Goal: Task Accomplishment & Management: Manage account settings

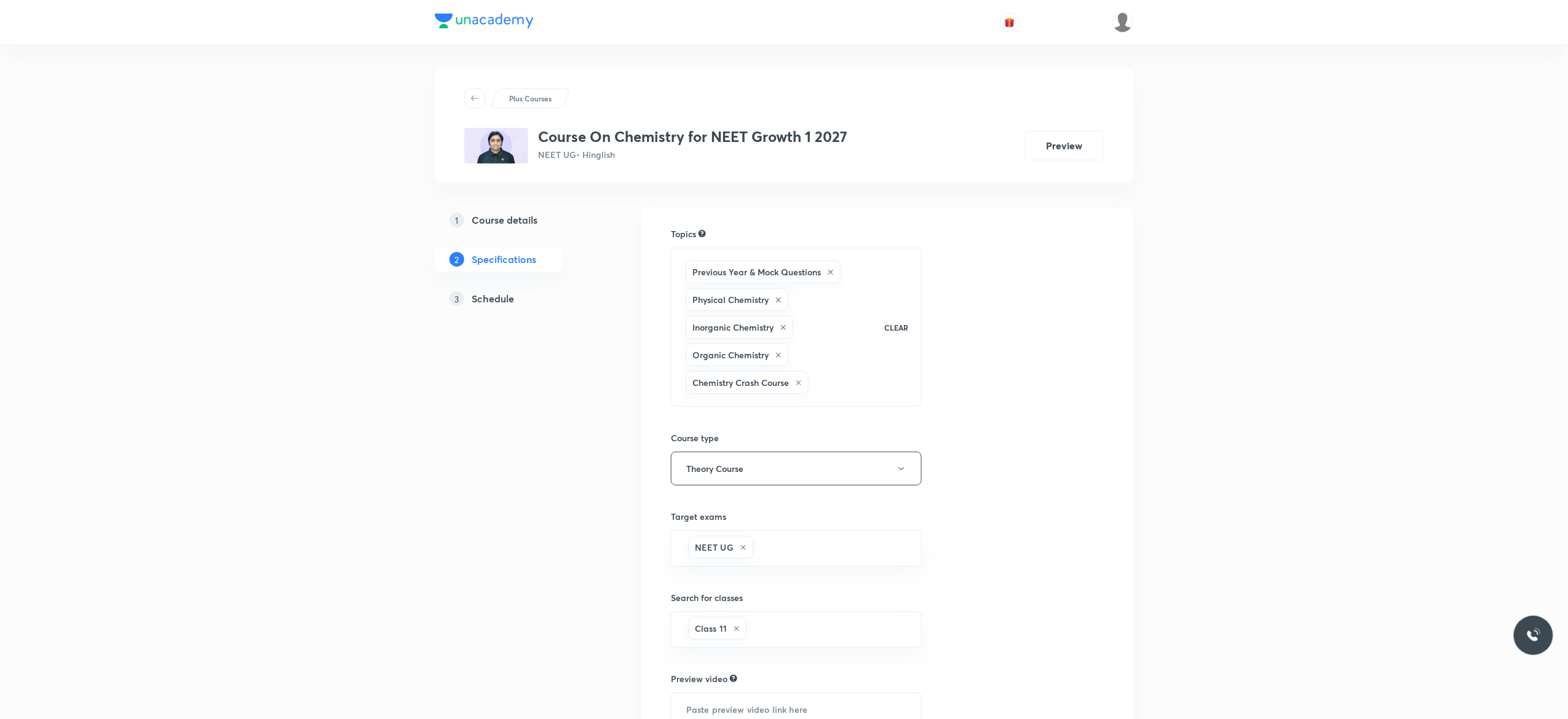
click at [495, 304] on h5 "Schedule" at bounding box center [493, 299] width 43 height 15
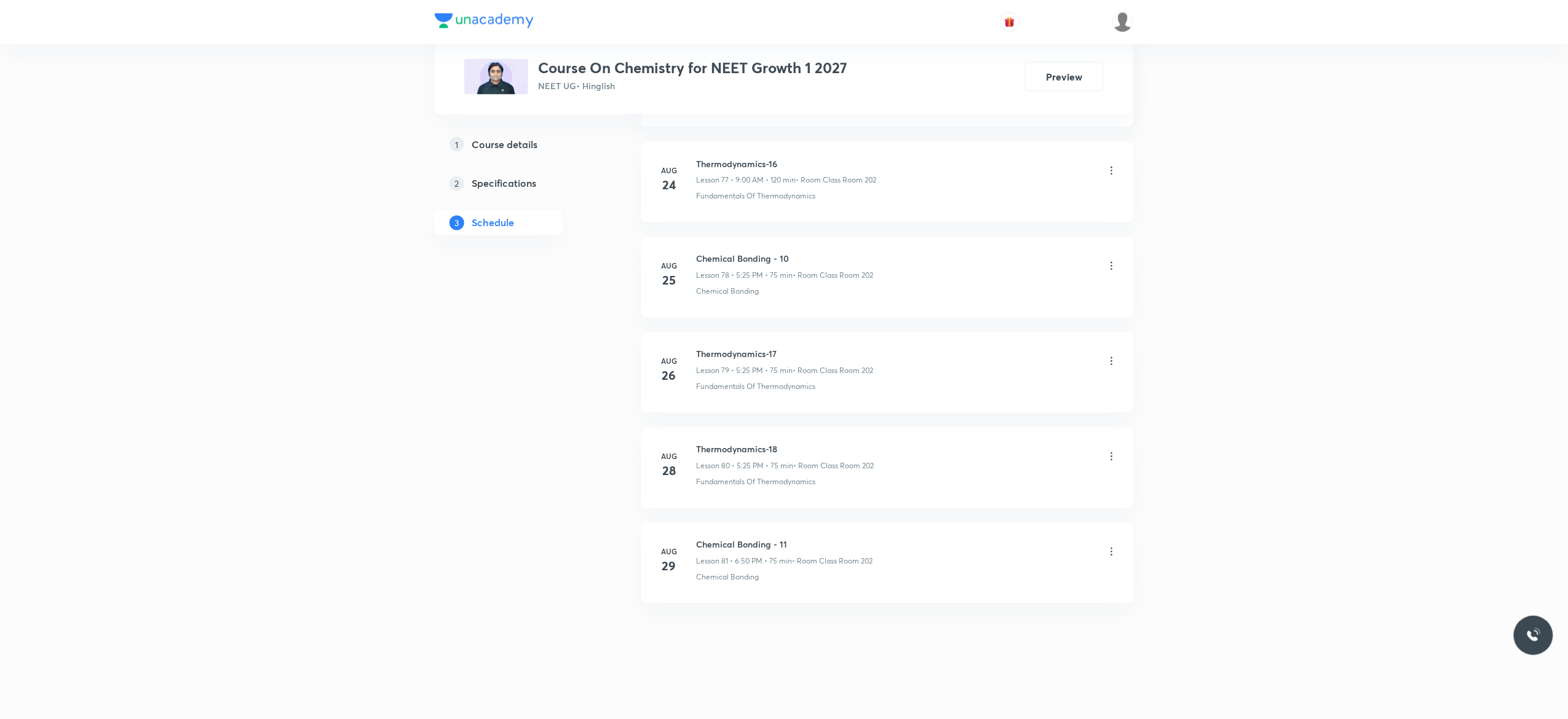
scroll to position [8096, 0]
drag, startPoint x: 780, startPoint y: 445, endPoint x: 694, endPoint y: 437, distance: 86.4
click at [694, 437] on li "[DATE] Thermodynamics-18 Lesson 80 • 5:25 PM • 75 min • Room Class Room 202 Fun…" at bounding box center [887, 468] width 492 height 81
copy h6 "Thermodynamics-18"
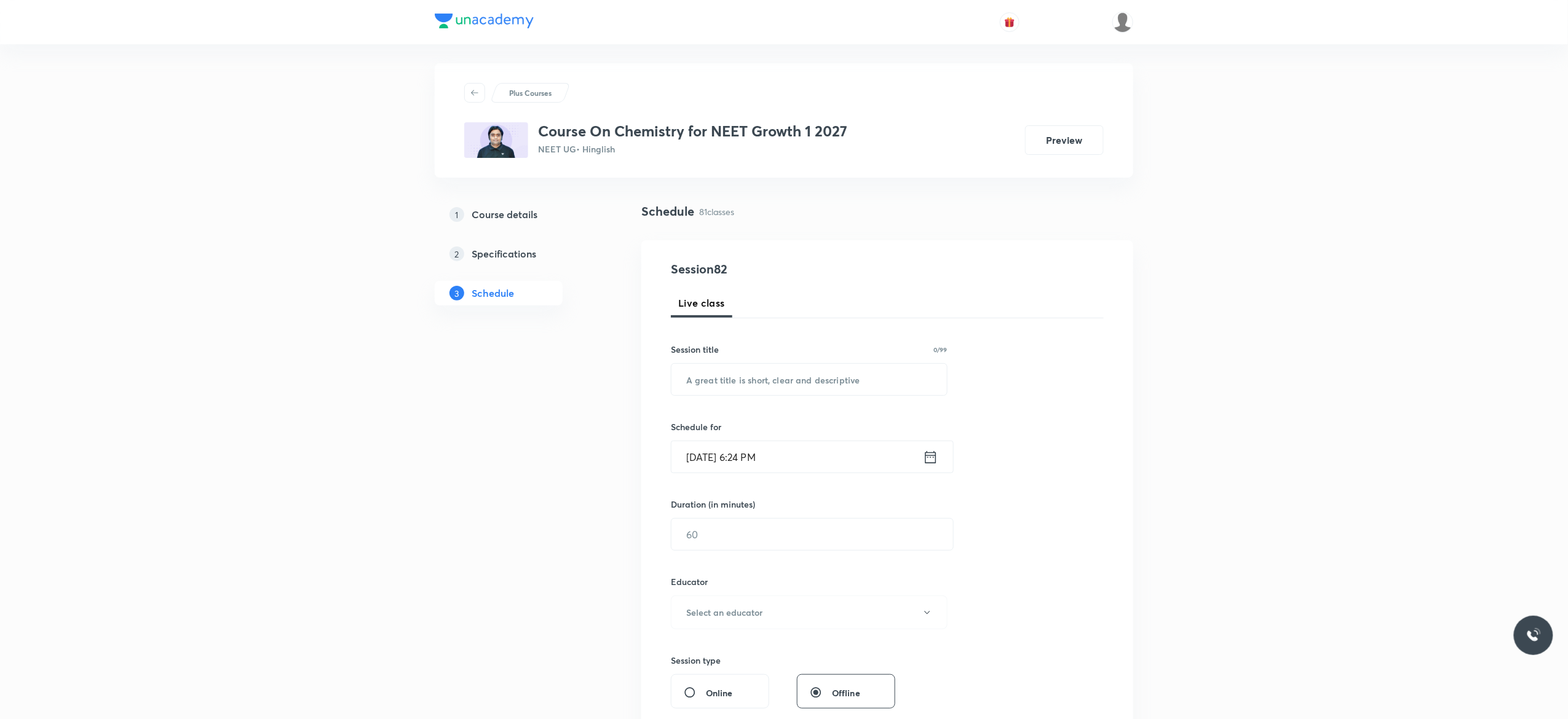
scroll to position [0, 0]
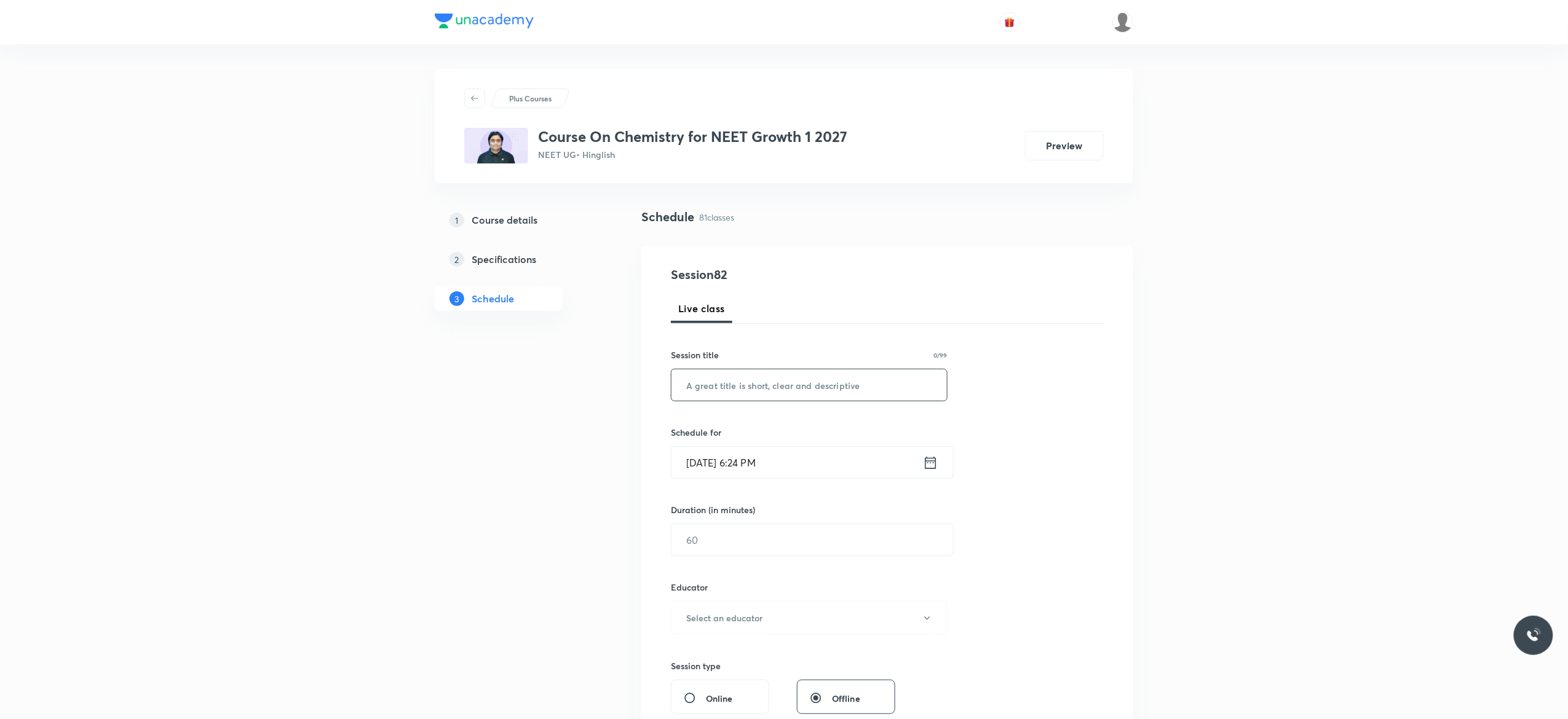
click at [750, 390] on input "text" at bounding box center [809, 385] width 275 height 31
paste input "Thermodynamics-18"
type input "Thermodynamics-19"
click at [928, 465] on icon at bounding box center [931, 463] width 16 height 18
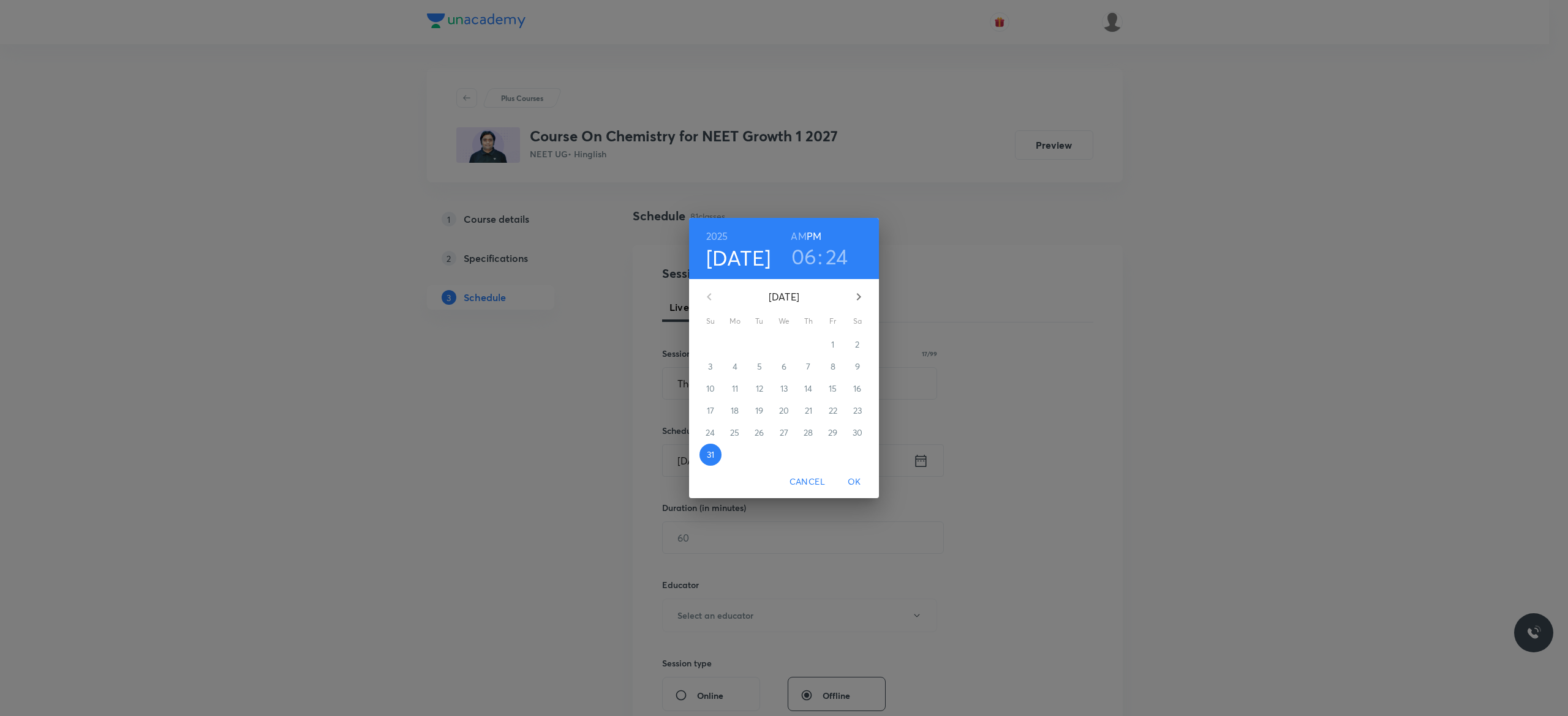
click at [860, 291] on icon "button" at bounding box center [858, 297] width 15 height 15
click at [731, 344] on span "1" at bounding box center [734, 345] width 22 height 12
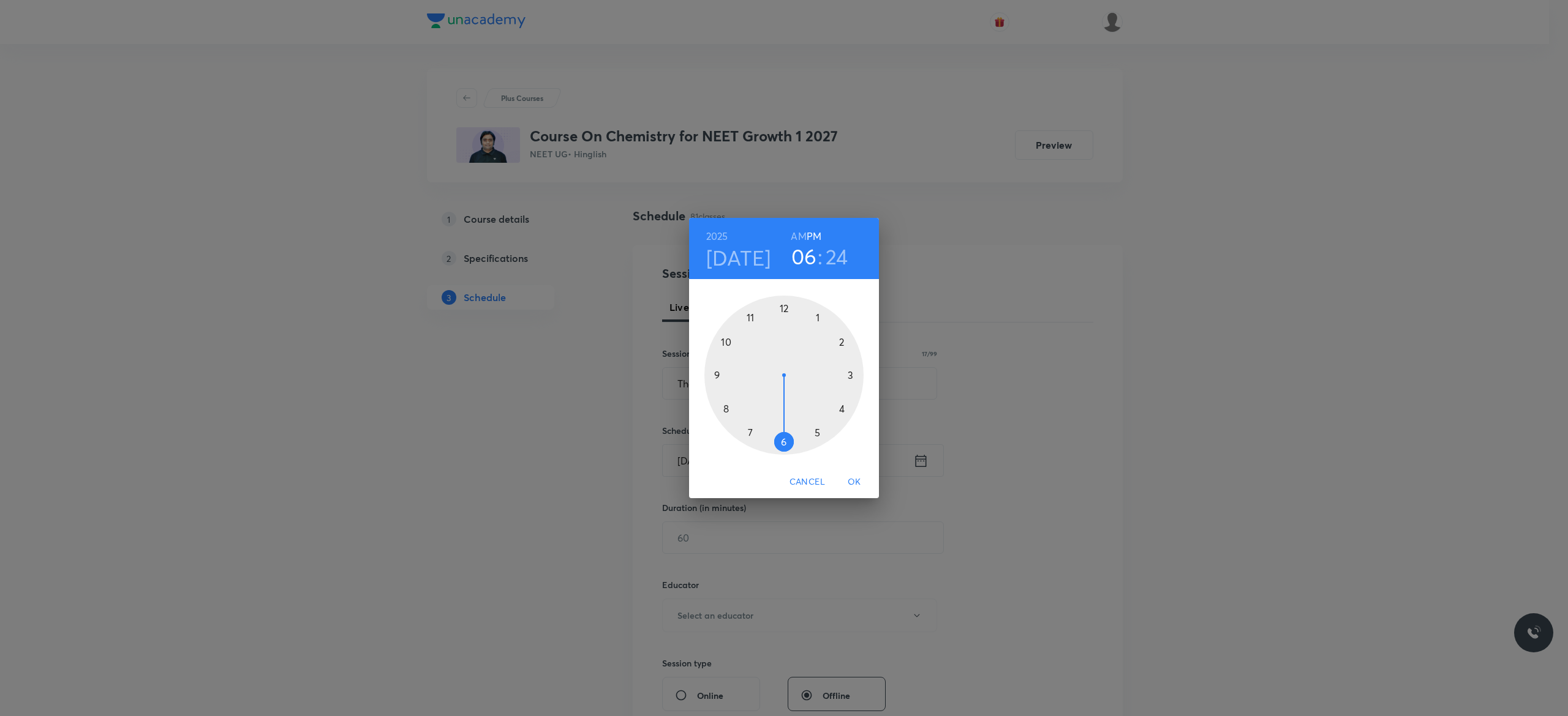
click at [841, 404] on div at bounding box center [784, 375] width 159 height 159
click at [784, 308] on div at bounding box center [784, 375] width 159 height 159
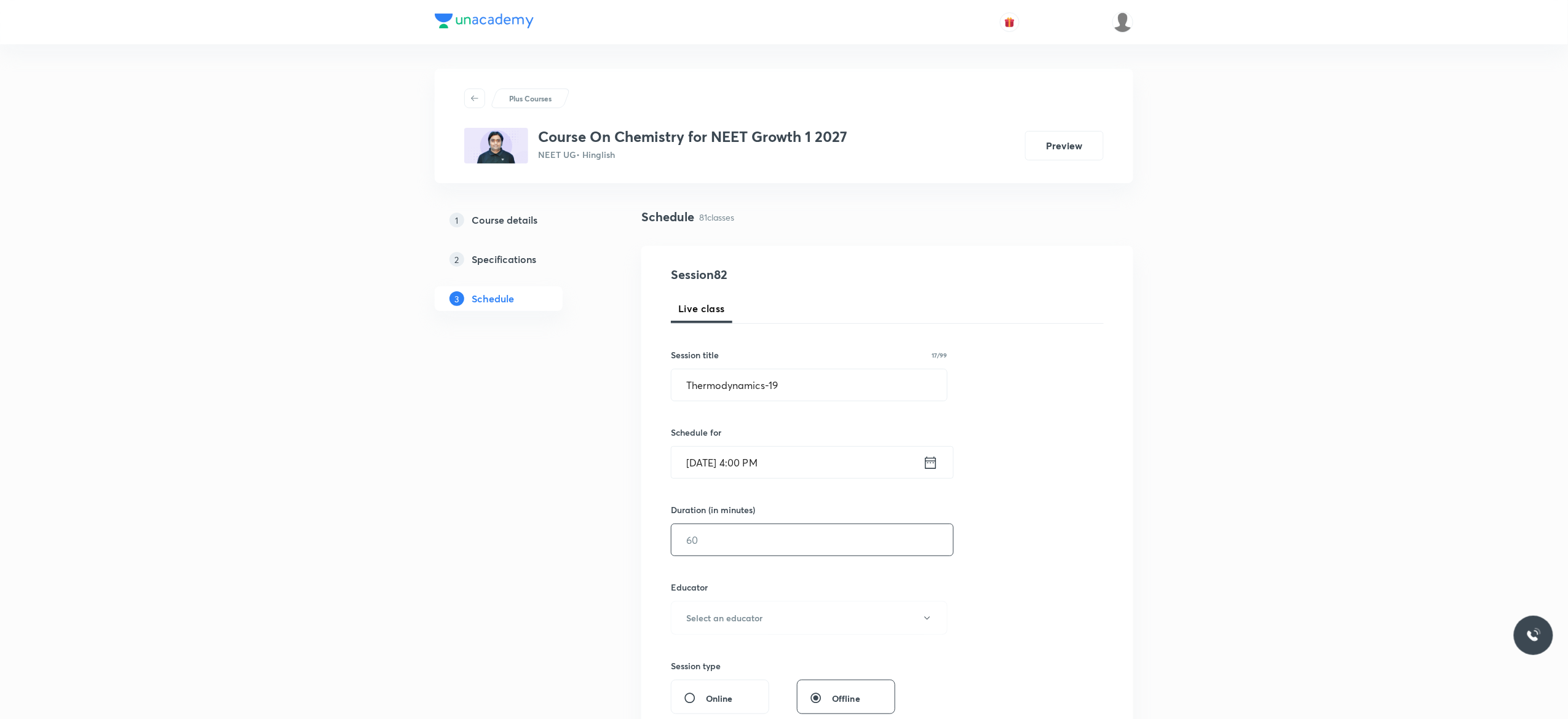
click at [751, 536] on input "text" at bounding box center [812, 540] width 281 height 31
type input "75"
click at [928, 620] on icon "button" at bounding box center [928, 618] width 10 height 10
click at [764, 683] on span "[PERSON_NAME]" at bounding box center [807, 682] width 270 height 13
click at [1055, 528] on div "Session 82 Live class Session title 17/99 Thermodynamics-19 ​ Schedule for [DAT…" at bounding box center [887, 593] width 433 height 656
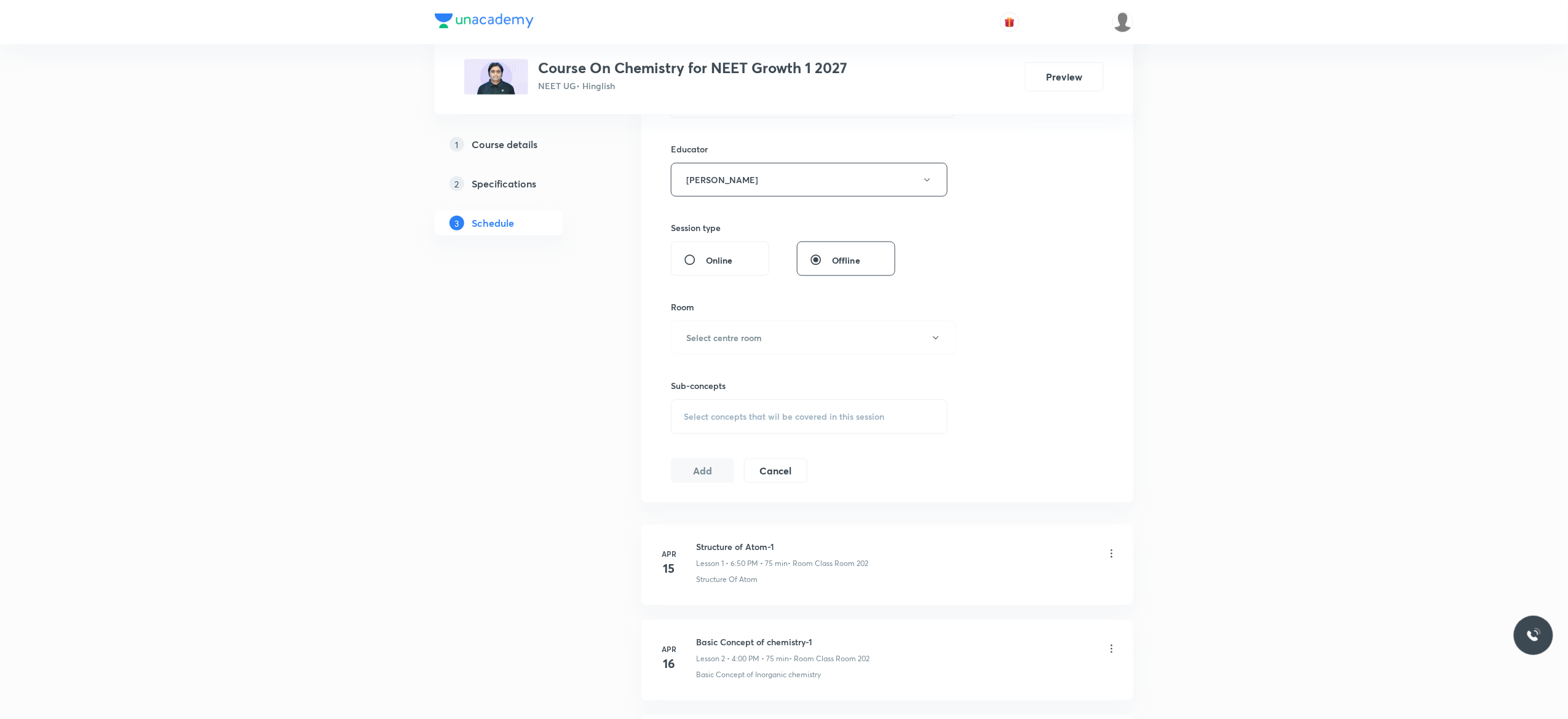
scroll to position [491, 0]
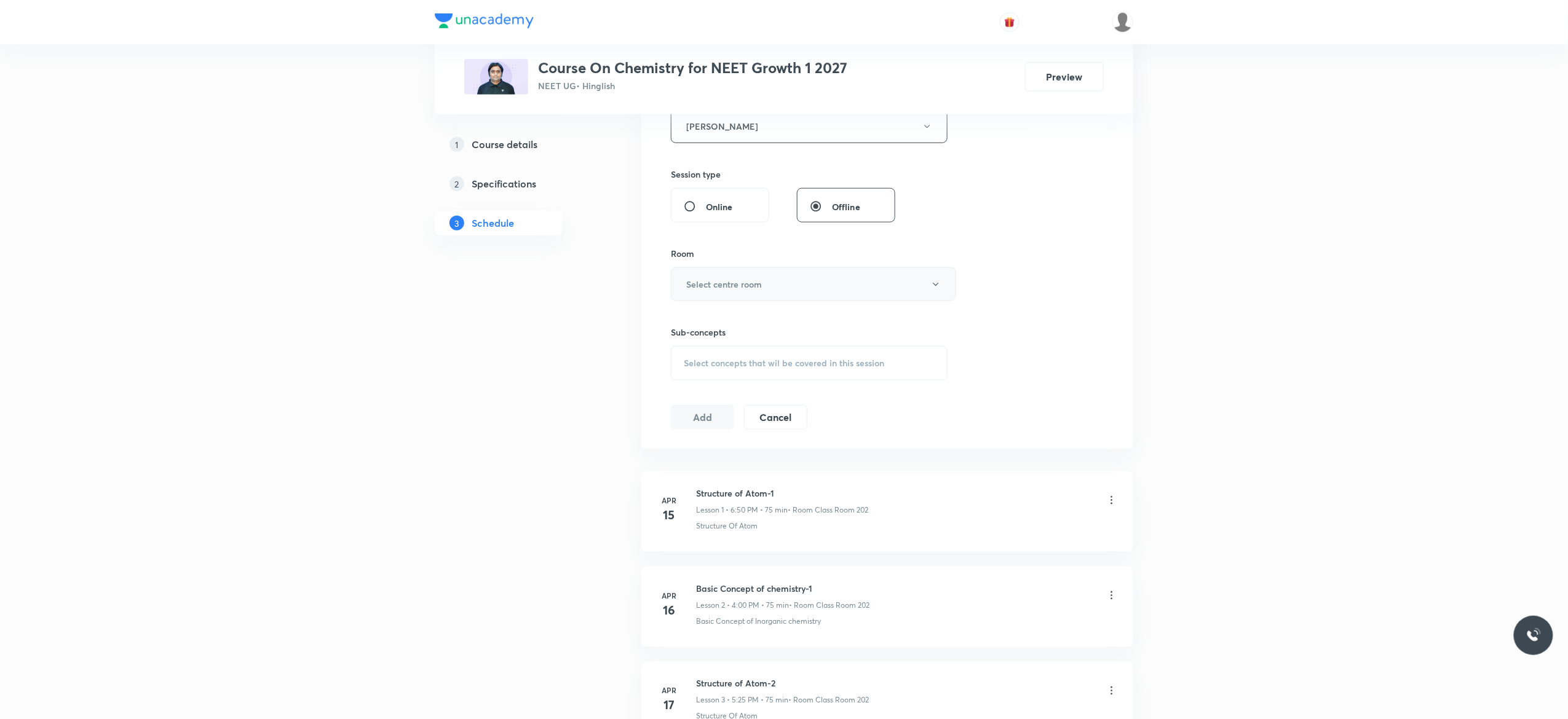
click at [935, 285] on icon "button" at bounding box center [936, 284] width 10 height 10
click at [739, 395] on span "Class Room 202" at bounding box center [807, 395] width 270 height 13
click at [711, 368] on span "Select concepts that wil be covered in this session" at bounding box center [784, 363] width 200 height 10
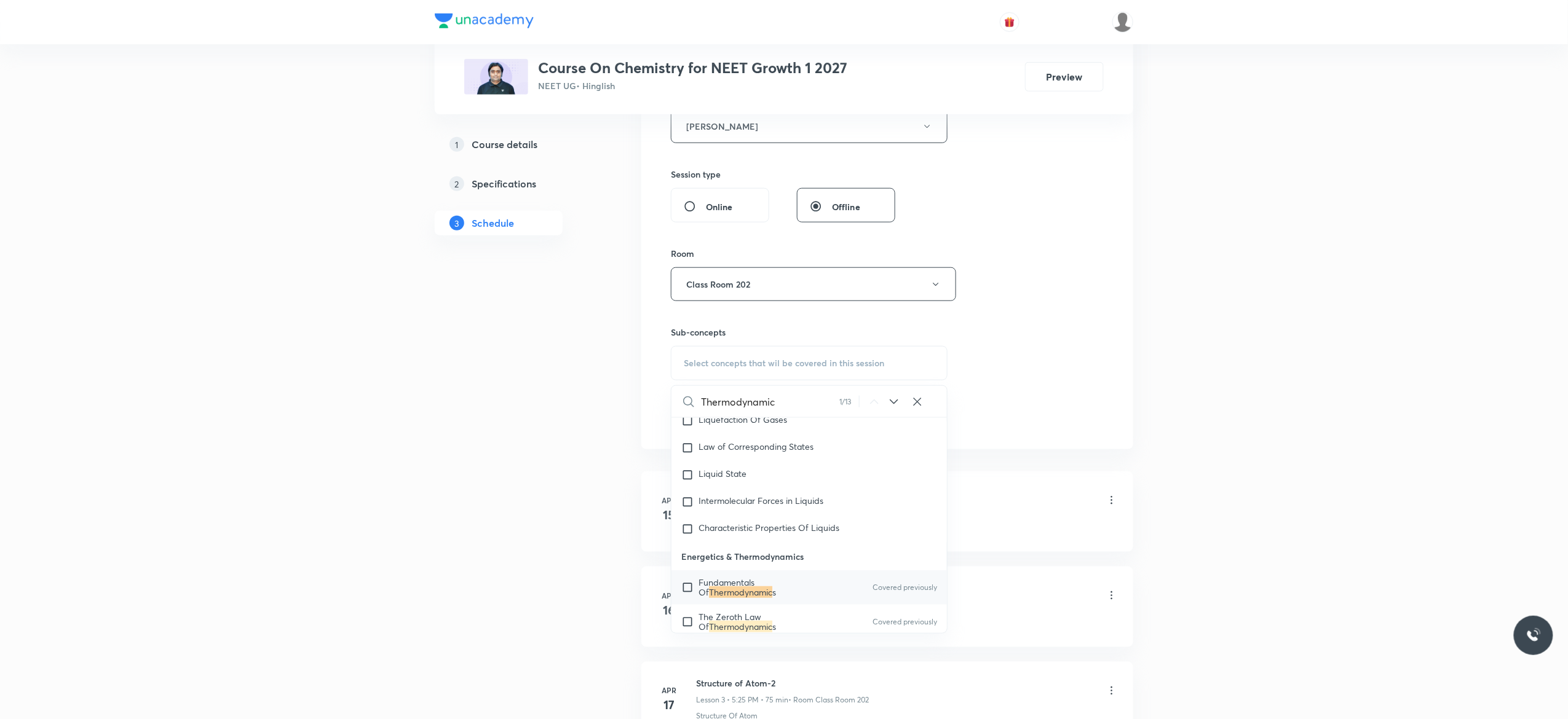
scroll to position [2879, 0]
type input "Thermodynamic"
click at [687, 568] on input "checkbox" at bounding box center [690, 558] width 18 height 19
checkbox input "true"
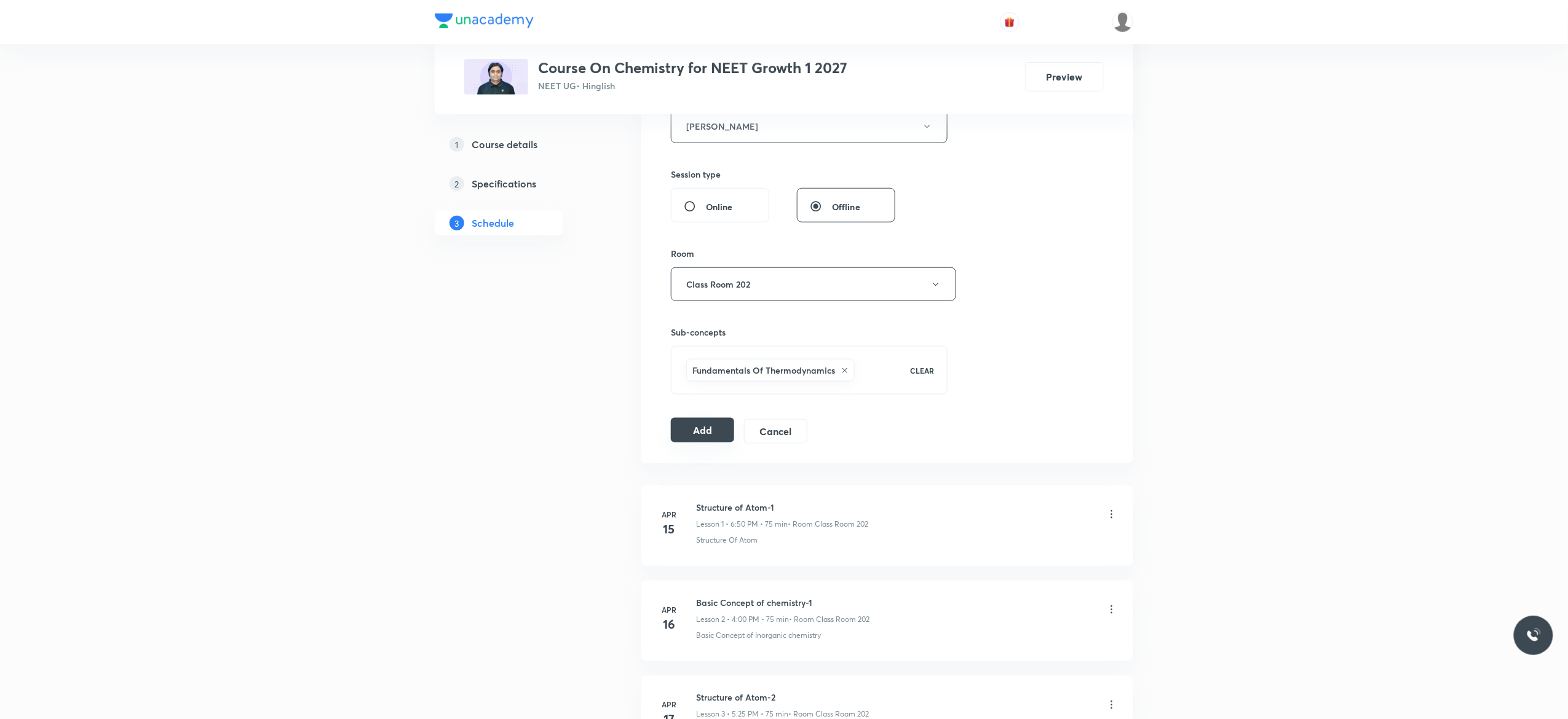
click at [699, 437] on button "Add" at bounding box center [702, 430] width 63 height 24
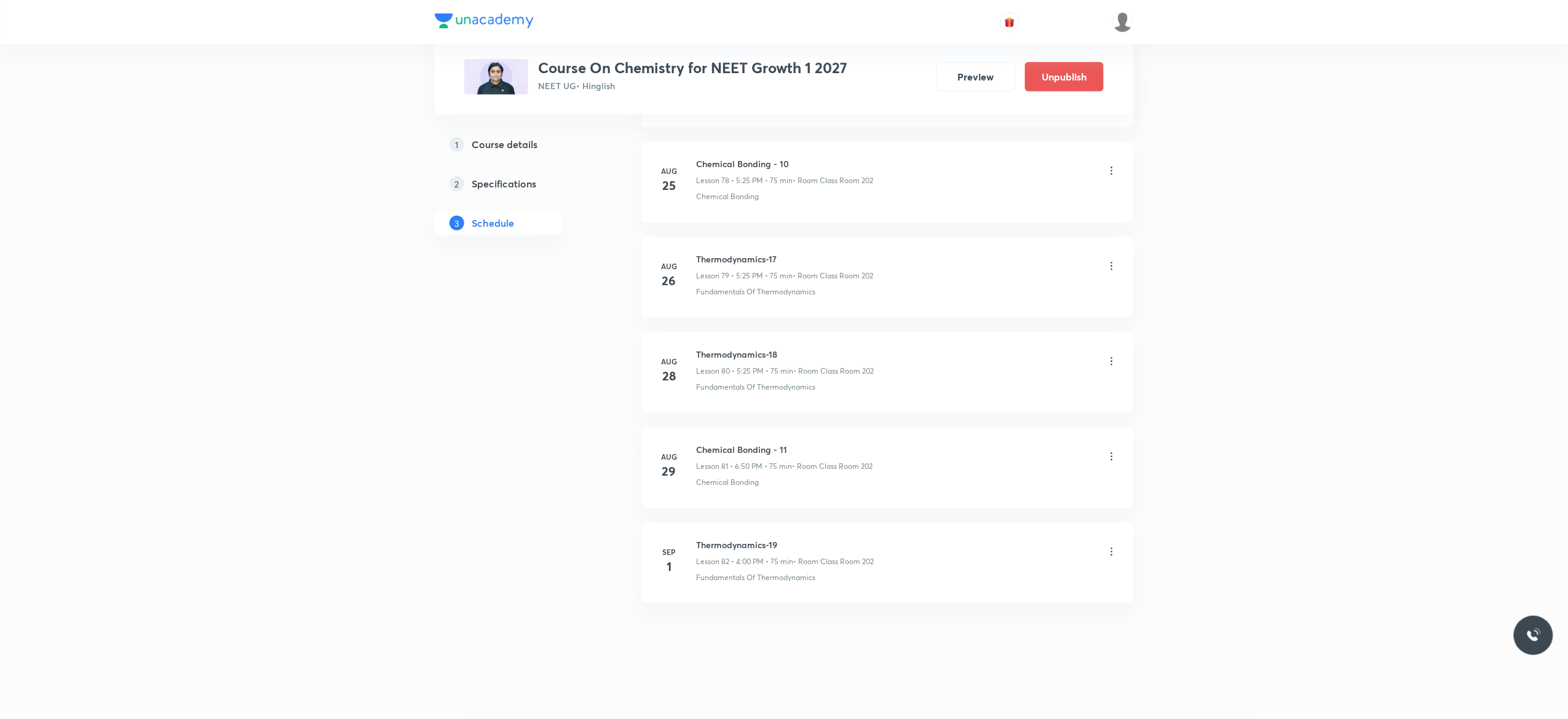
scroll to position [7546, 0]
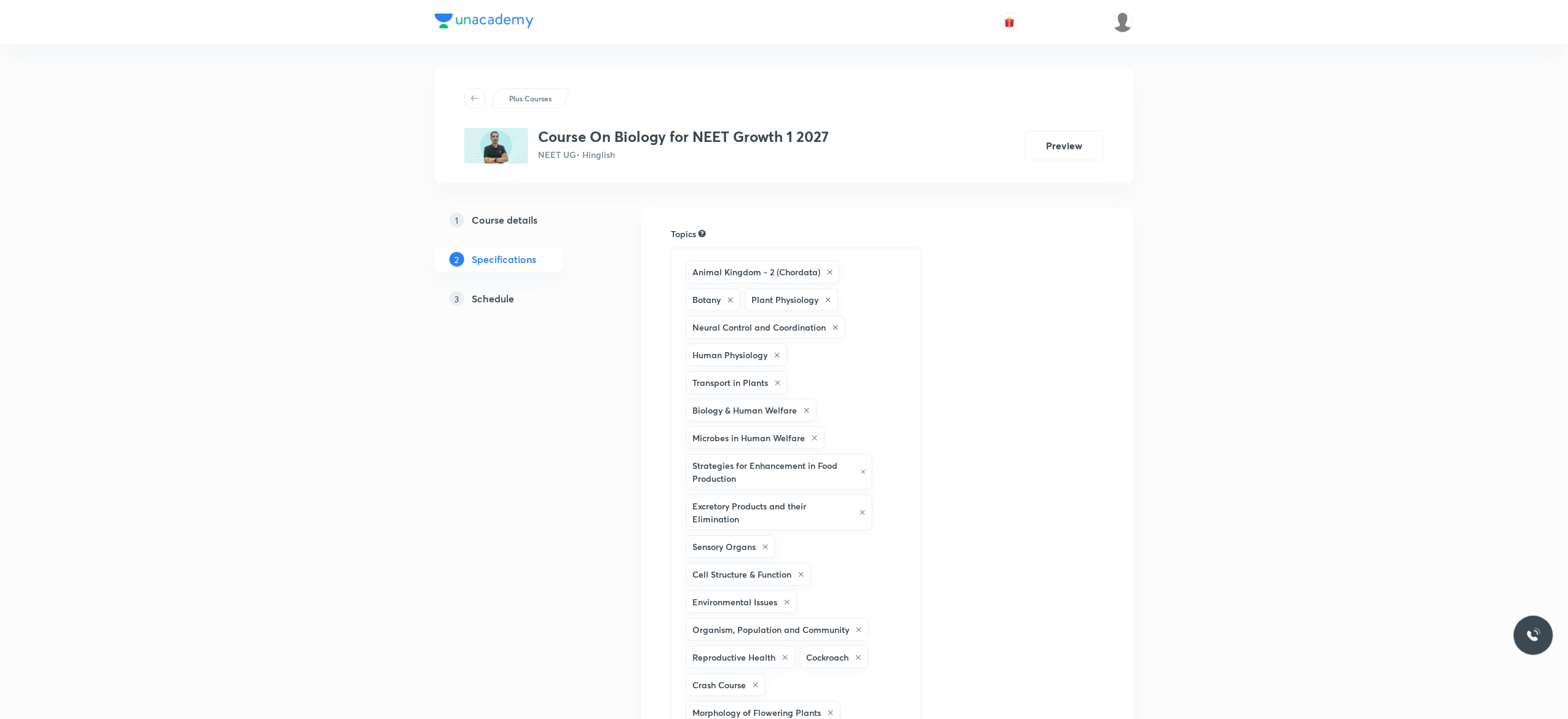
click at [477, 298] on h5 "Schedule" at bounding box center [493, 299] width 43 height 15
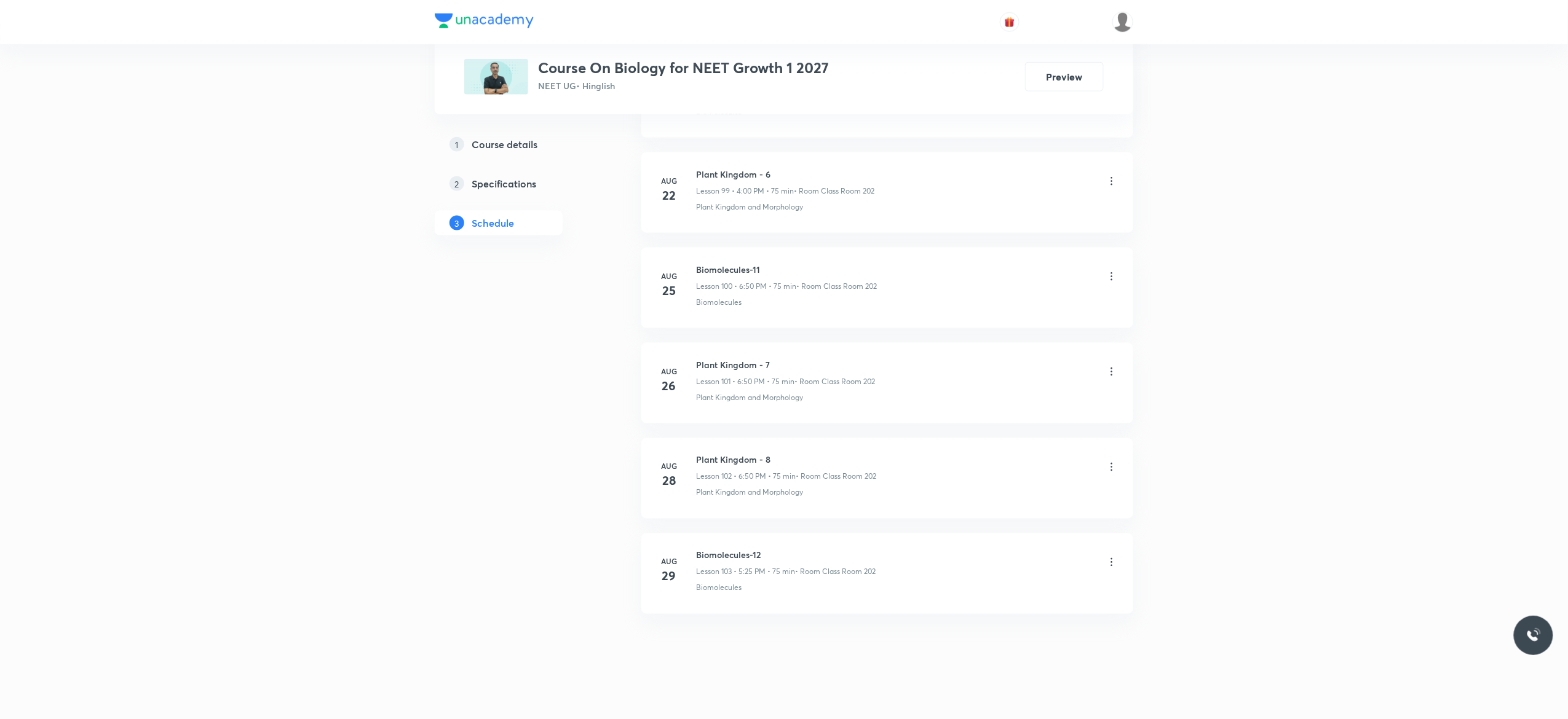
scroll to position [10201, 0]
drag, startPoint x: 763, startPoint y: 537, endPoint x: 686, endPoint y: 526, distance: 77.8
click at [686, 526] on li "Aug 29 Biomolecules-12 Lesson 103 • 5:25 PM • 75 min • Room Class Room 202 Biom…" at bounding box center [887, 563] width 492 height 81
copy h6 "Biomolecules-12"
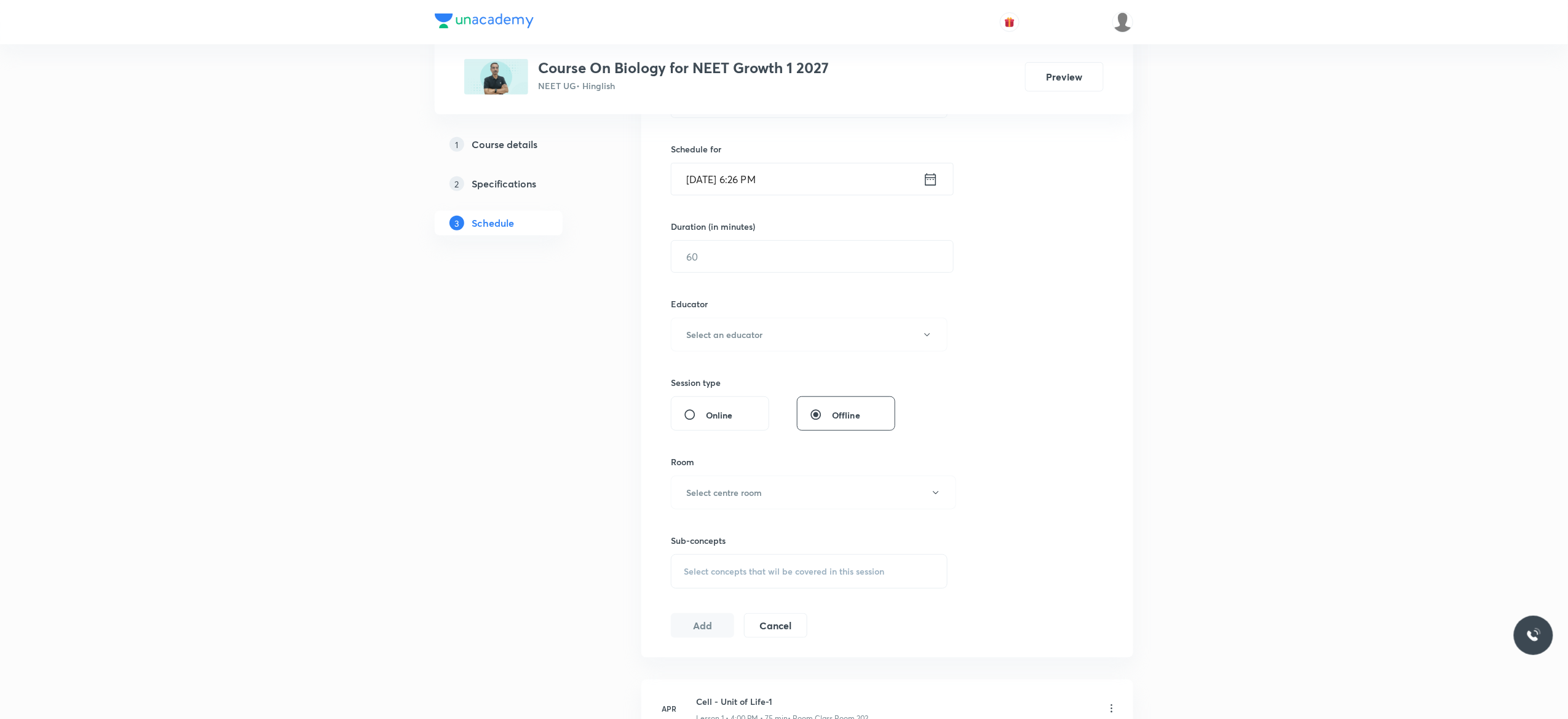
scroll to position [0, 0]
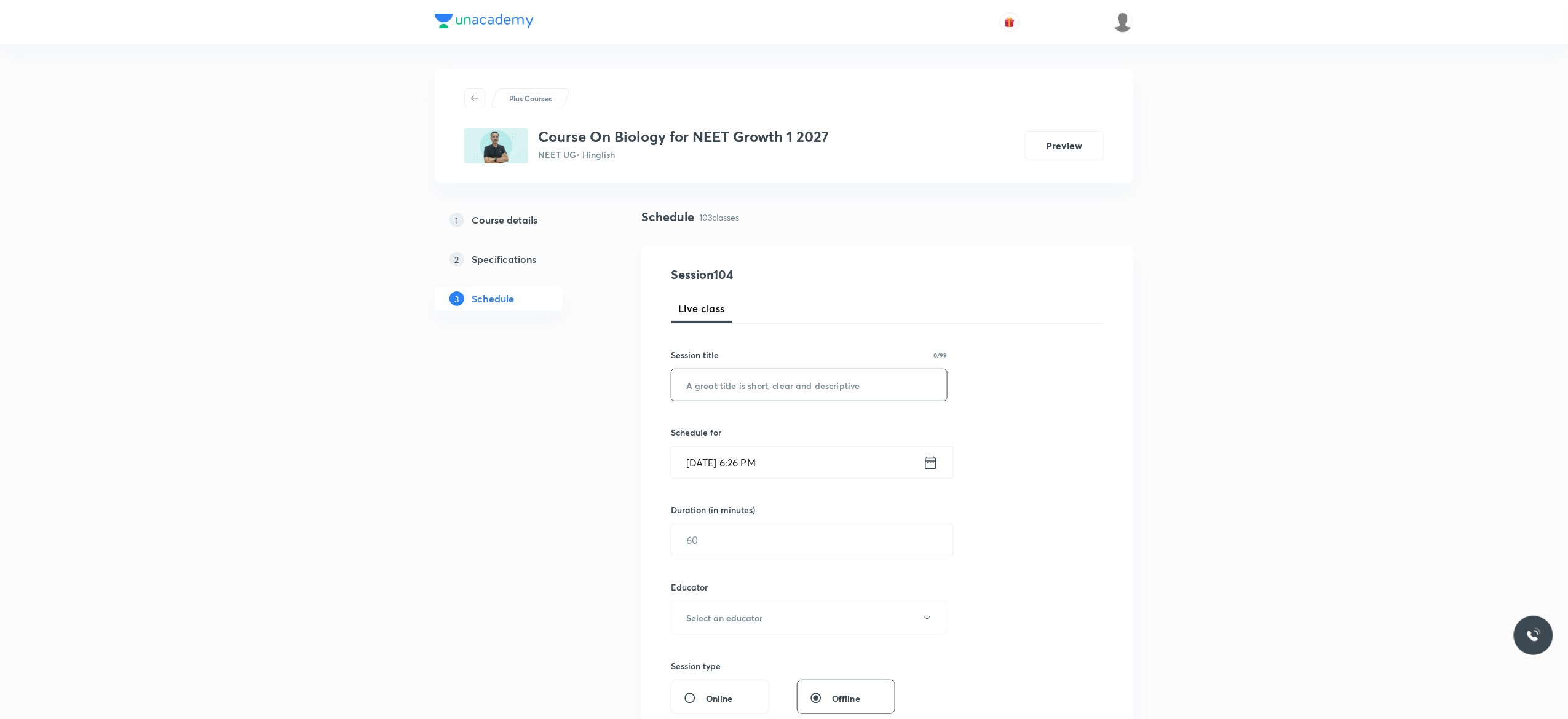
click at [751, 385] on input "text" at bounding box center [809, 385] width 275 height 31
paste input "Biomolecules-12"
type input "Biomolecules-13"
click at [931, 466] on icon at bounding box center [931, 463] width 16 height 18
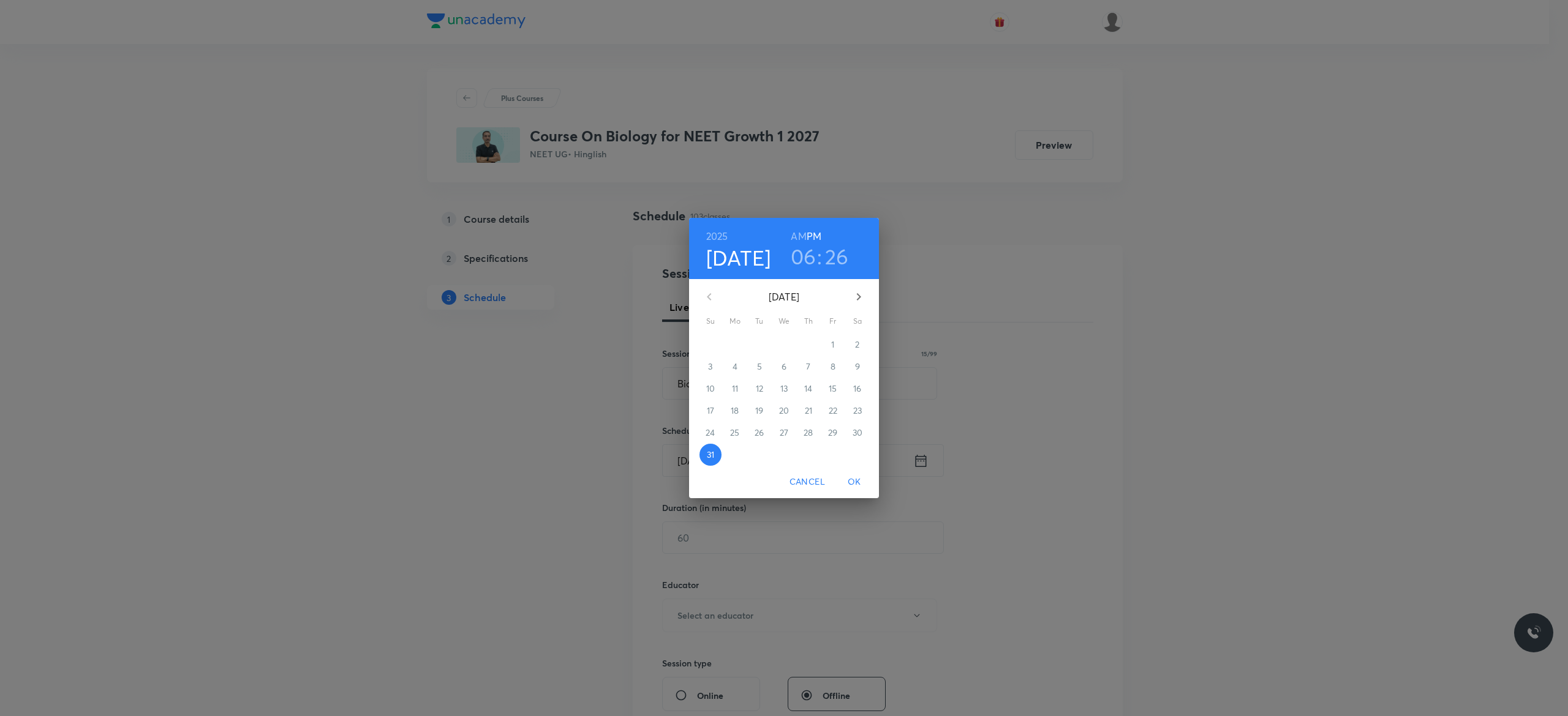
click at [860, 295] on icon "button" at bounding box center [858, 297] width 15 height 15
click at [738, 344] on span "1" at bounding box center [734, 345] width 22 height 12
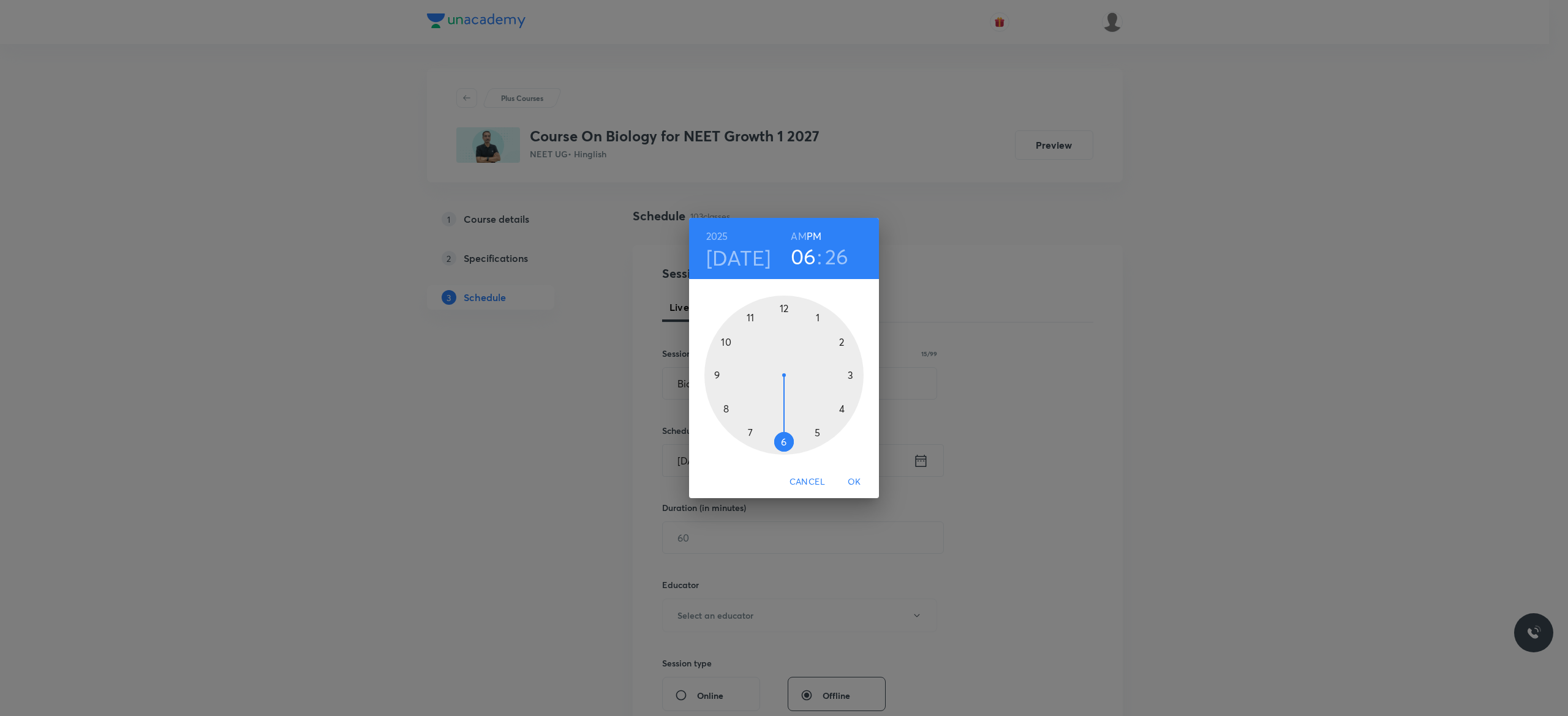
click at [818, 430] on div at bounding box center [784, 375] width 159 height 159
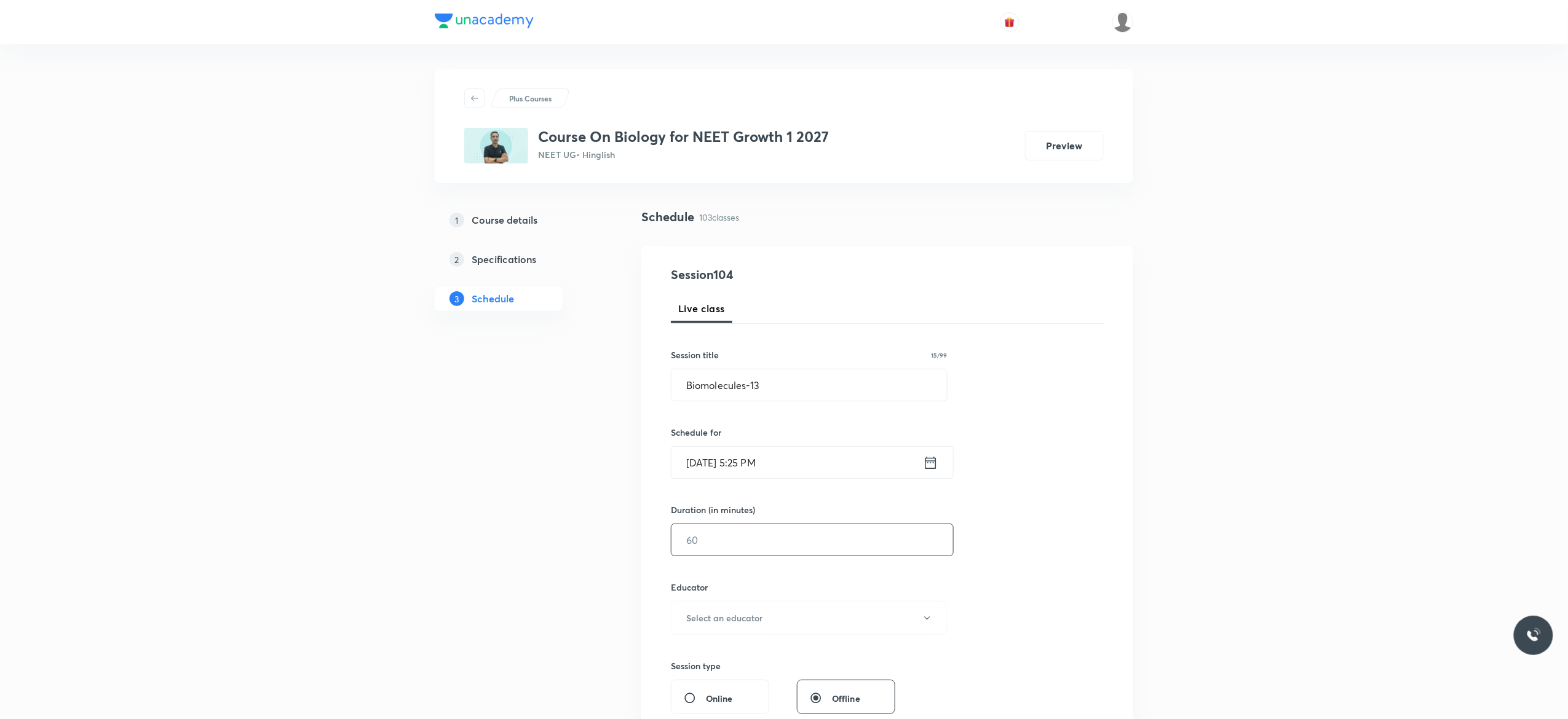
click at [748, 543] on input "text" at bounding box center [812, 540] width 281 height 31
type input "75"
click at [926, 623] on icon "button" at bounding box center [928, 618] width 10 height 10
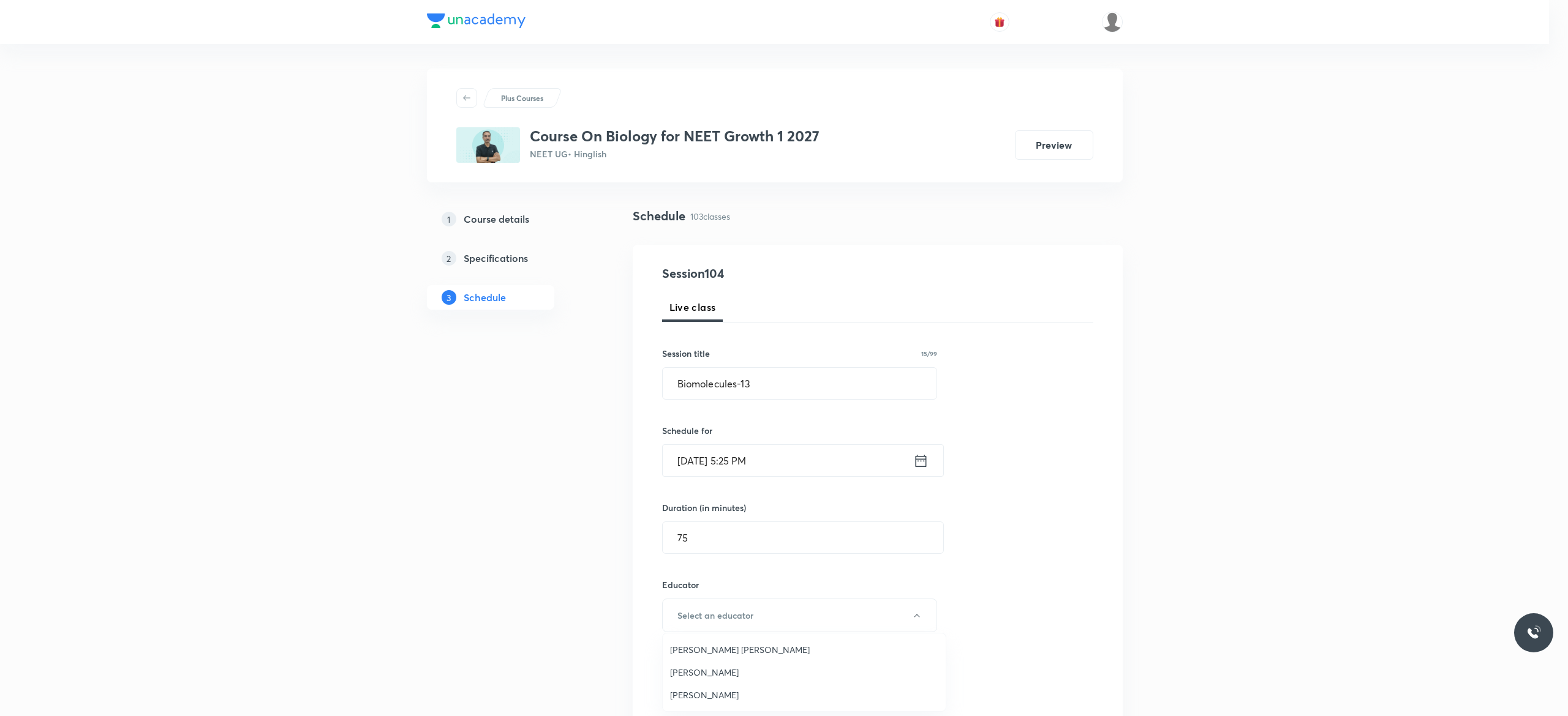
click at [721, 671] on span "Pradeep Kumar Tripathi" at bounding box center [804, 672] width 268 height 13
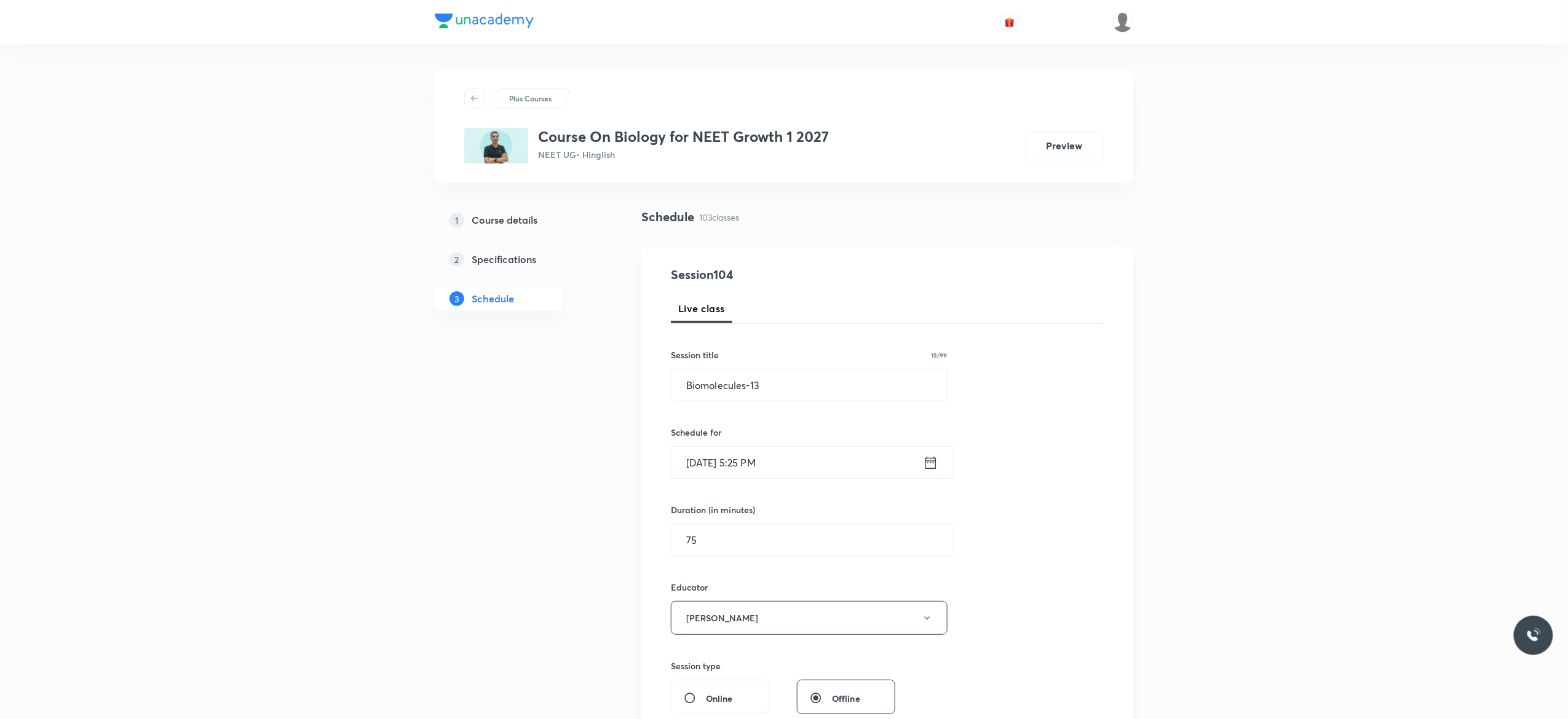
click at [1040, 553] on div "Session 104 Live class Session title 15/99 Biomolecules-13 ​ Schedule for Sep 1…" at bounding box center [887, 593] width 433 height 656
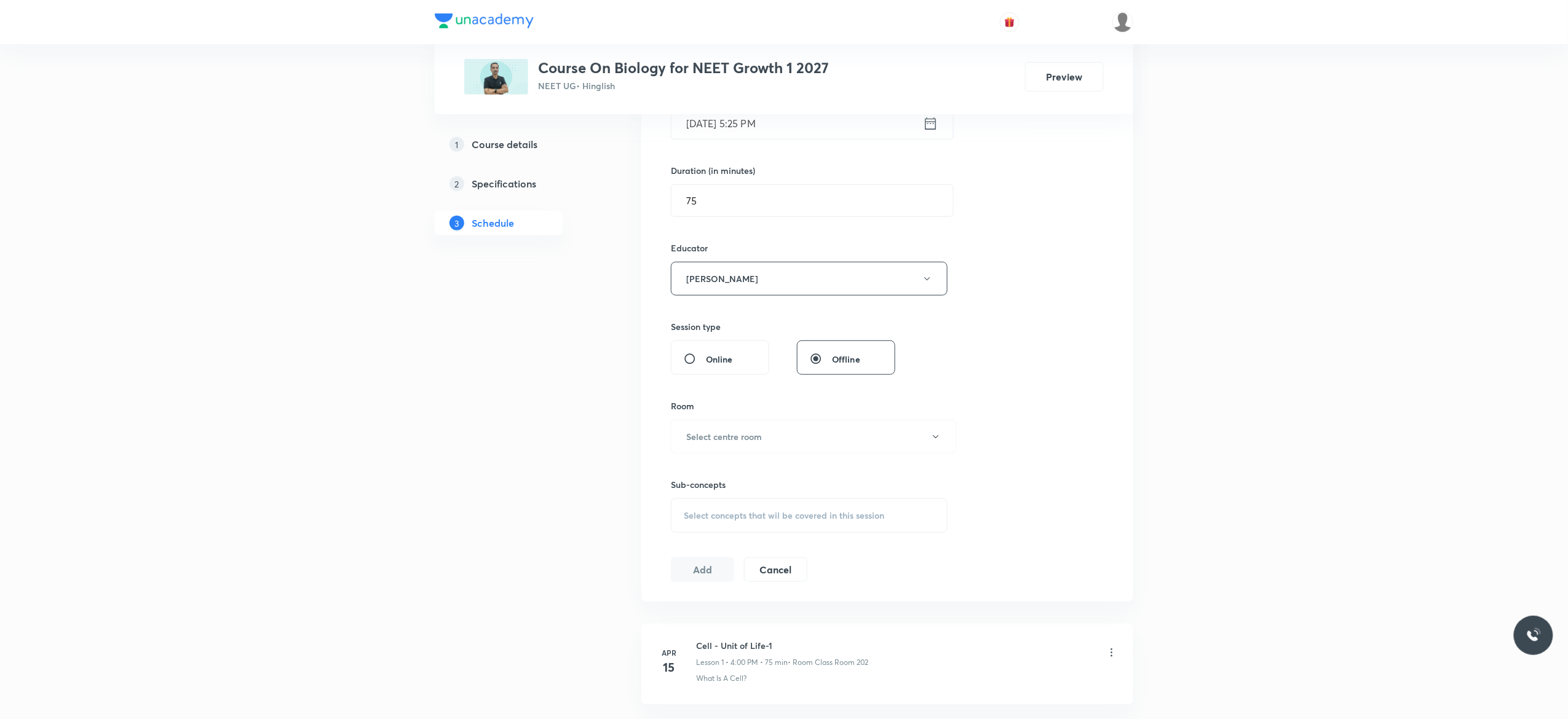
scroll to position [443, 0]
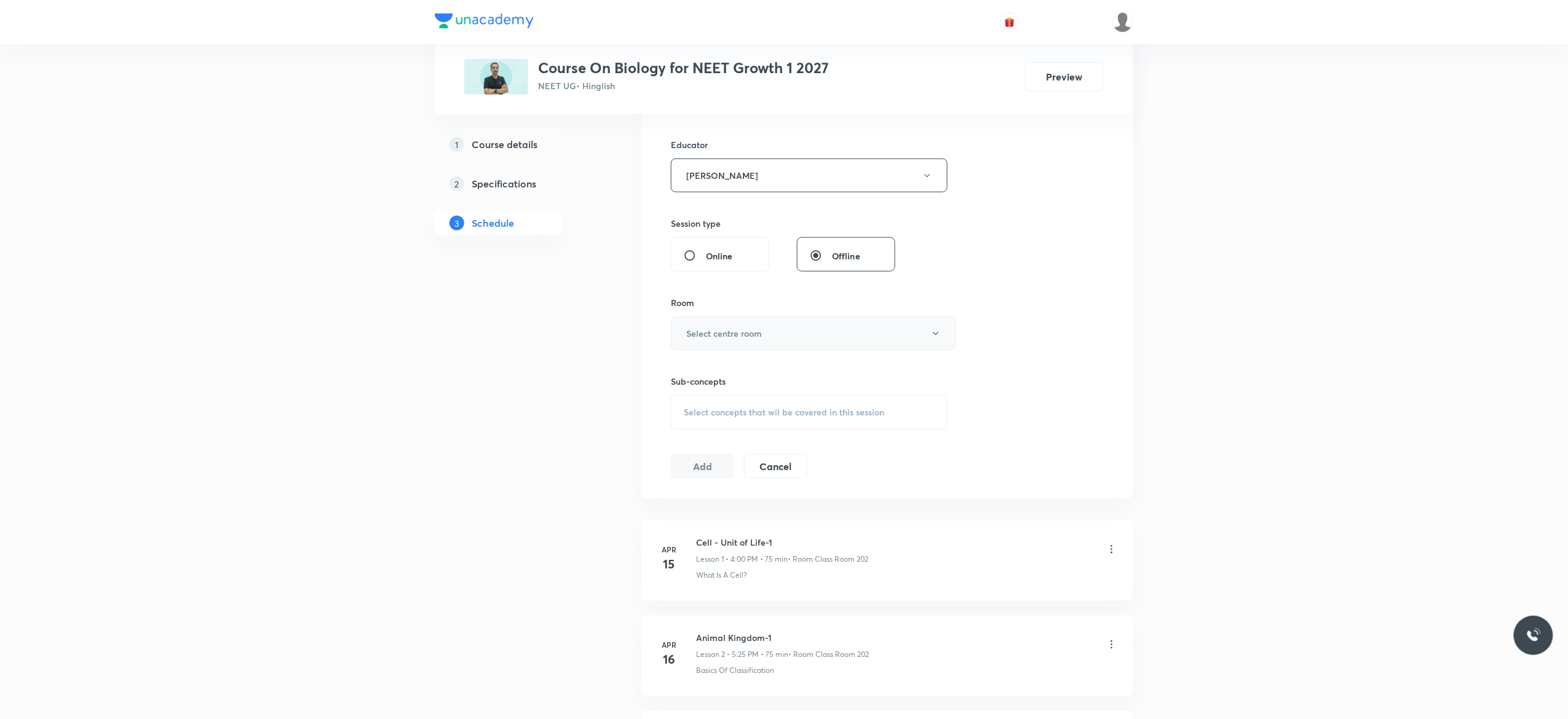
click at [933, 336] on icon "button" at bounding box center [936, 334] width 10 height 10
click at [737, 444] on span "Class Room 202" at bounding box center [807, 444] width 270 height 13
click at [680, 417] on div "Select concepts that wil be covered in this session" at bounding box center [809, 412] width 276 height 34
type input "Biomolecule"
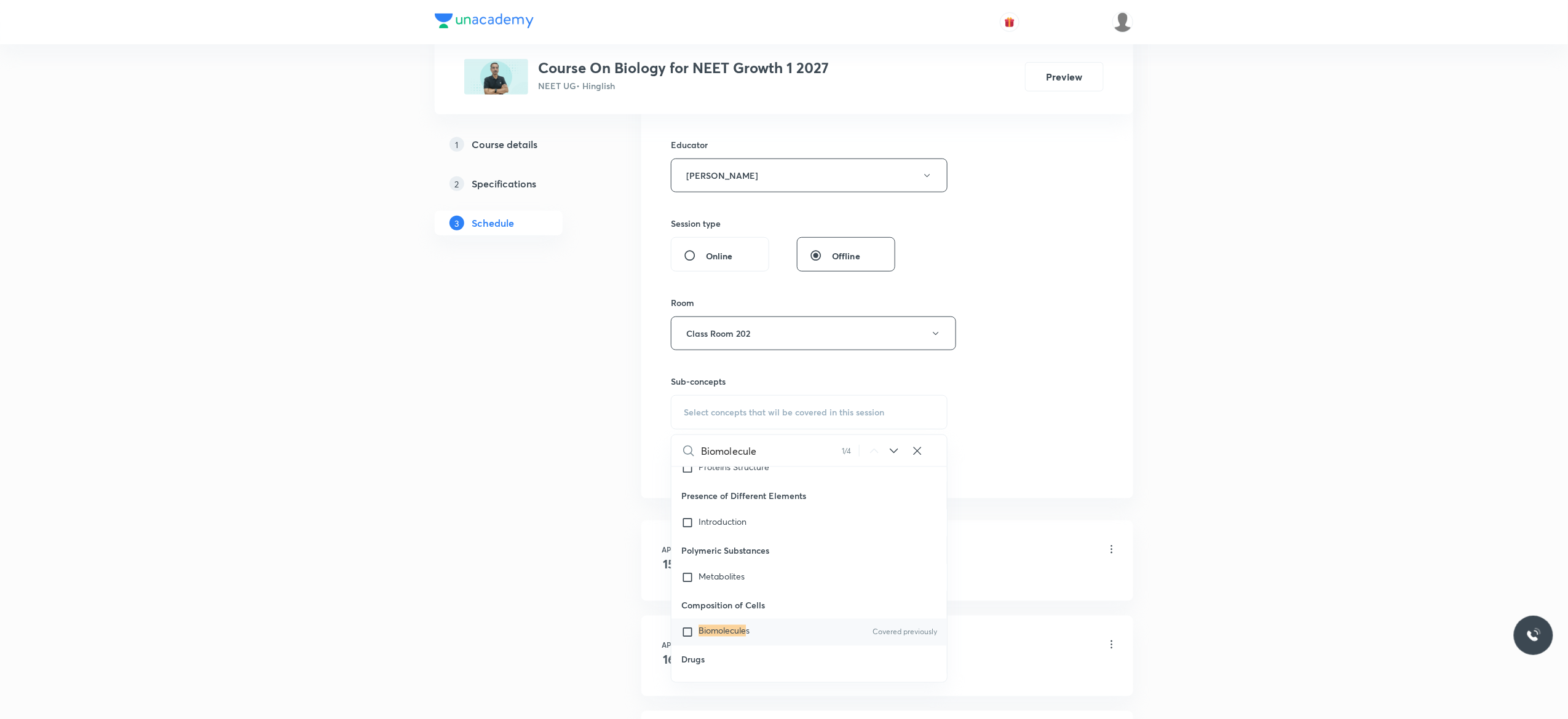
click at [687, 632] on input "checkbox" at bounding box center [690, 633] width 18 height 13
checkbox input "true"
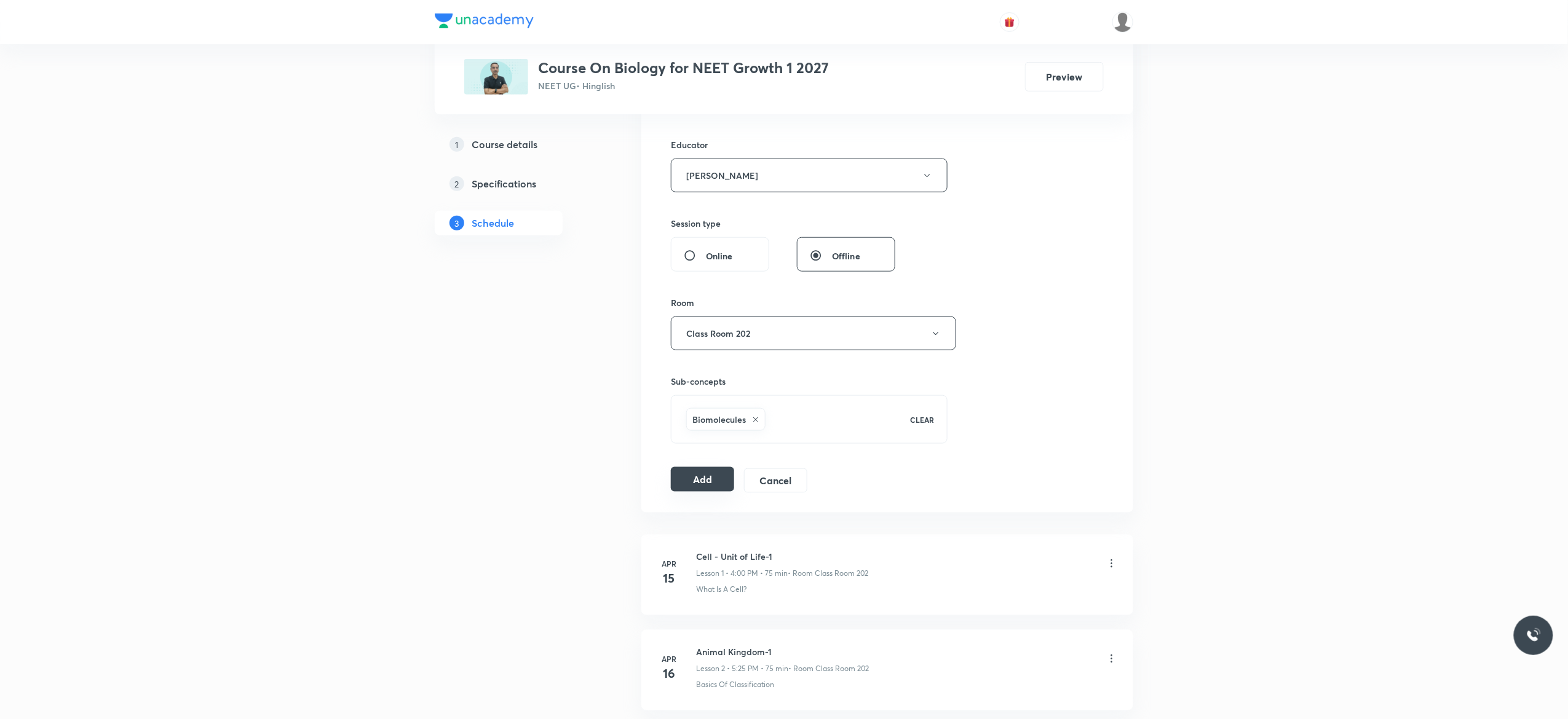
click at [696, 484] on button "Add" at bounding box center [702, 479] width 63 height 24
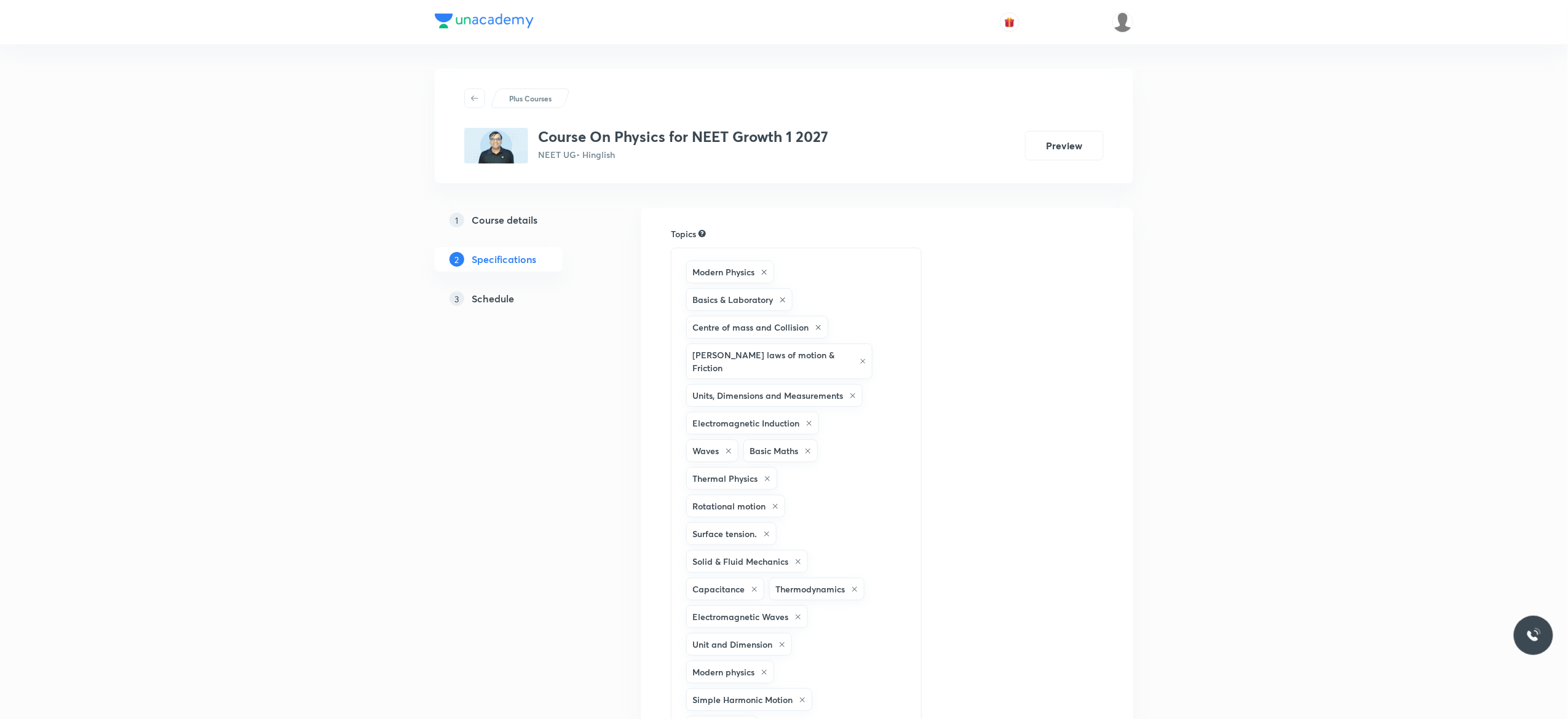
click at [495, 301] on h5 "Schedule" at bounding box center [493, 299] width 43 height 15
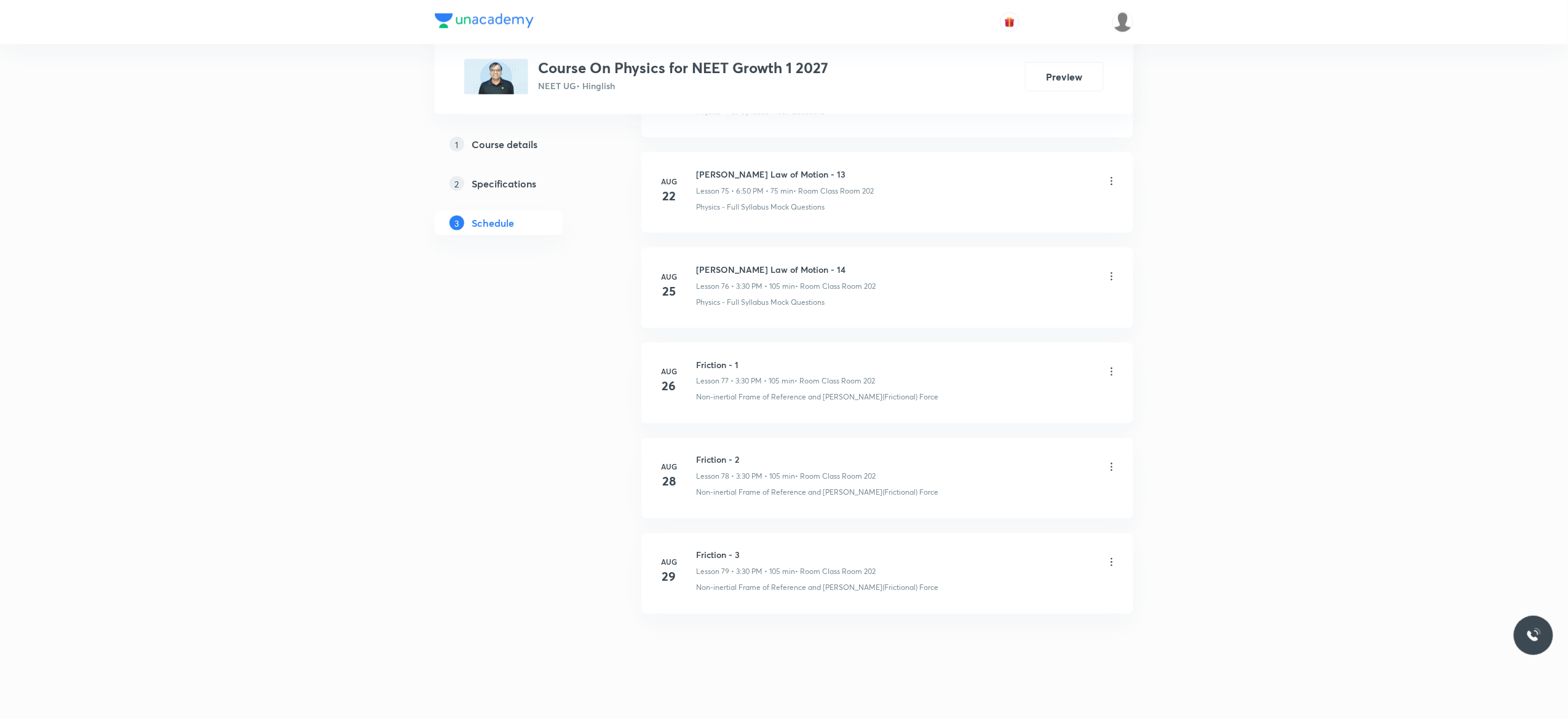
scroll to position [7905, 0]
drag, startPoint x: 746, startPoint y: 537, endPoint x: 689, endPoint y: 528, distance: 57.7
click at [689, 528] on li "Aug 29 Friction - 3 Lesson 79 • 3:30 PM • 105 min • Room Class Room 202 Non-ine…" at bounding box center [887, 563] width 492 height 81
copy h6 "Friction - 3"
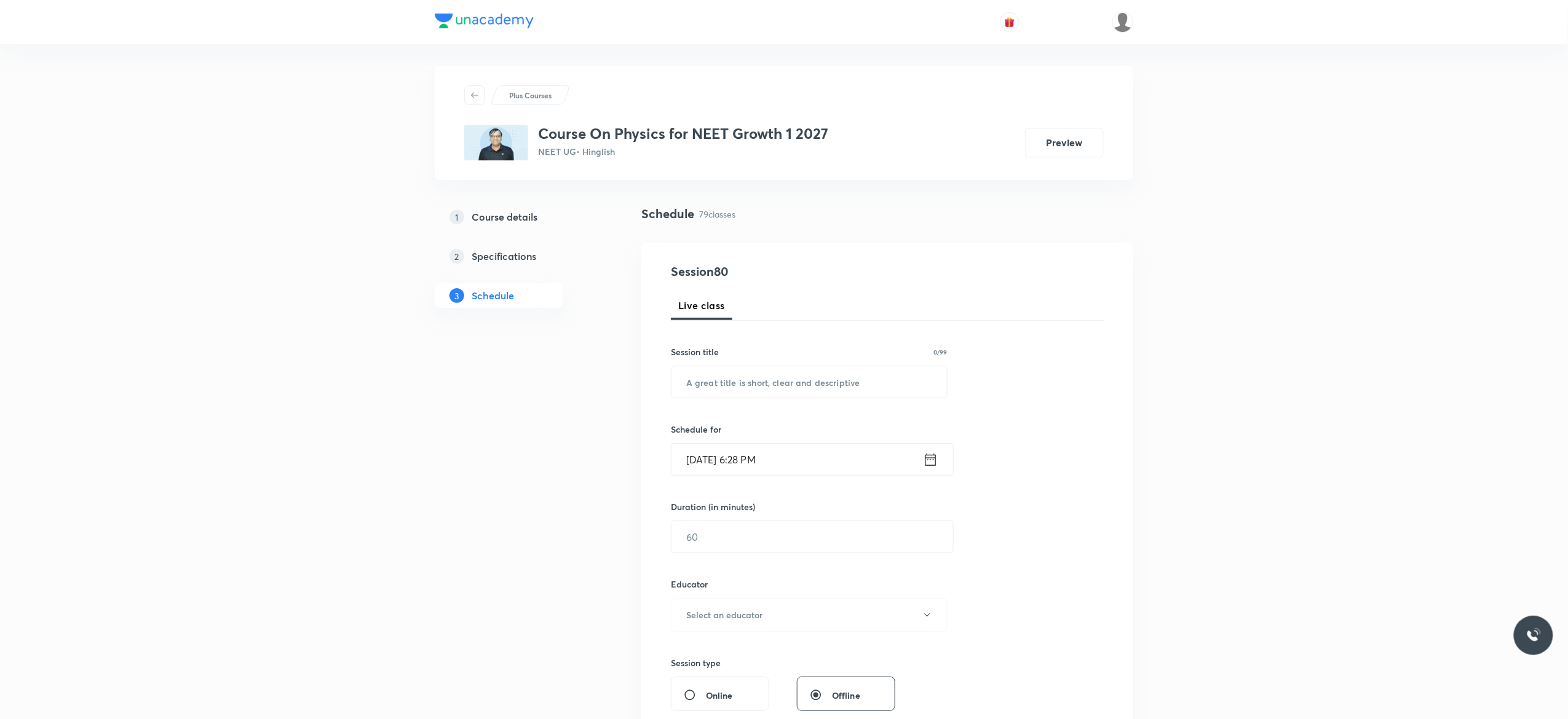
scroll to position [0, 0]
click at [692, 386] on input "text" at bounding box center [809, 385] width 275 height 31
paste input "Friction - 3"
type input "Friction - 4"
click at [929, 466] on icon at bounding box center [931, 463] width 16 height 18
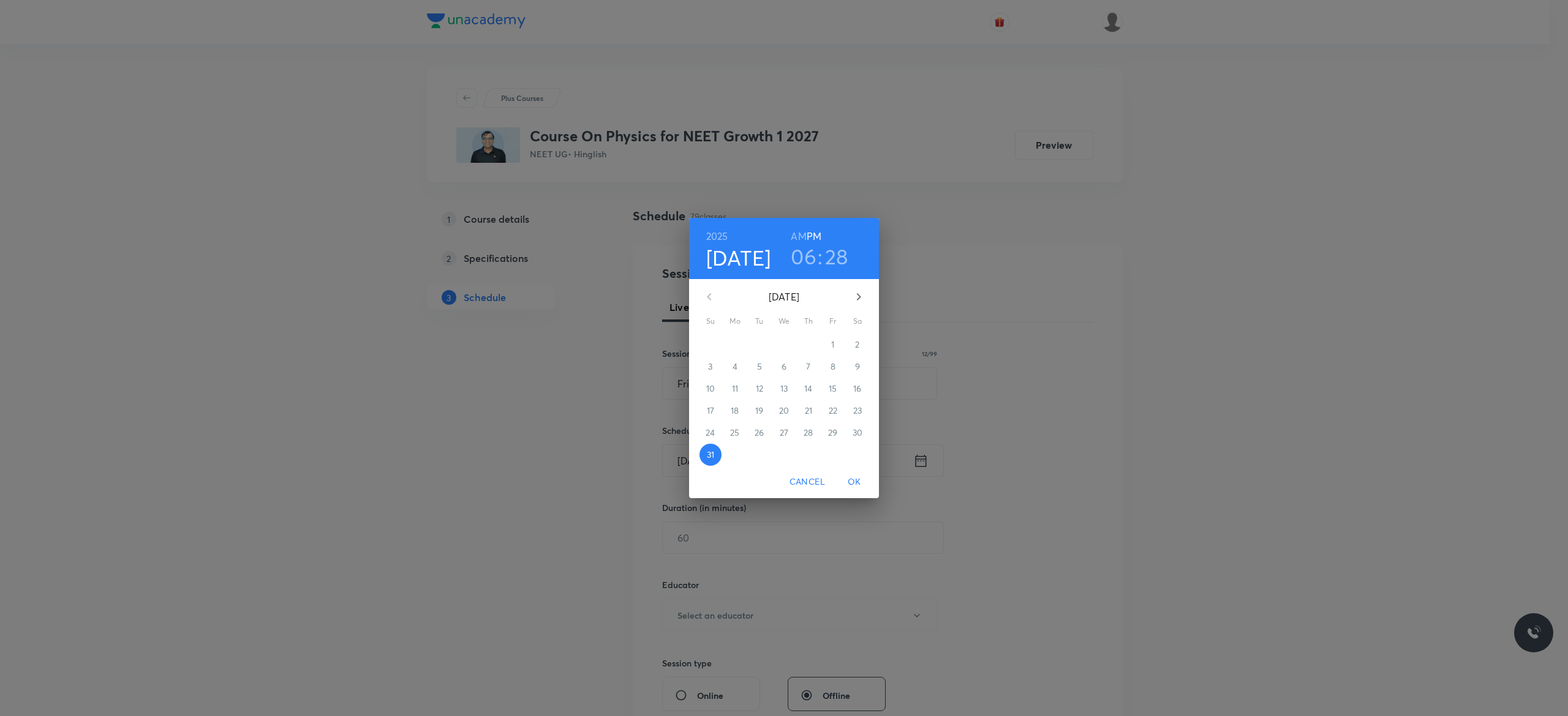
click at [858, 295] on icon "button" at bounding box center [858, 297] width 4 height 7
click at [731, 344] on span "1" at bounding box center [734, 345] width 22 height 12
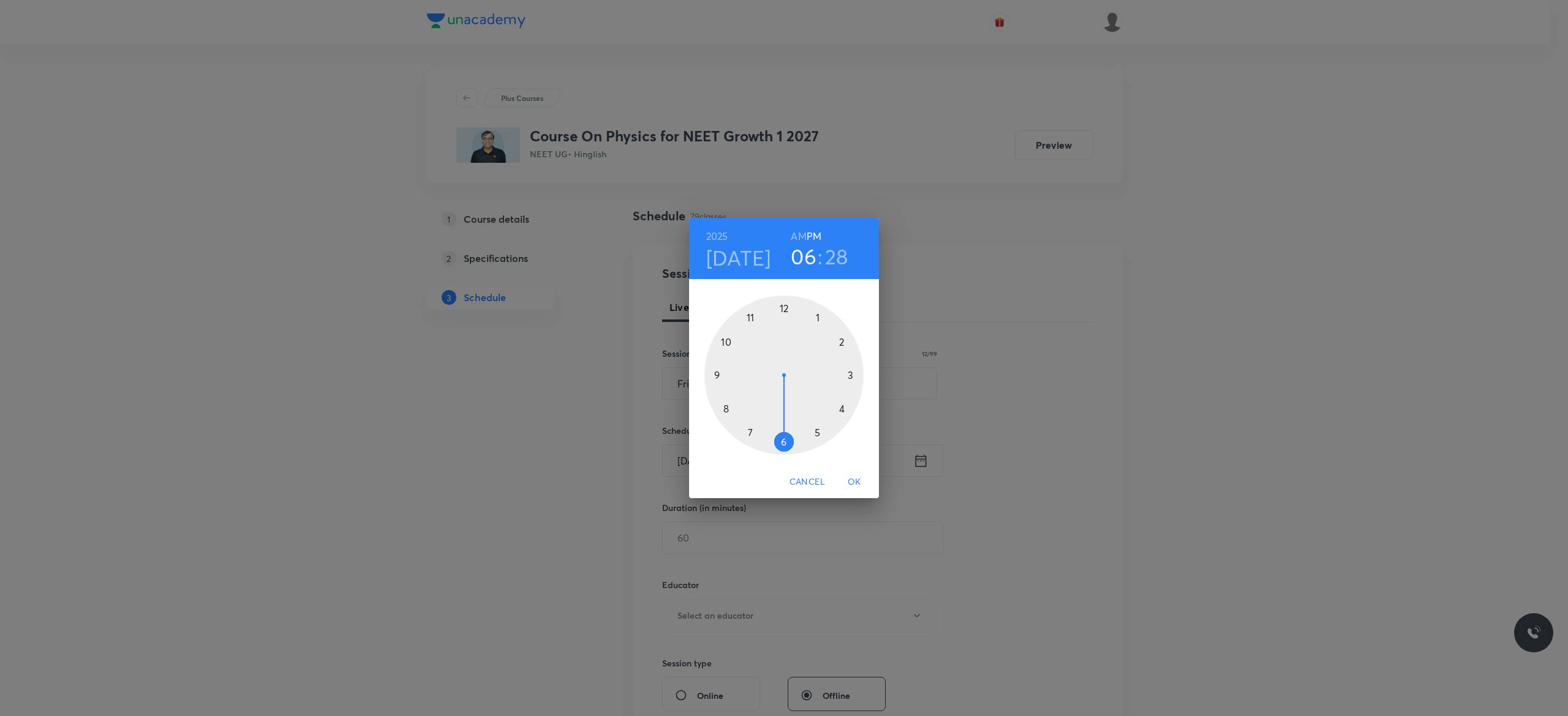
click at [782, 438] on div at bounding box center [784, 375] width 159 height 159
click at [721, 341] on div at bounding box center [784, 375] width 159 height 159
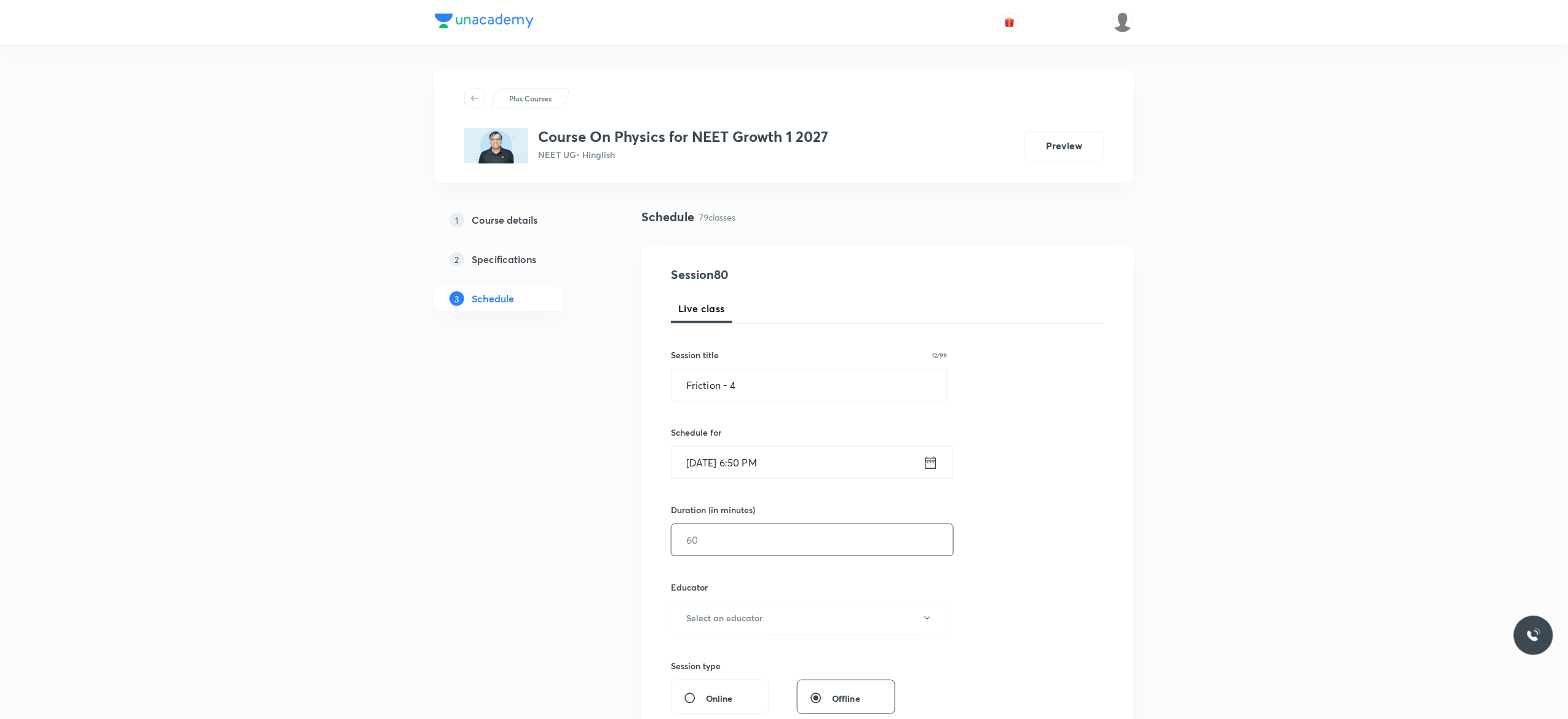
click at [744, 545] on input "text" at bounding box center [812, 540] width 281 height 31
type input "75"
click at [928, 623] on icon "button" at bounding box center [928, 618] width 10 height 10
click at [729, 651] on span "Akash Mishra" at bounding box center [807, 652] width 270 height 13
click at [1063, 548] on div "Session 80 Live class Session title 12/99 Friction - 4 ​ Schedule for Sep 1, 20…" at bounding box center [887, 593] width 433 height 656
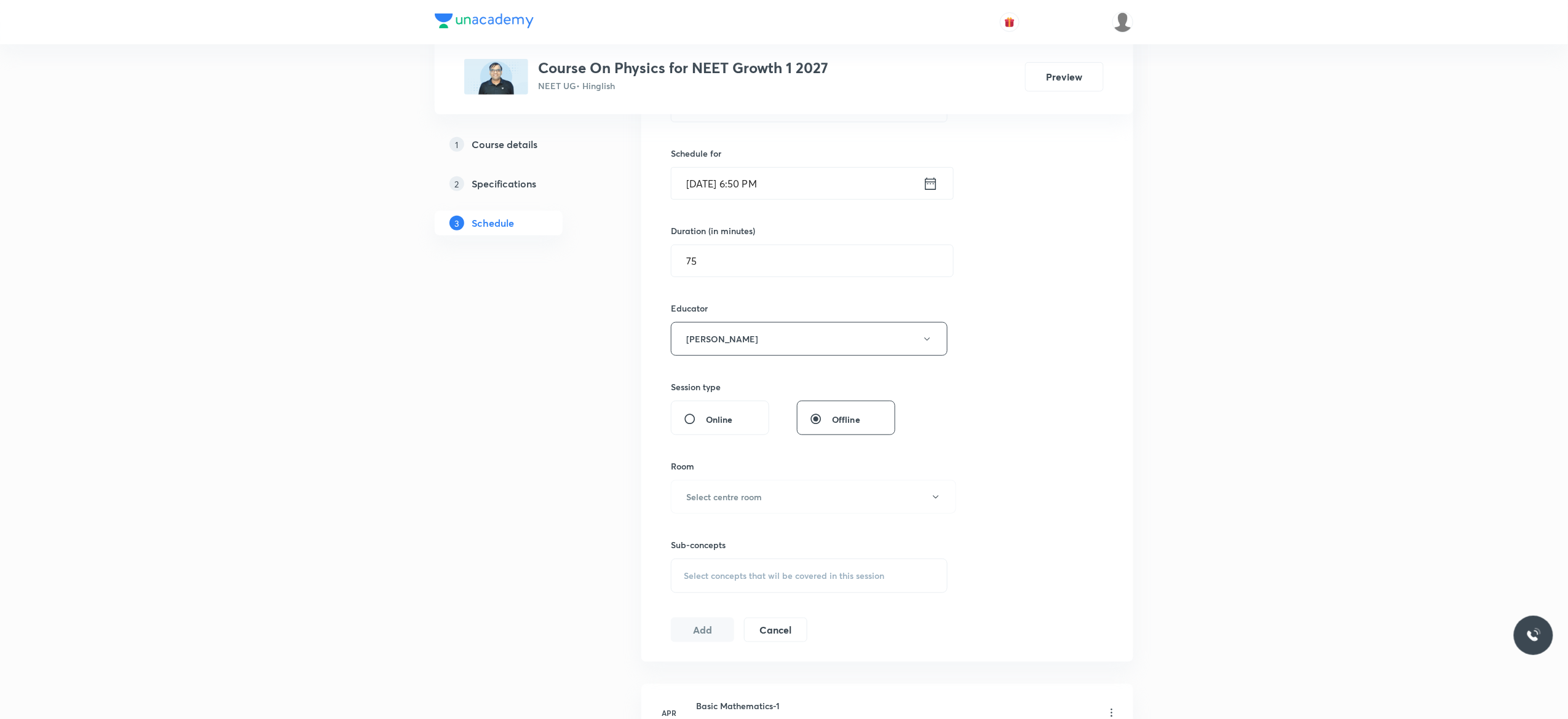
scroll to position [541, 0]
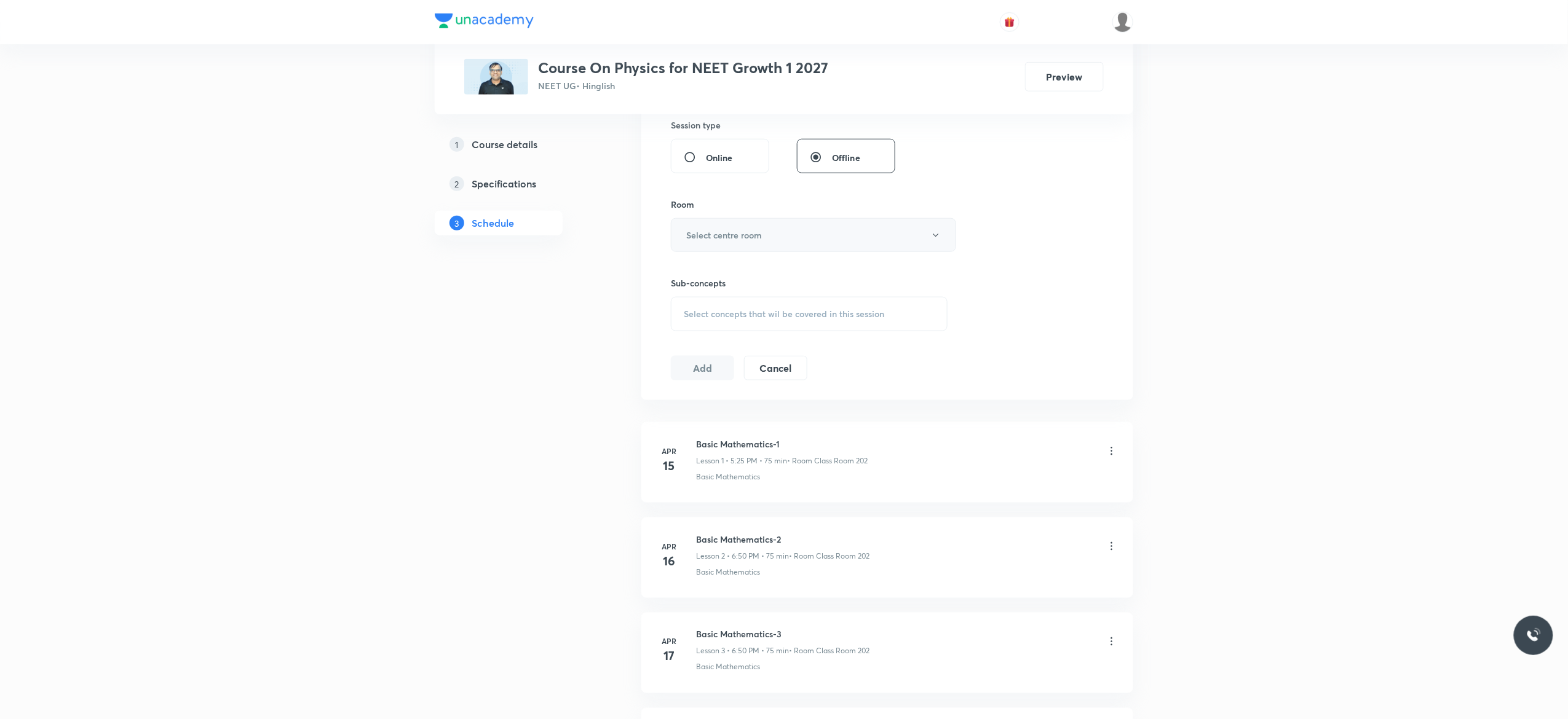
click at [936, 238] on icon "button" at bounding box center [936, 236] width 10 height 10
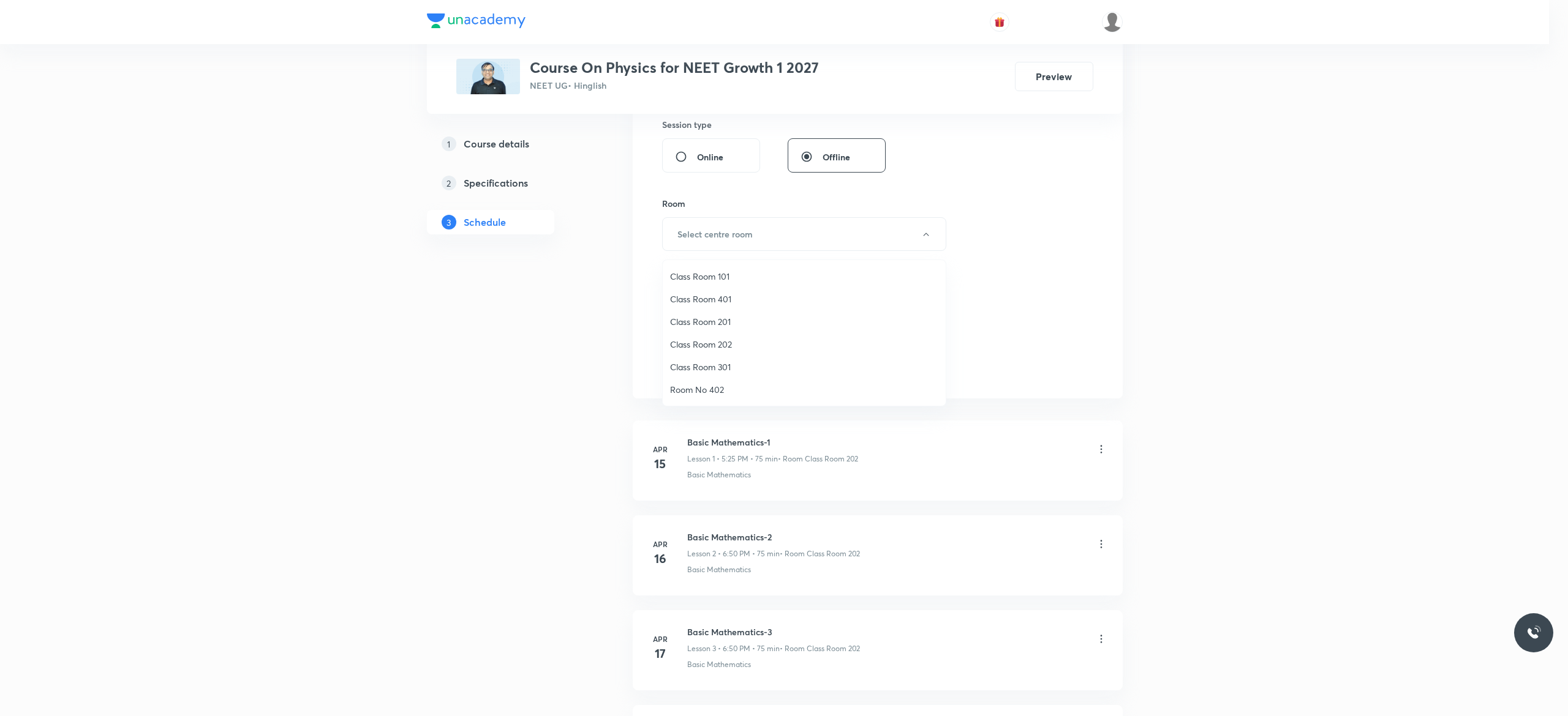
click at [733, 340] on span "Class Room 202" at bounding box center [804, 344] width 268 height 13
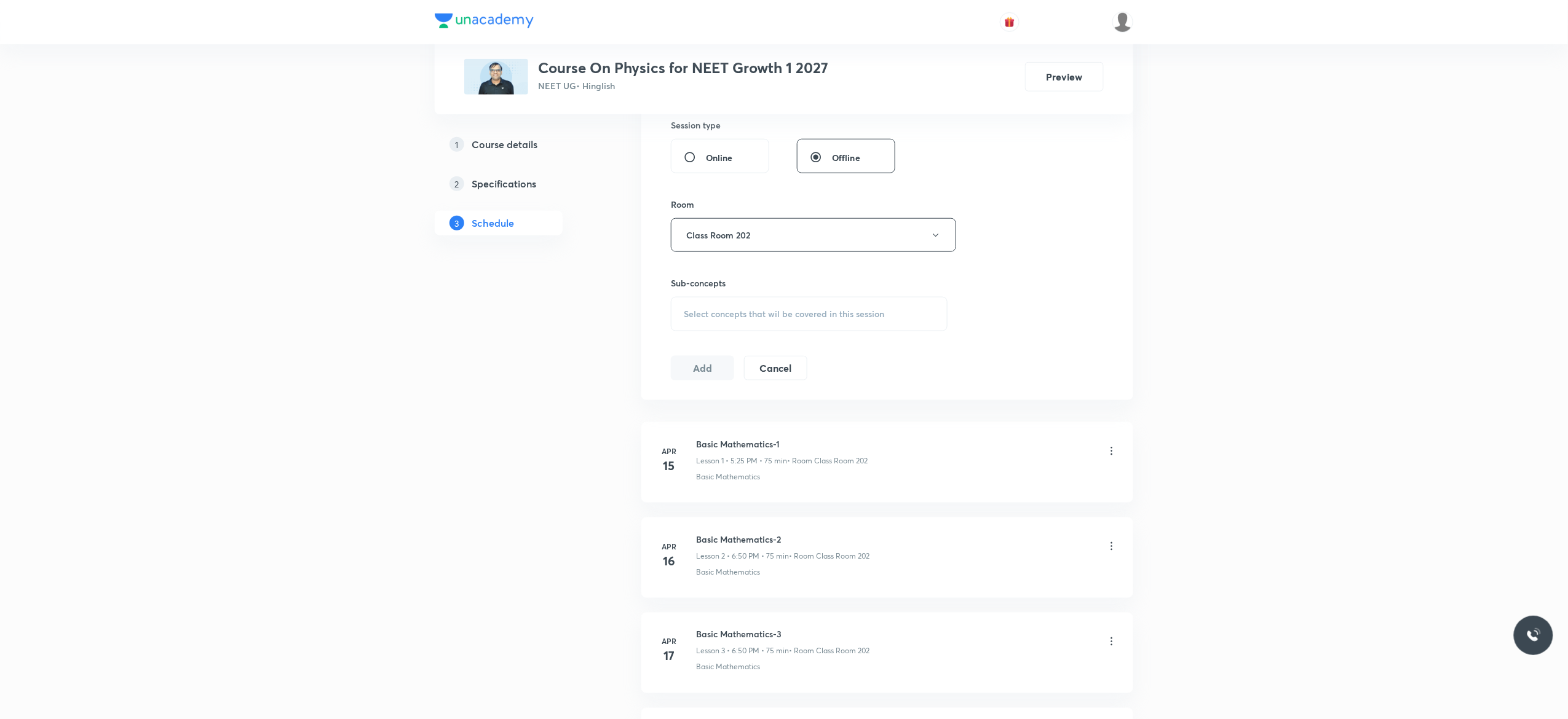
click at [702, 322] on div "Select concepts that wil be covered in this session" at bounding box center [809, 314] width 276 height 34
type input "Friction"
click at [689, 541] on input "checkbox" at bounding box center [690, 526] width 18 height 39
checkbox input "true"
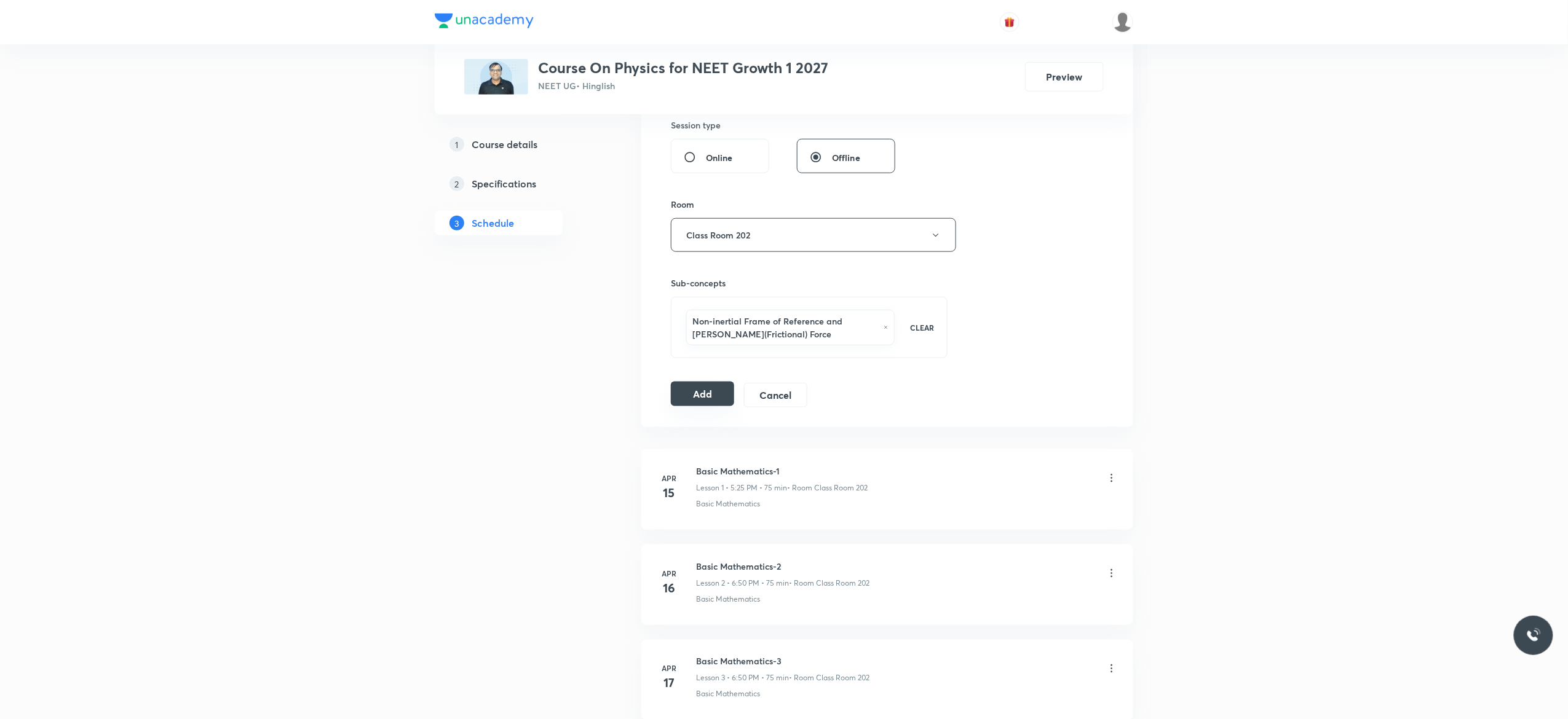
click at [700, 397] on button "Add" at bounding box center [702, 393] width 63 height 24
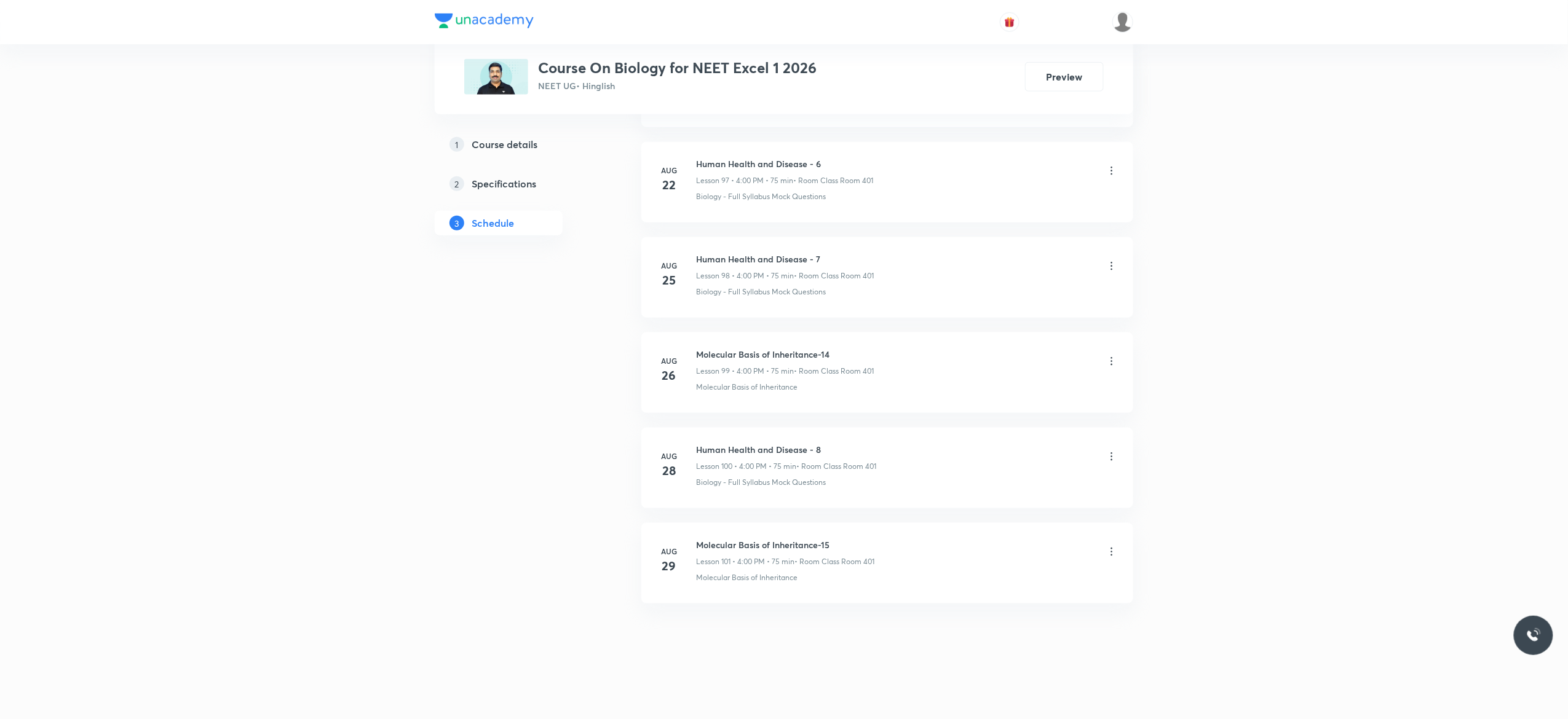
scroll to position [10009, 0]
drag, startPoint x: 839, startPoint y: 538, endPoint x: 786, endPoint y: 533, distance: 53.2
click at [786, 533] on li "Aug 29 Molecular Basis of Inheritance-15 Lesson 101 • 4:00 PM • 75 min • Room C…" at bounding box center [887, 563] width 492 height 81
drag, startPoint x: 822, startPoint y: 442, endPoint x: 694, endPoint y: 435, distance: 128.2
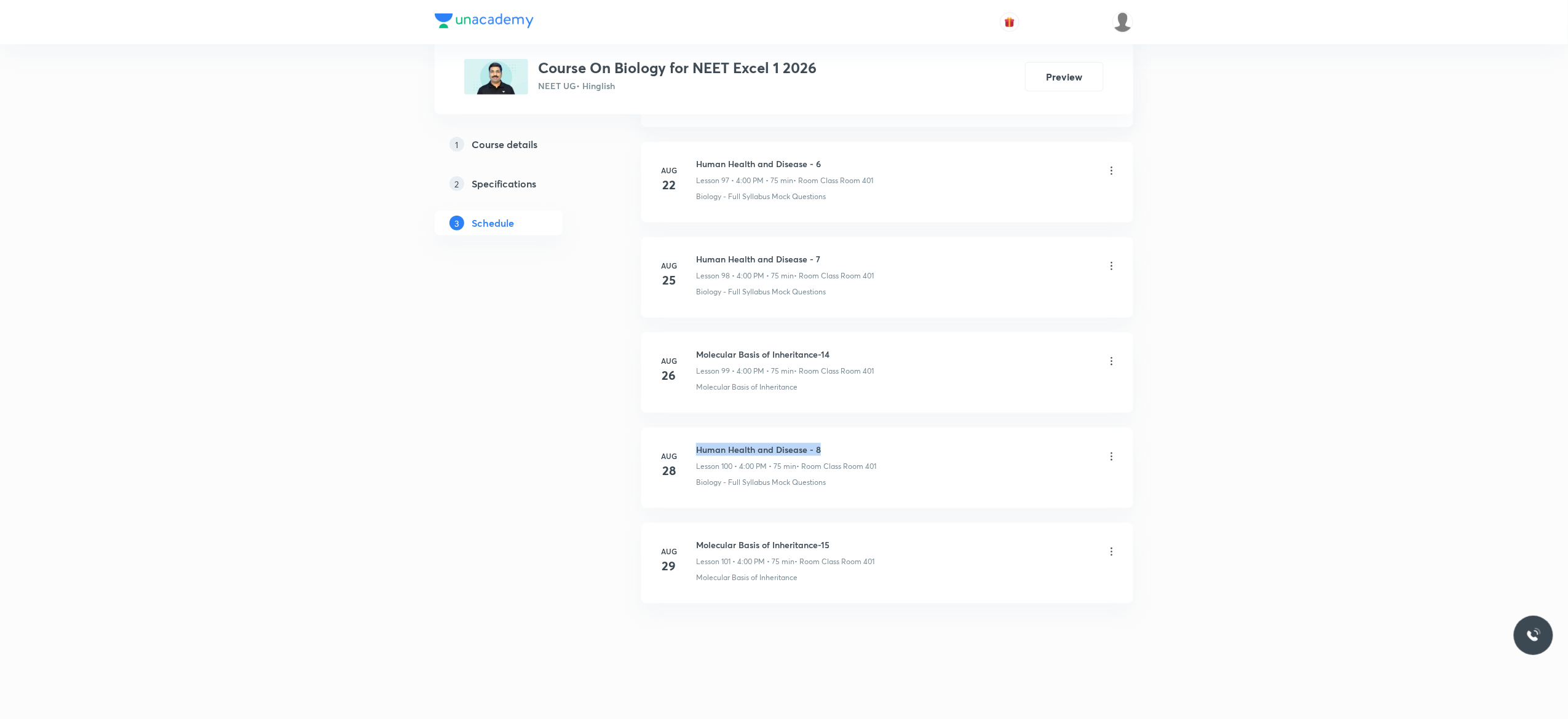
click at [694, 435] on li "Aug 28 Human Health and Disease - 8 Lesson 100 • 4:00 PM • 75 min • Room Class …" at bounding box center [887, 468] width 492 height 81
copy h6 "Human Health and Disease - 8"
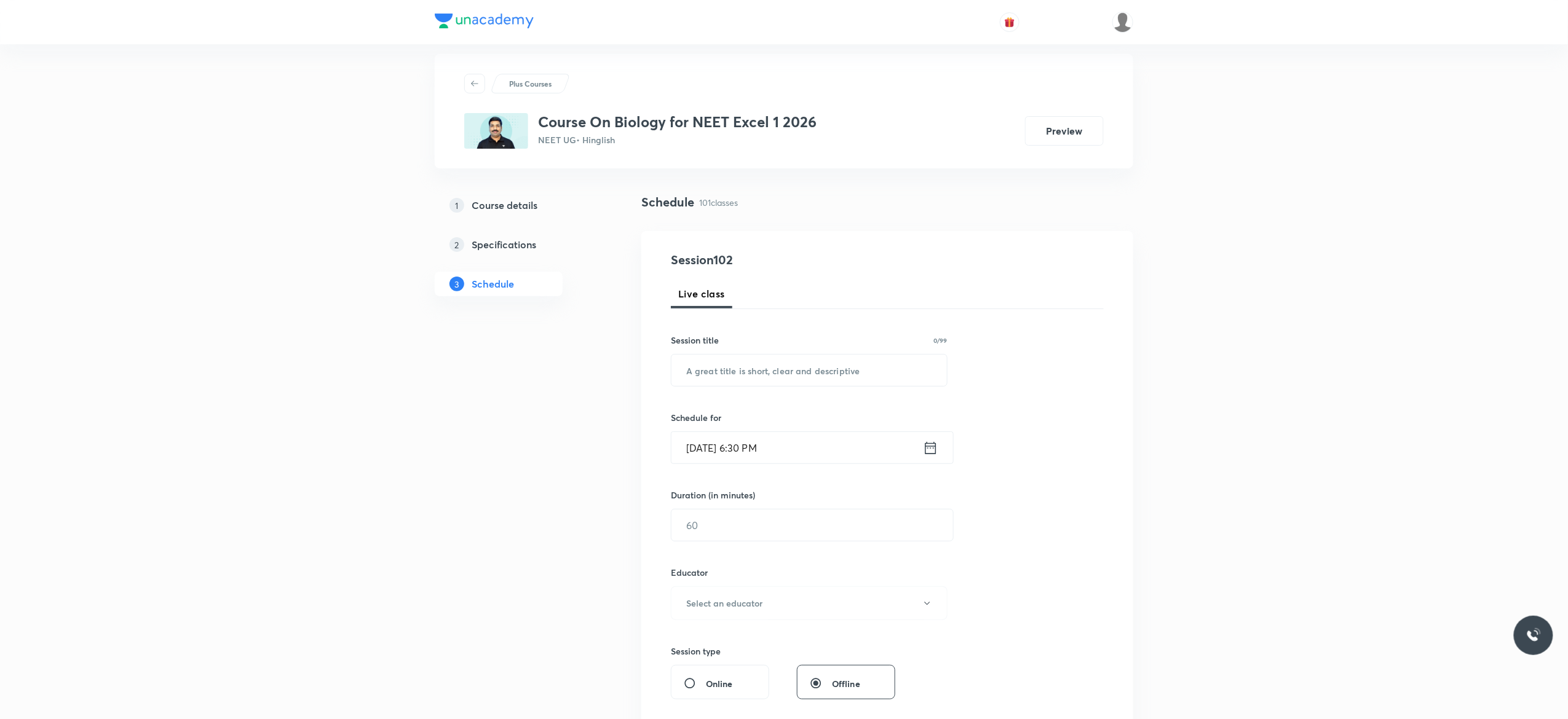
scroll to position [0, 0]
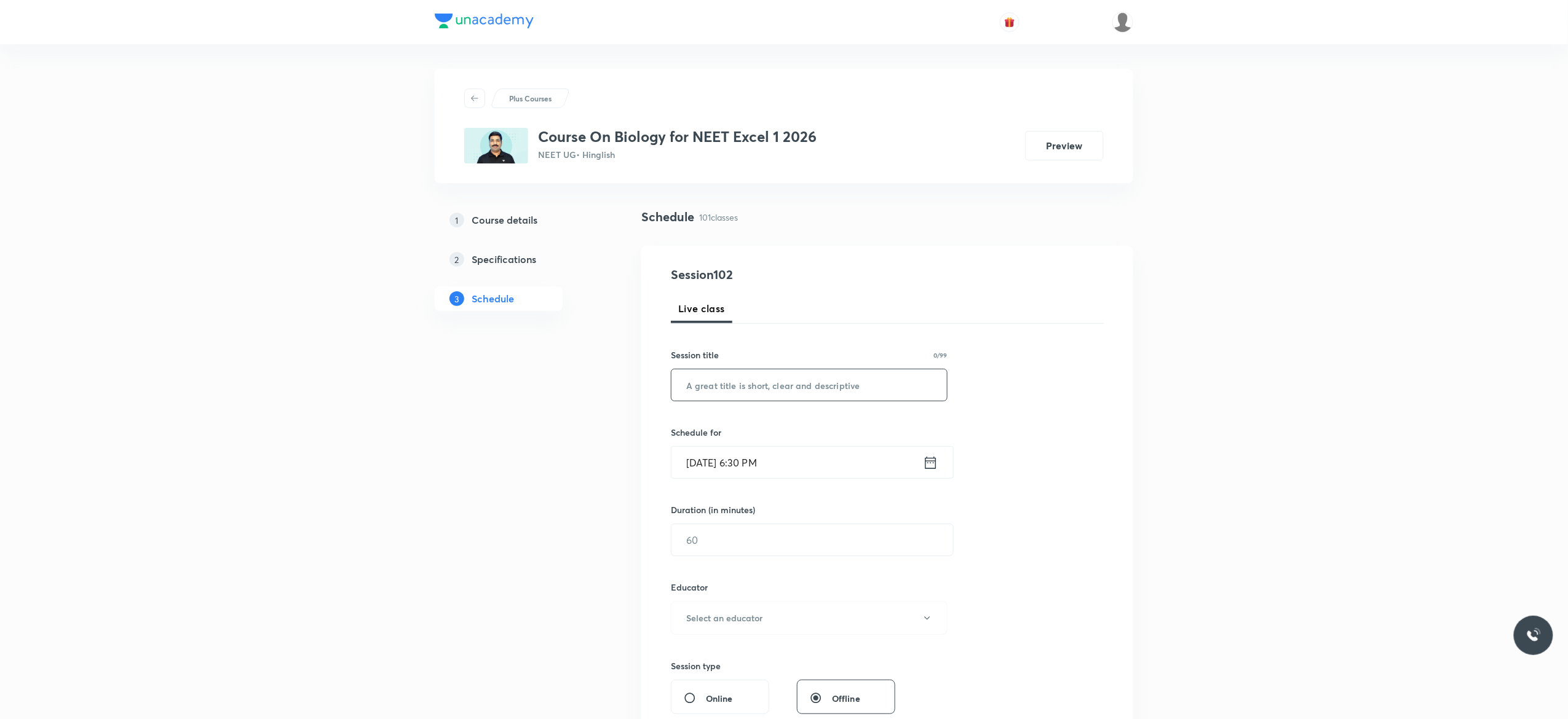
click at [772, 385] on input "text" at bounding box center [809, 385] width 275 height 31
paste input "Human Health and Disease - 8"
type input "Human Health and Disease - 9"
click at [932, 463] on icon at bounding box center [931, 463] width 16 height 18
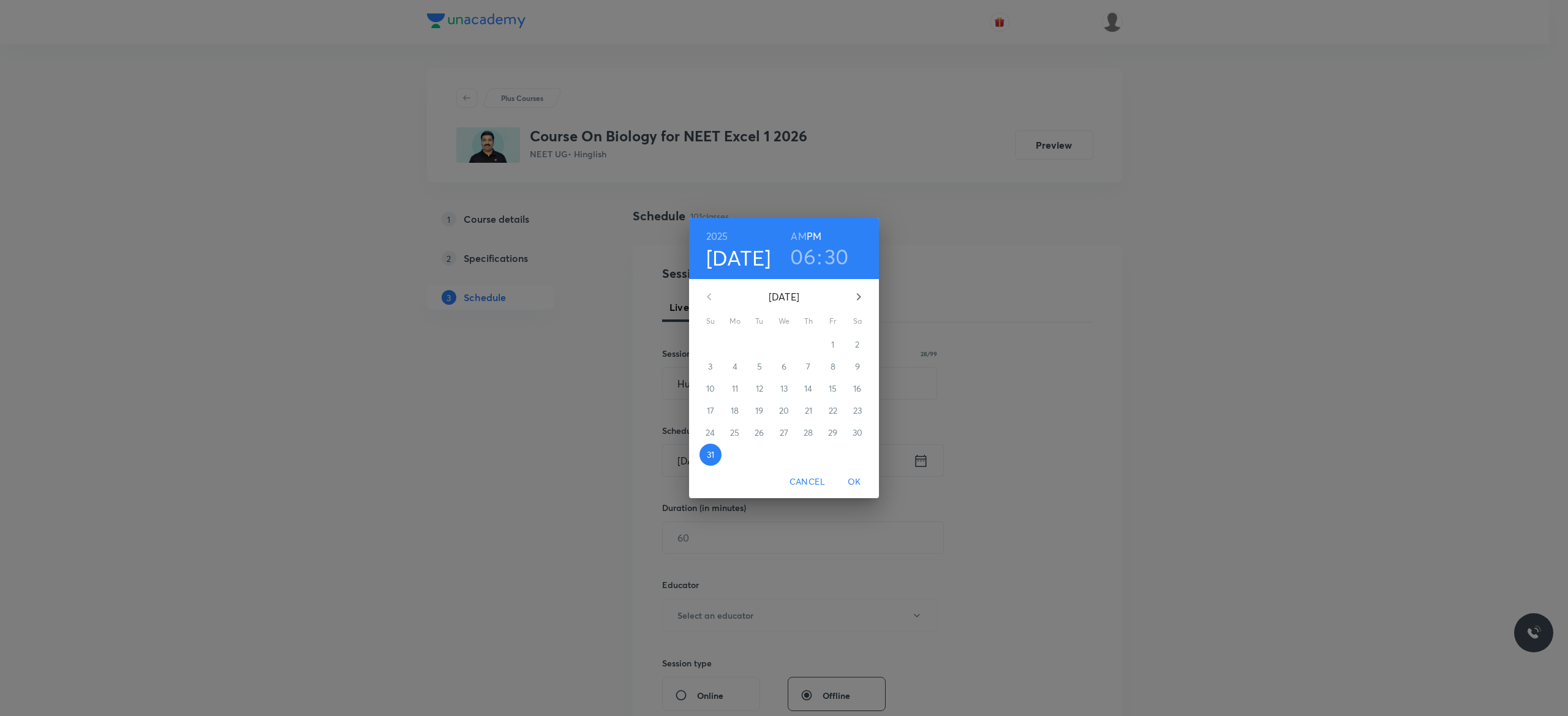
click at [862, 293] on icon "button" at bounding box center [858, 297] width 15 height 15
click at [734, 347] on p "1" at bounding box center [734, 345] width 3 height 12
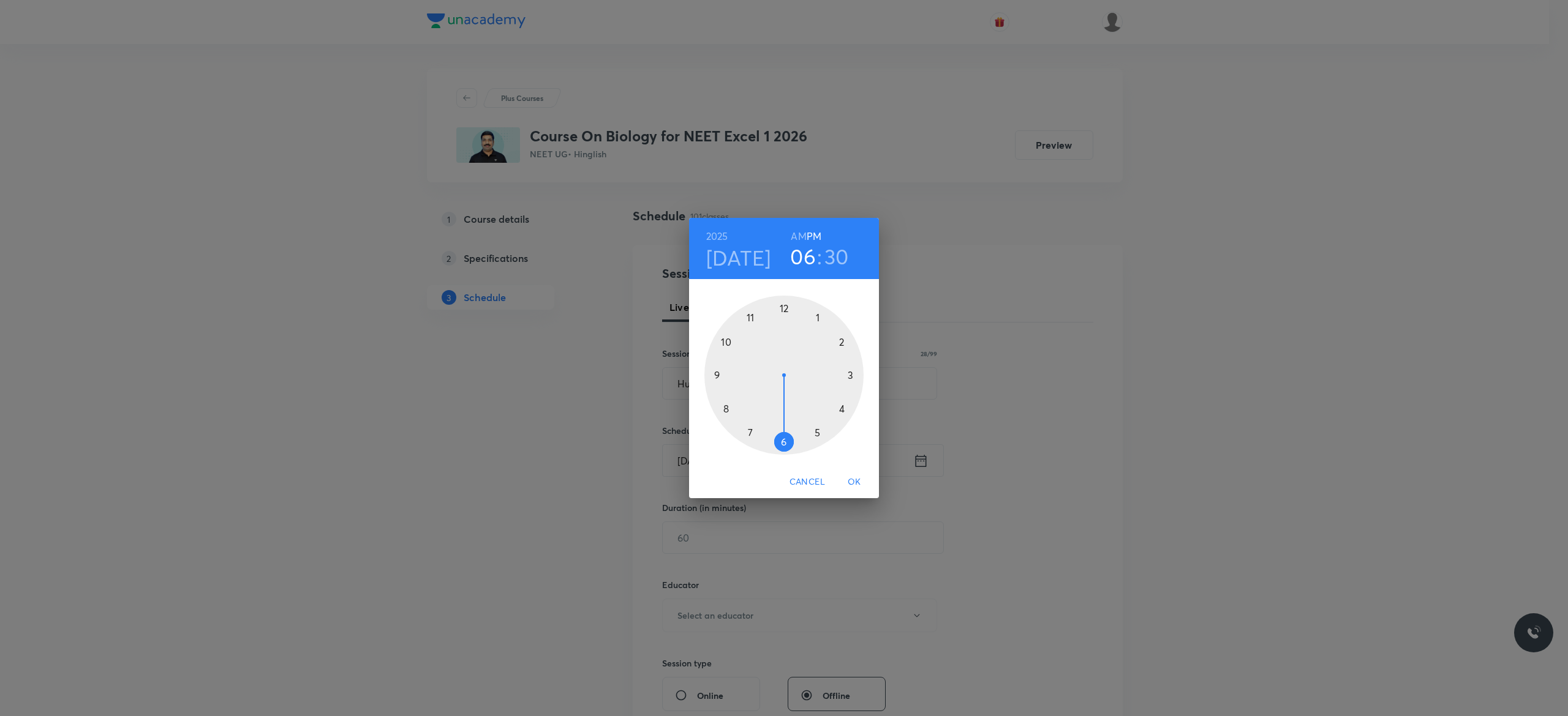
click at [841, 408] on div at bounding box center [784, 375] width 159 height 159
click at [784, 307] on div at bounding box center [784, 375] width 159 height 159
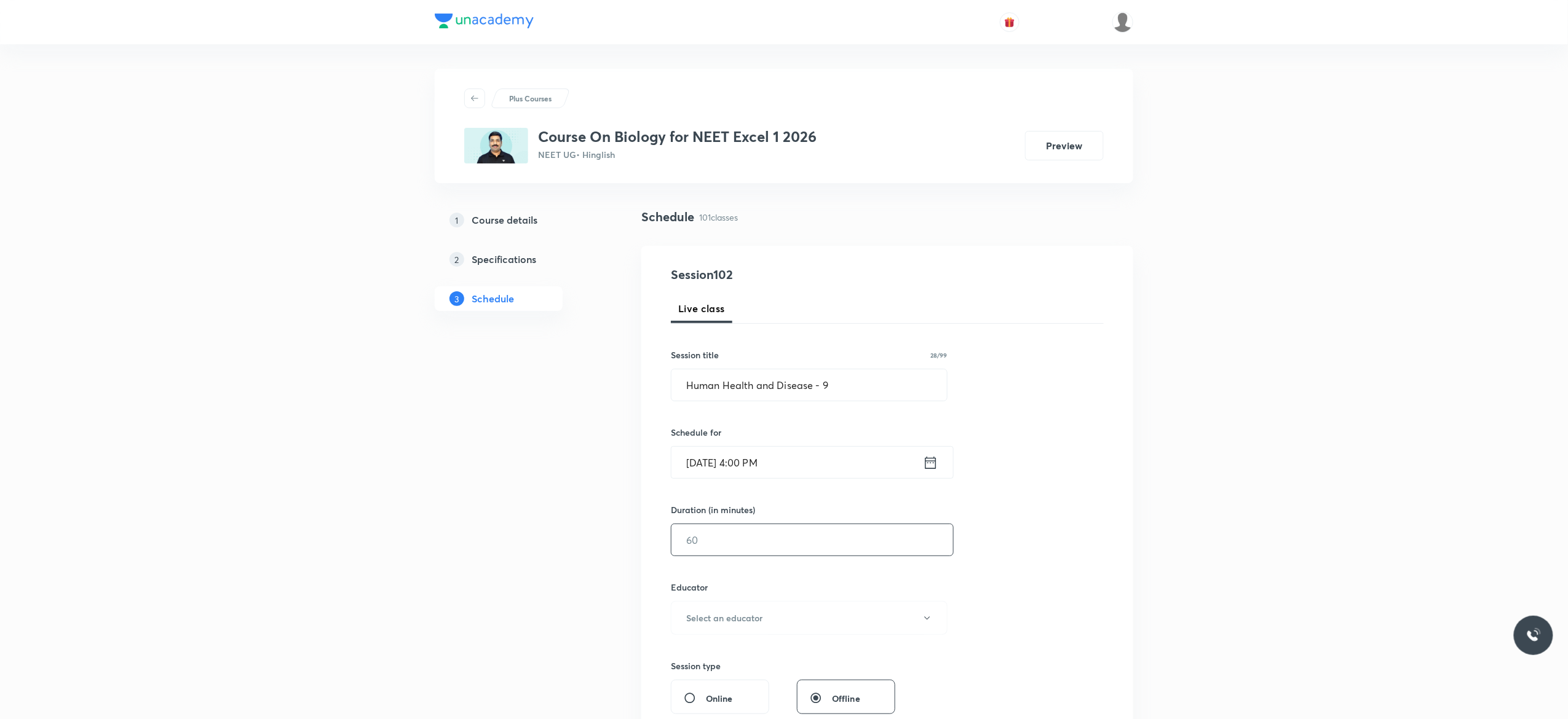
click at [761, 545] on input "text" at bounding box center [812, 540] width 281 height 31
type input "75"
click at [928, 619] on icon "button" at bounding box center [928, 618] width 10 height 10
click at [734, 698] on span "Ankit Kumar Malav" at bounding box center [807, 698] width 270 height 13
click at [1006, 563] on div "Session 102 Live class Session title 28/99 Human Health and Disease - 9 ​ Sched…" at bounding box center [887, 593] width 433 height 656
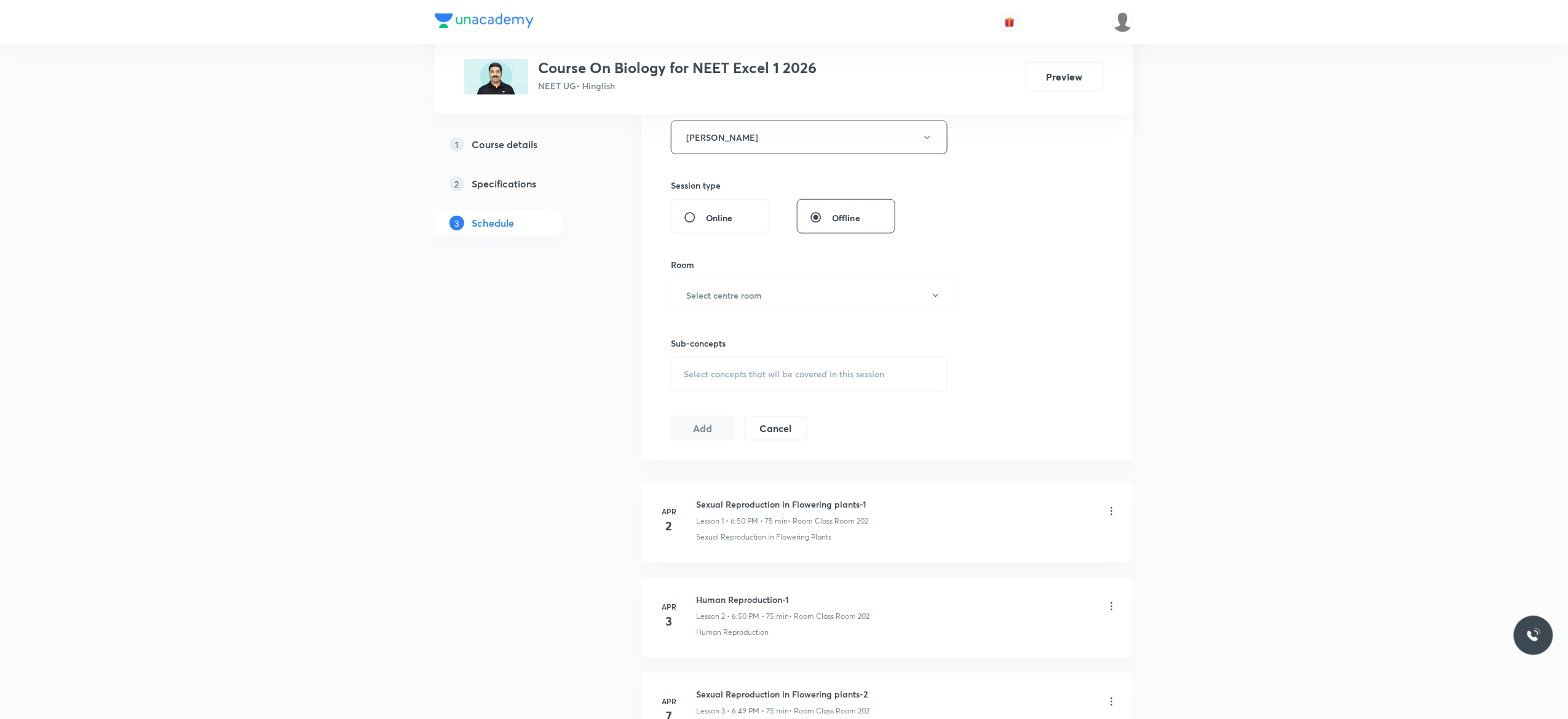
scroll to position [491, 0]
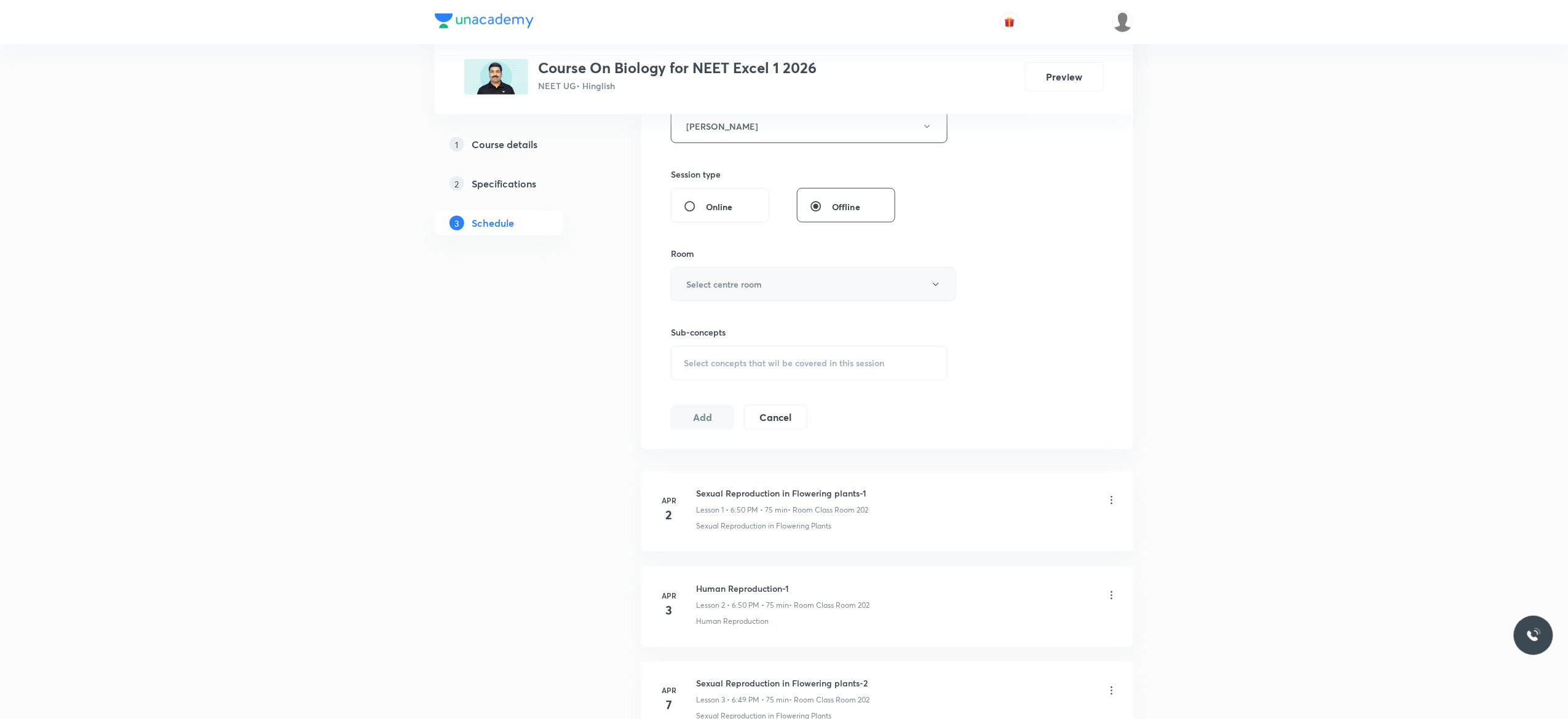
click at [936, 289] on icon "button" at bounding box center [936, 284] width 10 height 10
click at [721, 344] on span "Class Room 401" at bounding box center [807, 349] width 270 height 13
click at [706, 368] on span "Select concepts that wil be covered in this session" at bounding box center [784, 363] width 200 height 10
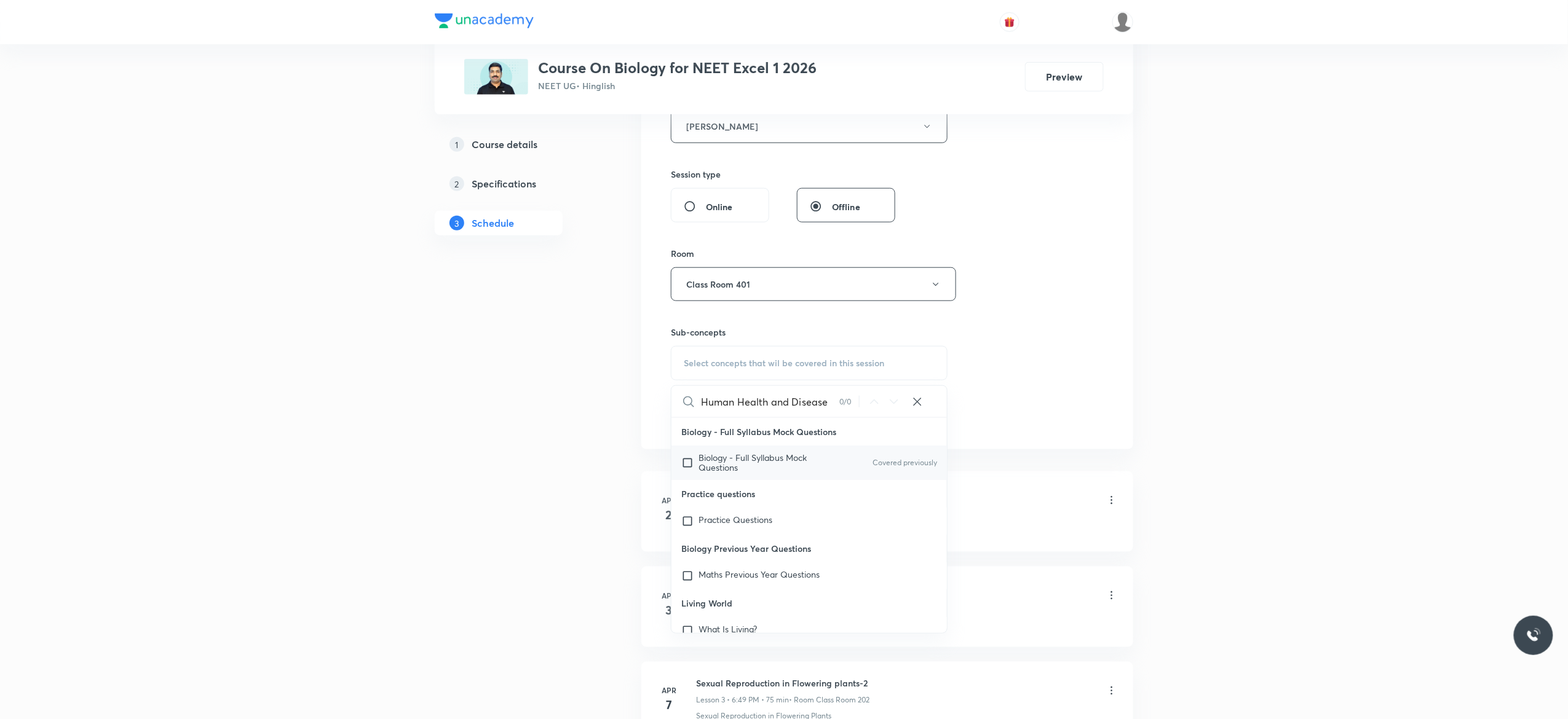
type input "Human Health and Disease"
click at [687, 461] on input "checkbox" at bounding box center [690, 462] width 18 height 19
checkbox input "true"
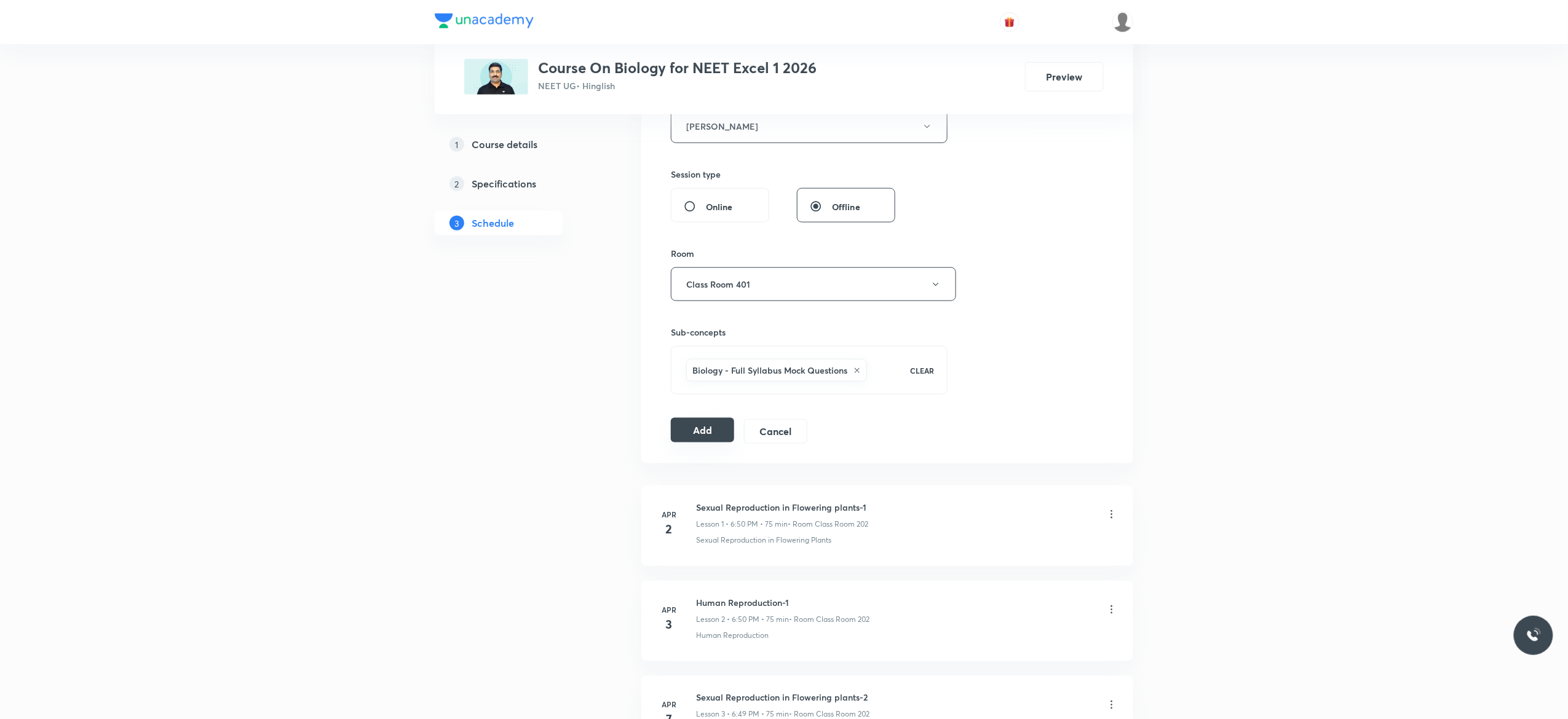
click at [695, 435] on button "Add" at bounding box center [702, 430] width 63 height 24
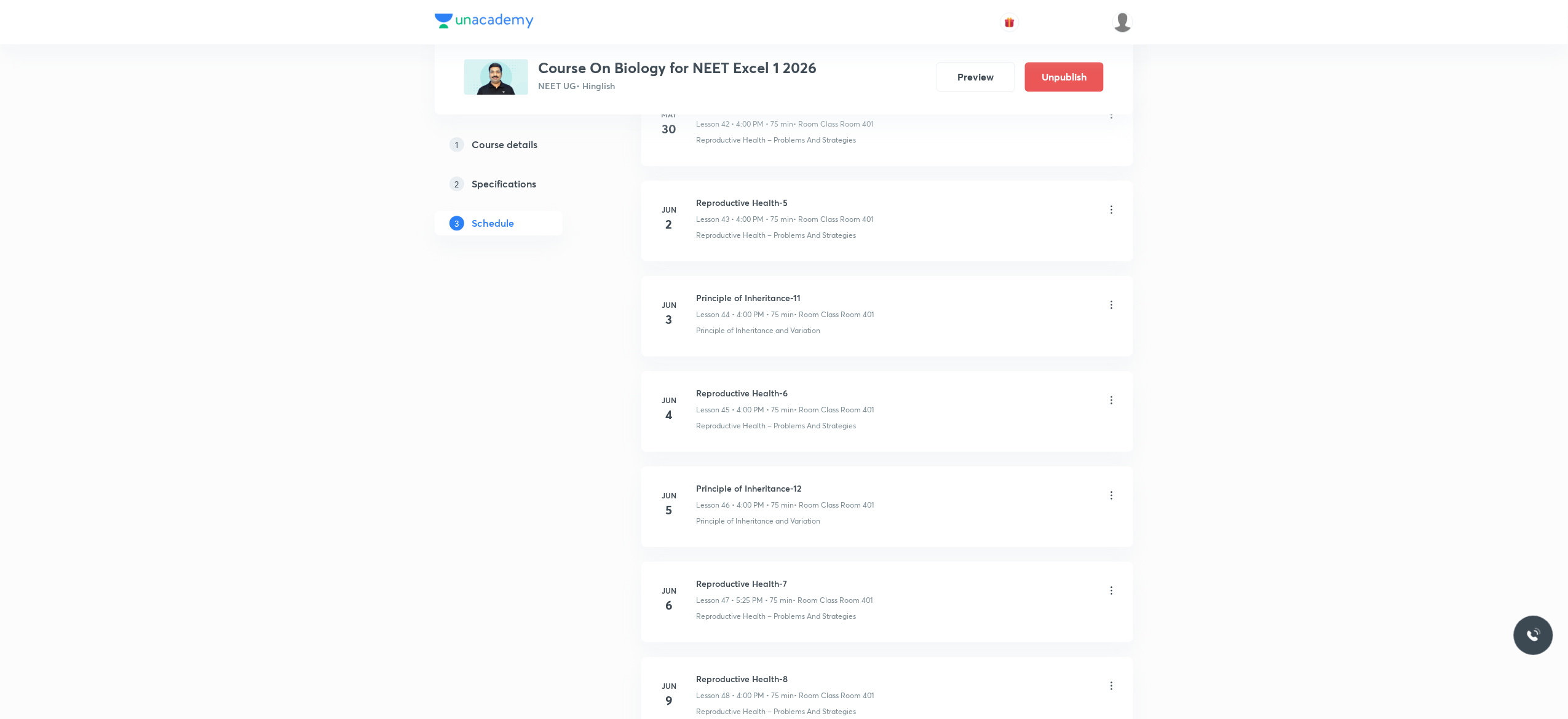
scroll to position [4180, 0]
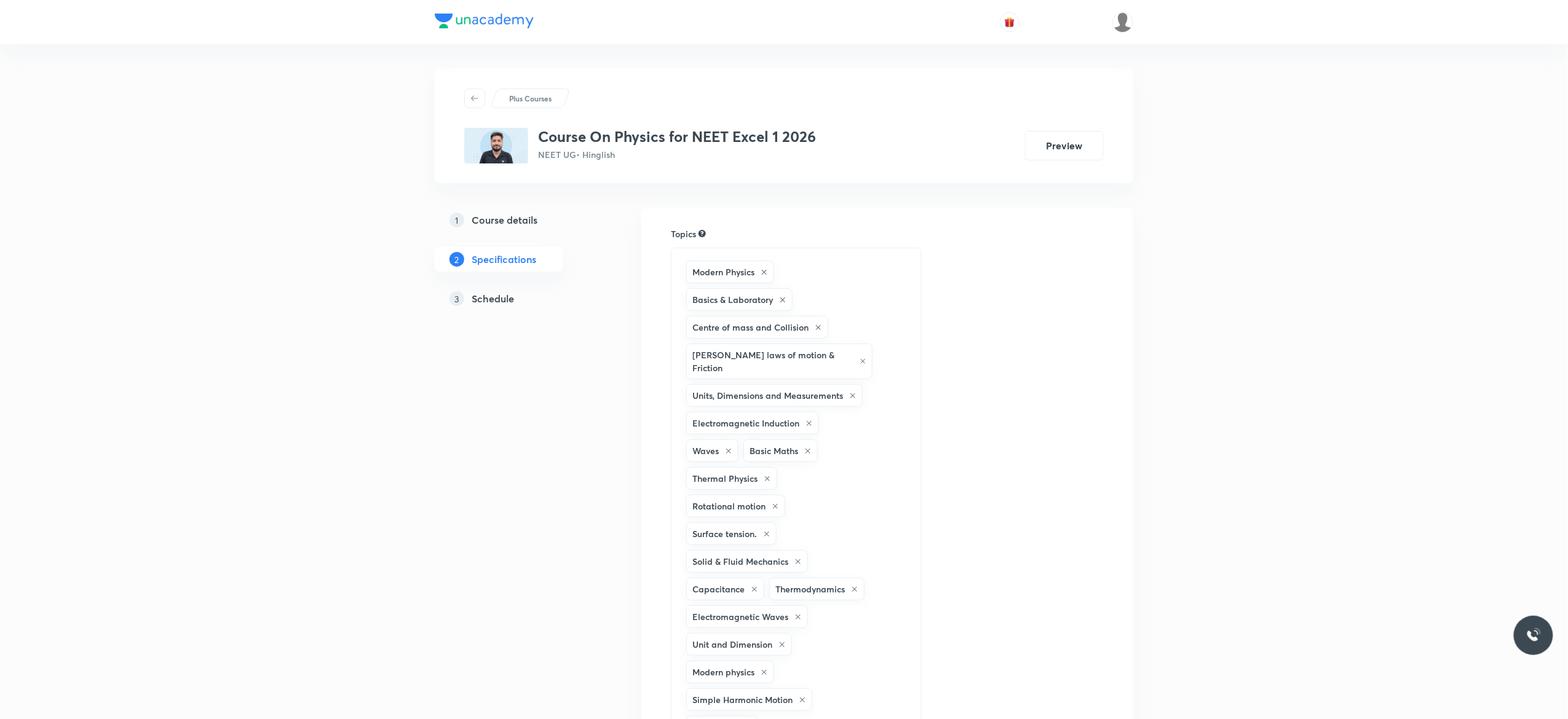
click at [490, 299] on h5 "Schedule" at bounding box center [493, 299] width 43 height 15
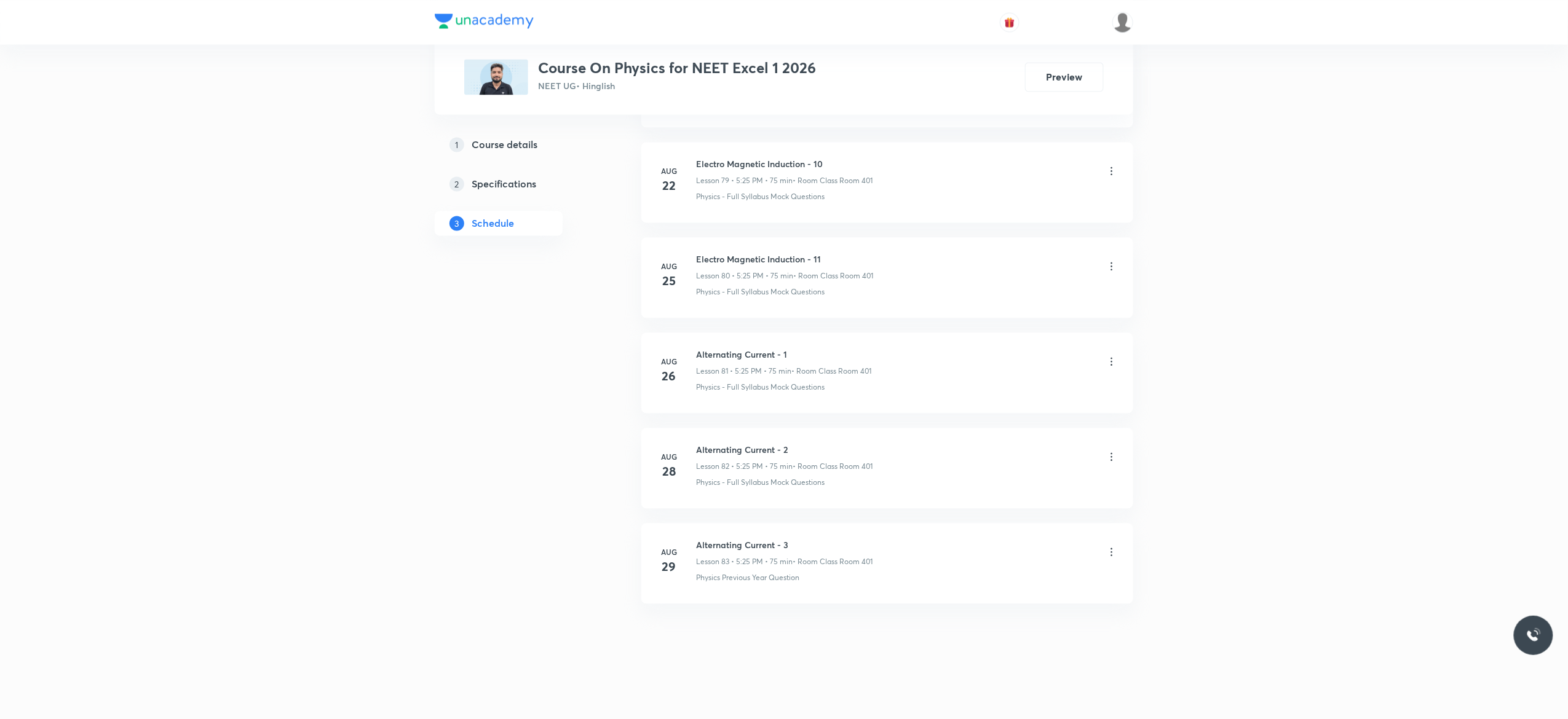
scroll to position [8287, 0]
drag, startPoint x: 792, startPoint y: 535, endPoint x: 694, endPoint y: 530, distance: 98.1
click at [694, 530] on li "[DATE] Alternating Current - 3 Lesson 83 • 5:25 PM • 75 min • Room Class Room 4…" at bounding box center [887, 563] width 492 height 81
copy h6 "Alternating Current - 3"
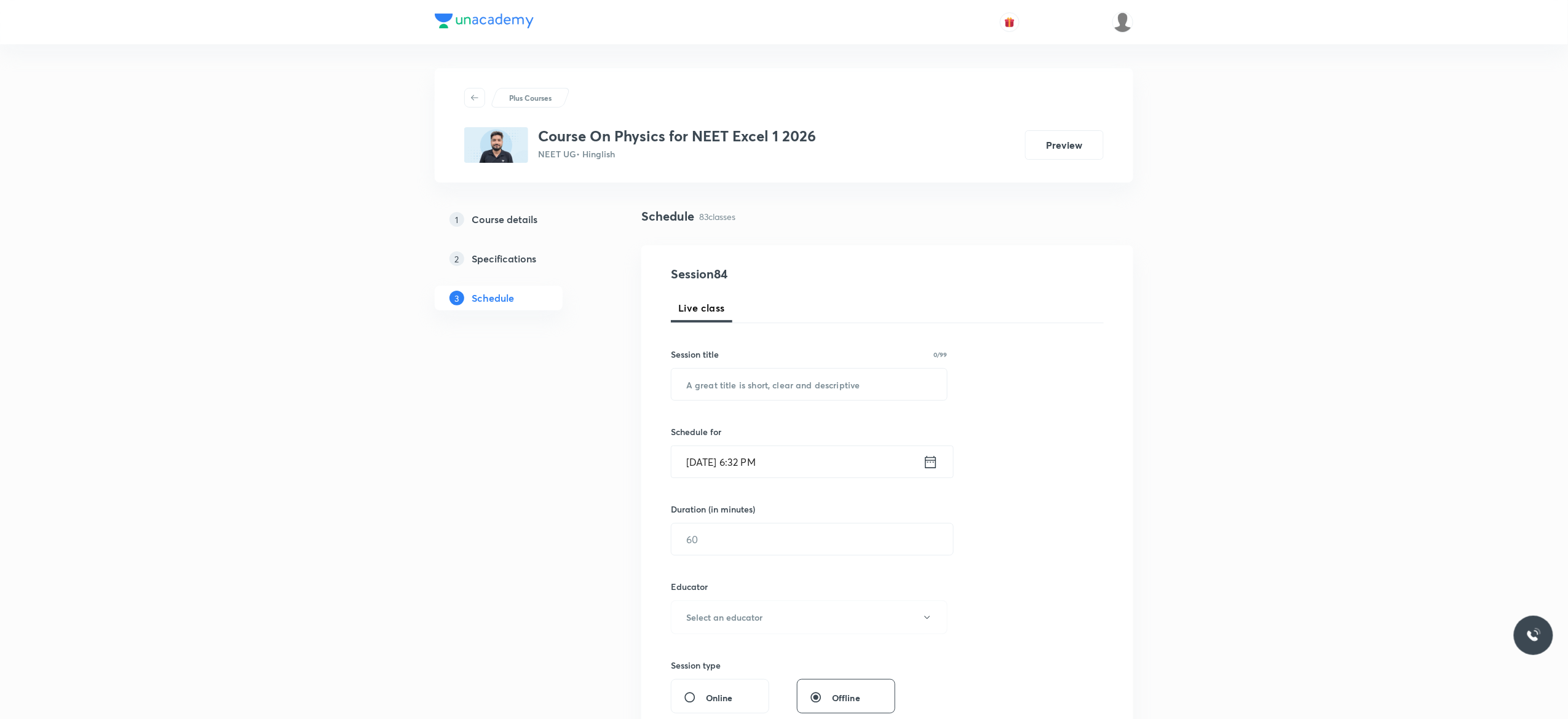
scroll to position [0, 0]
click at [704, 385] on input "text" at bounding box center [809, 385] width 275 height 31
paste input "Alternating Current - 3"
type input "Alternating Current - 4"
click at [931, 466] on icon at bounding box center [931, 463] width 16 height 18
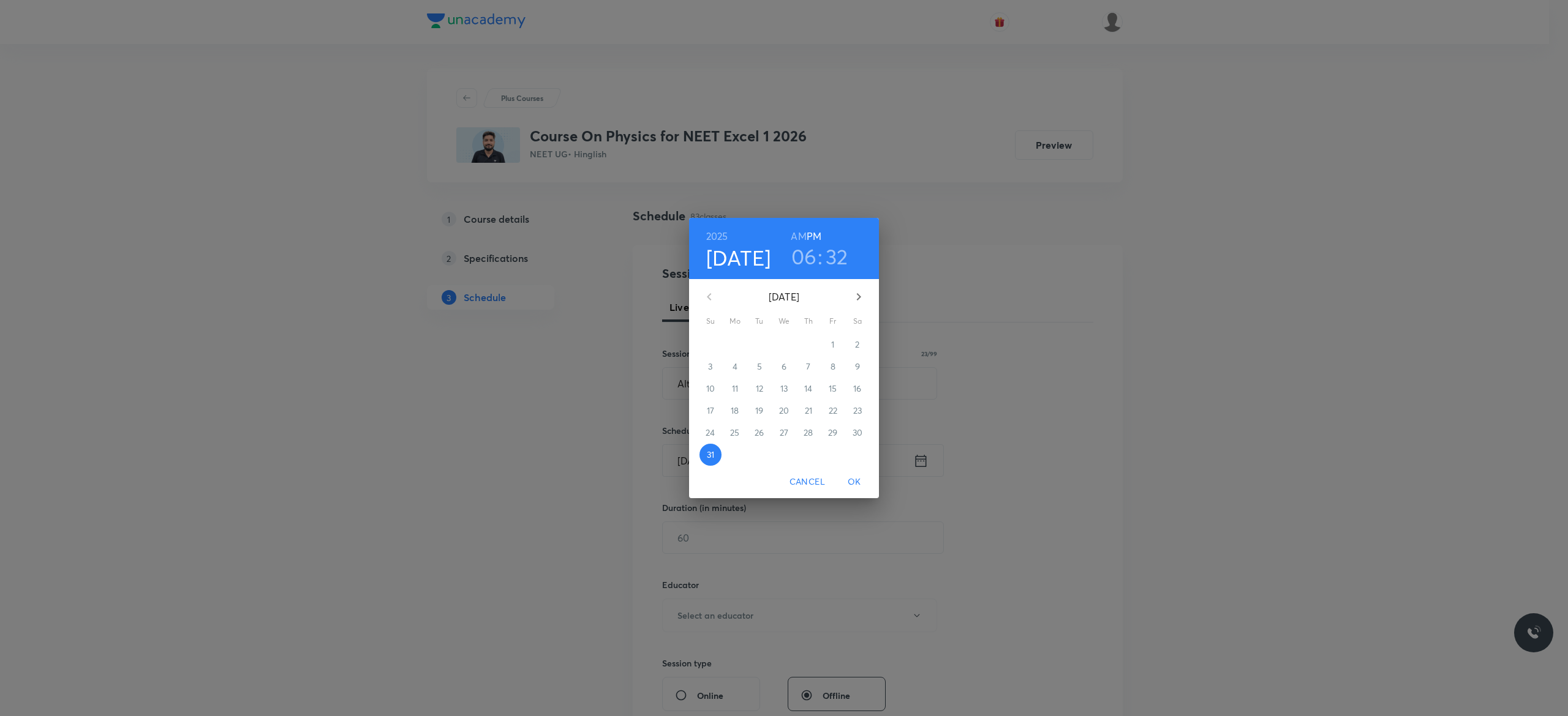
click at [858, 296] on icon "button" at bounding box center [858, 297] width 15 height 15
click at [739, 342] on span "1" at bounding box center [734, 345] width 22 height 12
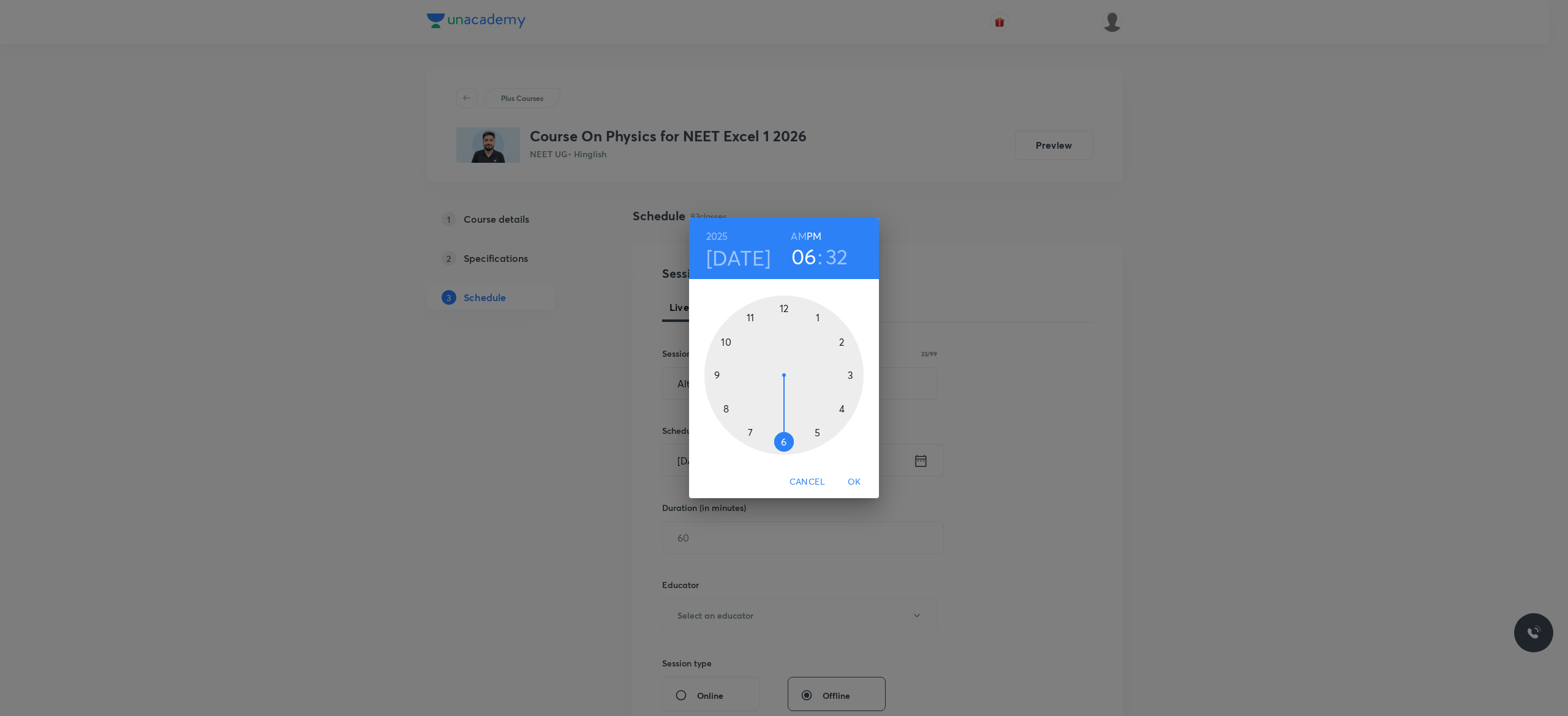
click at [817, 435] on div at bounding box center [784, 375] width 159 height 159
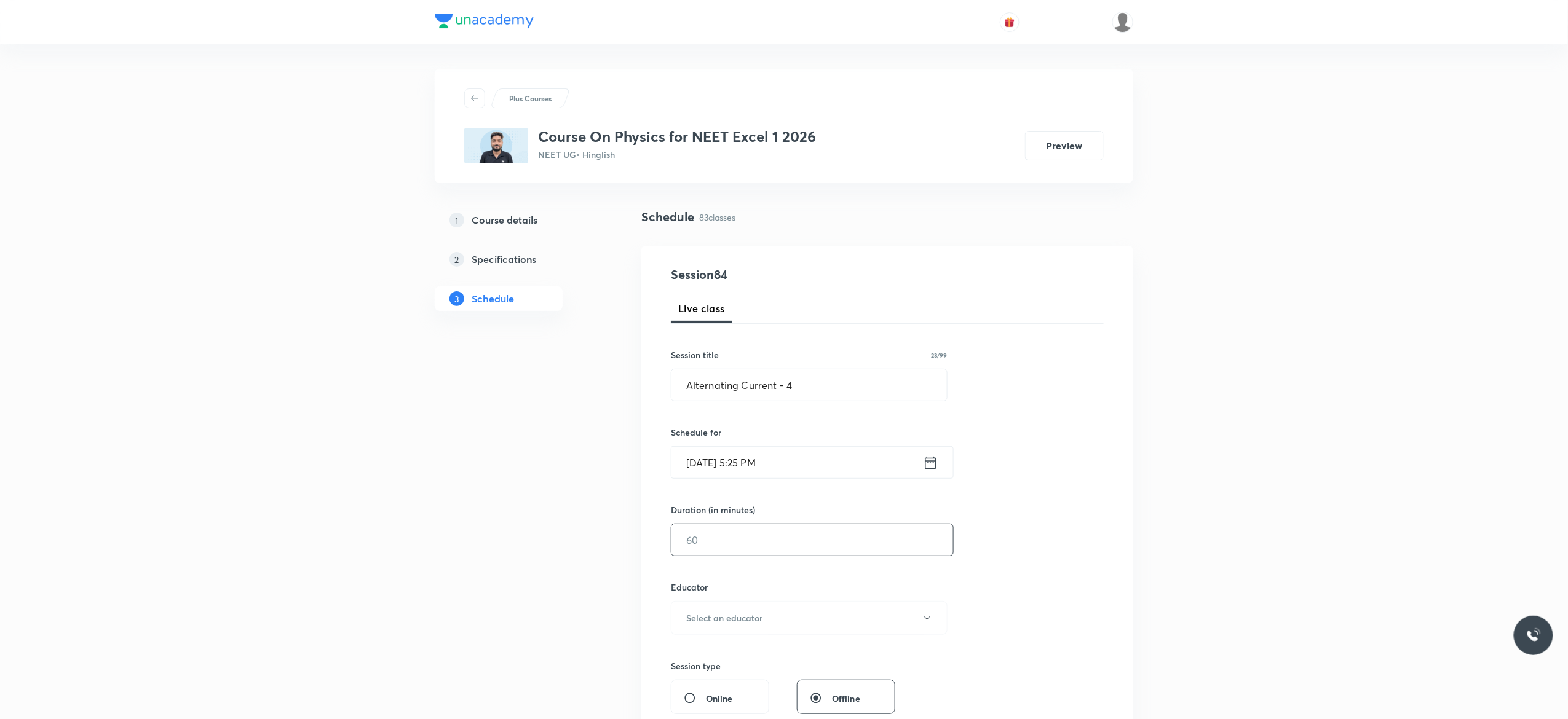
click at [751, 543] on input "text" at bounding box center [812, 540] width 281 height 31
type input "75"
click at [930, 622] on icon "button" at bounding box center [928, 618] width 10 height 10
click at [701, 663] on span "[PERSON_NAME]" at bounding box center [807, 660] width 270 height 13
click at [1046, 580] on div "Session 84 Live class Session title 23/99 Alternating Current - 4 ​ Schedule fo…" at bounding box center [887, 593] width 433 height 656
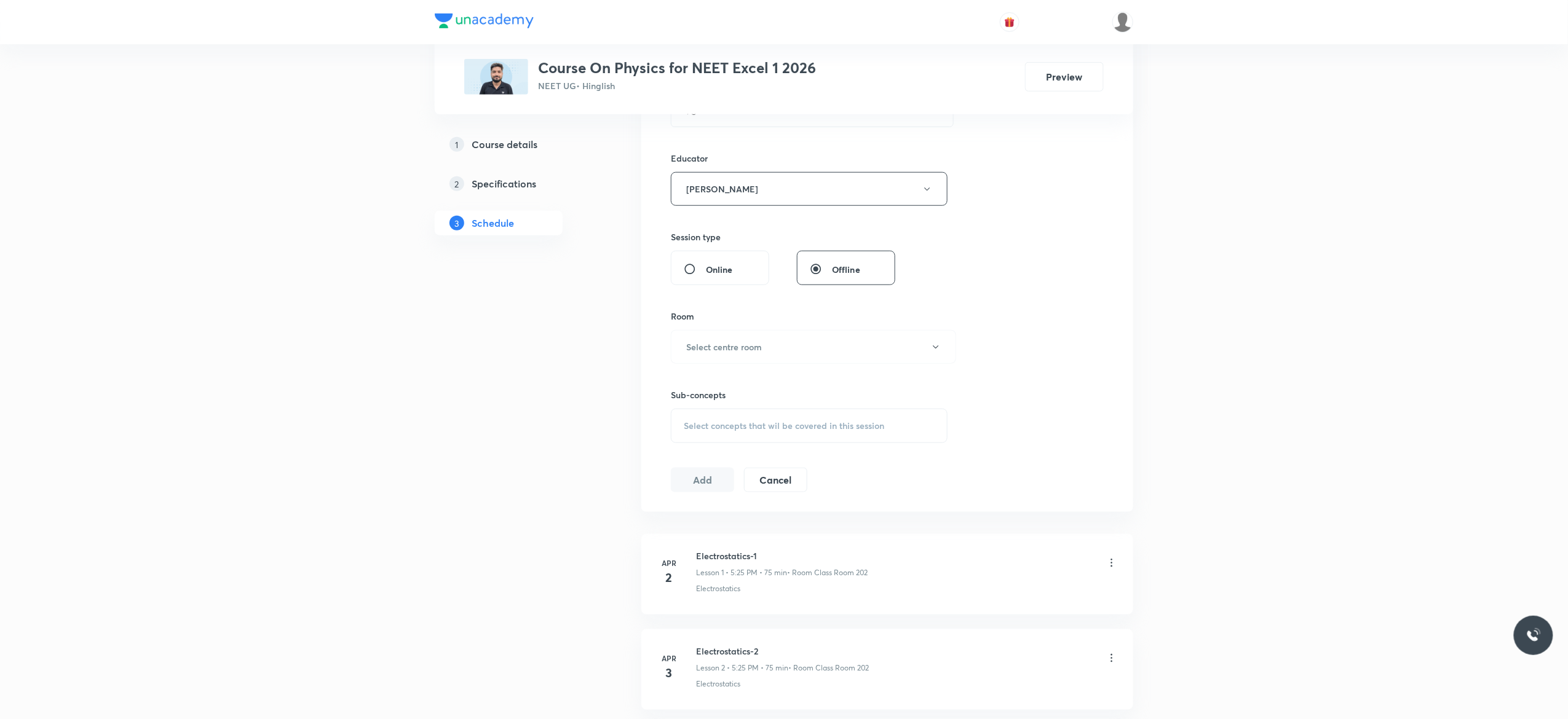
scroll to position [491, 0]
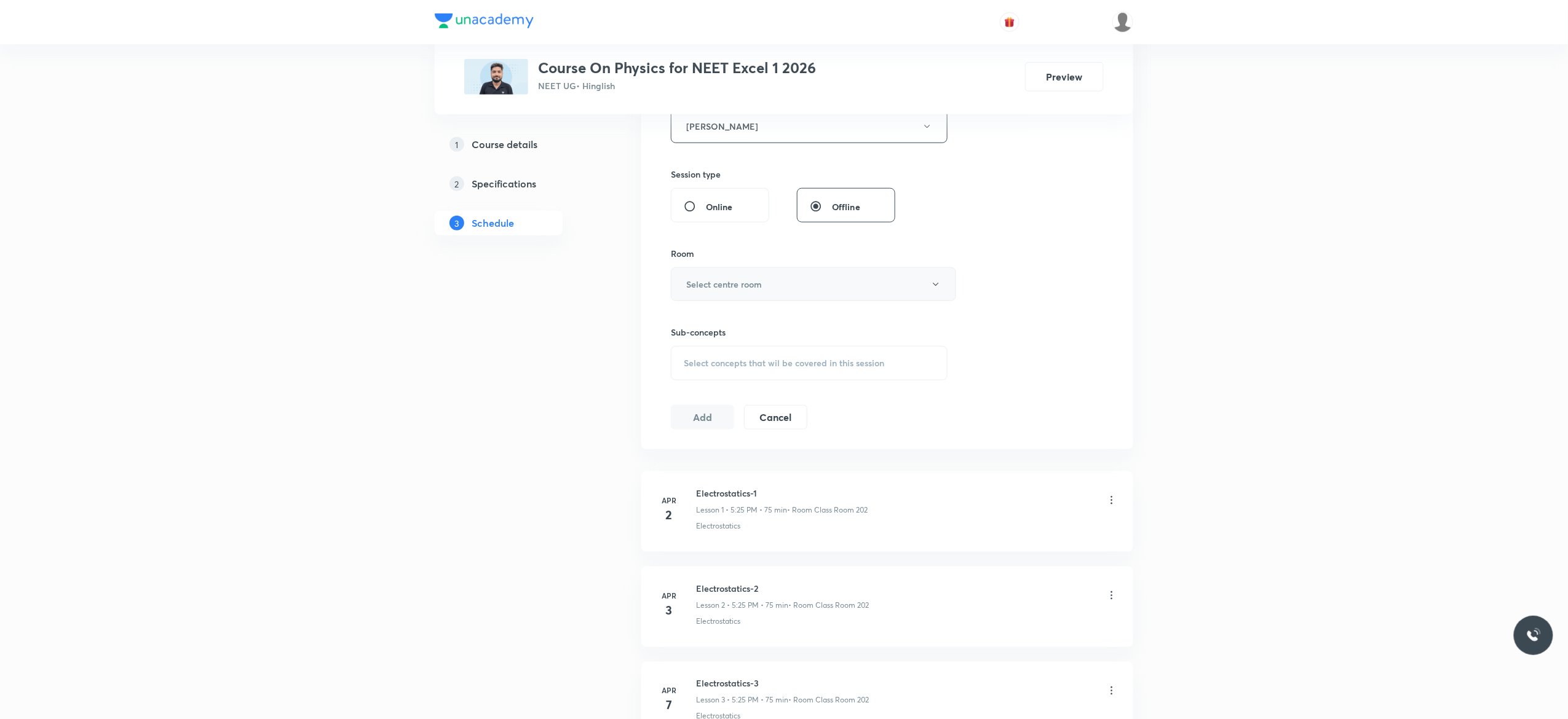
click at [934, 291] on button "Select centre room" at bounding box center [813, 284] width 285 height 34
click at [719, 351] on span "Class Room 401" at bounding box center [807, 349] width 270 height 13
click at [709, 368] on span "Select concepts that wil be covered in this session" at bounding box center [784, 363] width 200 height 10
type input "Alternating Current"
click at [689, 468] on input "checkbox" at bounding box center [690, 462] width 18 height 19
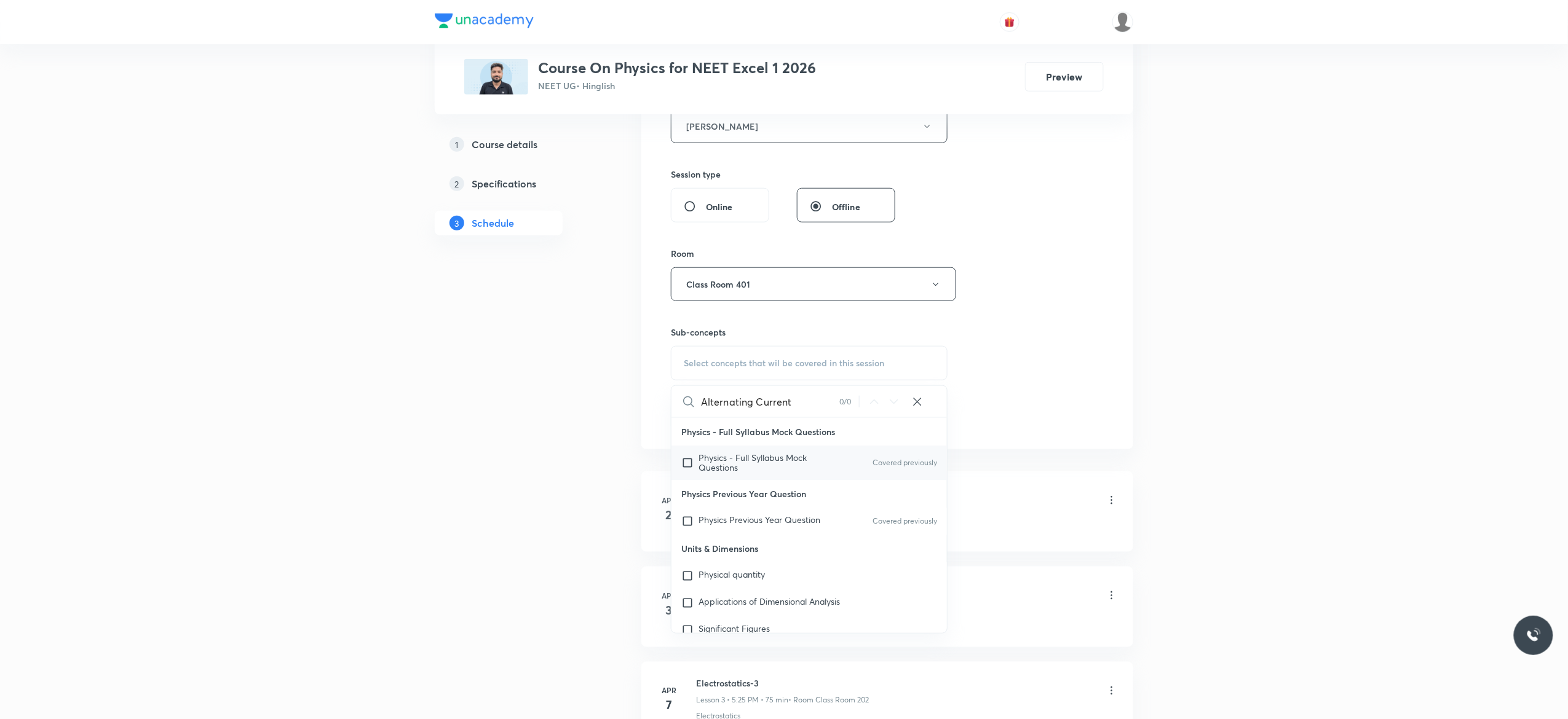
checkbox input "true"
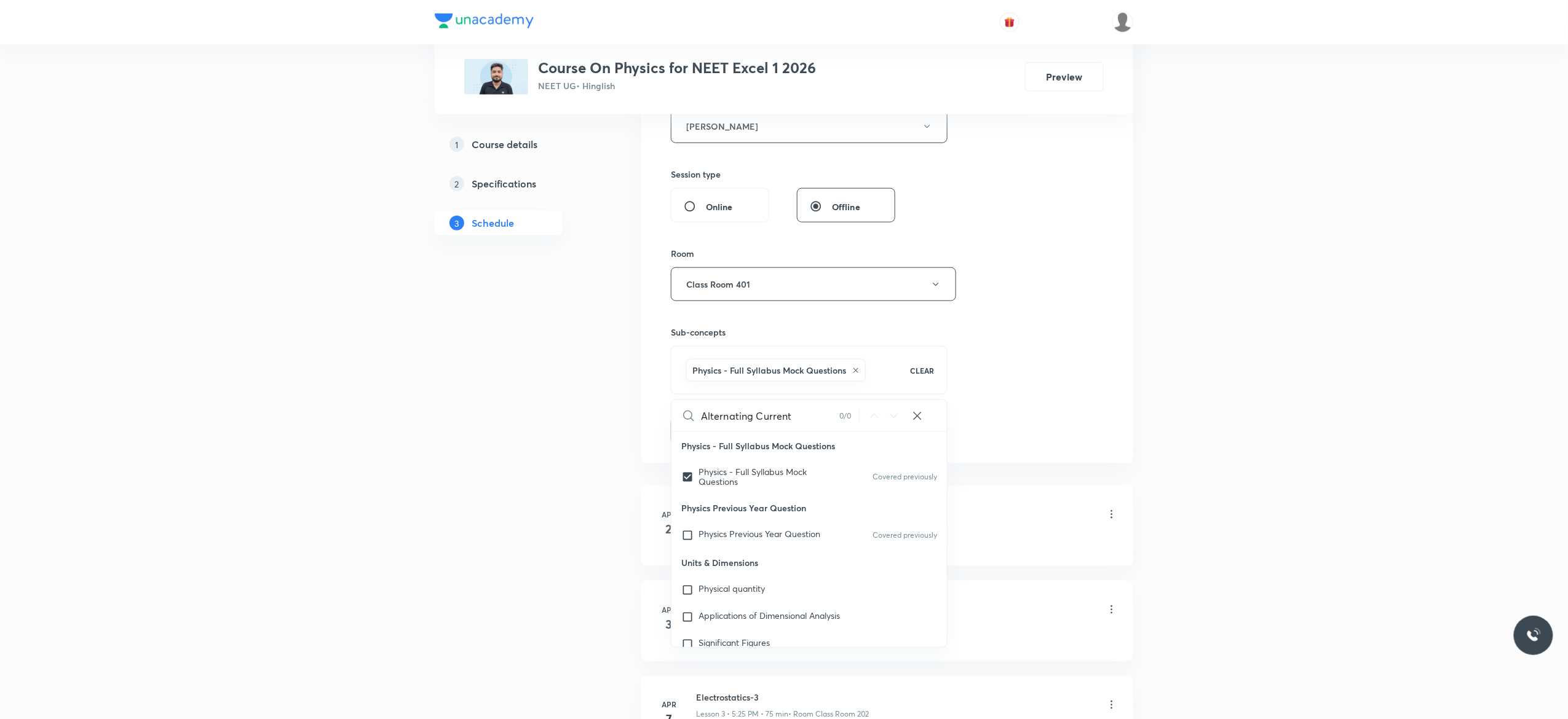
click at [704, 435] on button "Add" at bounding box center [702, 430] width 63 height 24
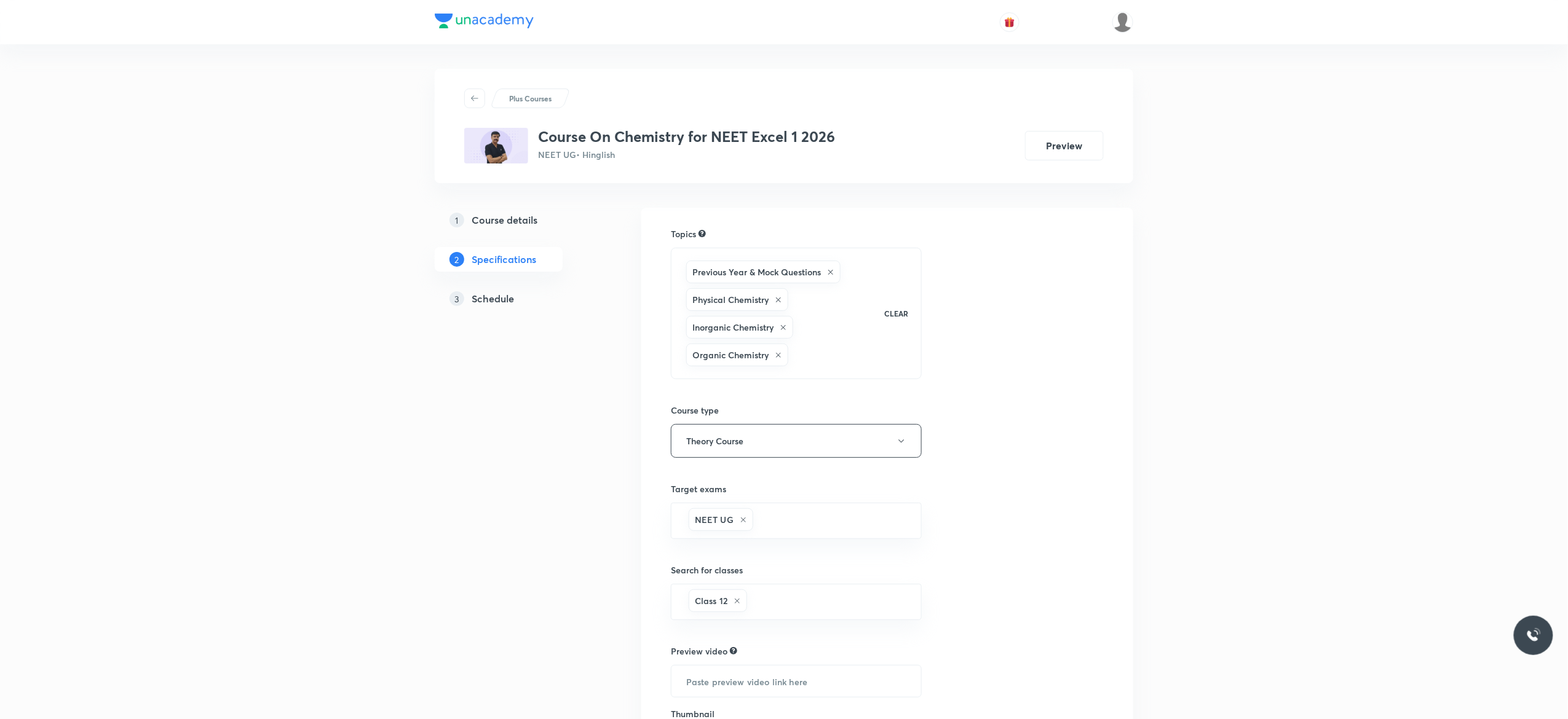
click at [488, 304] on h5 "Schedule" at bounding box center [493, 299] width 43 height 15
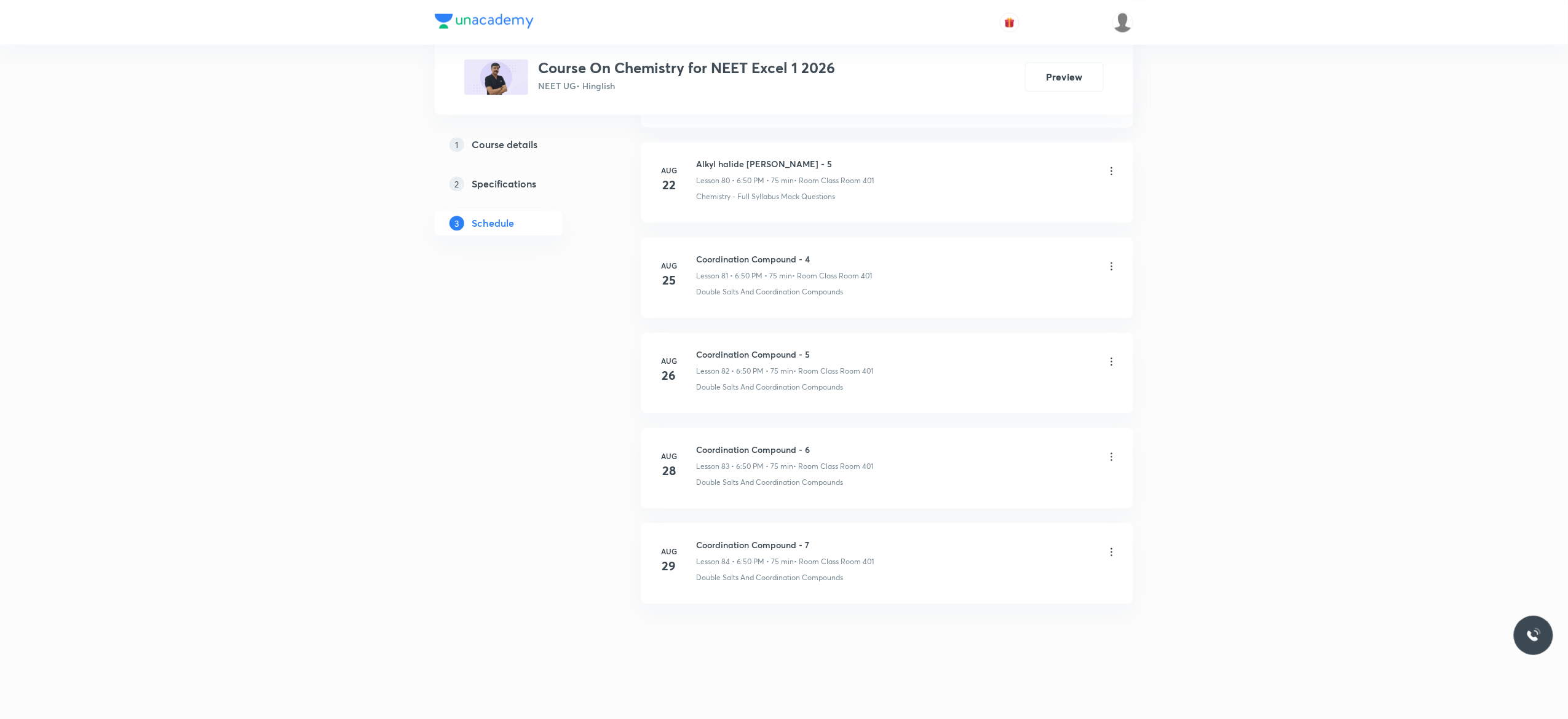
scroll to position [8384, 0]
drag, startPoint x: 808, startPoint y: 540, endPoint x: 694, endPoint y: 532, distance: 114.3
click at [694, 532] on li "Aug 29 Coordination Compound - 7 Lesson 84 • 6:50 PM • 75 min • Room Class Room…" at bounding box center [887, 563] width 492 height 81
copy h6 "Coordination Compound - 7"
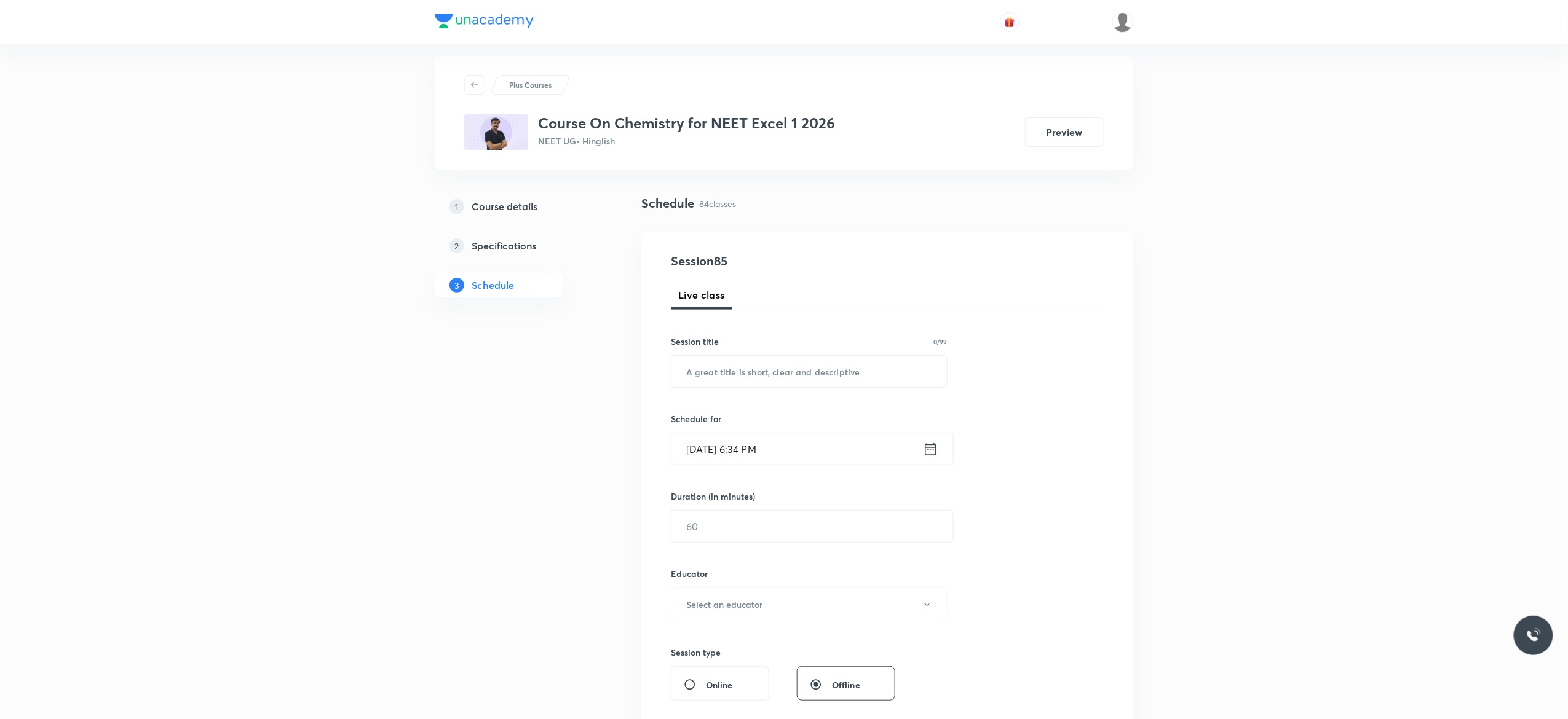
scroll to position [0, 0]
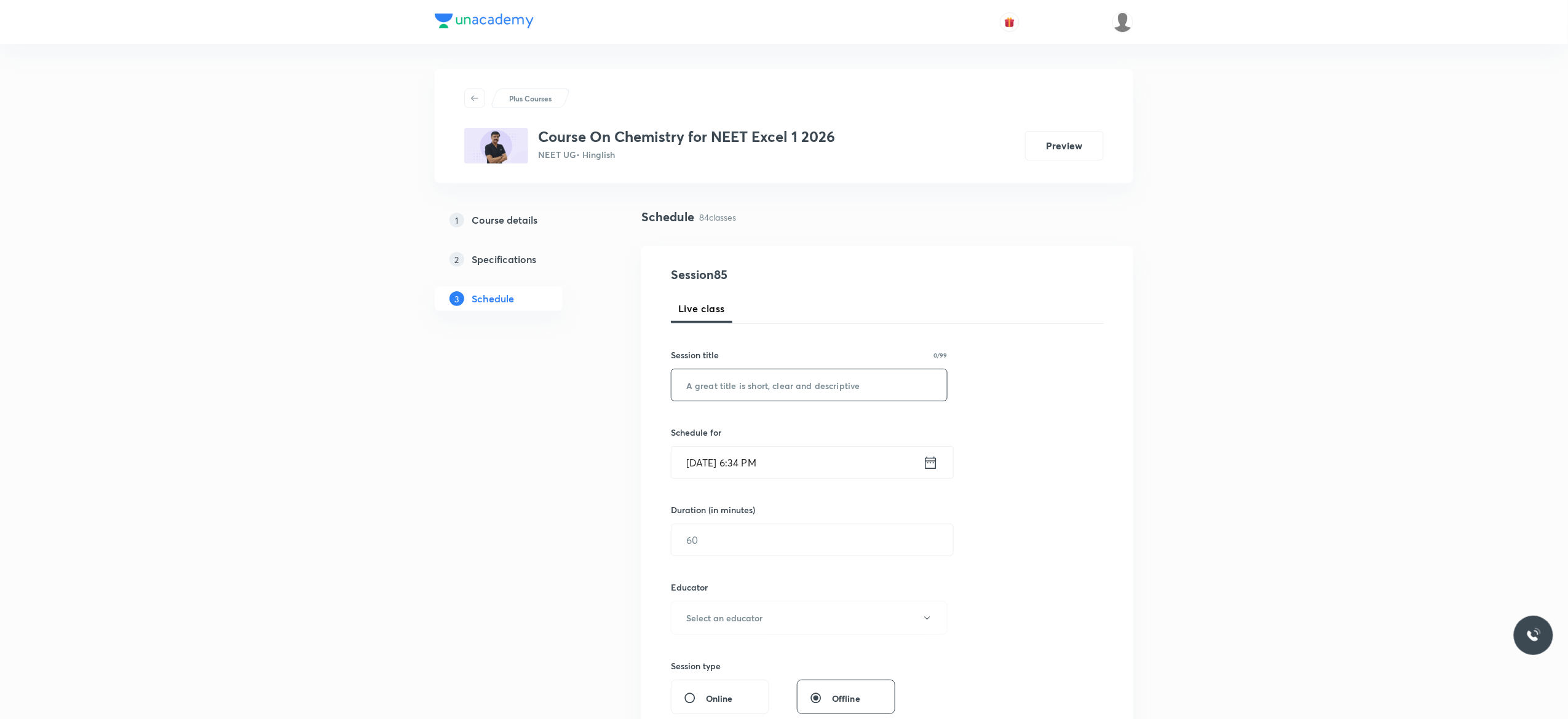
click at [724, 386] on input "text" at bounding box center [809, 385] width 275 height 31
paste input "Coordination Compound - 7"
type input "Coordination Compound - 8"
click at [933, 461] on icon at bounding box center [931, 463] width 16 height 18
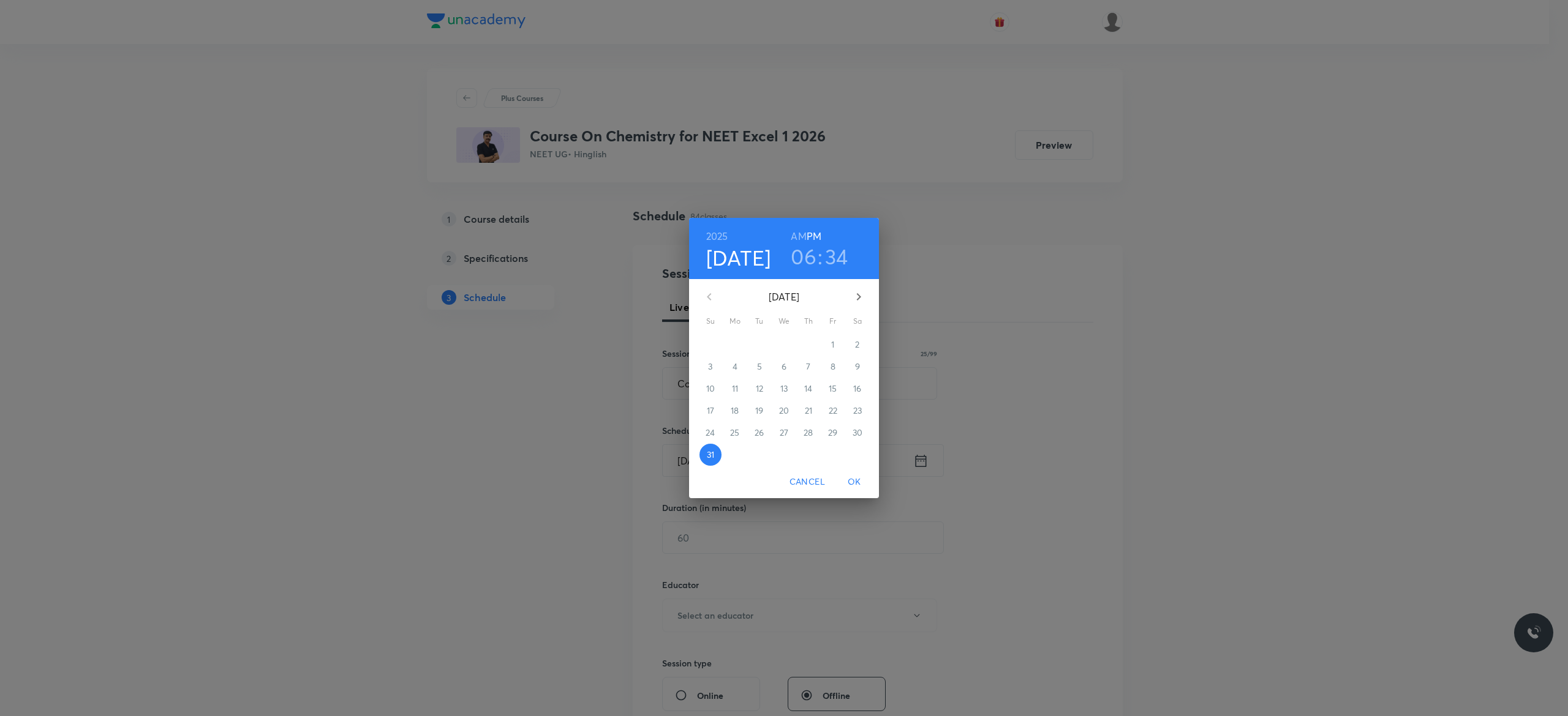
click at [857, 294] on icon "button" at bounding box center [858, 297] width 4 height 7
click at [736, 342] on span "1" at bounding box center [734, 345] width 22 height 12
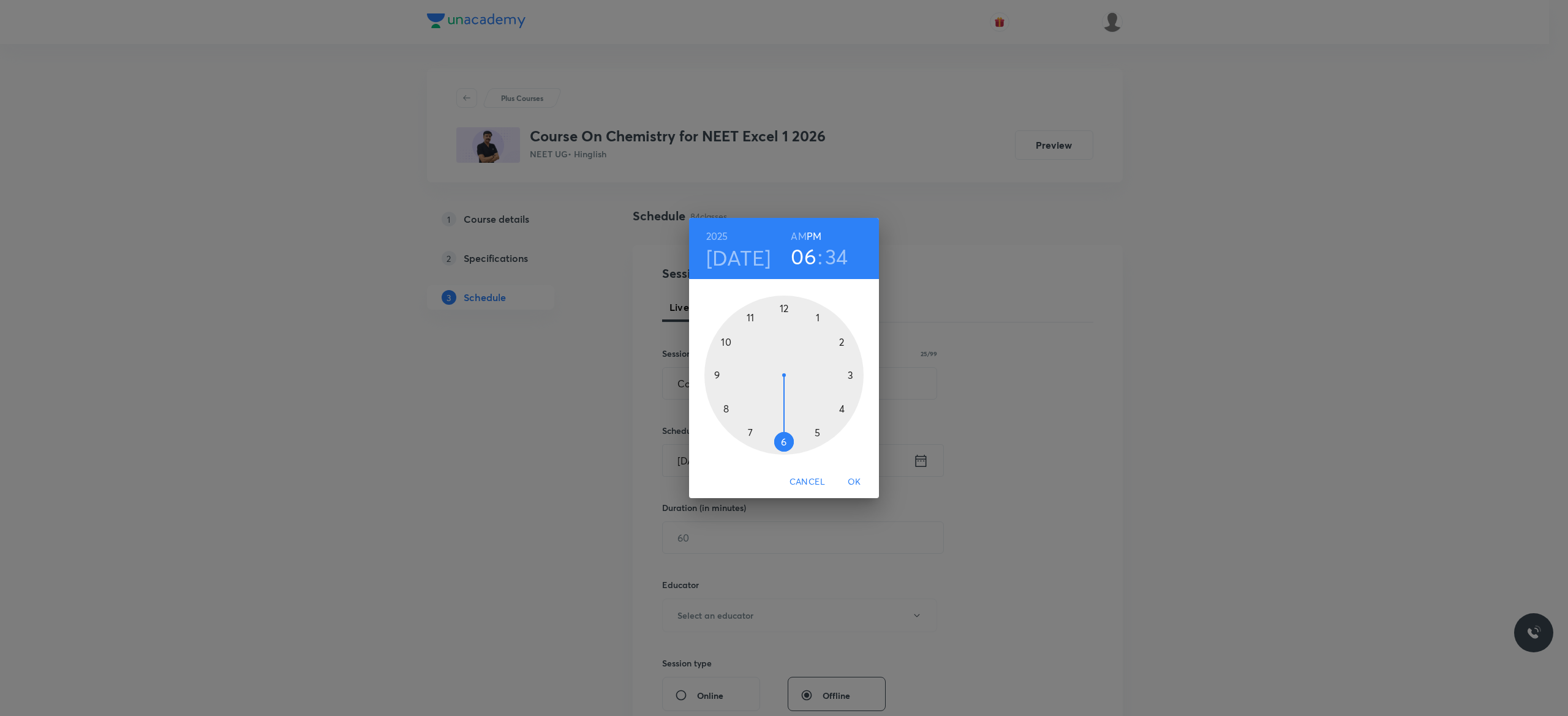
click at [782, 441] on div at bounding box center [784, 375] width 159 height 159
click at [723, 342] on div at bounding box center [784, 375] width 159 height 159
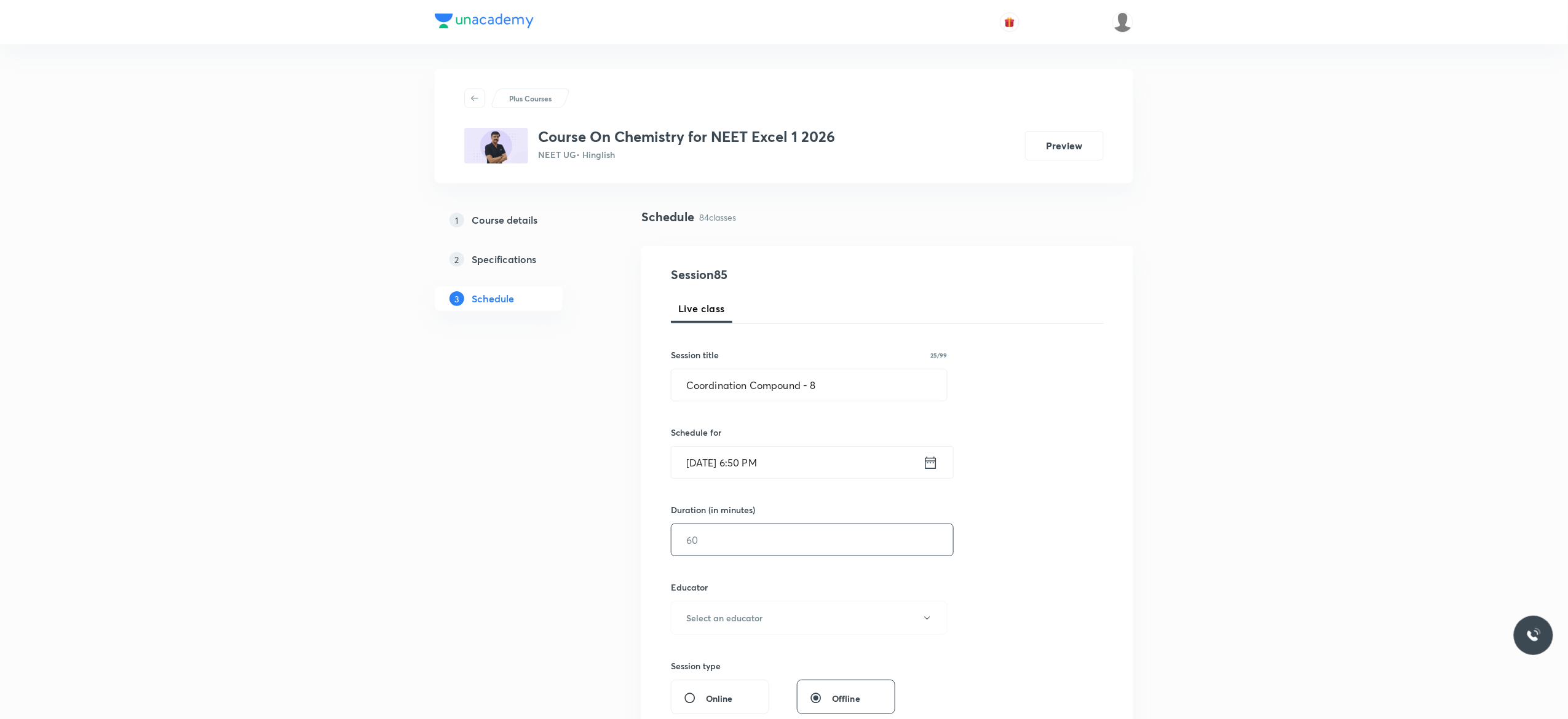
click at [734, 543] on input "text" at bounding box center [812, 540] width 281 height 31
type input "75"
click at [927, 621] on icon "button" at bounding box center [928, 618] width 10 height 10
click at [751, 683] on span "Kuldeep Kumar Pandey" at bounding box center [807, 682] width 270 height 13
click at [1051, 551] on div "Session 85 Live class Session title 25/99 Coordination Compound - 8 ​ Schedule …" at bounding box center [887, 593] width 433 height 656
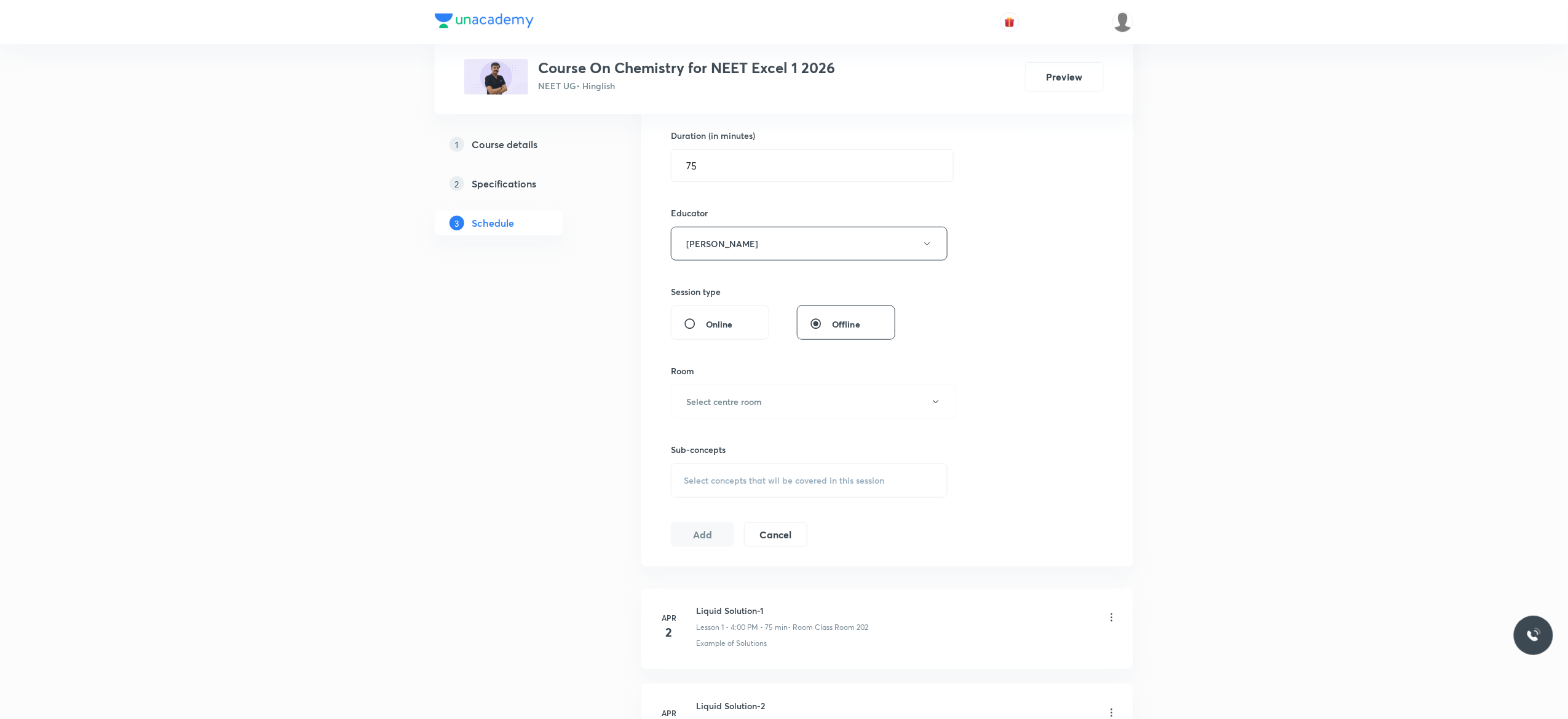
scroll to position [246, 0]
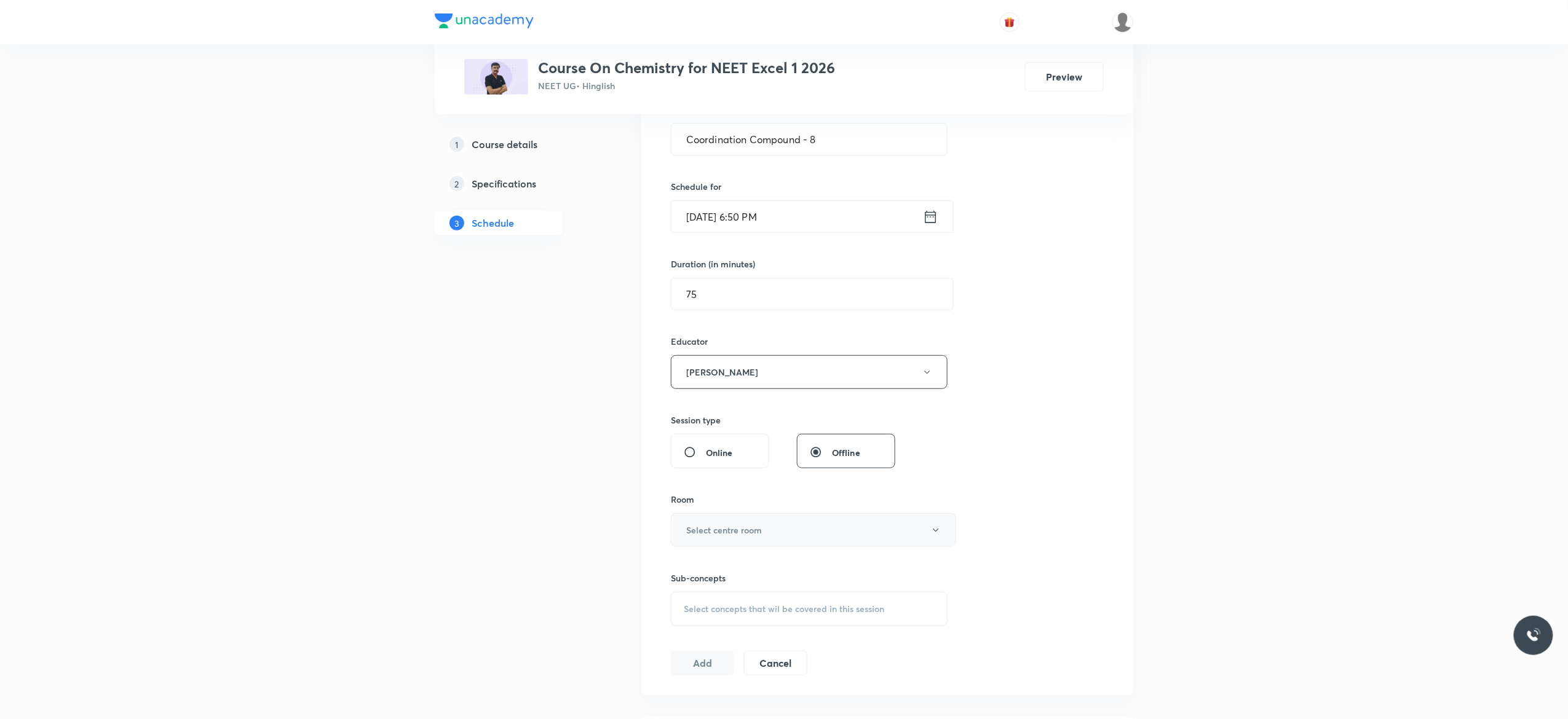
click at [935, 538] on button "Select centre room" at bounding box center [813, 530] width 285 height 34
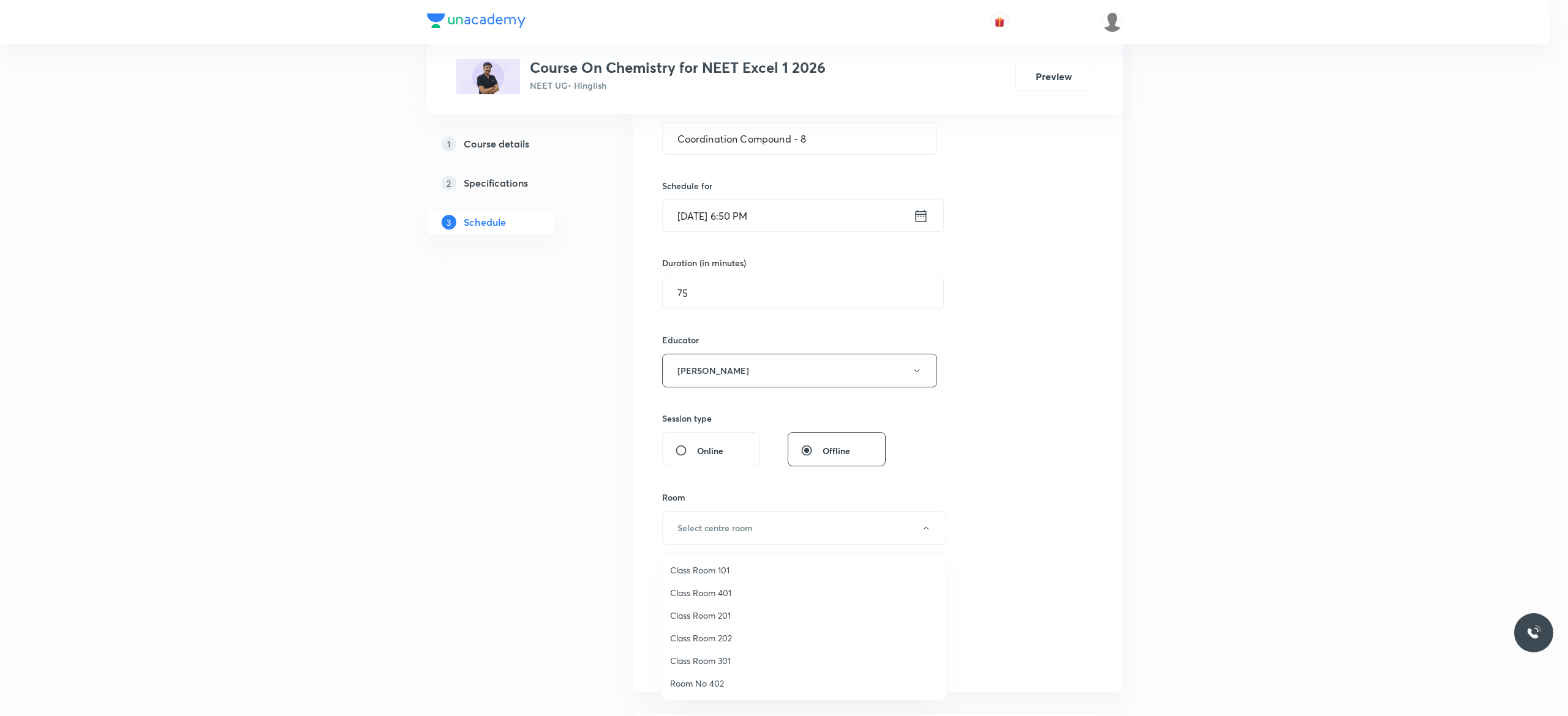
click at [728, 592] on span "Class Room 401" at bounding box center [804, 593] width 268 height 13
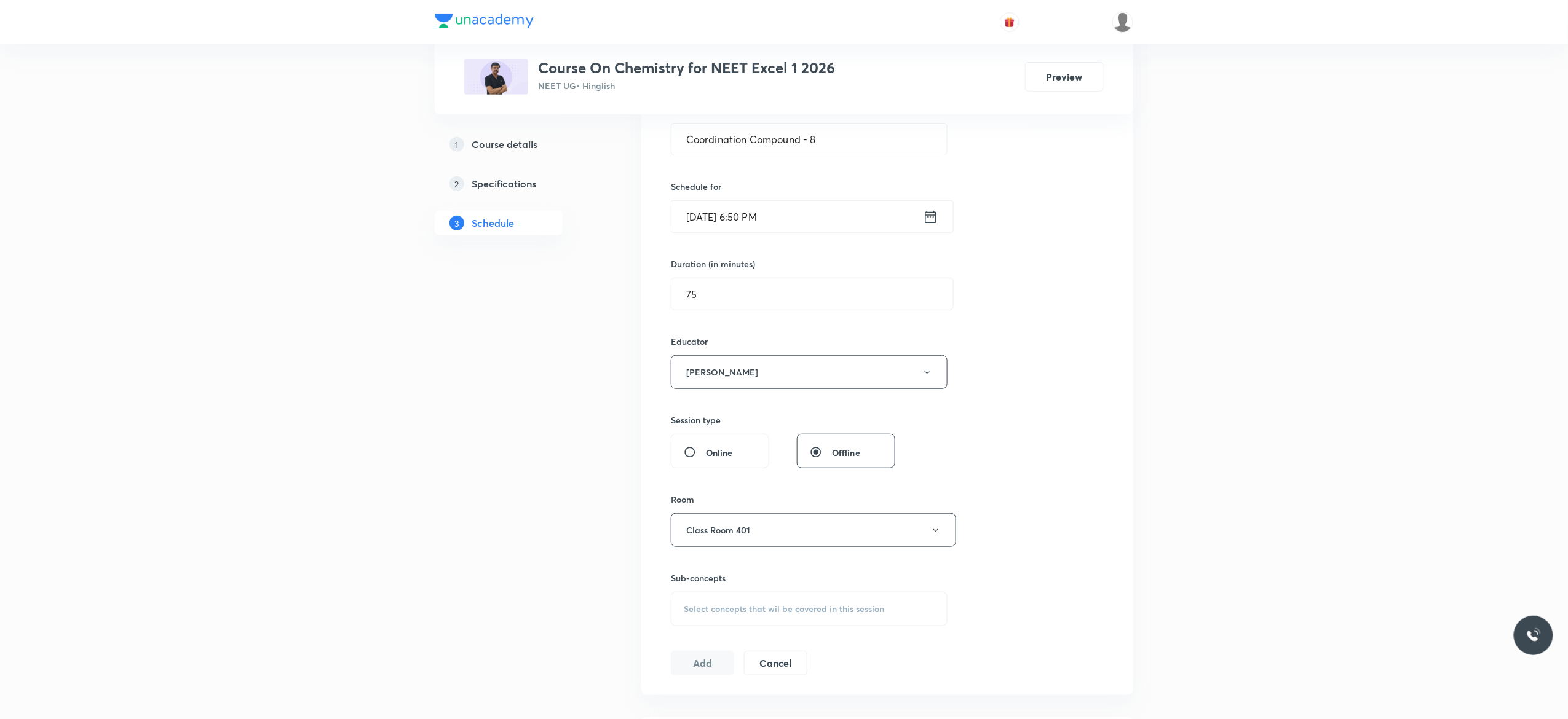
click at [731, 614] on span "Select concepts that wil be covered in this session" at bounding box center [784, 609] width 200 height 10
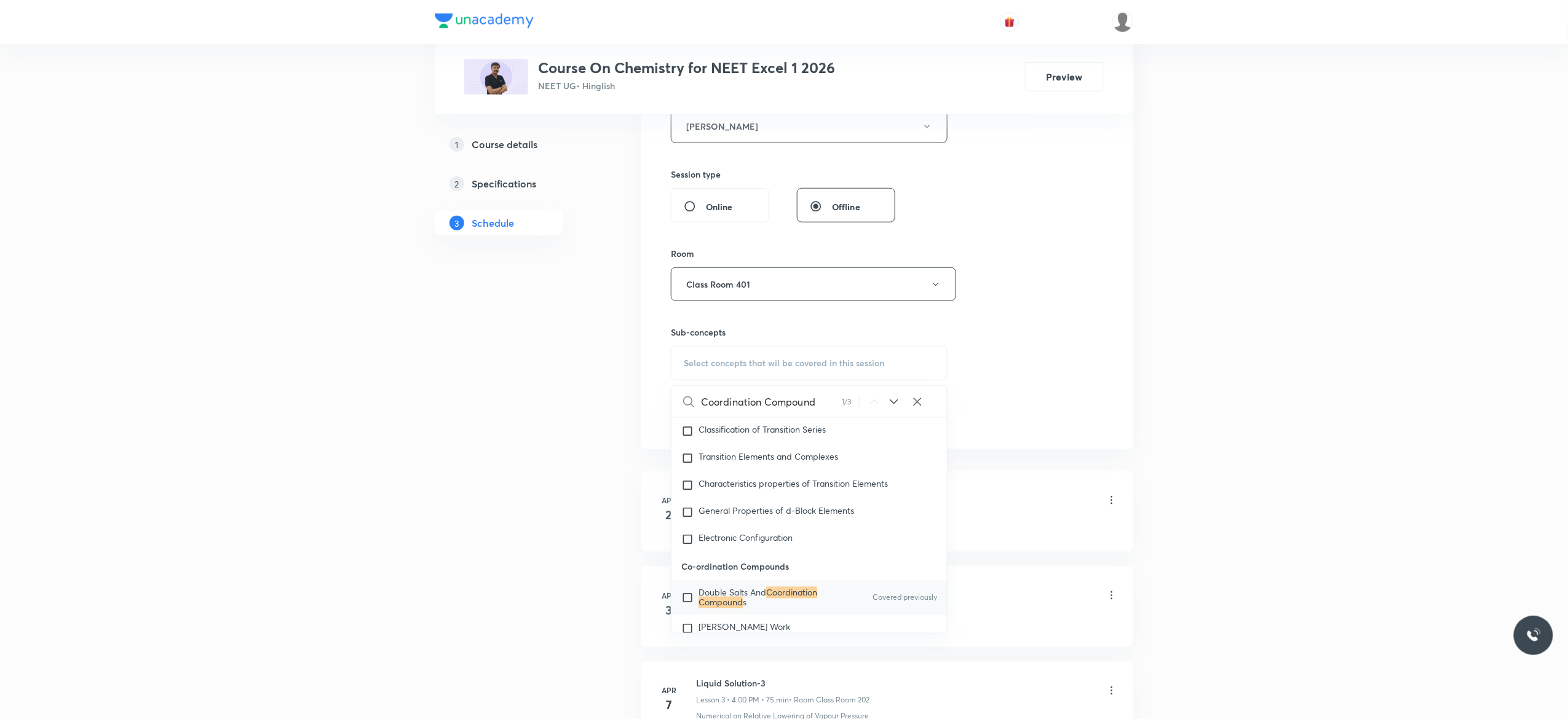
scroll to position [20106, 0]
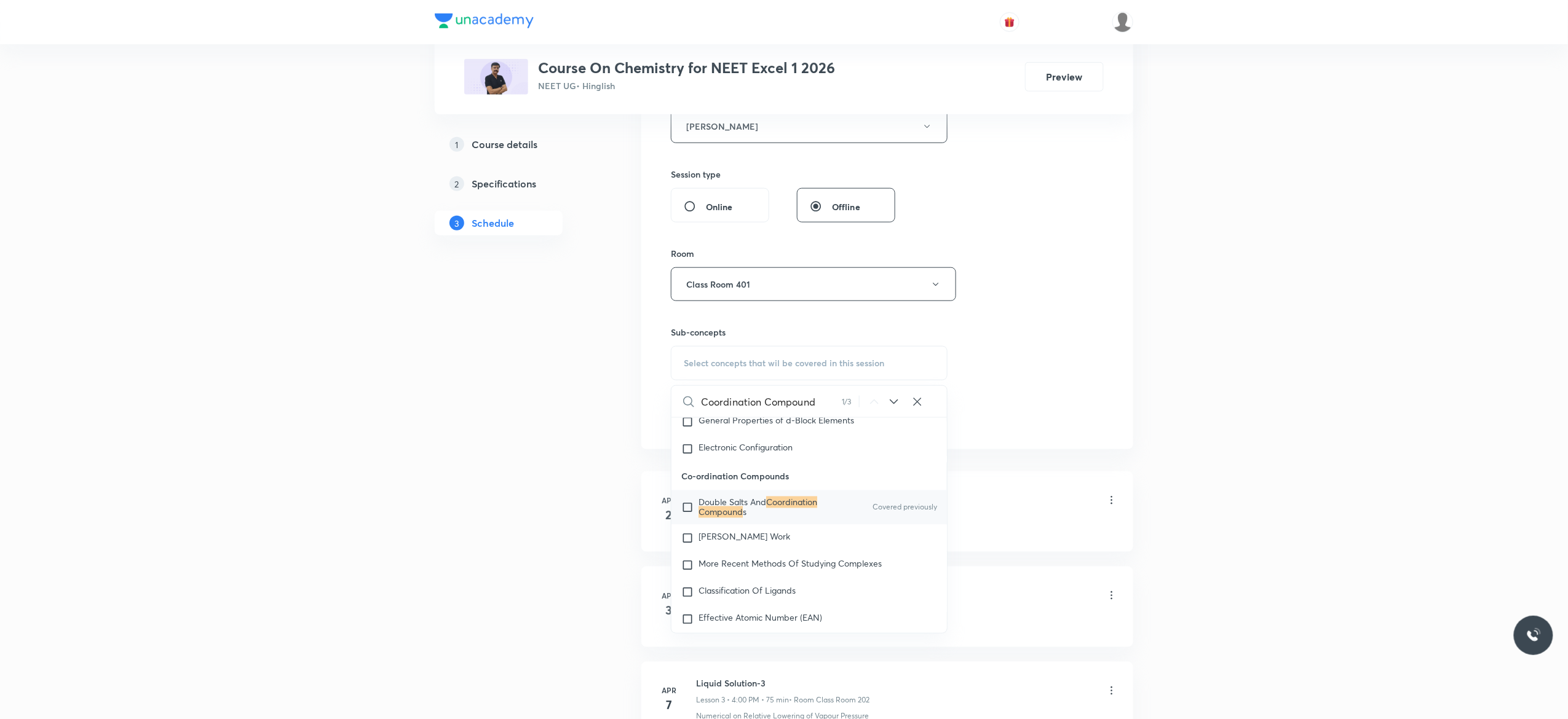
type input "Coordination Compound"
click at [687, 518] on input "checkbox" at bounding box center [690, 507] width 18 height 19
checkbox input "true"
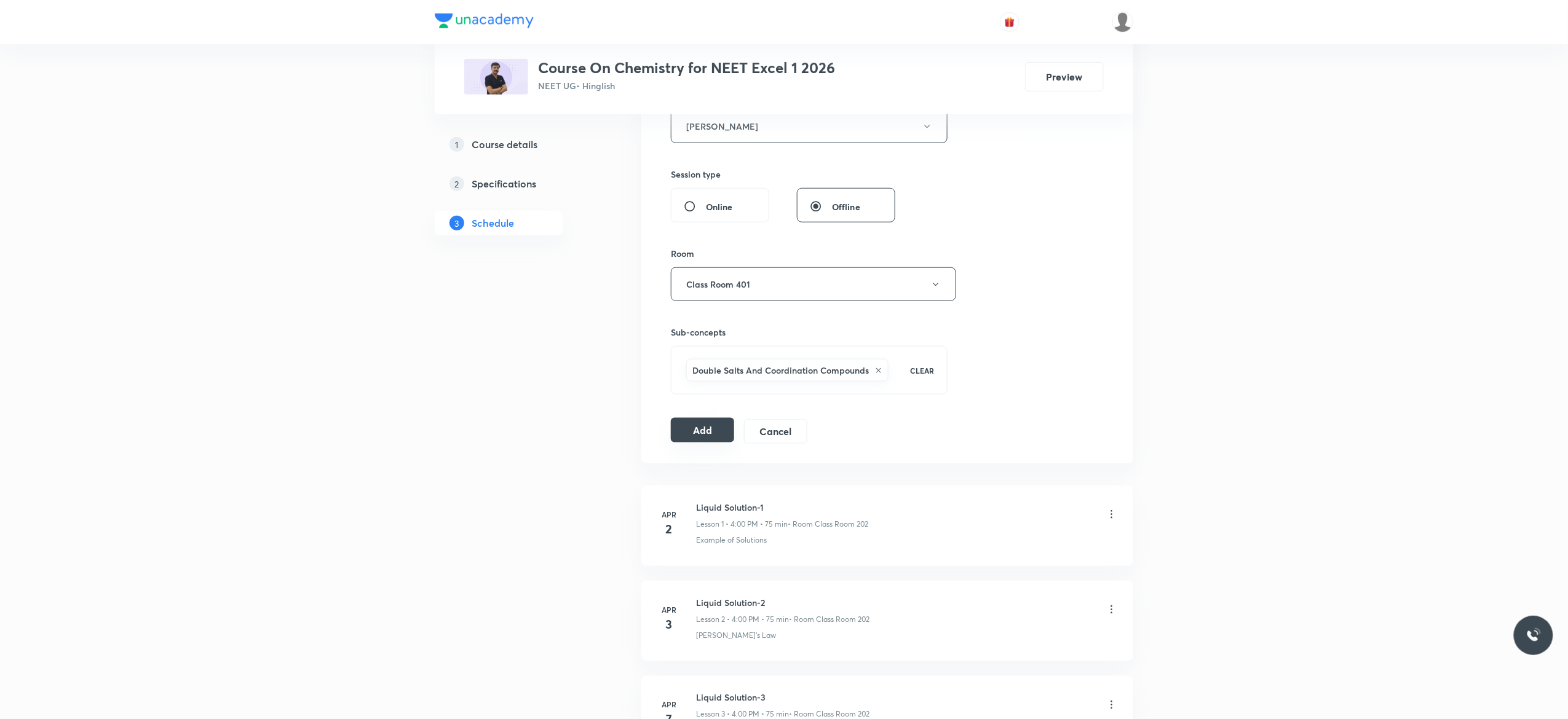
click at [700, 434] on button "Add" at bounding box center [702, 430] width 63 height 24
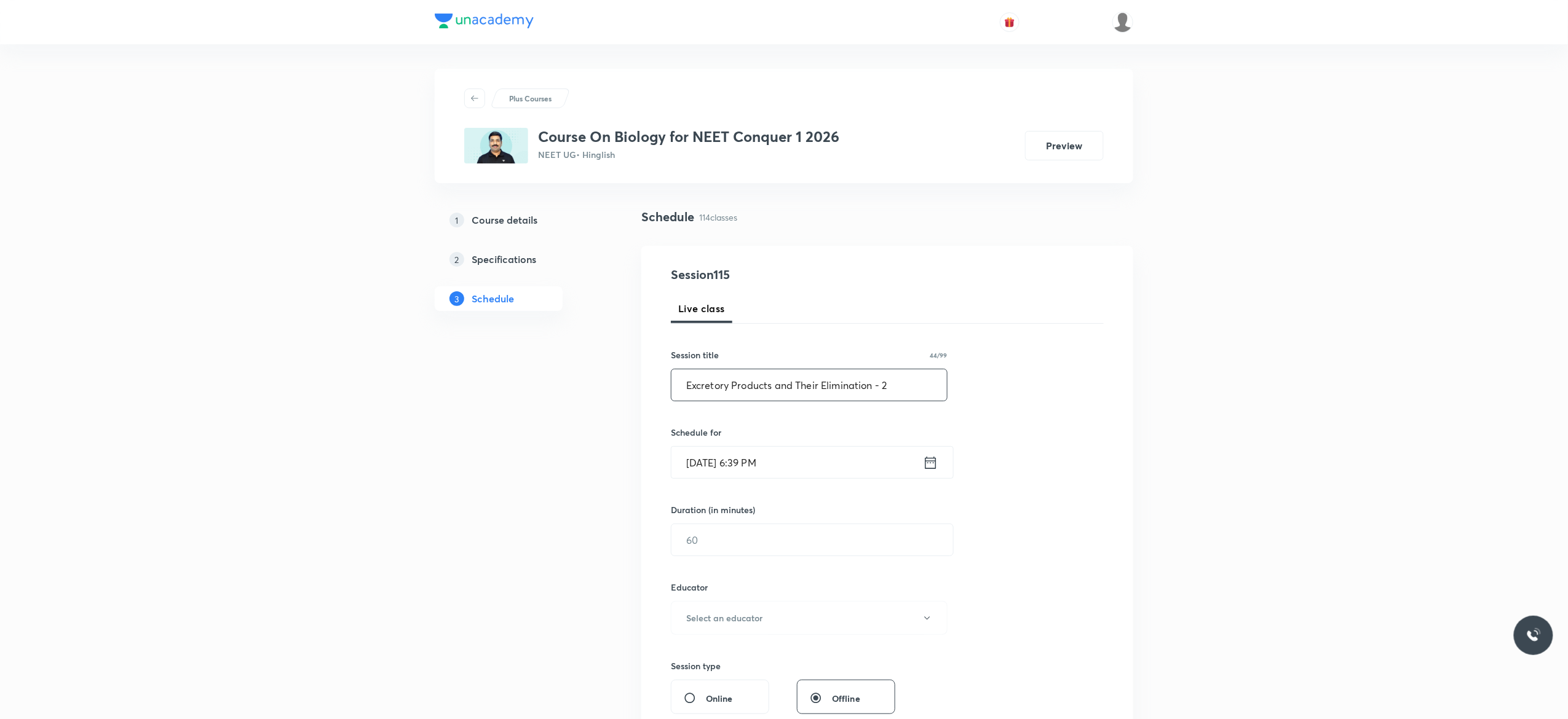
type input "Excretory Products and Their Elimination - 2"
click at [933, 466] on icon at bounding box center [931, 463] width 16 height 18
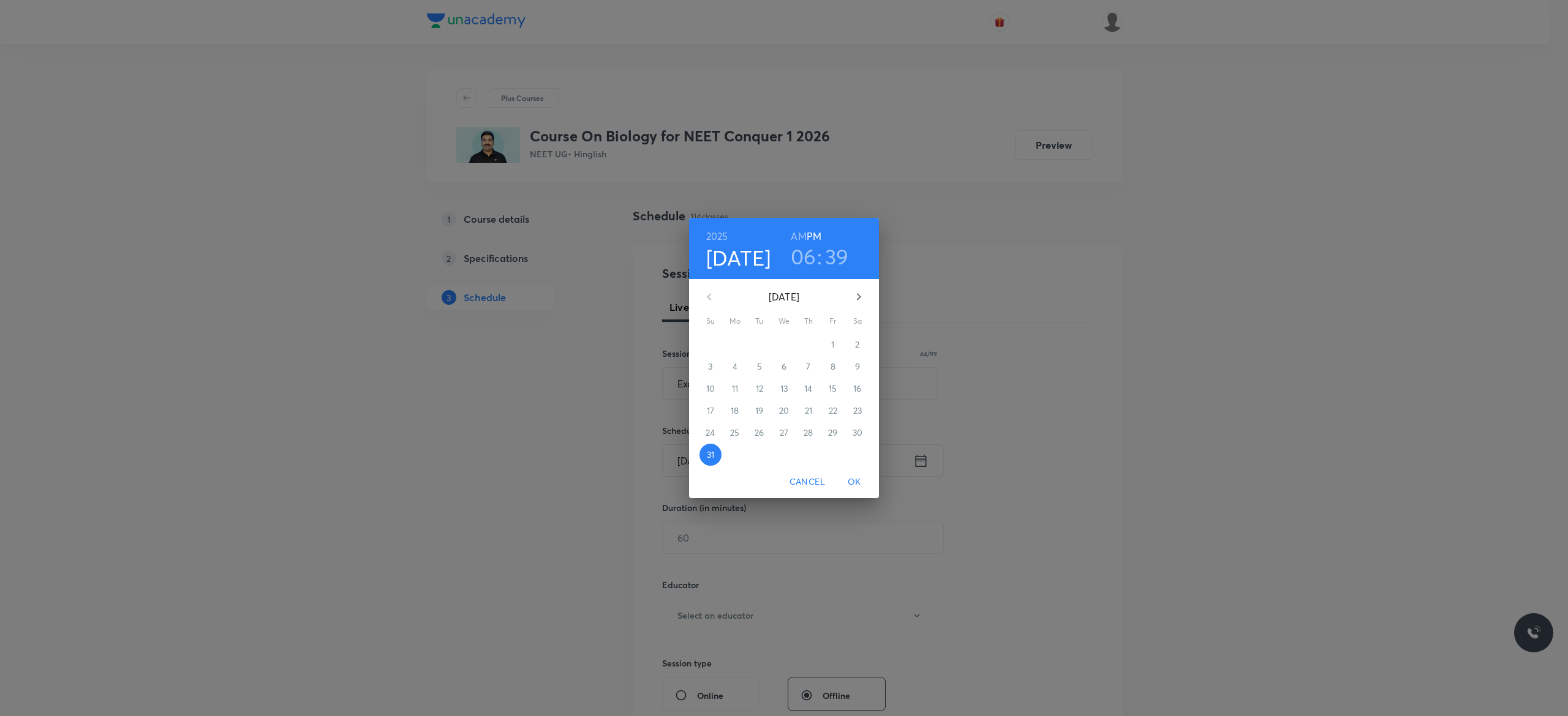
click at [861, 293] on icon "button" at bounding box center [858, 297] width 15 height 15
click at [736, 344] on p "1" at bounding box center [734, 345] width 3 height 12
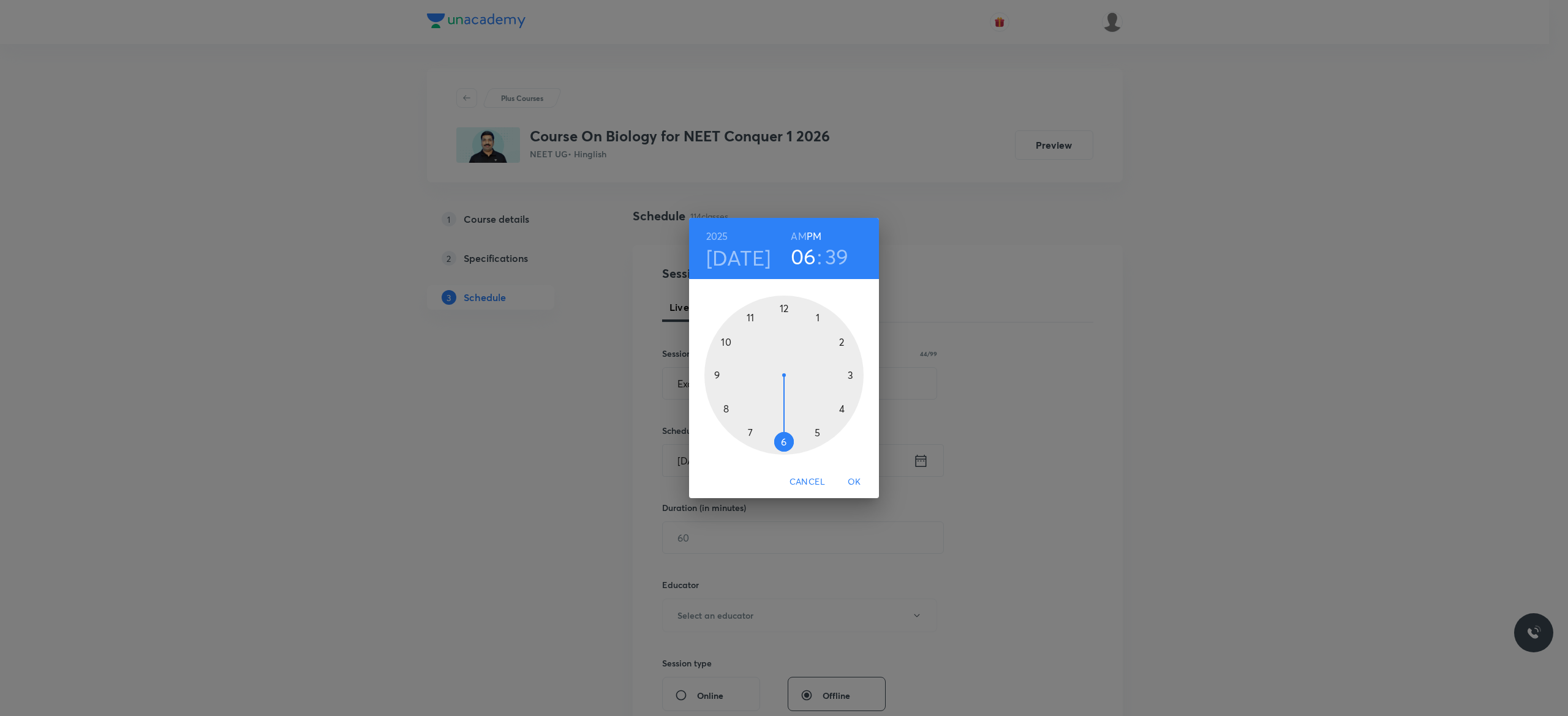
click at [797, 238] on h6 "AM" at bounding box center [798, 237] width 16 height 17
click at [716, 374] on div at bounding box center [784, 375] width 159 height 159
click at [784, 305] on div at bounding box center [784, 375] width 159 height 159
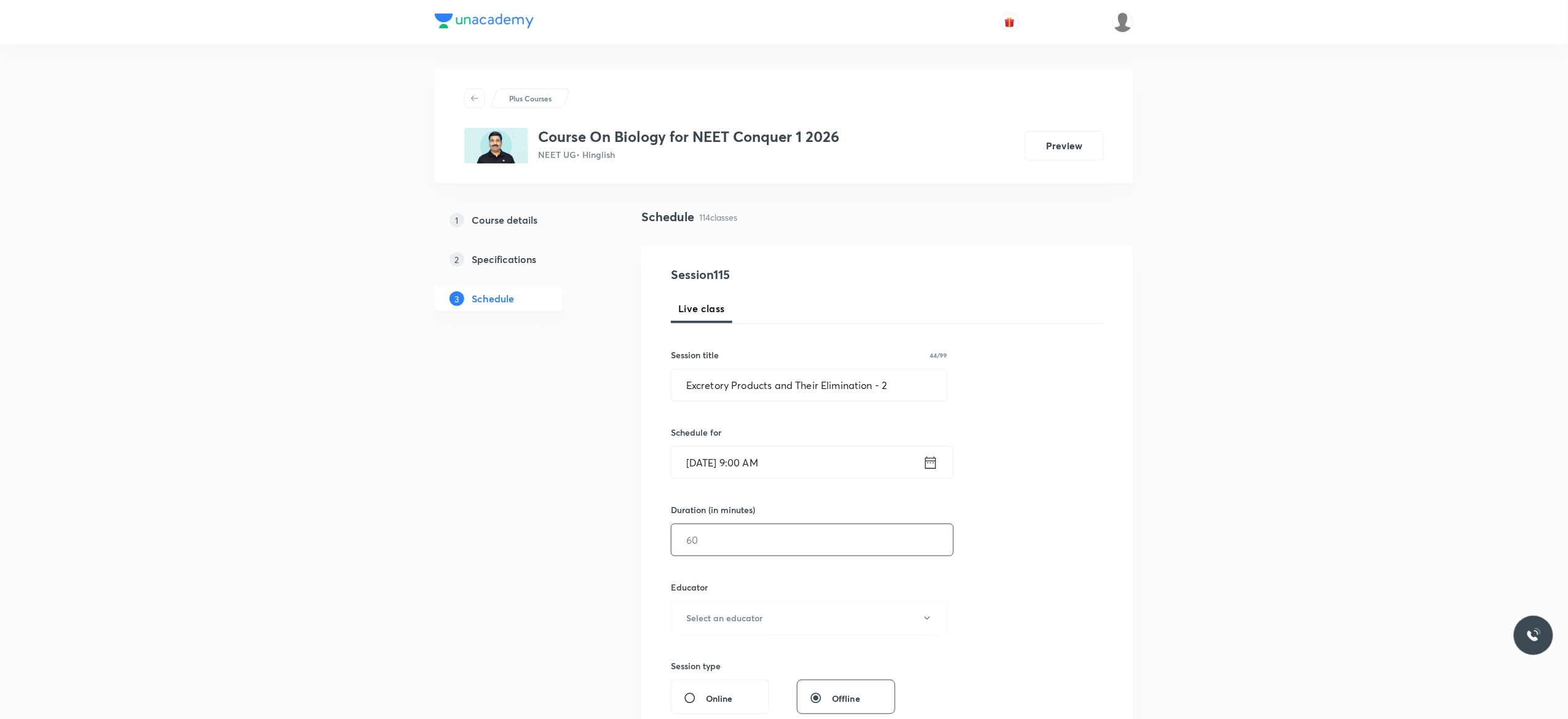
click at [745, 535] on input "text" at bounding box center [812, 540] width 281 height 31
type input "90"
click at [1096, 538] on div "Session 115 Live class Session title 44/99 Excretory Products and Their Elimina…" at bounding box center [887, 593] width 433 height 656
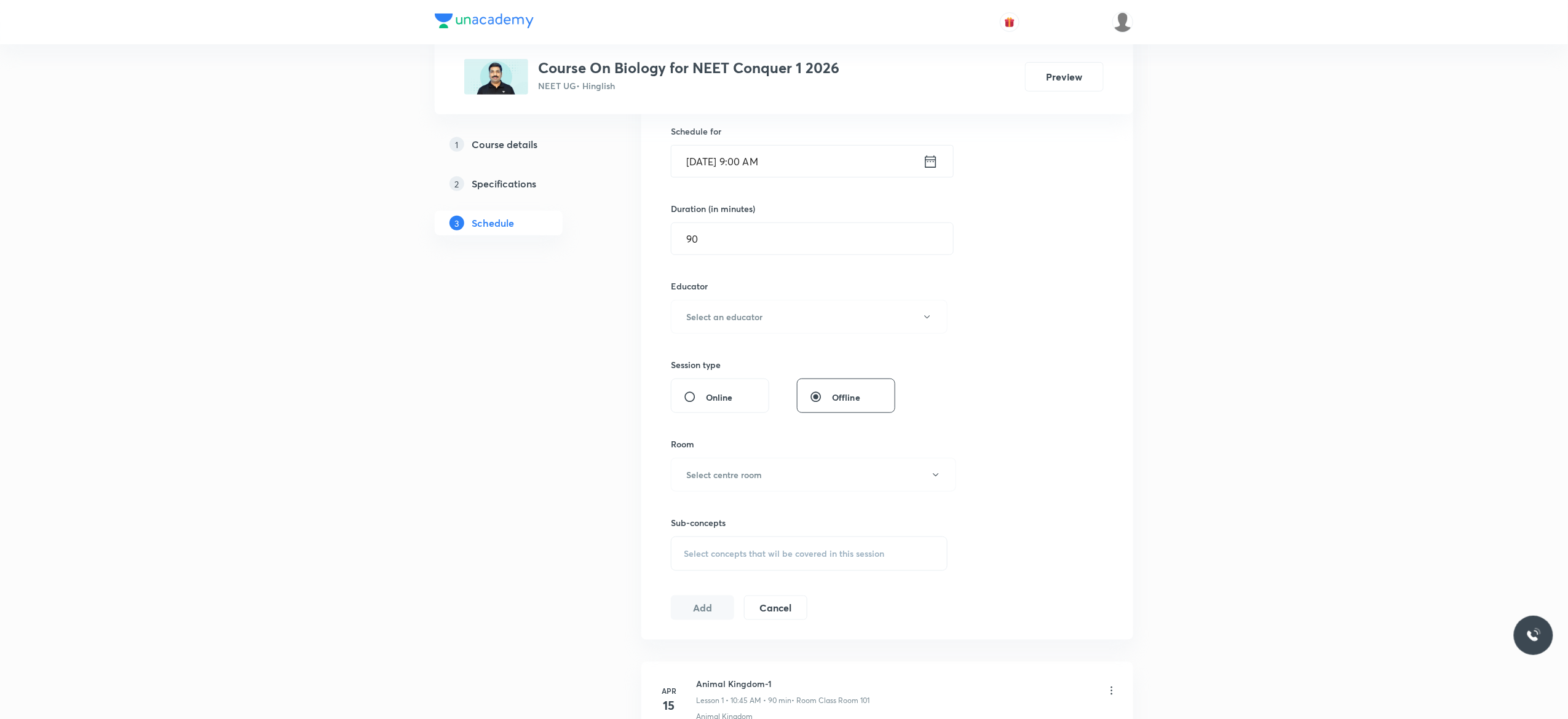
scroll to position [344, 0]
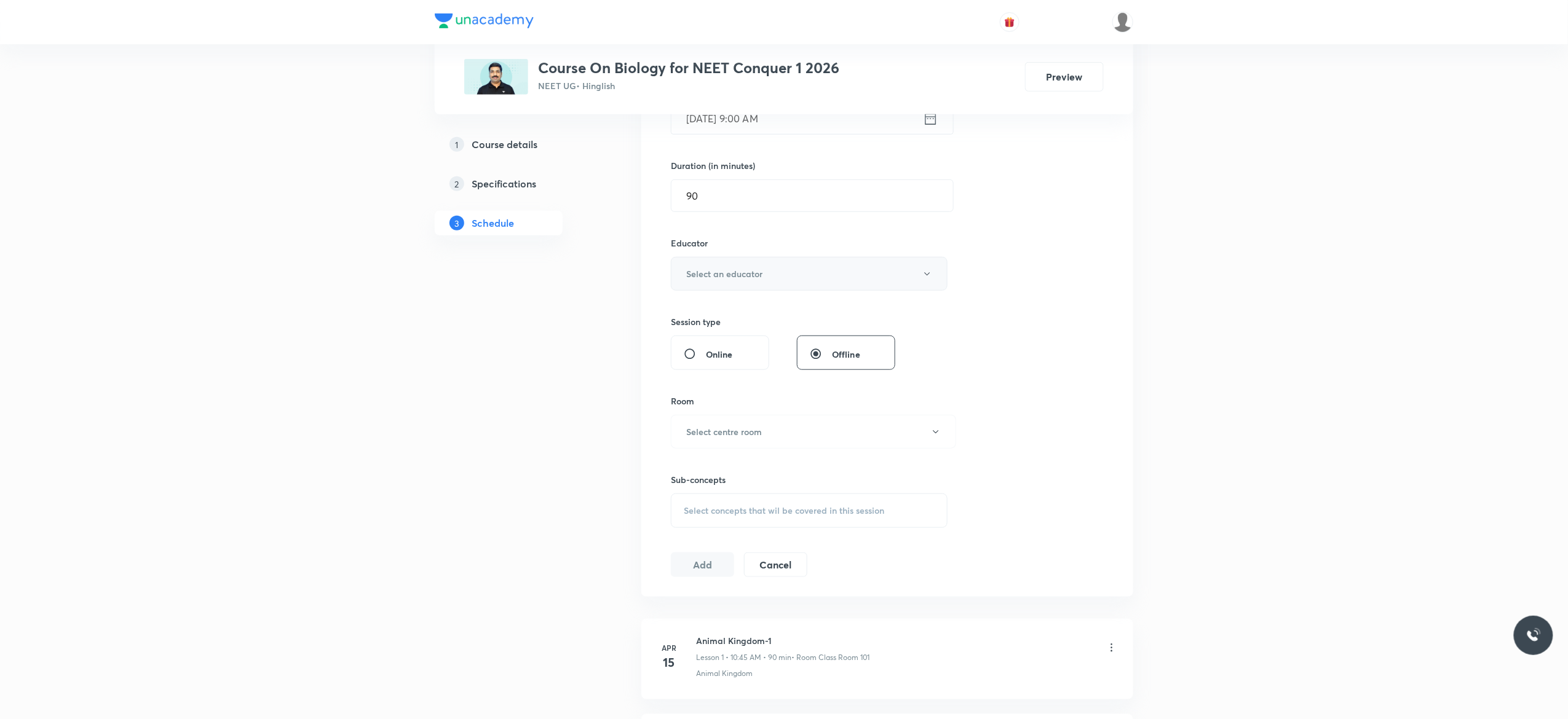
click at [929, 280] on button "Select an educator" at bounding box center [809, 274] width 276 height 34
click at [761, 336] on span "[PERSON_NAME]" at bounding box center [807, 338] width 270 height 13
click at [941, 435] on button "Select centre room" at bounding box center [813, 432] width 285 height 34
click at [714, 518] on span "Class Room 201" at bounding box center [807, 520] width 270 height 13
click at [706, 516] on span "Select concepts that wil be covered in this session" at bounding box center [784, 511] width 200 height 10
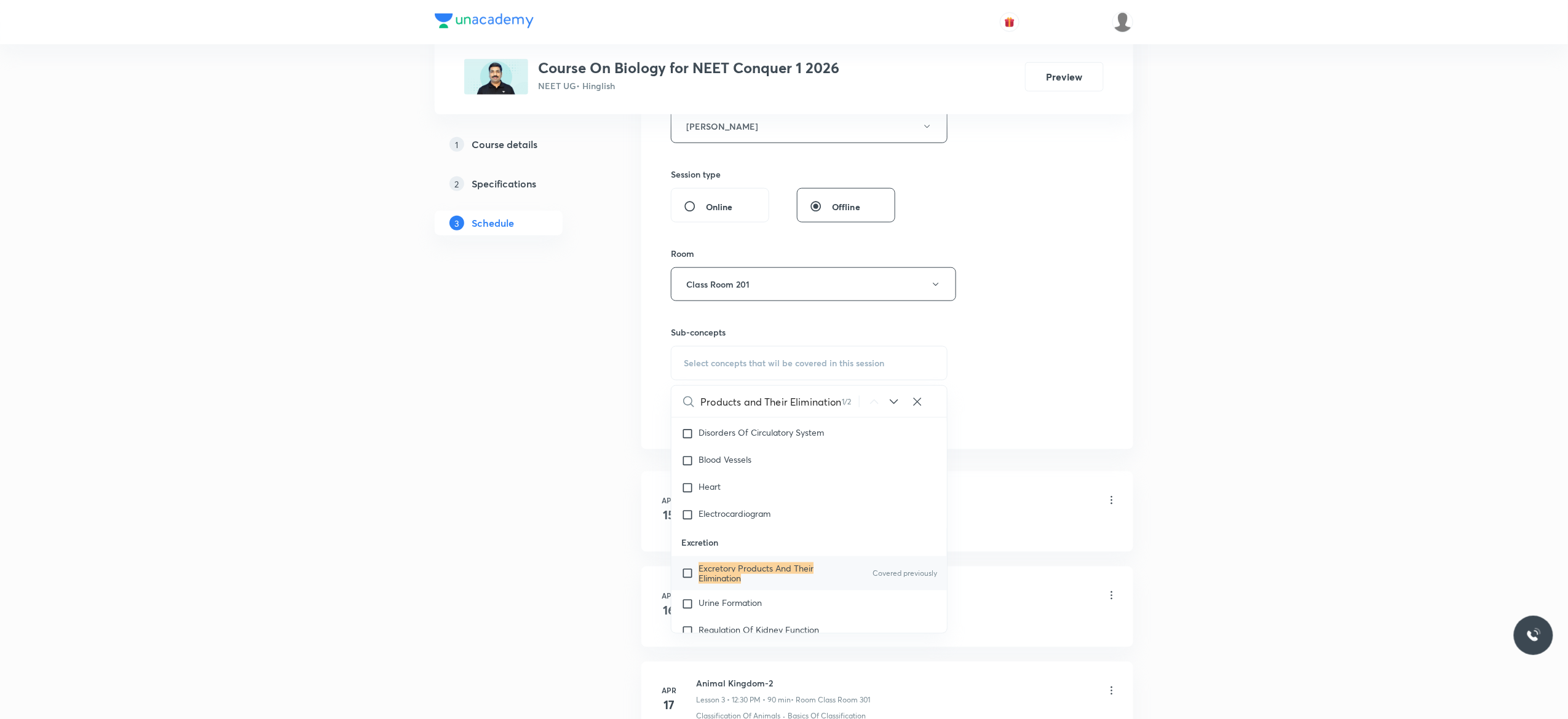
scroll to position [5371, 0]
type input "Excretory Products and Their Elimination"
click at [687, 576] on input "checkbox" at bounding box center [690, 566] width 18 height 19
checkbox input "true"
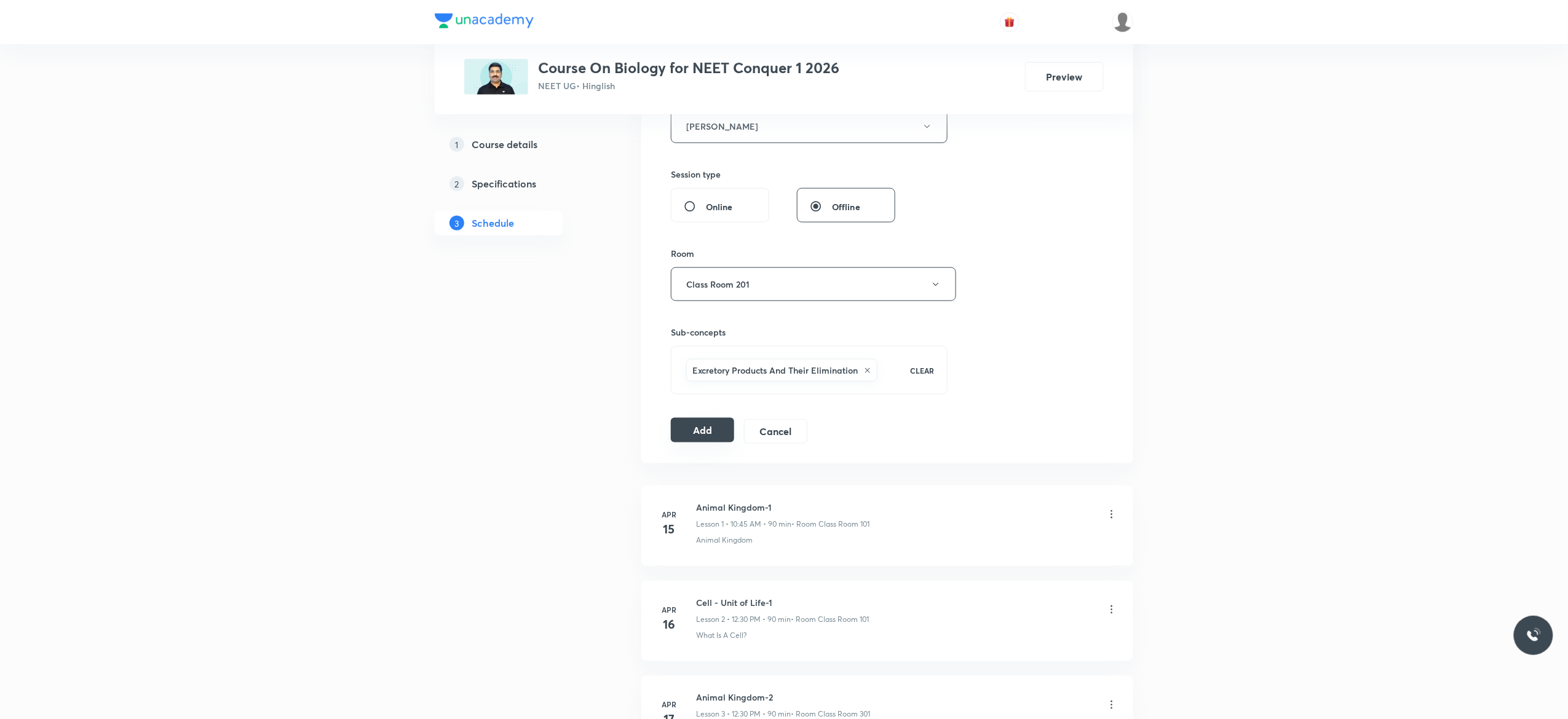
click at [704, 439] on button "Add" at bounding box center [702, 430] width 63 height 24
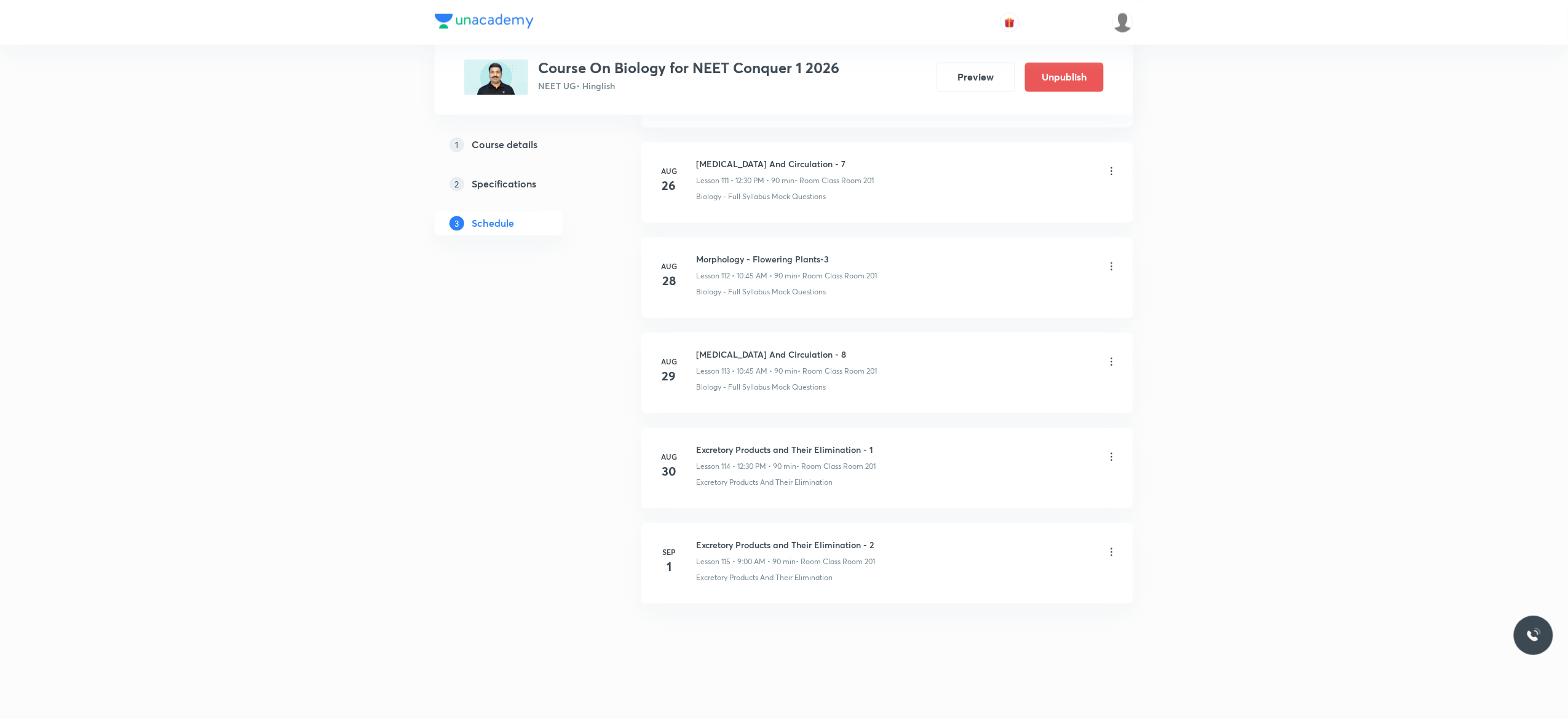
scroll to position [10704, 0]
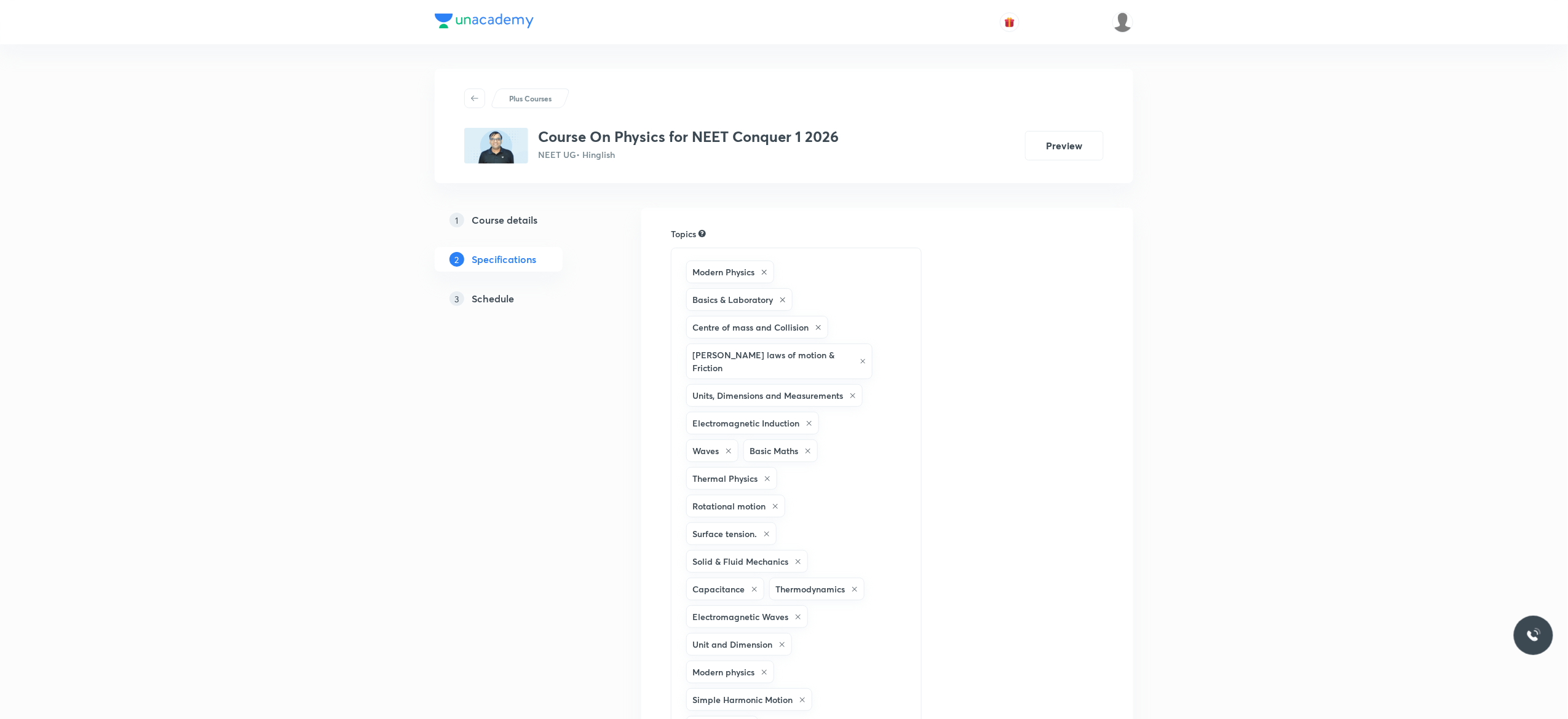
click at [498, 298] on h5 "Schedule" at bounding box center [493, 299] width 43 height 15
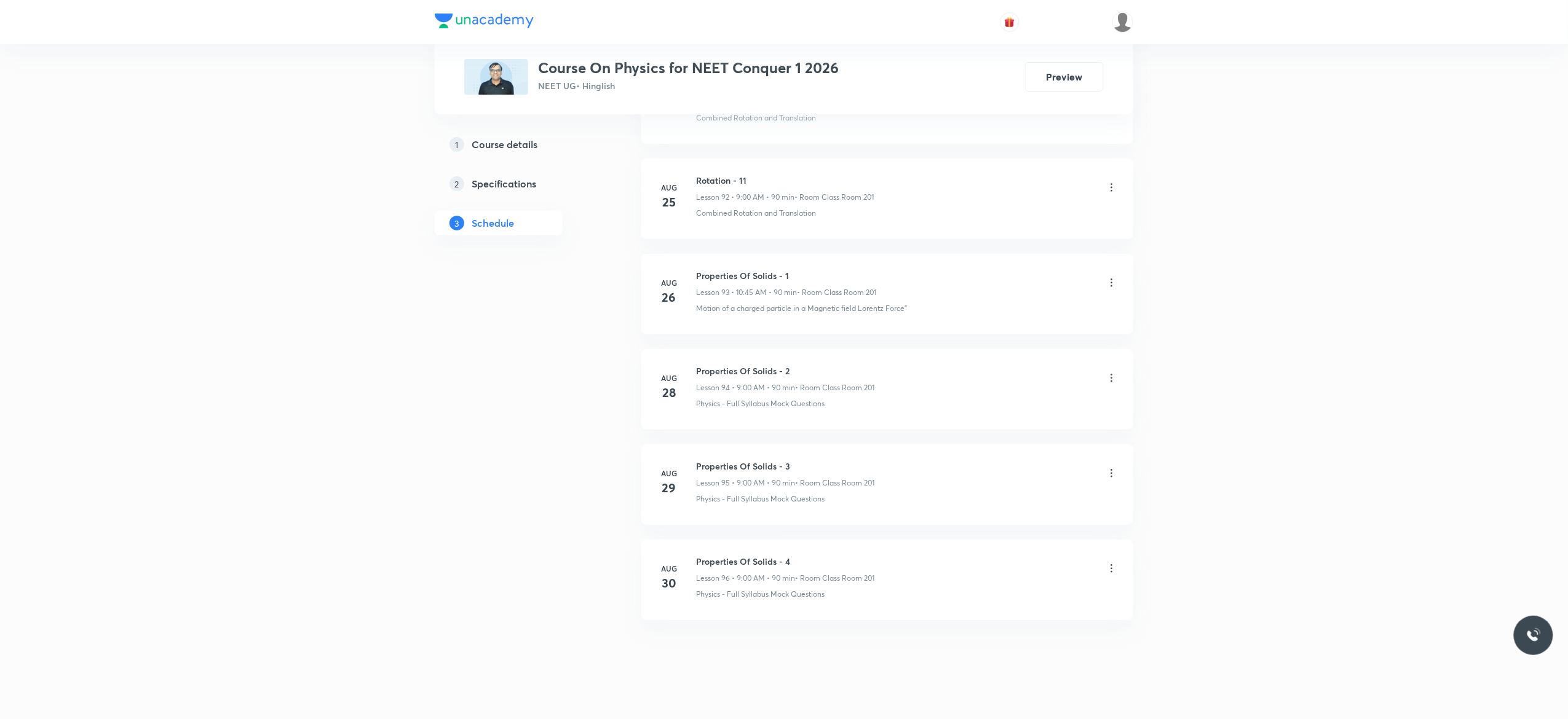
scroll to position [9531, 0]
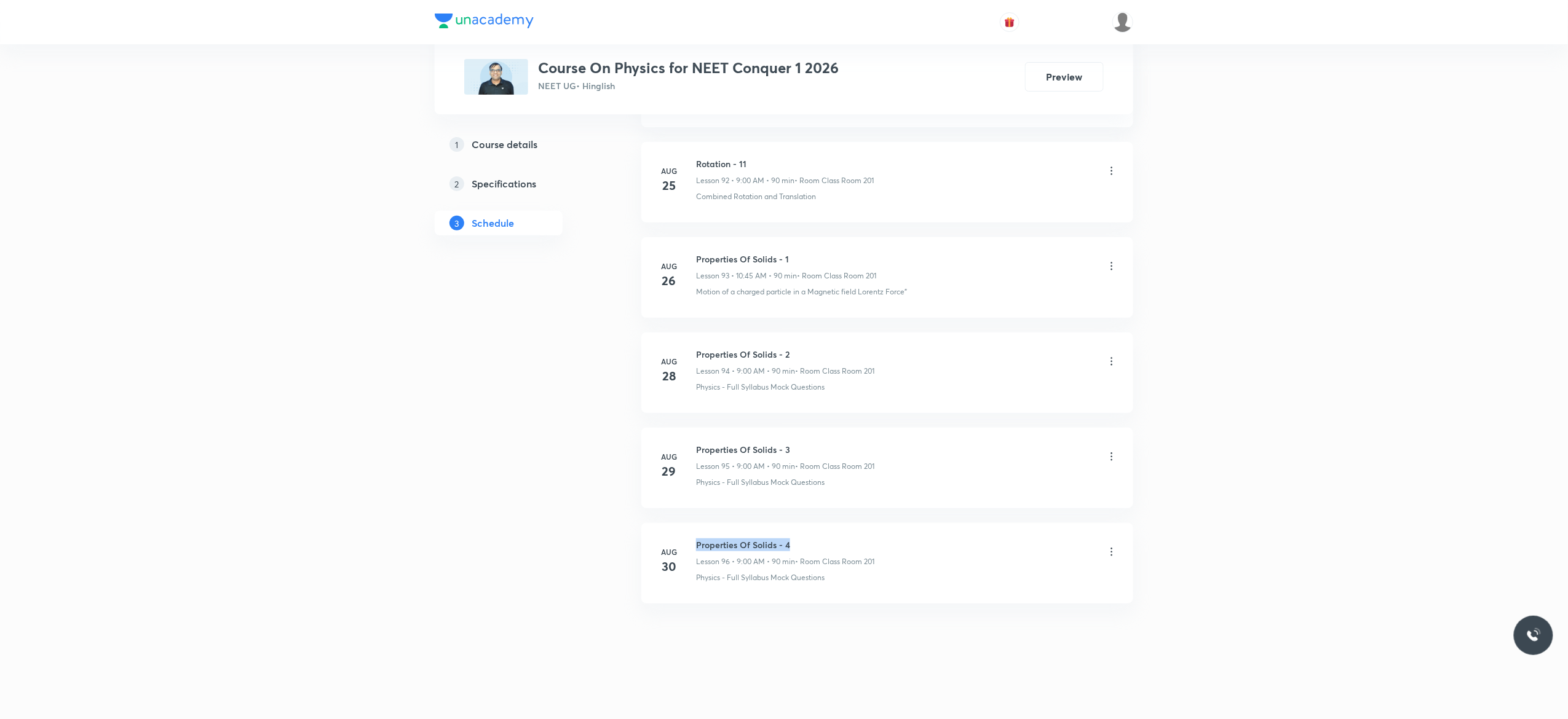
drag, startPoint x: 795, startPoint y: 536, endPoint x: 692, endPoint y: 536, distance: 103.0
click at [692, 536] on li "Aug 30 Properties Of Solids - 4 Lesson 96 • 9:00 AM • 90 min • Room Class Room …" at bounding box center [887, 563] width 492 height 81
copy h6 "Properties Of Solids - 4"
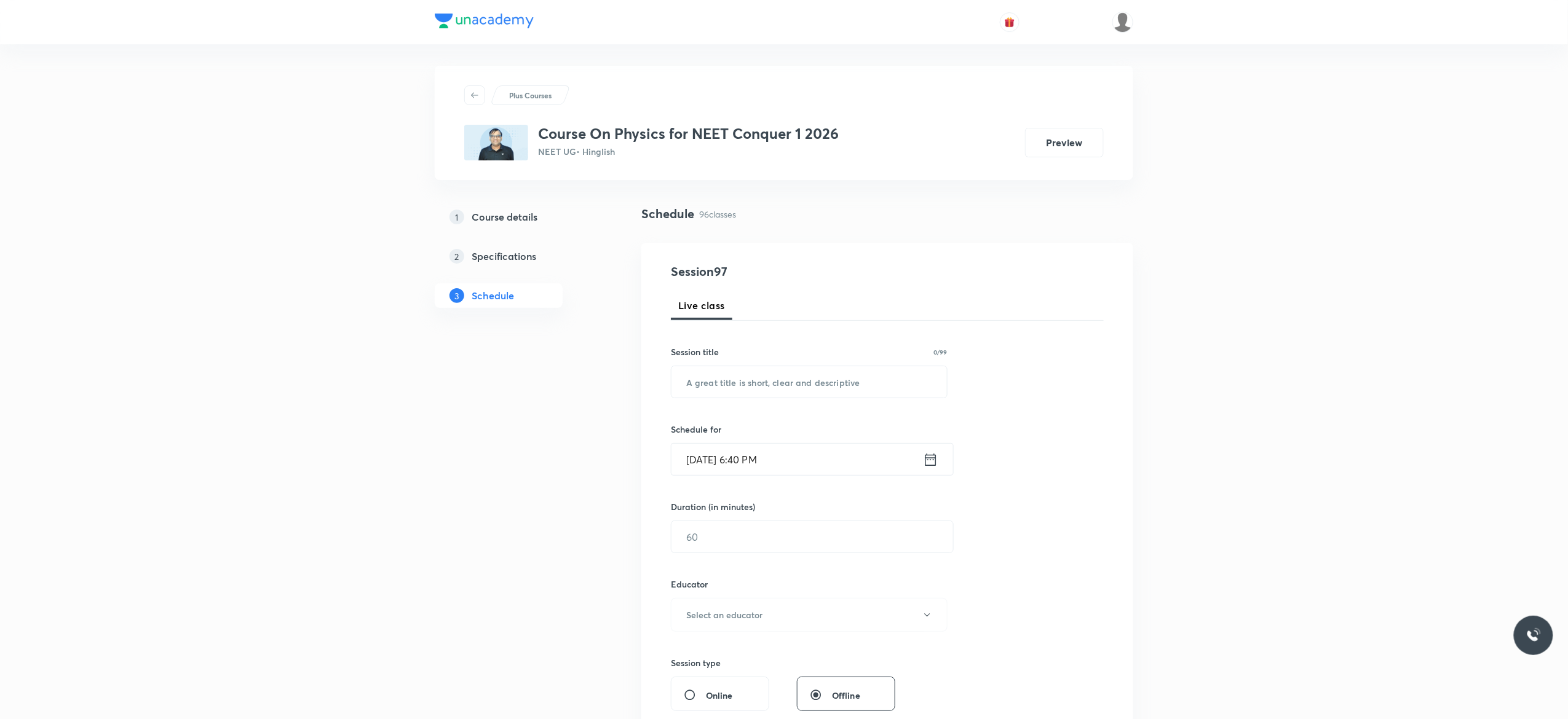
scroll to position [0, 0]
click at [729, 385] on input "text" at bounding box center [809, 385] width 275 height 31
paste input "Properties Of Solids - 4"
type input "Properties Of Solids - 5"
click at [924, 466] on icon at bounding box center [931, 463] width 16 height 18
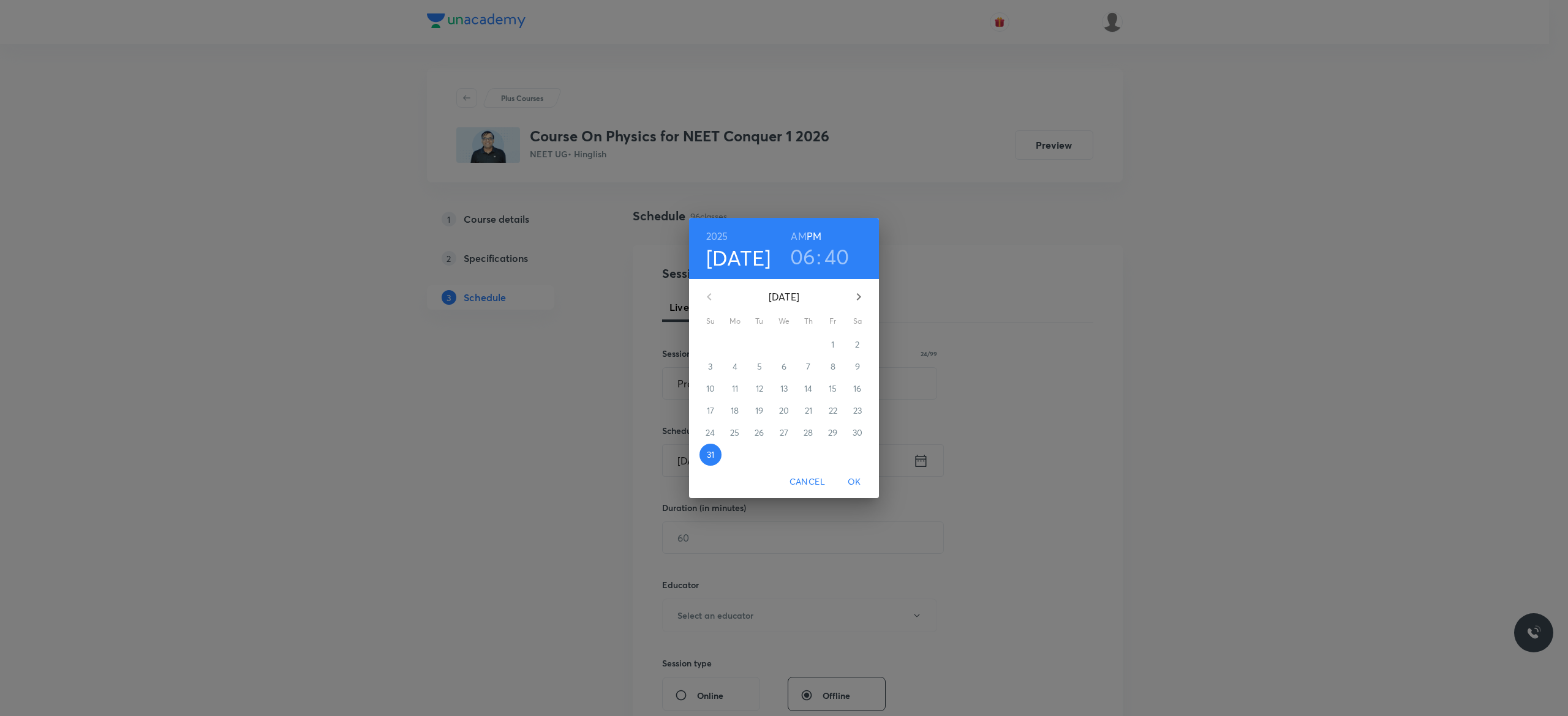
click at [861, 298] on icon "button" at bounding box center [858, 297] width 15 height 15
click at [731, 342] on span "1" at bounding box center [734, 345] width 22 height 12
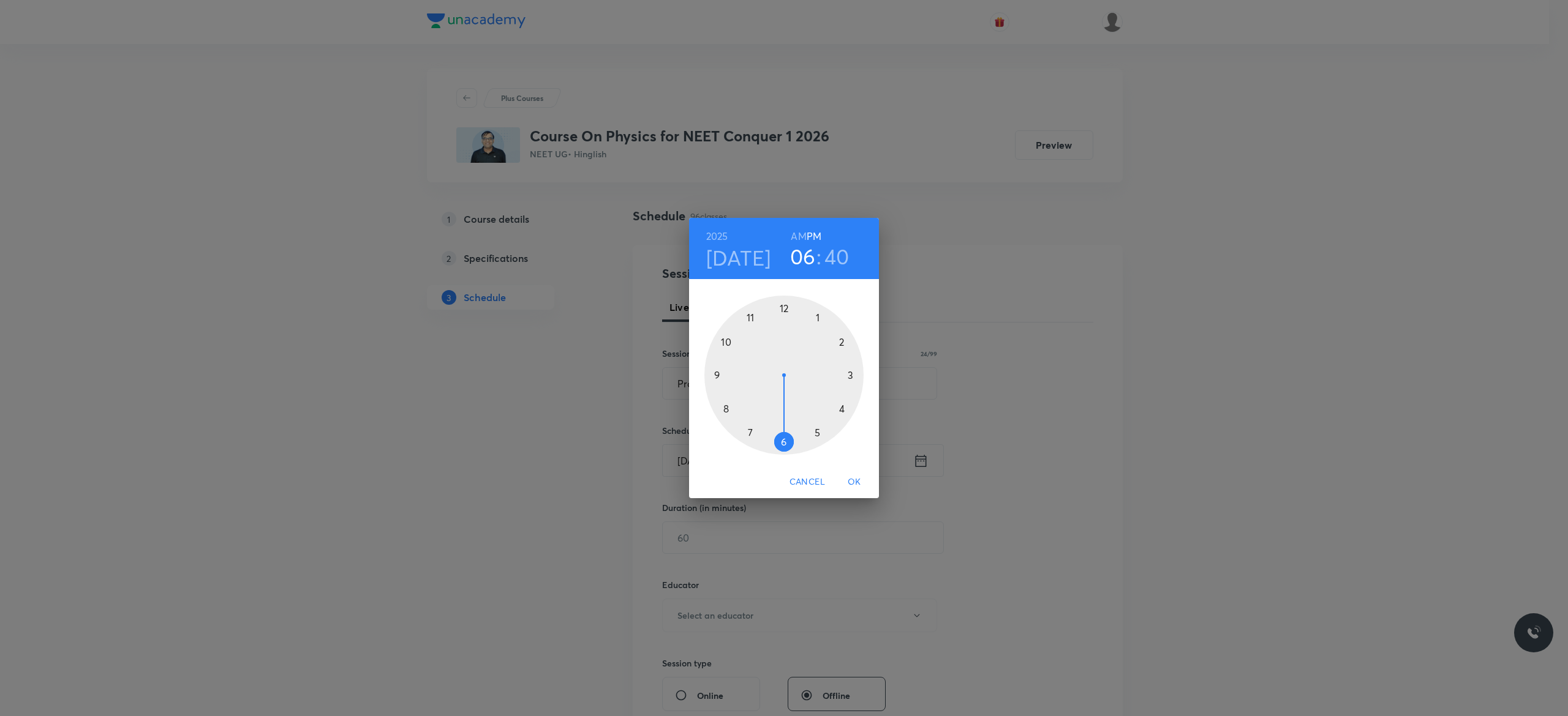
click at [797, 233] on h6 "AM" at bounding box center [798, 237] width 16 height 17
click at [725, 339] on div at bounding box center [784, 375] width 159 height 159
click at [714, 376] on div at bounding box center [784, 375] width 159 height 159
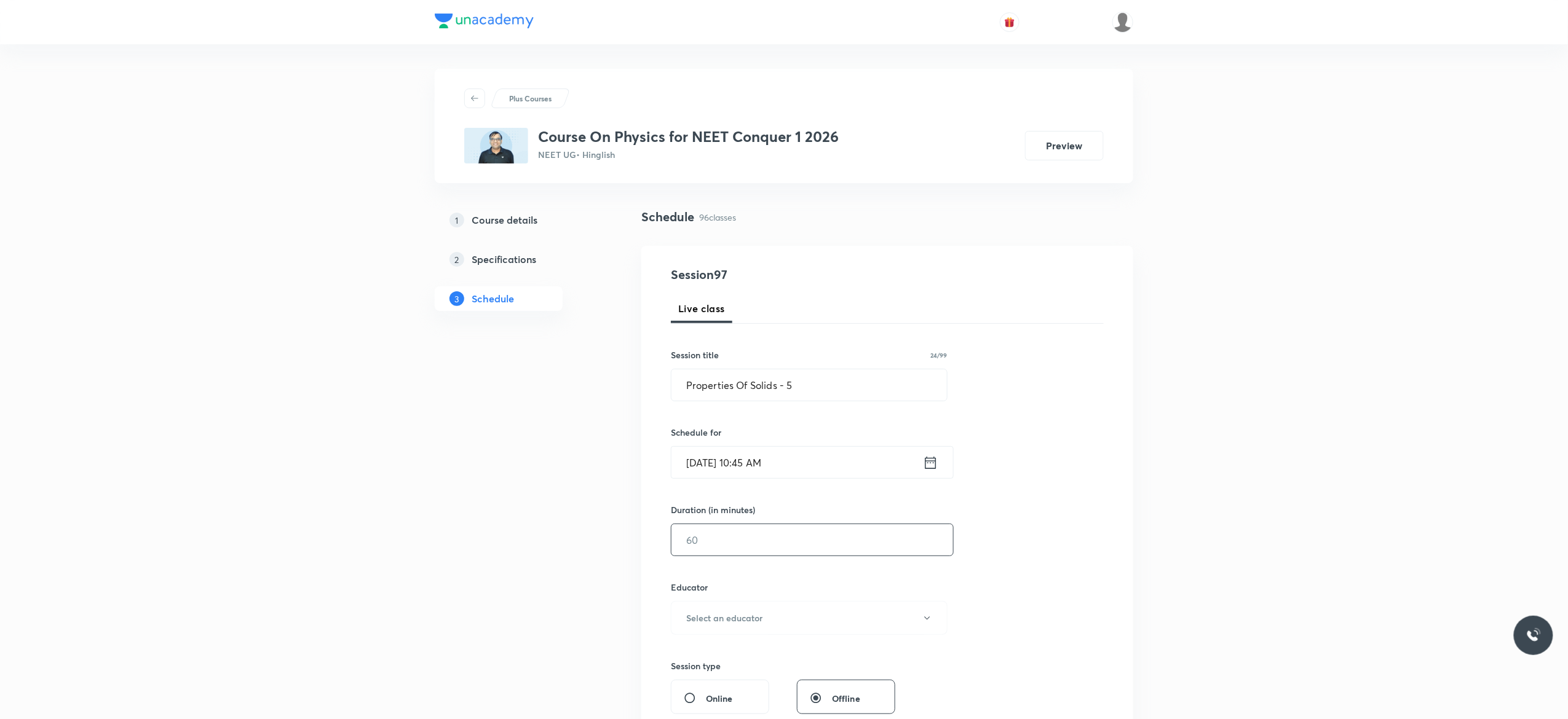
click at [719, 540] on input "text" at bounding box center [812, 540] width 281 height 31
type input "90"
click at [932, 622] on button "Select an educator" at bounding box center [809, 618] width 276 height 34
click at [704, 661] on span "Akash Mishra" at bounding box center [807, 660] width 270 height 13
click at [1009, 587] on div "Session 97 Live class Session title 24/99 Properties Of Solids - 5 ​ Schedule f…" at bounding box center [887, 593] width 433 height 656
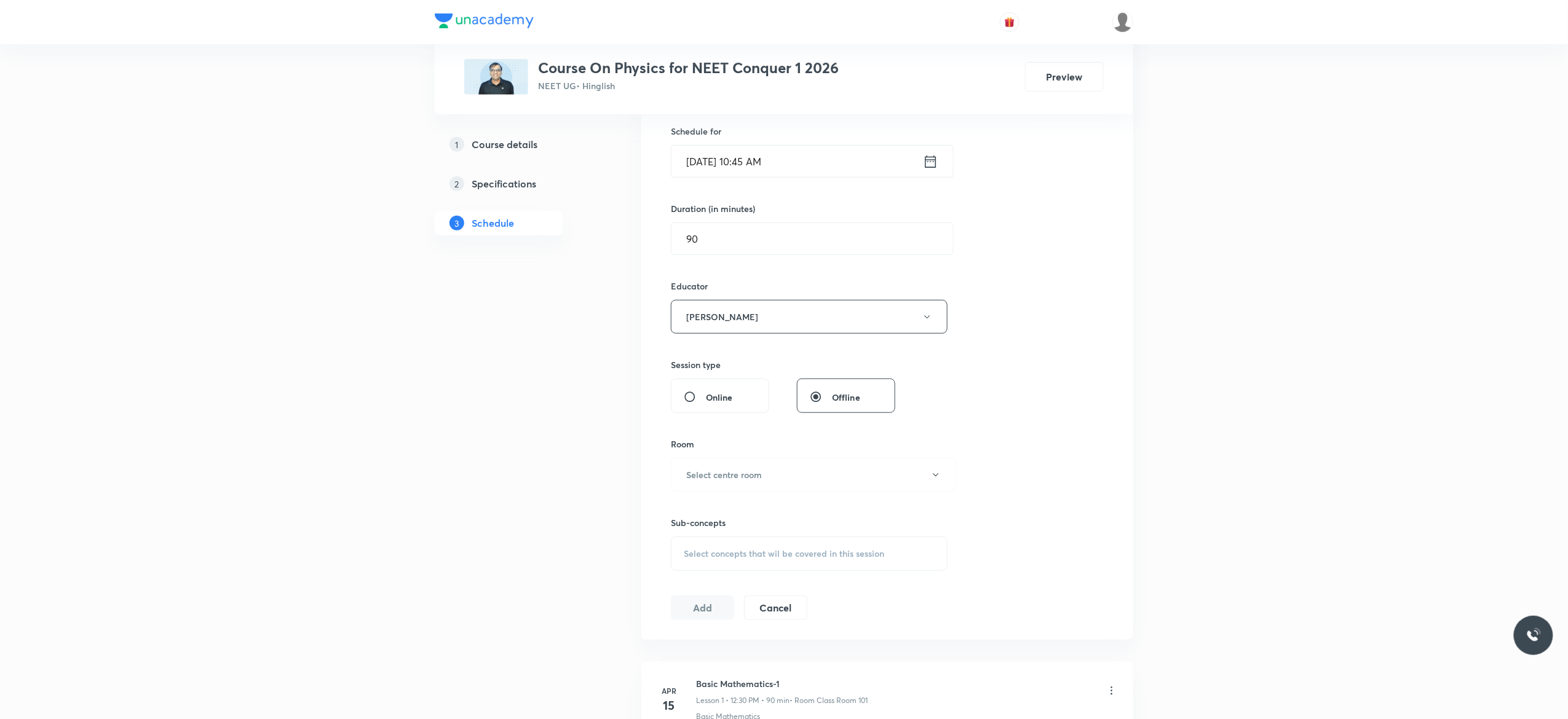
scroll to position [344, 0]
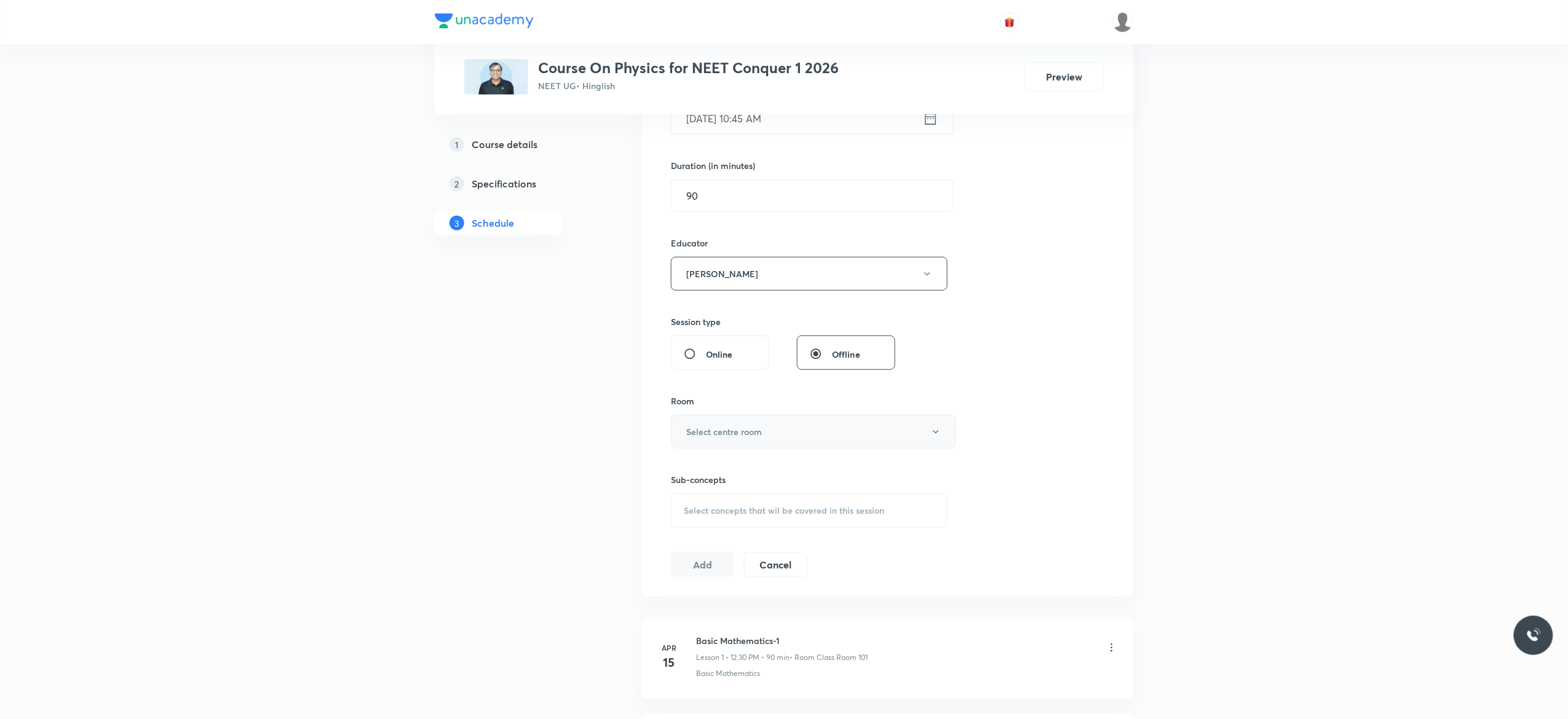
click at [938, 435] on icon "button" at bounding box center [936, 432] width 10 height 10
click at [709, 518] on span "Class Room 201" at bounding box center [807, 520] width 270 height 13
click at [718, 516] on span "Select concepts that wil be covered in this session" at bounding box center [784, 511] width 200 height 10
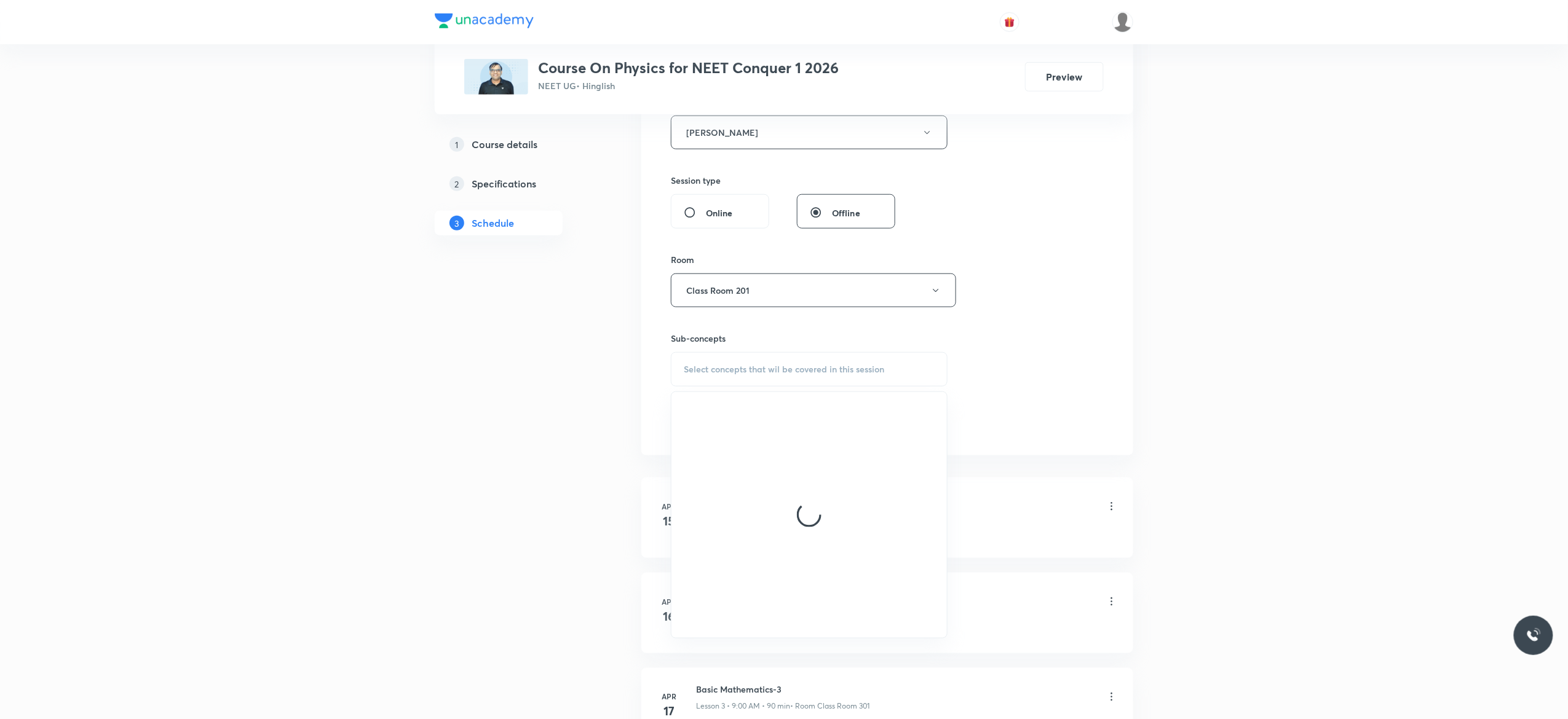
scroll to position [491, 0]
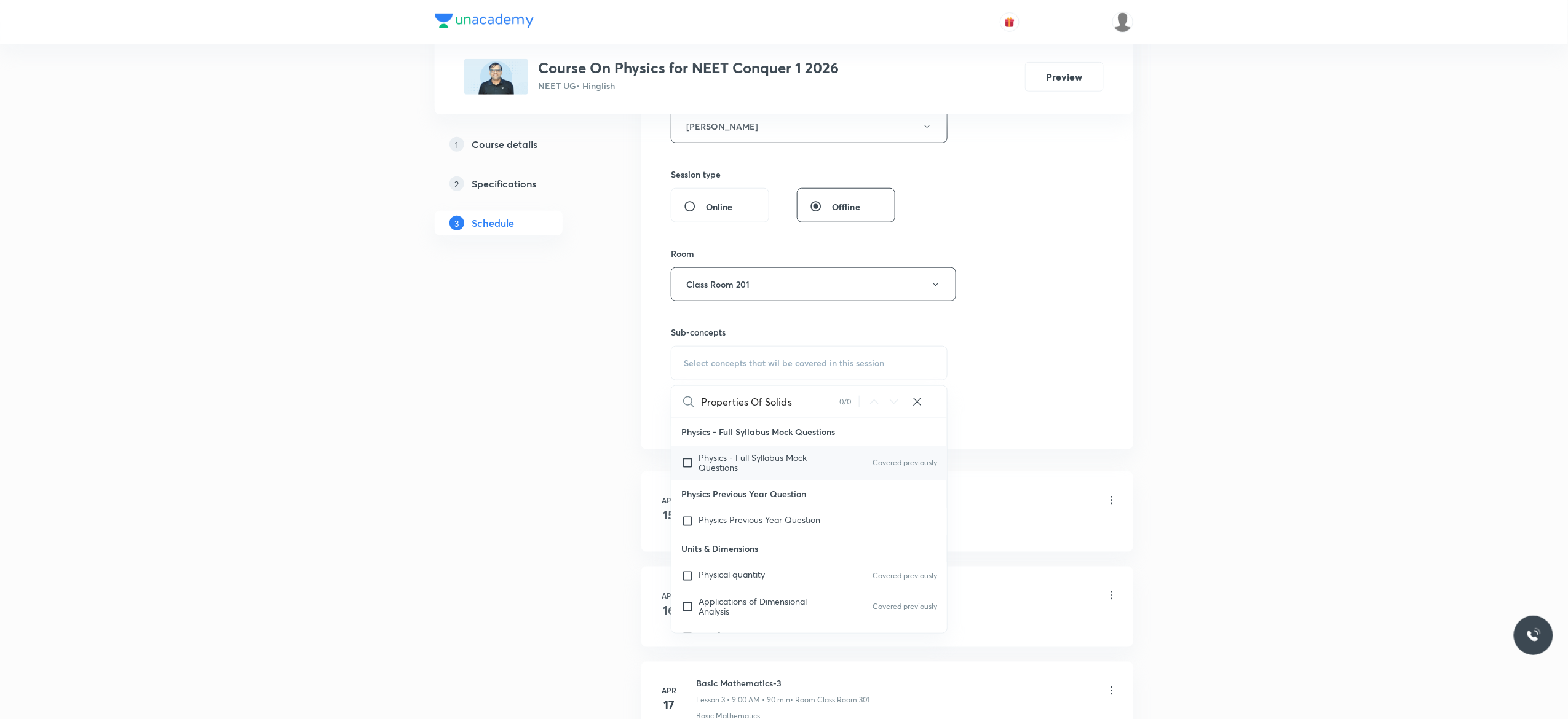
type input "Properties Of Solids"
click at [687, 468] on input "checkbox" at bounding box center [690, 462] width 18 height 19
checkbox input "true"
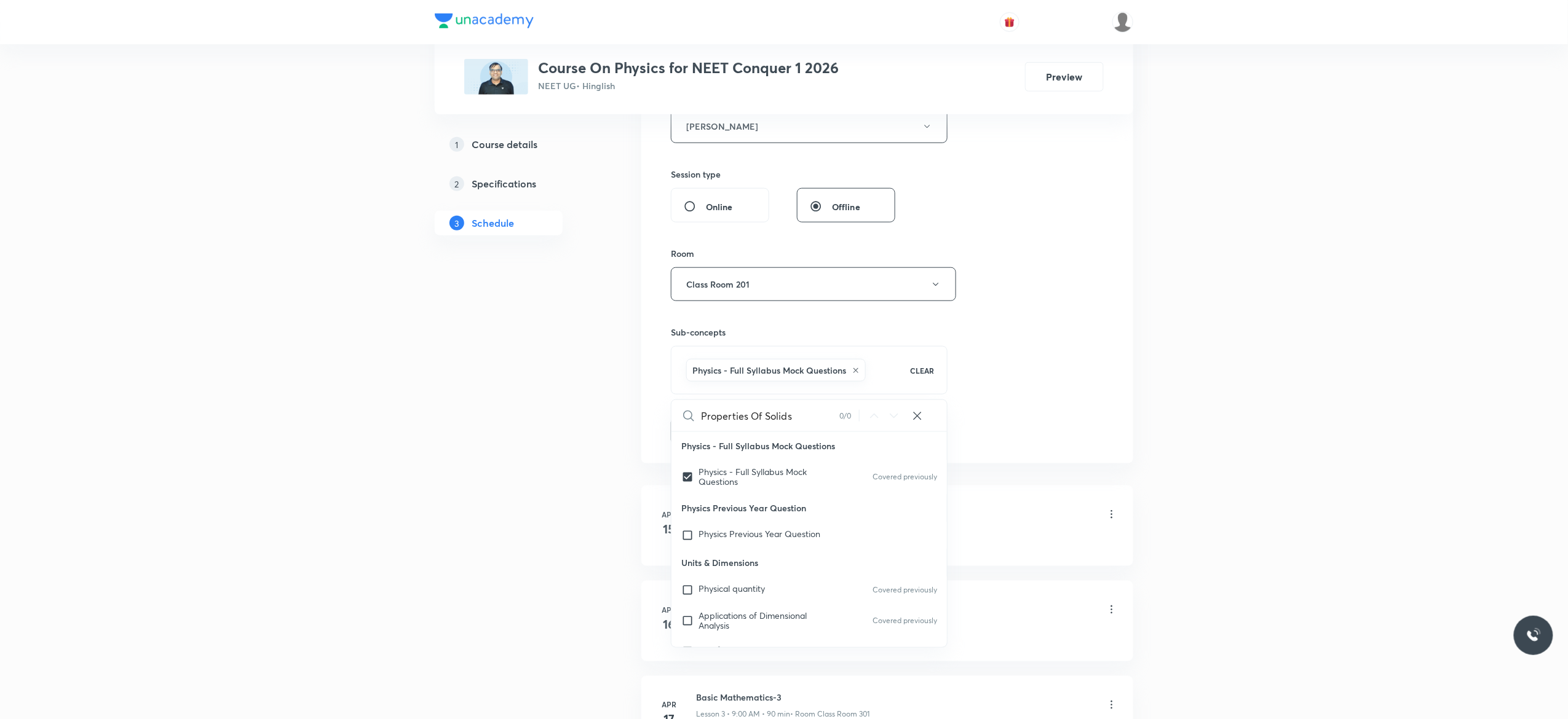
click at [700, 432] on button "Add" at bounding box center [702, 430] width 63 height 24
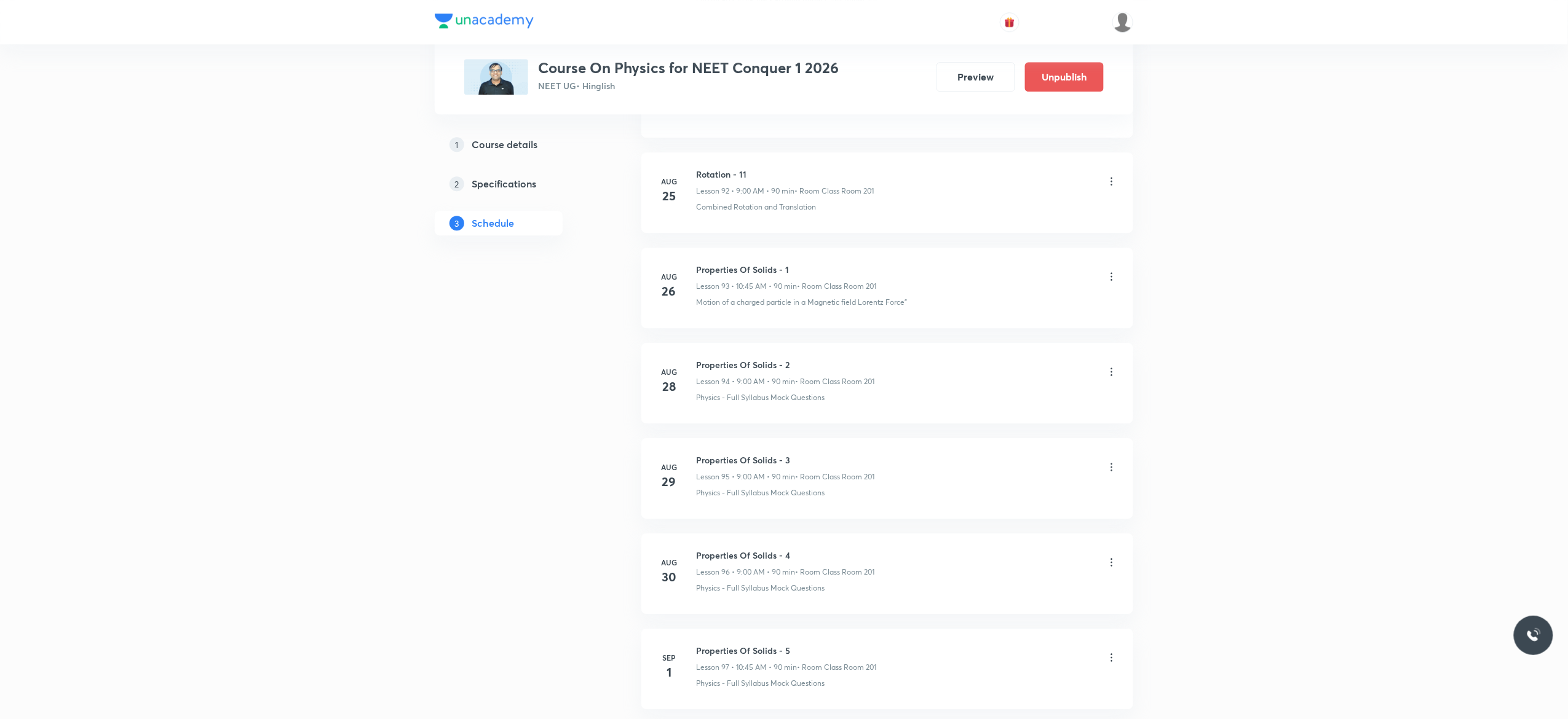
scroll to position [8981, 0]
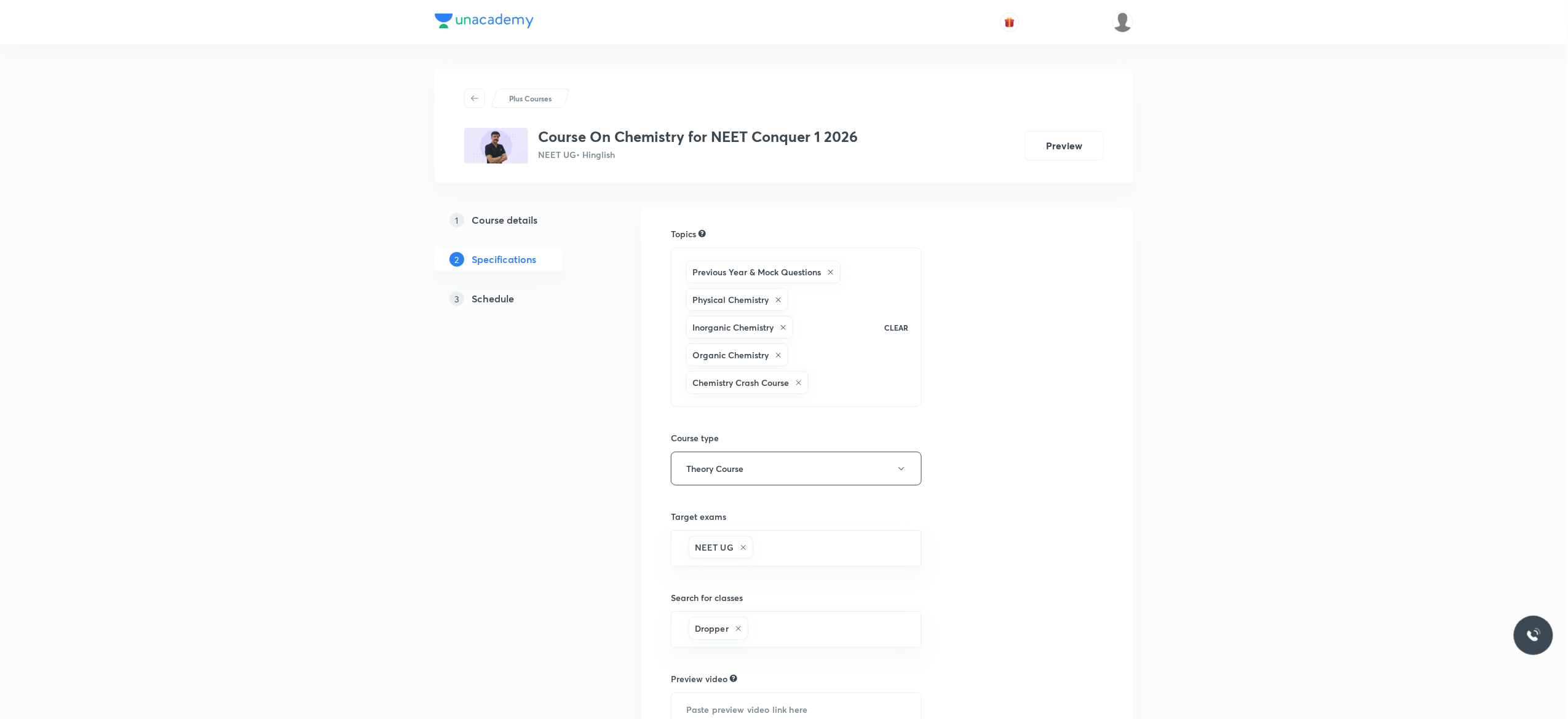
click at [500, 303] on h5 "Schedule" at bounding box center [493, 299] width 43 height 15
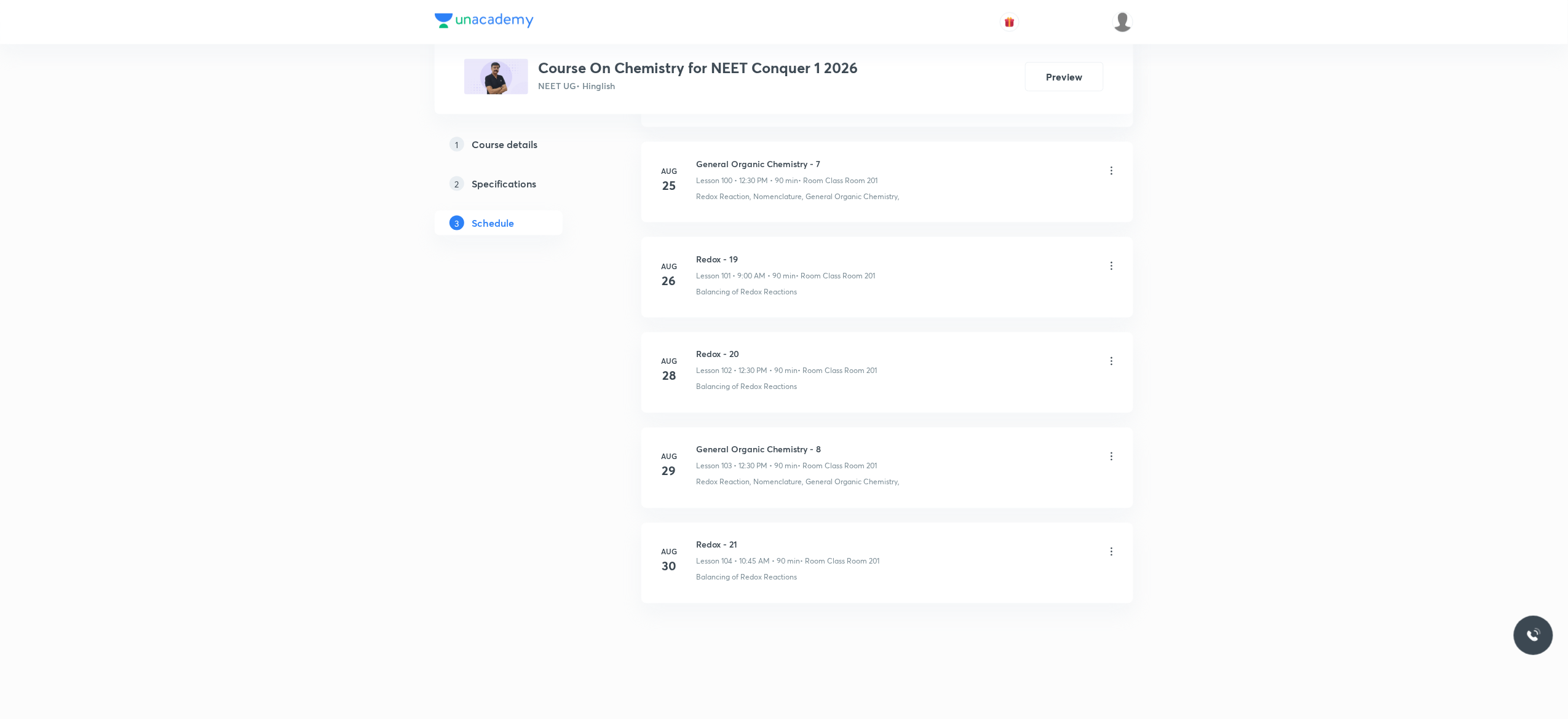
scroll to position [10297, 0]
drag, startPoint x: 741, startPoint y: 541, endPoint x: 690, endPoint y: 535, distance: 51.4
click at [690, 535] on li "[DATE] Redox - 21 Lesson 104 • 10:45 AM • 90 min • Room Class Room 201 Balancin…" at bounding box center [887, 563] width 492 height 81
copy h6 "Redox - 21"
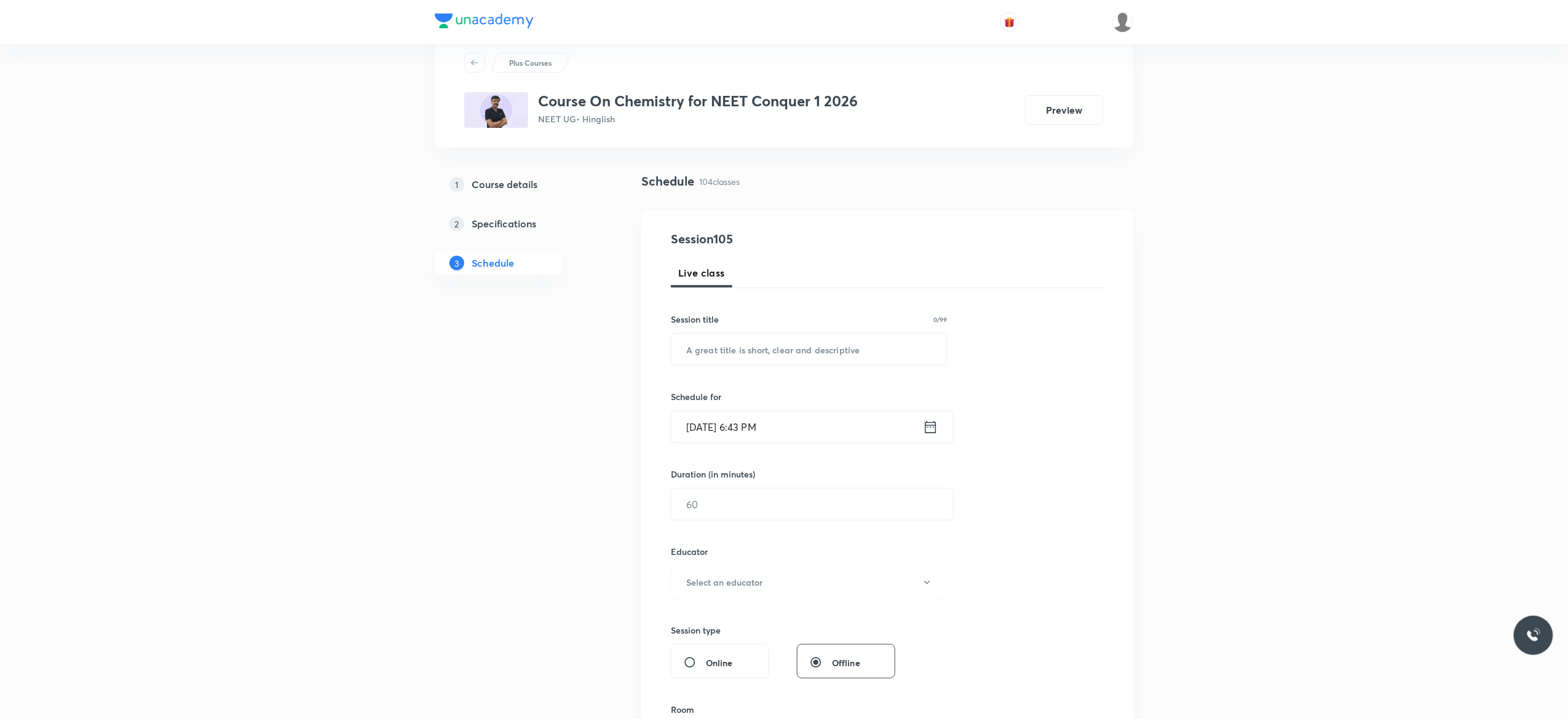
scroll to position [0, 0]
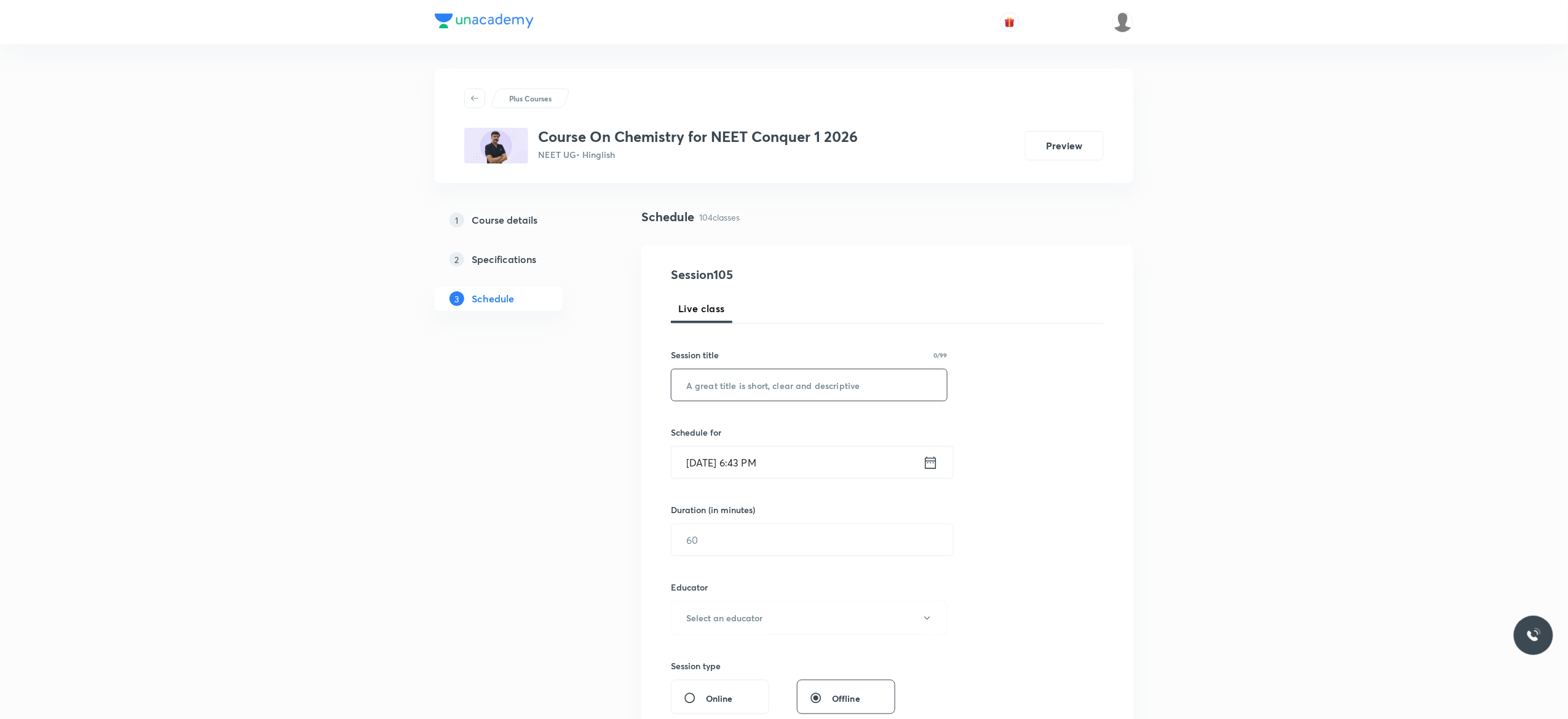
click at [733, 390] on input "text" at bounding box center [809, 385] width 275 height 31
paste input "Redox - 21"
type input "Redox - 22"
click at [934, 467] on icon at bounding box center [931, 463] width 16 height 18
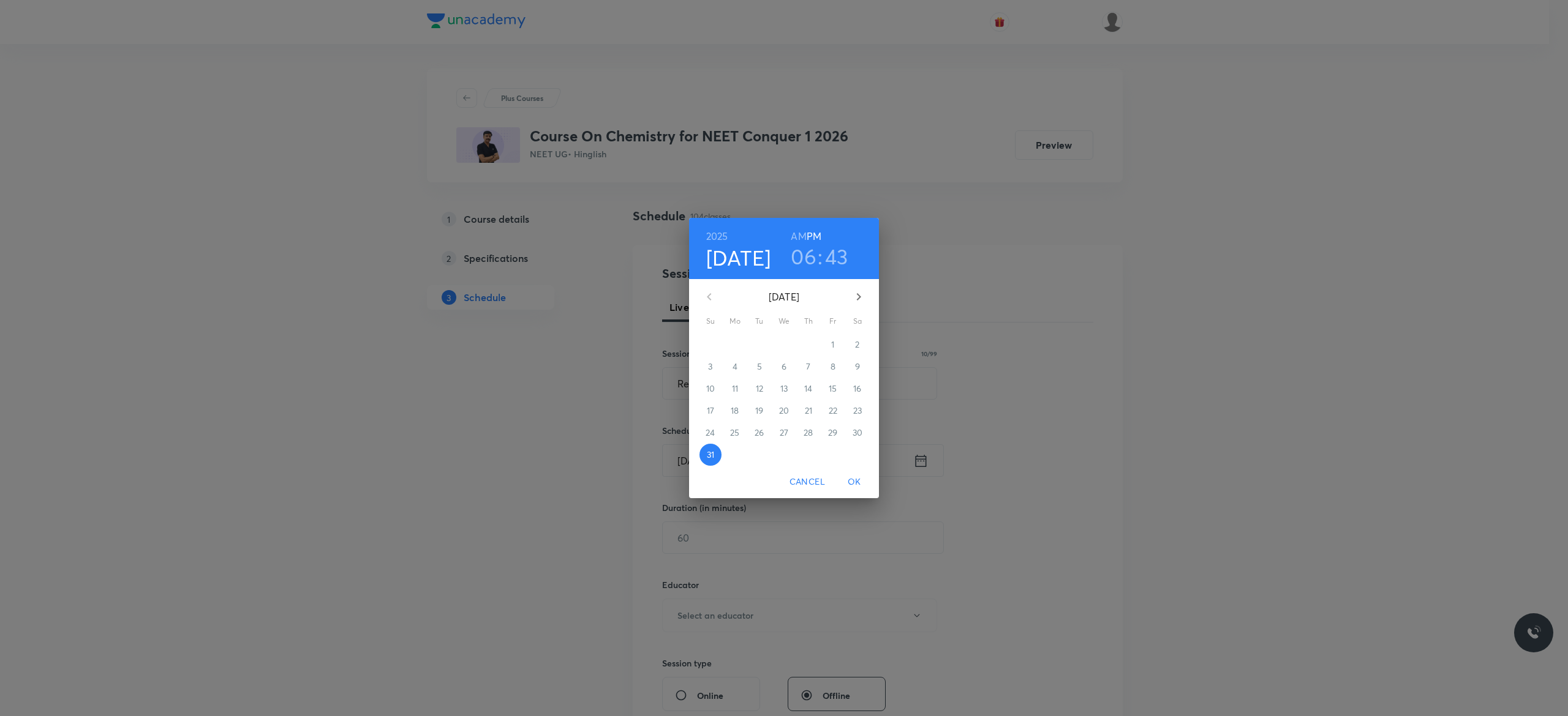
click at [858, 293] on icon "button" at bounding box center [858, 297] width 15 height 15
click at [734, 339] on p "1" at bounding box center [734, 345] width 3 height 12
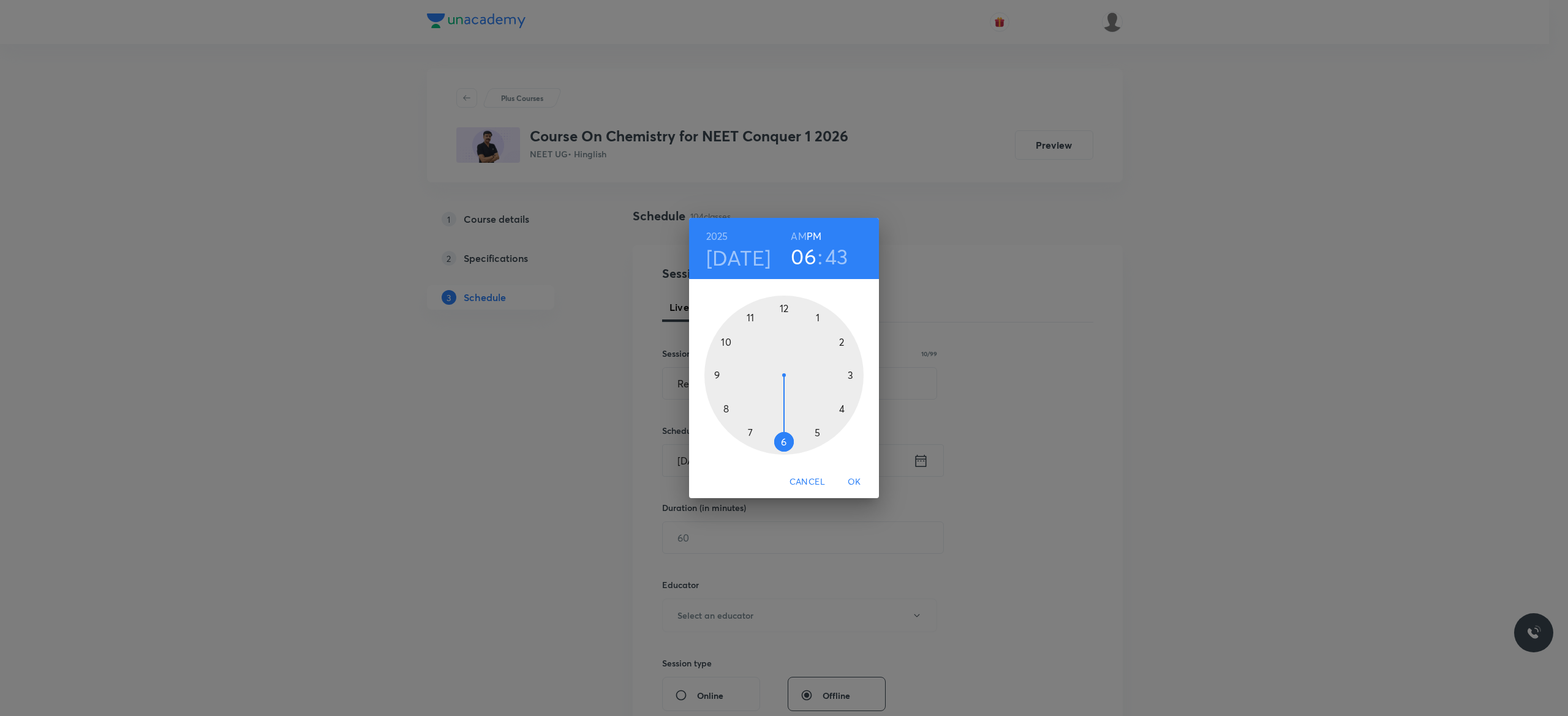
click at [782, 309] on div at bounding box center [784, 375] width 159 height 159
click at [782, 441] on div at bounding box center [784, 375] width 159 height 159
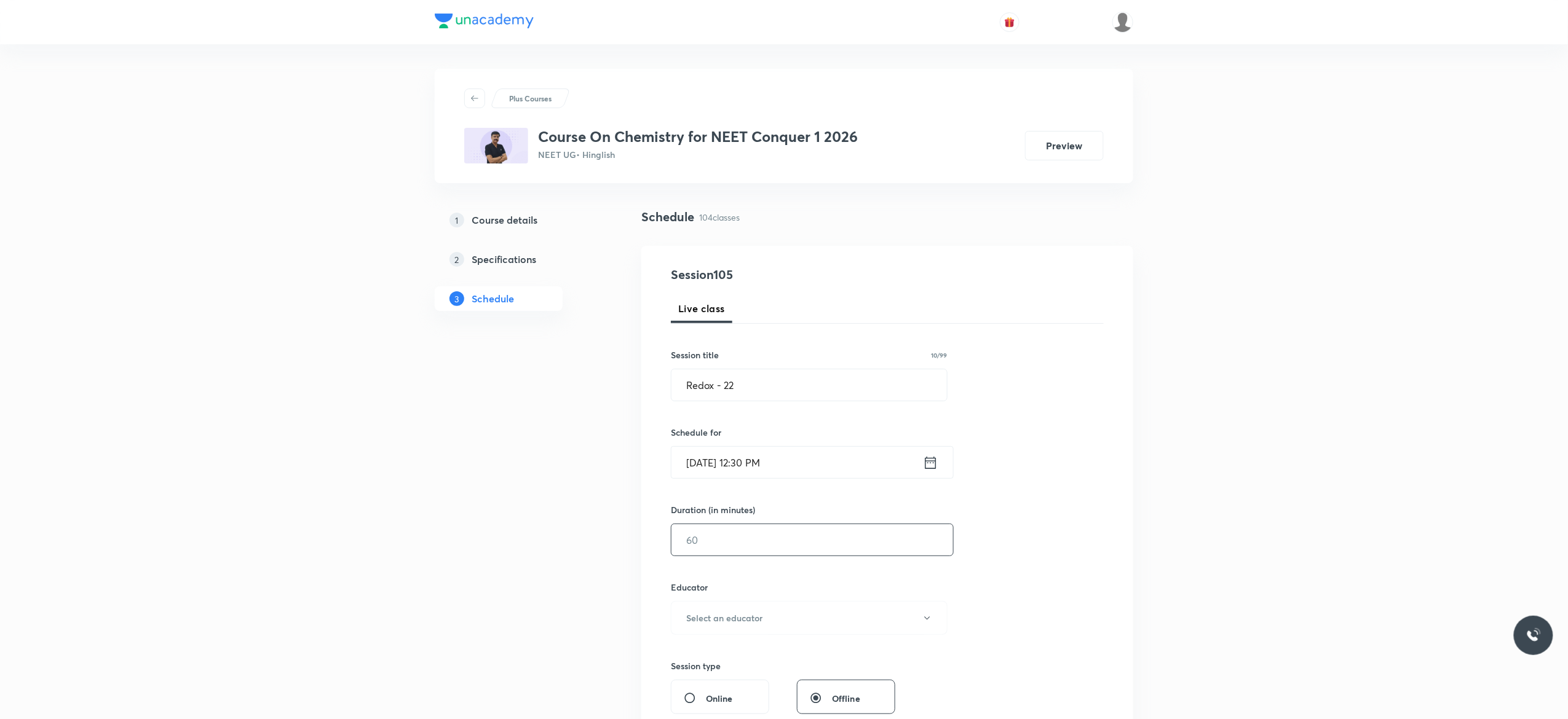
click at [739, 545] on input "text" at bounding box center [812, 540] width 281 height 31
type input "90"
click at [928, 620] on icon "button" at bounding box center [926, 618] width 6 height 3
click at [724, 682] on span "[PERSON_NAME]" at bounding box center [807, 682] width 270 height 13
click at [993, 587] on div "Session 105 Live class Session title 10/99 Redox - 22 ​ Schedule for [DATE] 12:…" at bounding box center [887, 593] width 433 height 656
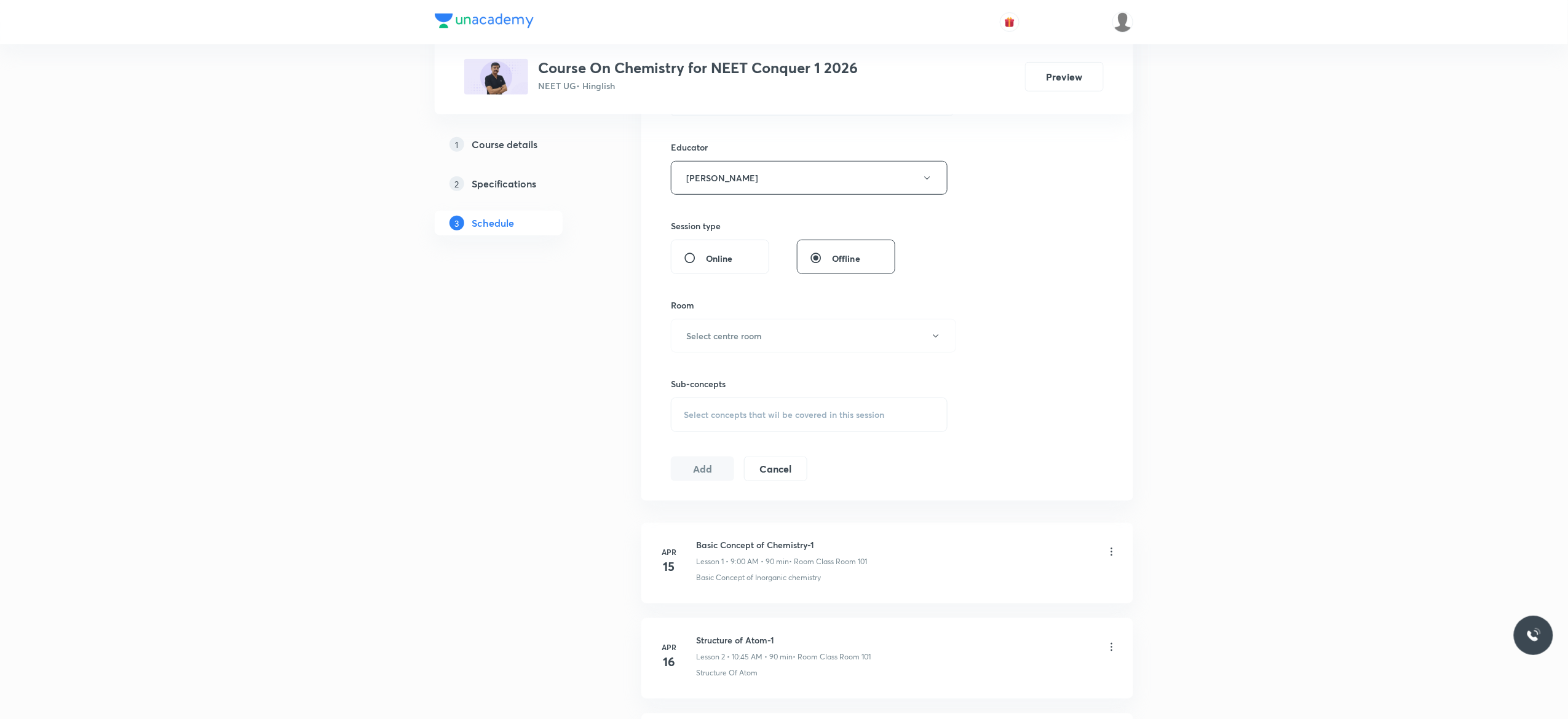
scroll to position [443, 0]
click at [940, 339] on icon "button" at bounding box center [936, 334] width 10 height 10
click at [717, 417] on span "Class Room 201" at bounding box center [807, 421] width 270 height 13
click at [716, 417] on span "Select concepts that wil be covered in this session" at bounding box center [784, 413] width 200 height 10
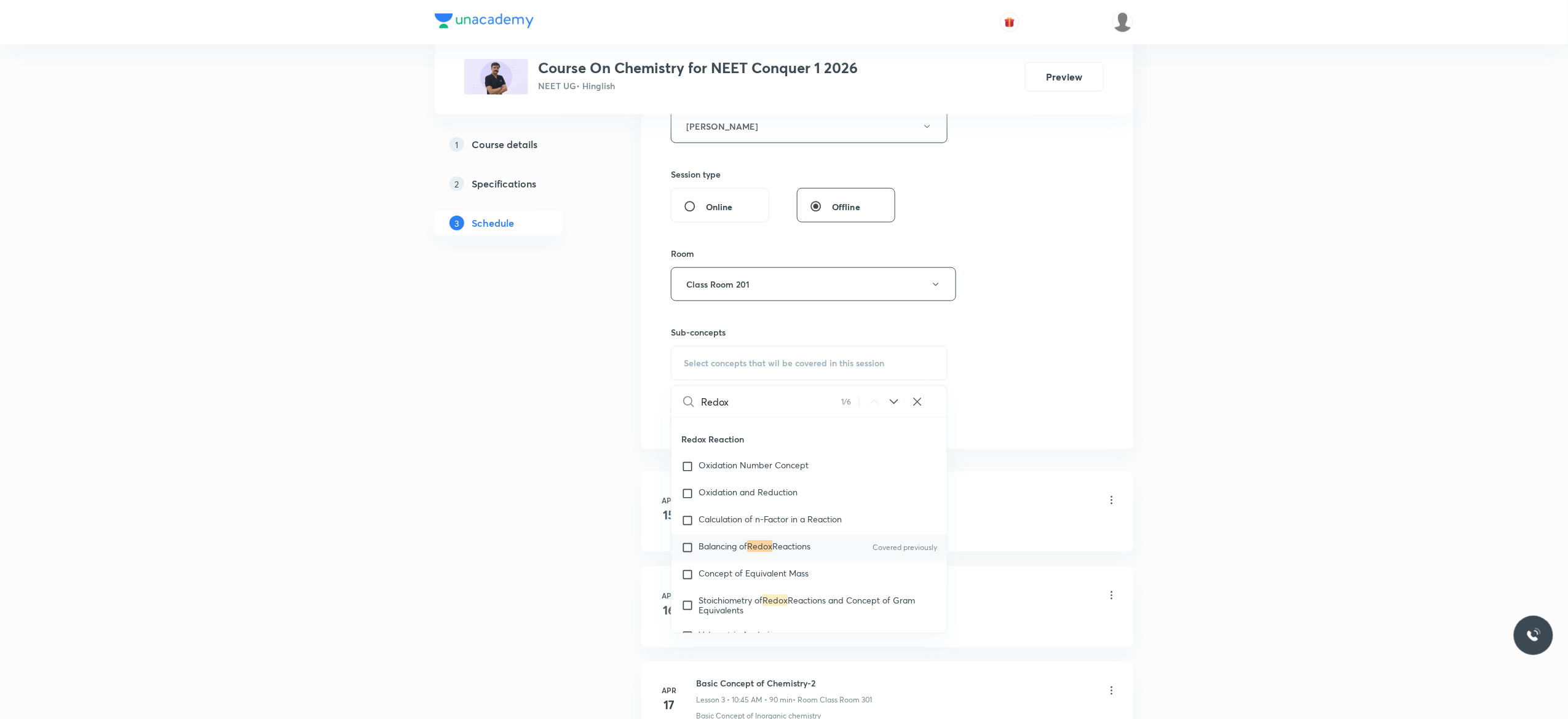
scroll to position [4517, 0]
type input "Redox"
click at [687, 553] on input "checkbox" at bounding box center [690, 547] width 18 height 13
checkbox input "true"
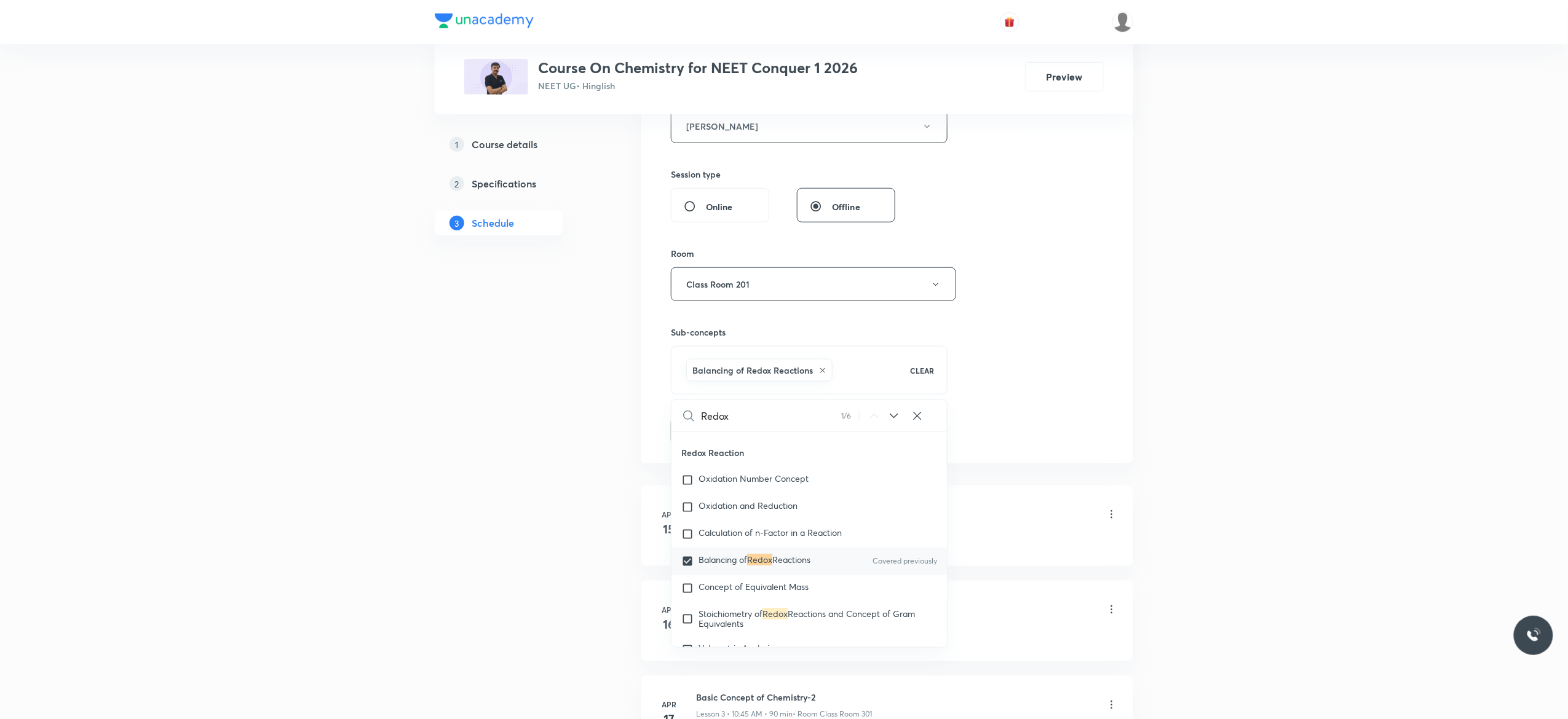
click at [697, 436] on button "Add" at bounding box center [702, 430] width 63 height 24
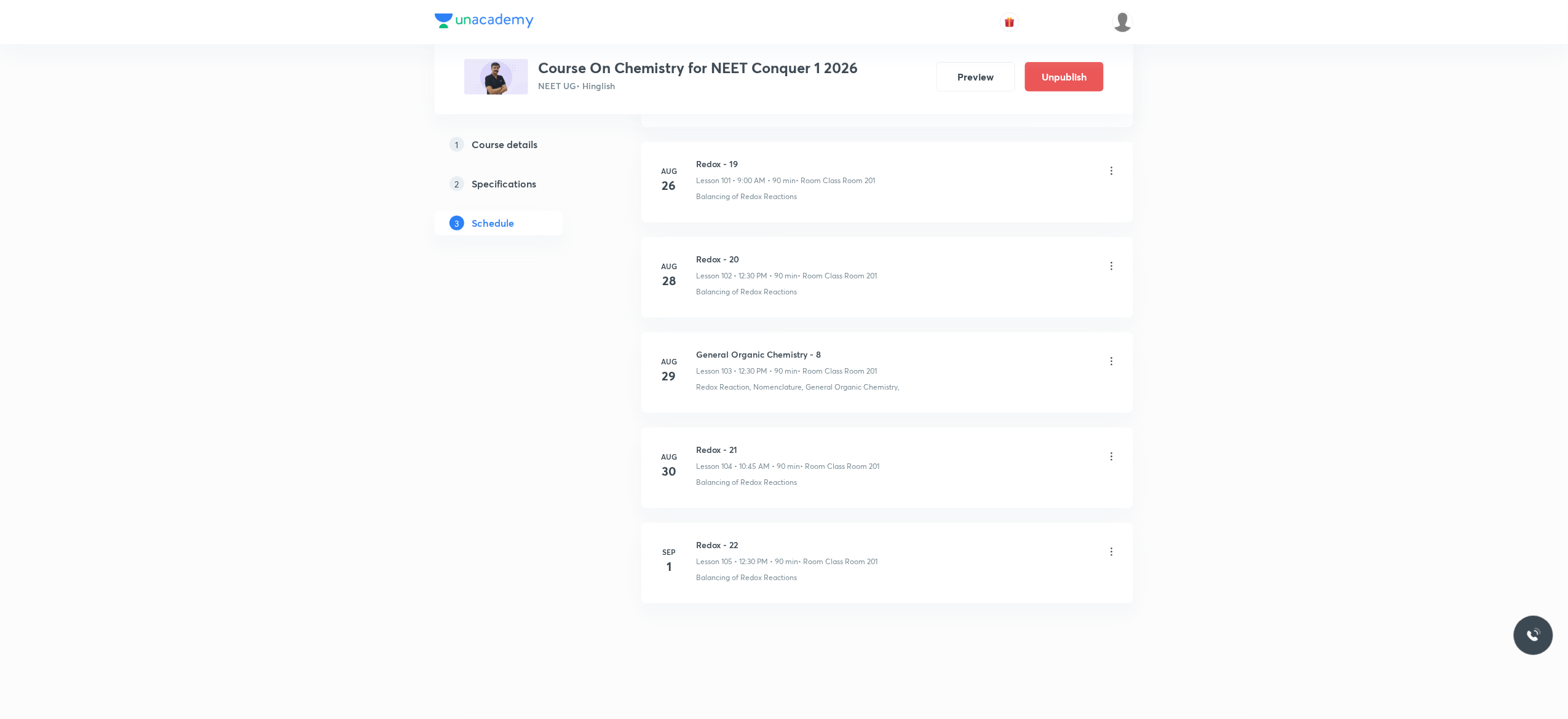
scroll to position [9747, 0]
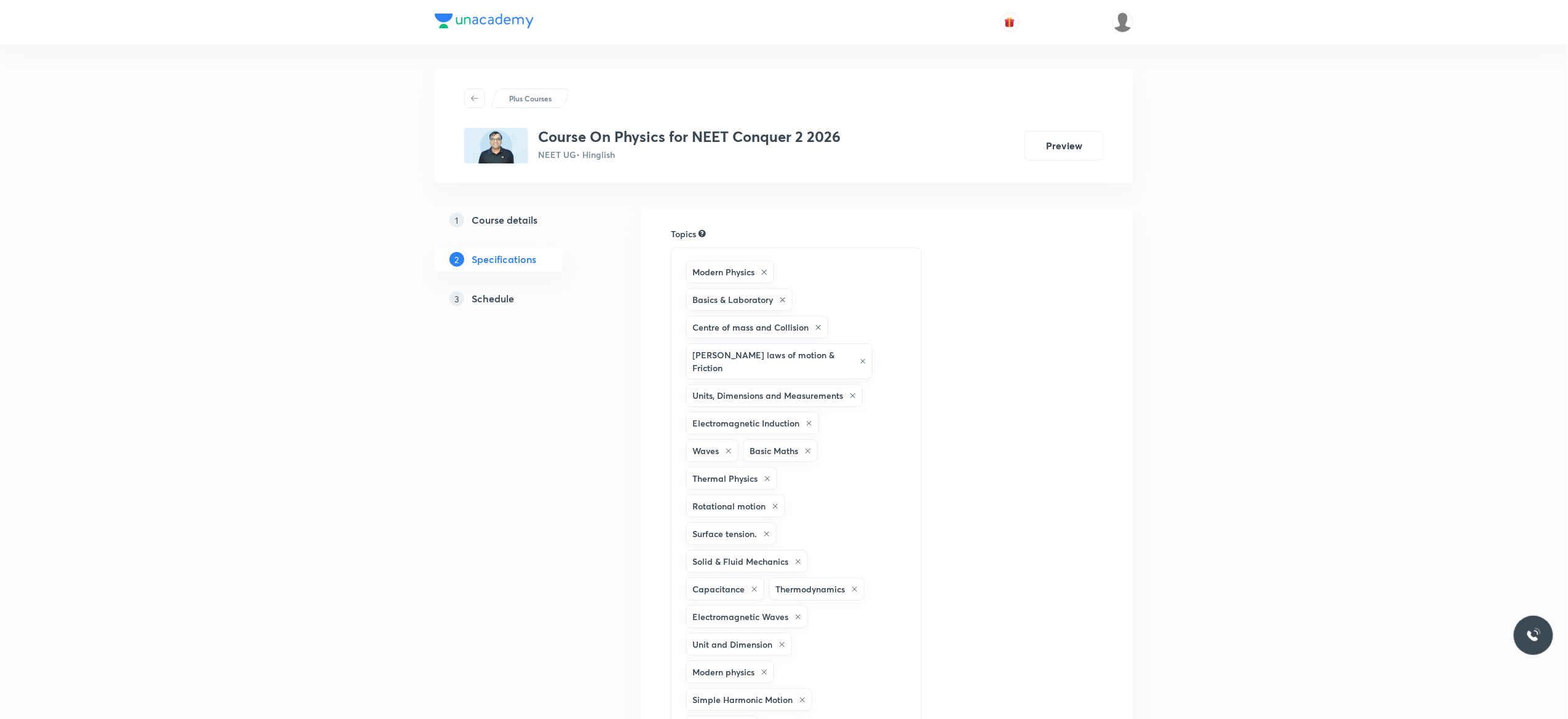
click at [486, 297] on h5 "Schedule" at bounding box center [493, 299] width 43 height 15
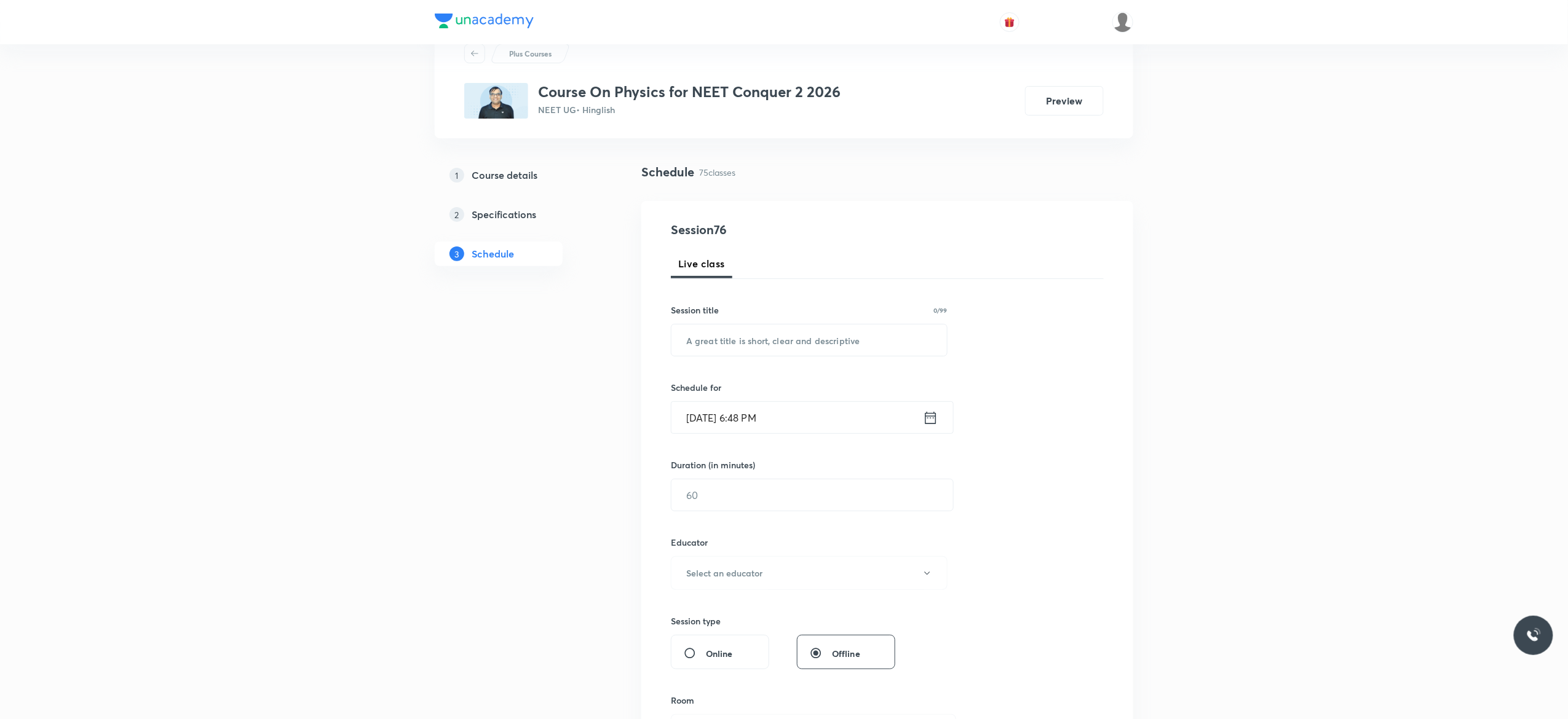
scroll to position [49, 0]
click at [704, 332] on input "text" at bounding box center [809, 336] width 275 height 31
paste input "Center Of Mass - 10"
type input "Center Of Mass - 11"
click at [931, 416] on icon at bounding box center [931, 414] width 16 height 18
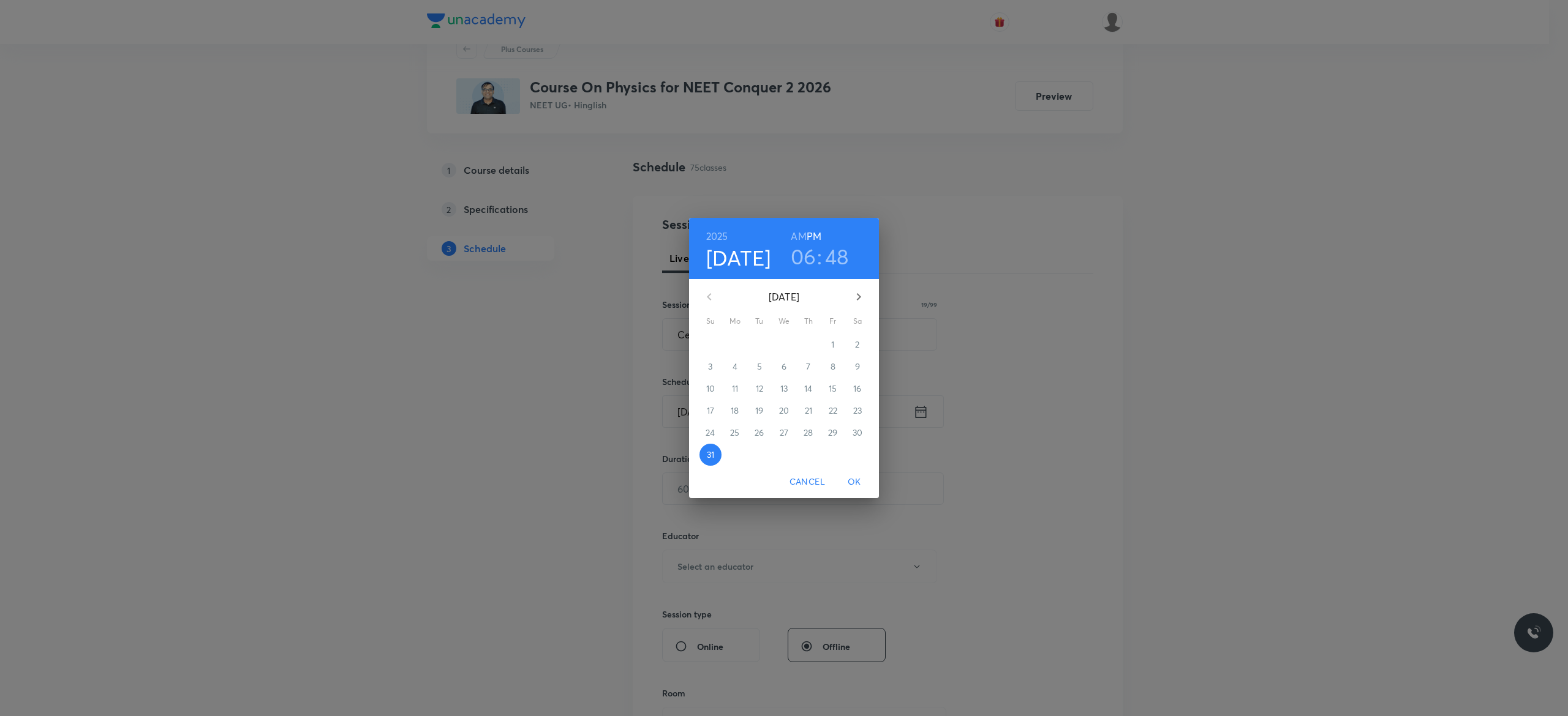
click at [863, 295] on icon "button" at bounding box center [858, 297] width 15 height 15
click at [736, 341] on span "1" at bounding box center [734, 345] width 22 height 12
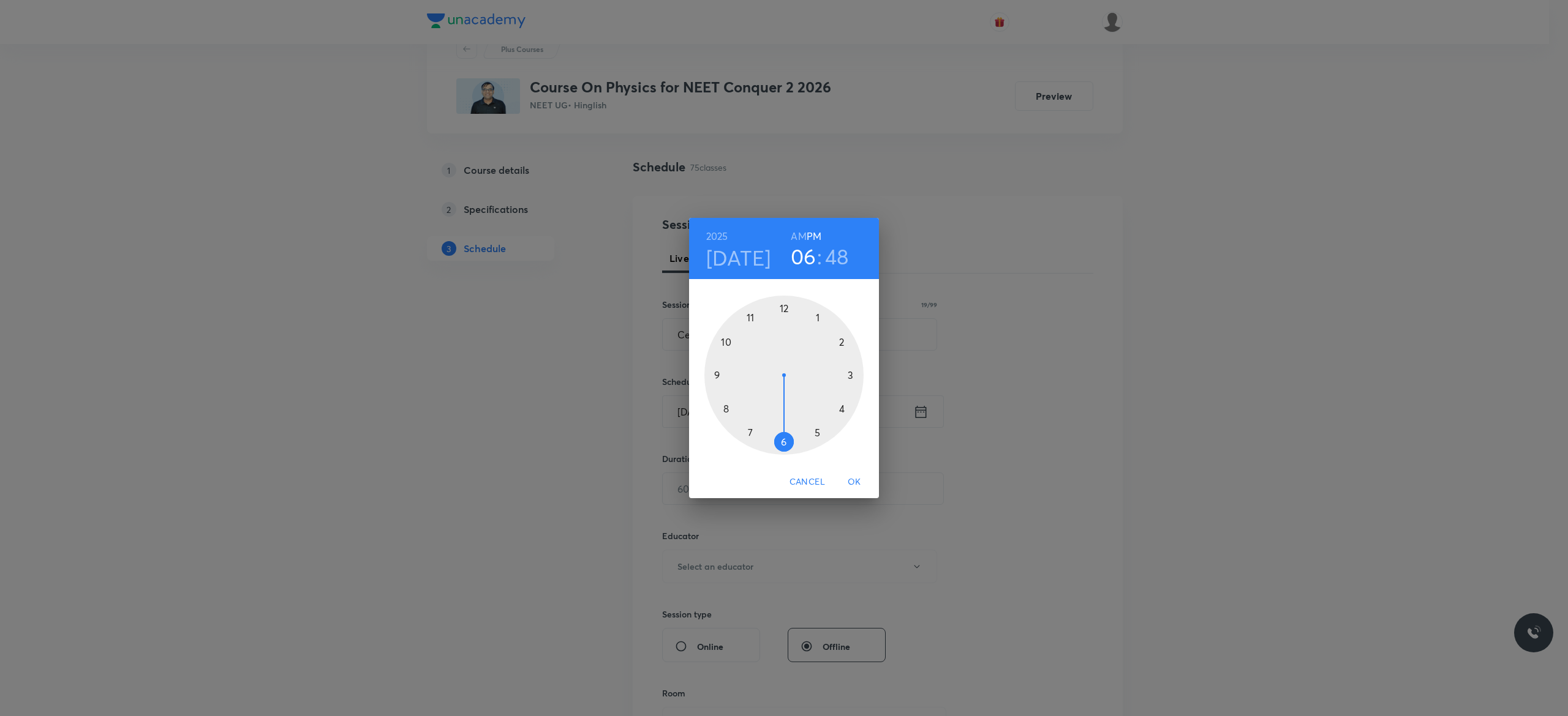
click at [796, 238] on h6 "AM" at bounding box center [798, 237] width 16 height 17
click at [718, 374] on div at bounding box center [784, 375] width 159 height 159
click at [784, 308] on div at bounding box center [784, 375] width 159 height 159
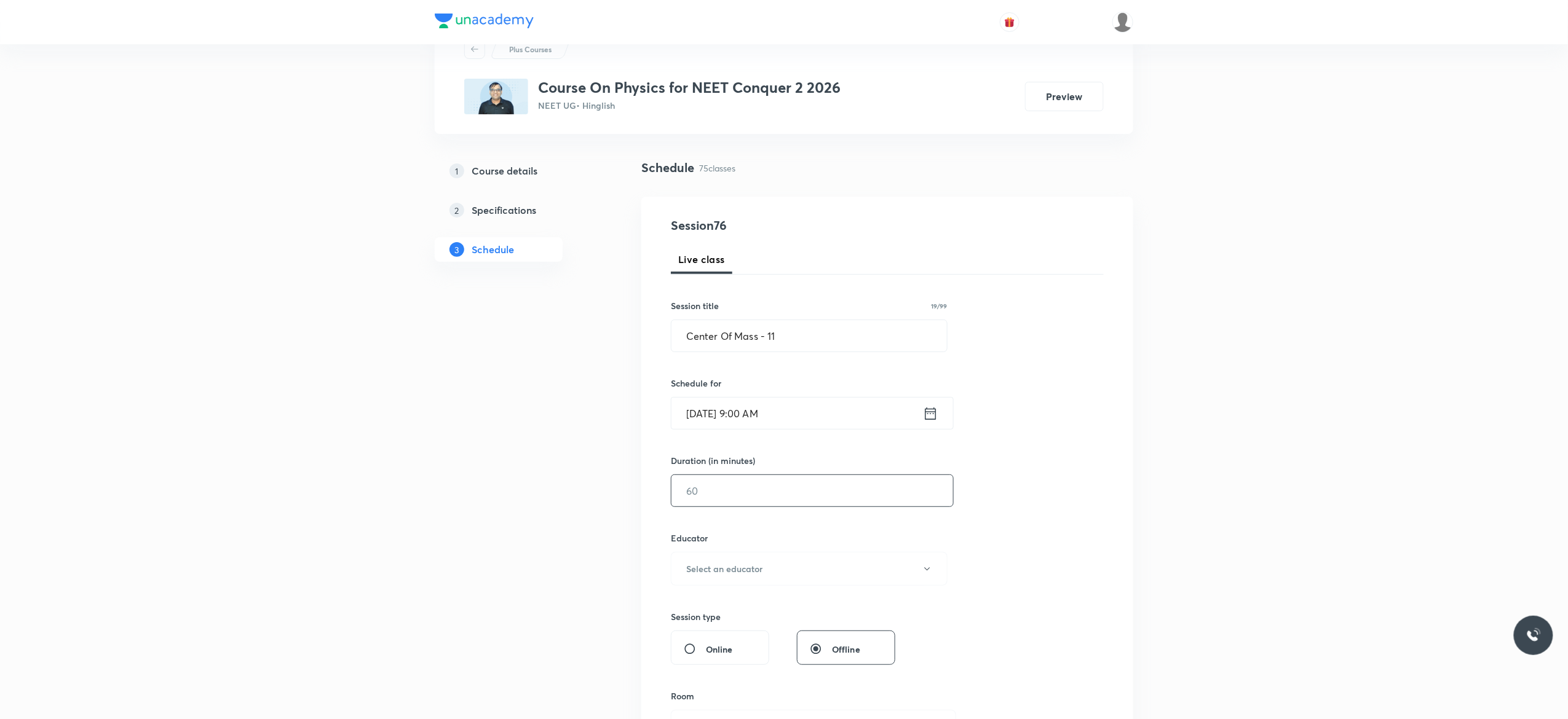
click at [738, 493] on input "text" at bounding box center [812, 491] width 281 height 31
type input "90"
click at [929, 577] on button "Select an educator" at bounding box center [809, 569] width 276 height 34
click at [751, 636] on span "Abhishek Kumar Divoliya" at bounding box center [807, 633] width 270 height 13
click at [1063, 555] on div "Session 76 Live class Session title 19/99 Center Of Mass - 11 ​ Schedule for Se…" at bounding box center [887, 544] width 433 height 656
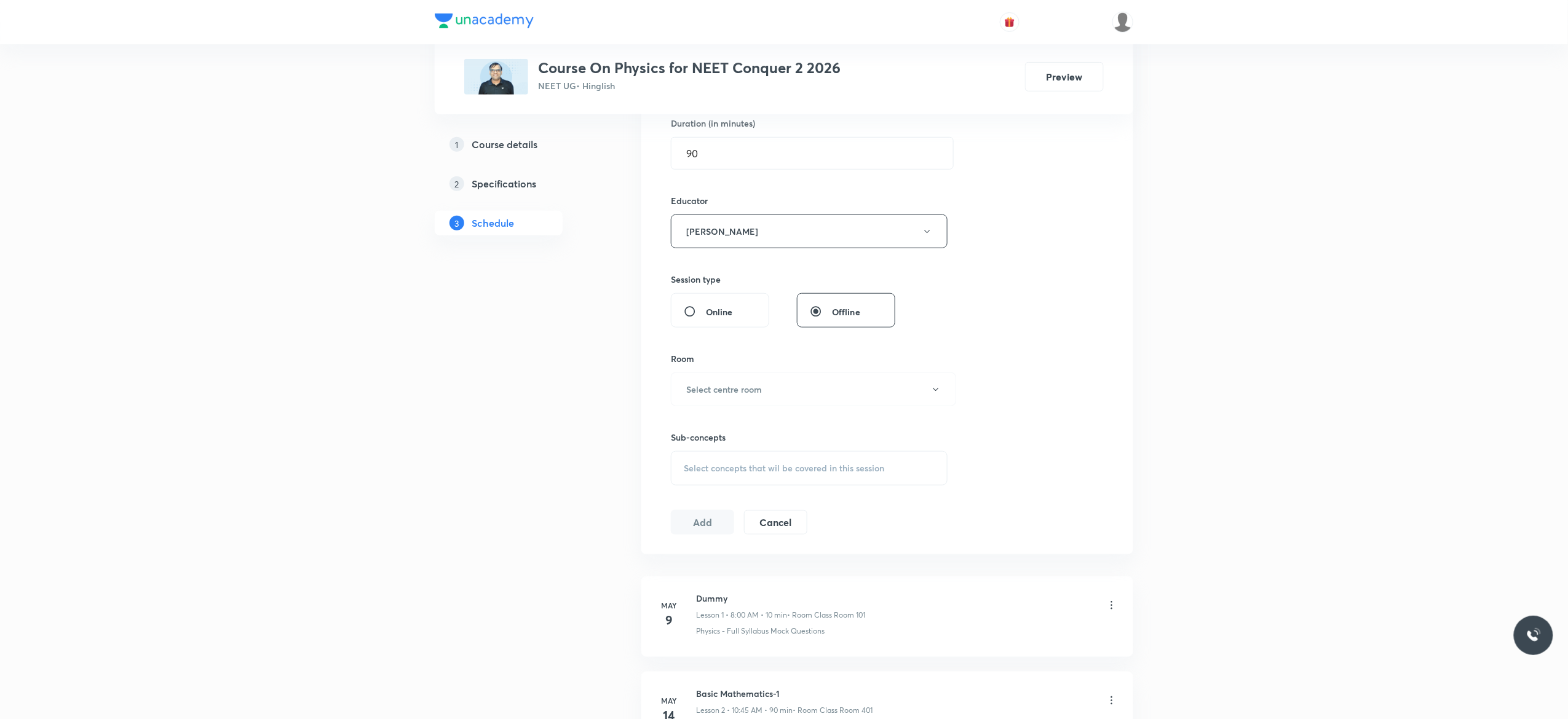
scroll to position [491, 0]
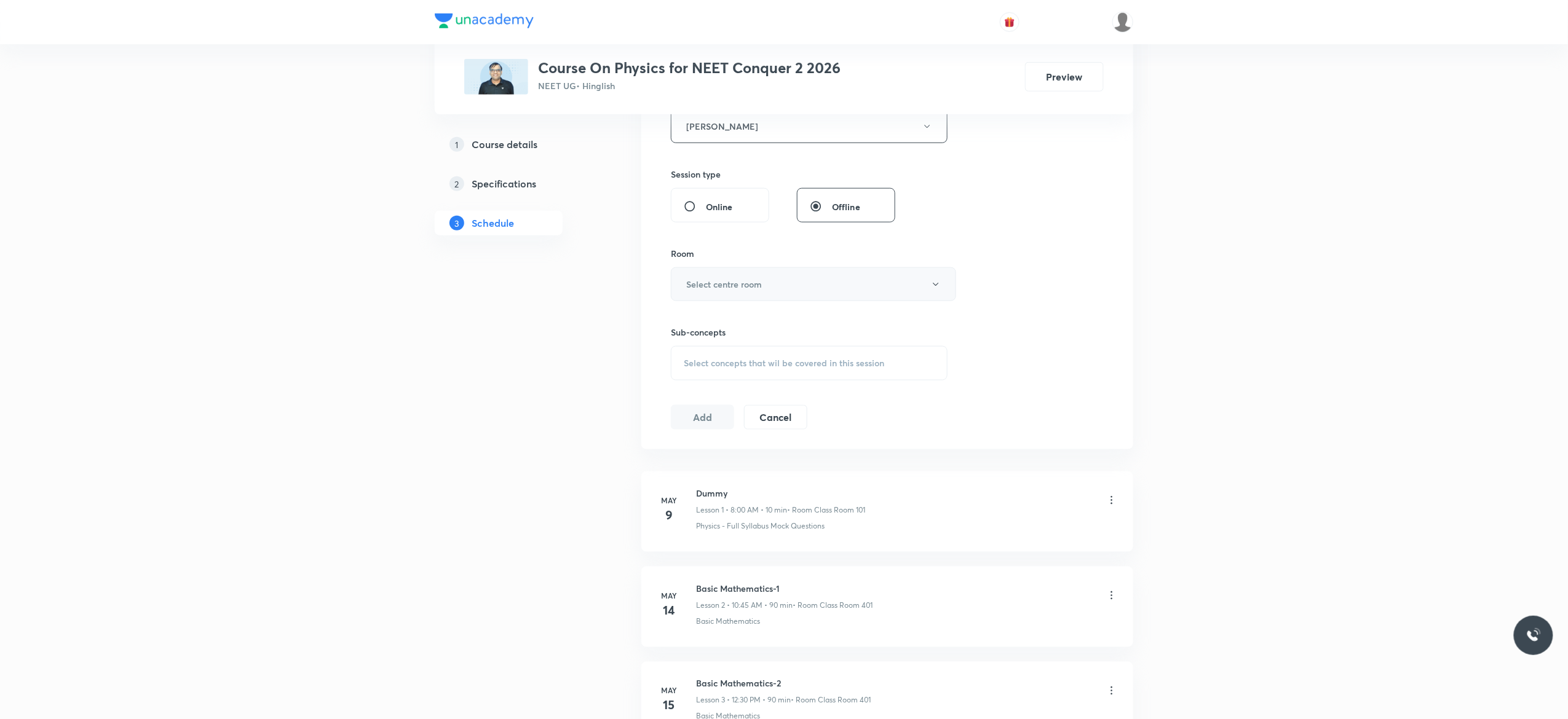
click at [936, 289] on icon "button" at bounding box center [936, 284] width 10 height 10
click at [731, 348] on span "Class Room 401" at bounding box center [807, 349] width 270 height 13
click at [709, 363] on span "Select concepts that wil be covered in this session" at bounding box center [784, 363] width 200 height 10
type input "Center Of Mass"
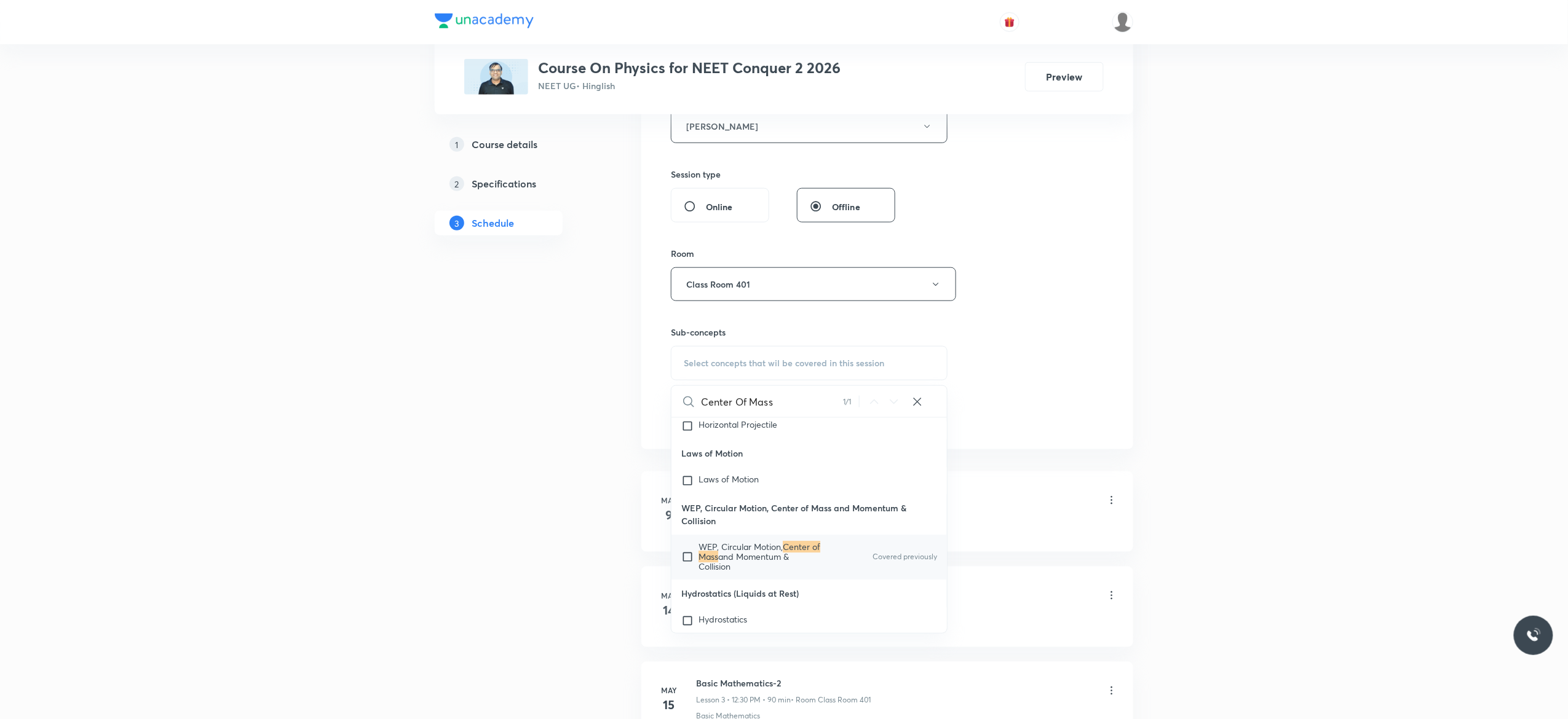
click at [685, 572] on input "checkbox" at bounding box center [690, 557] width 18 height 29
checkbox input "true"
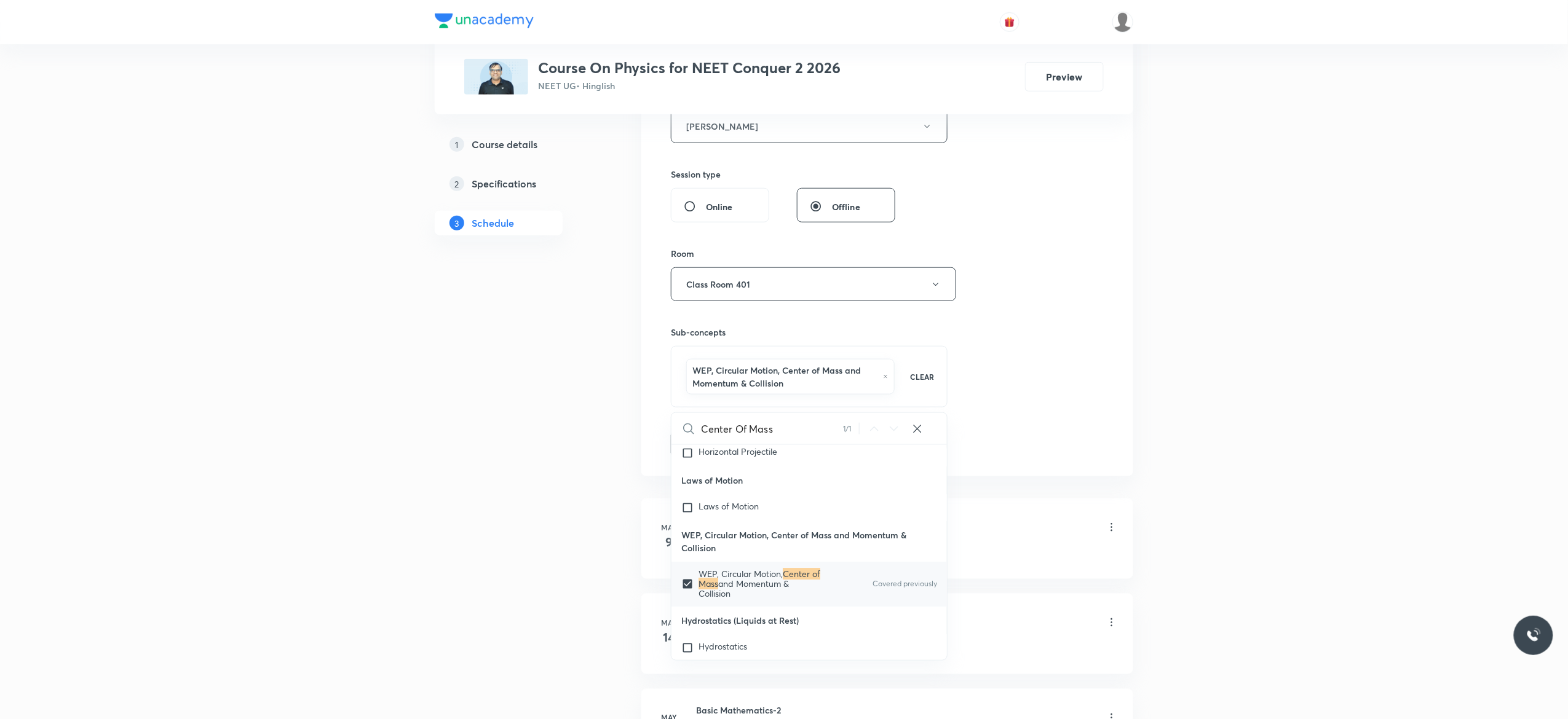
click at [704, 450] on button "Add" at bounding box center [702, 443] width 63 height 24
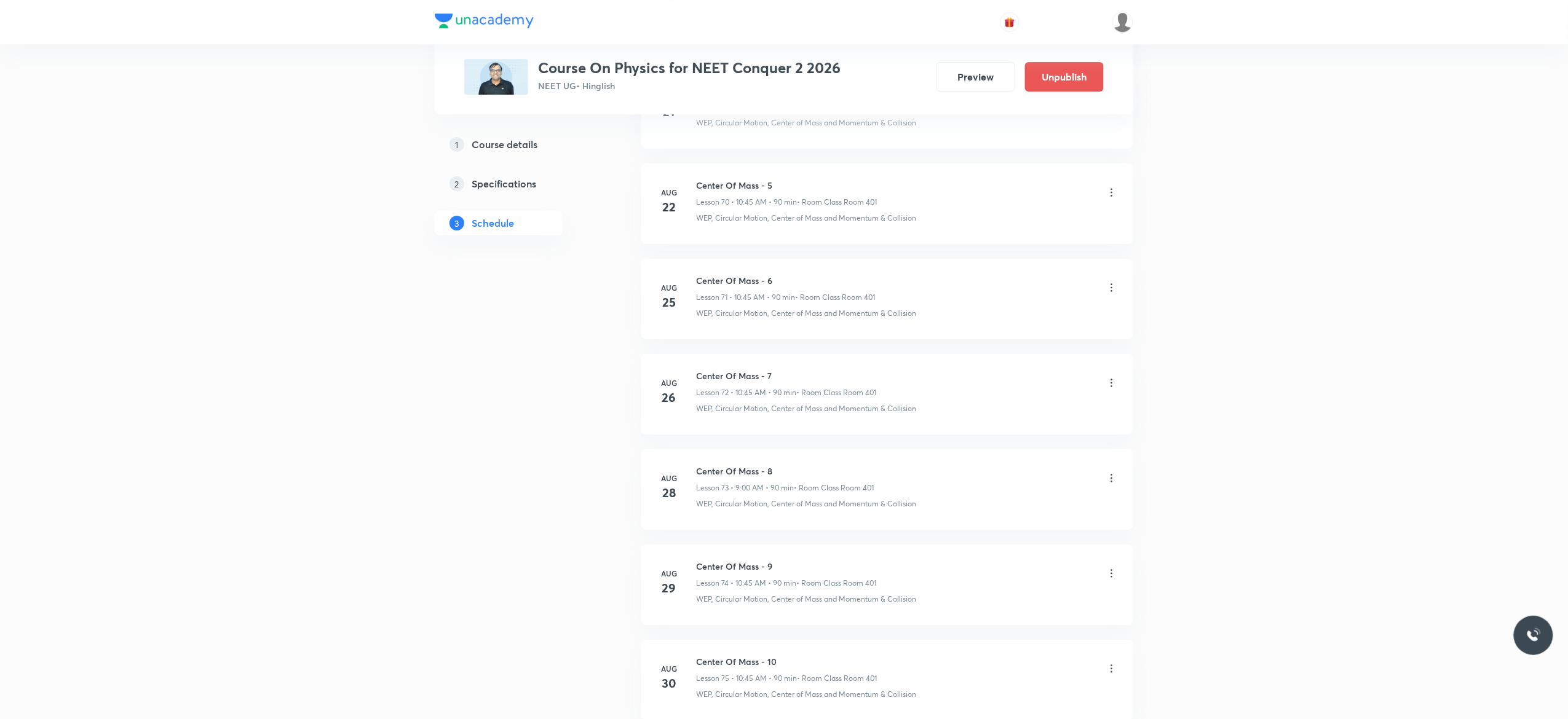
scroll to position [6972, 0]
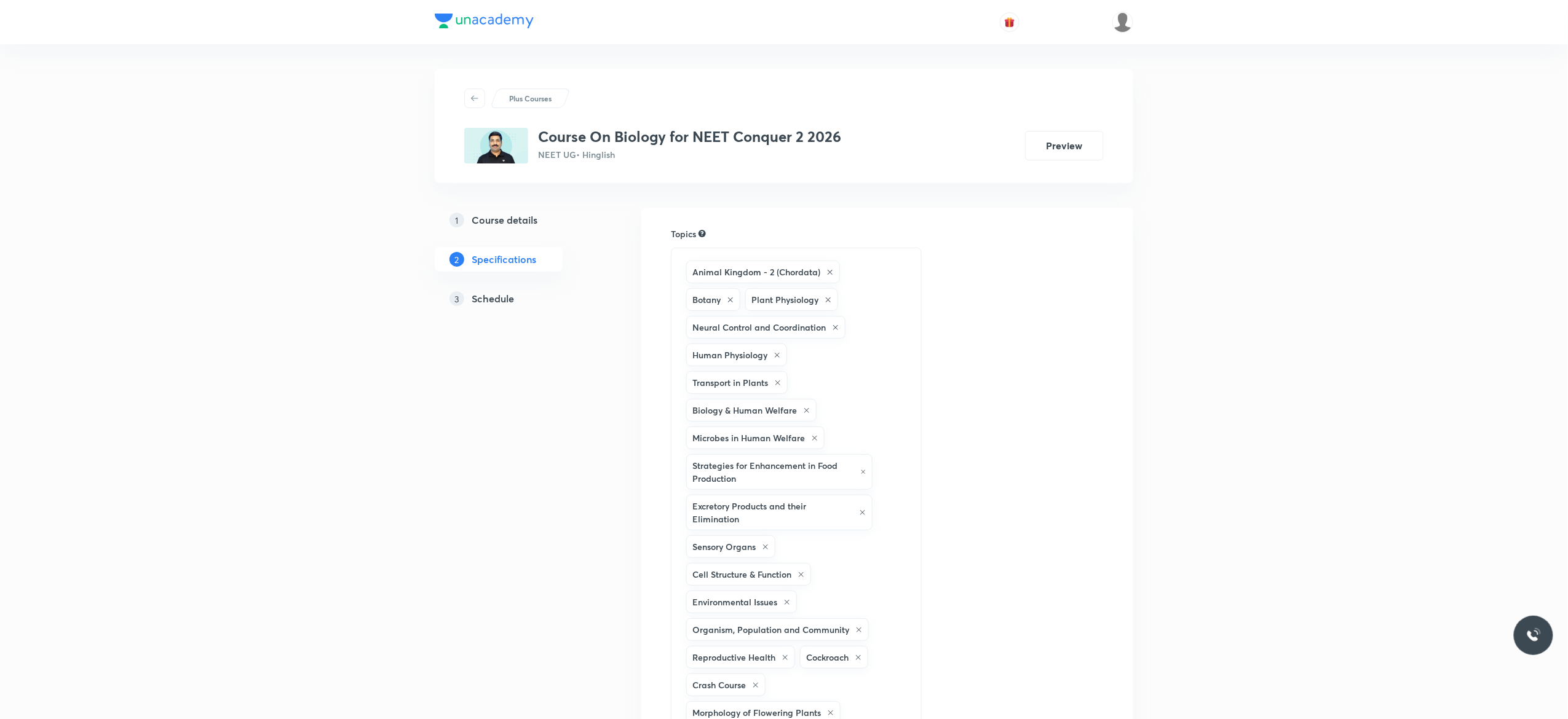
click at [500, 296] on h5 "Schedule" at bounding box center [493, 299] width 43 height 15
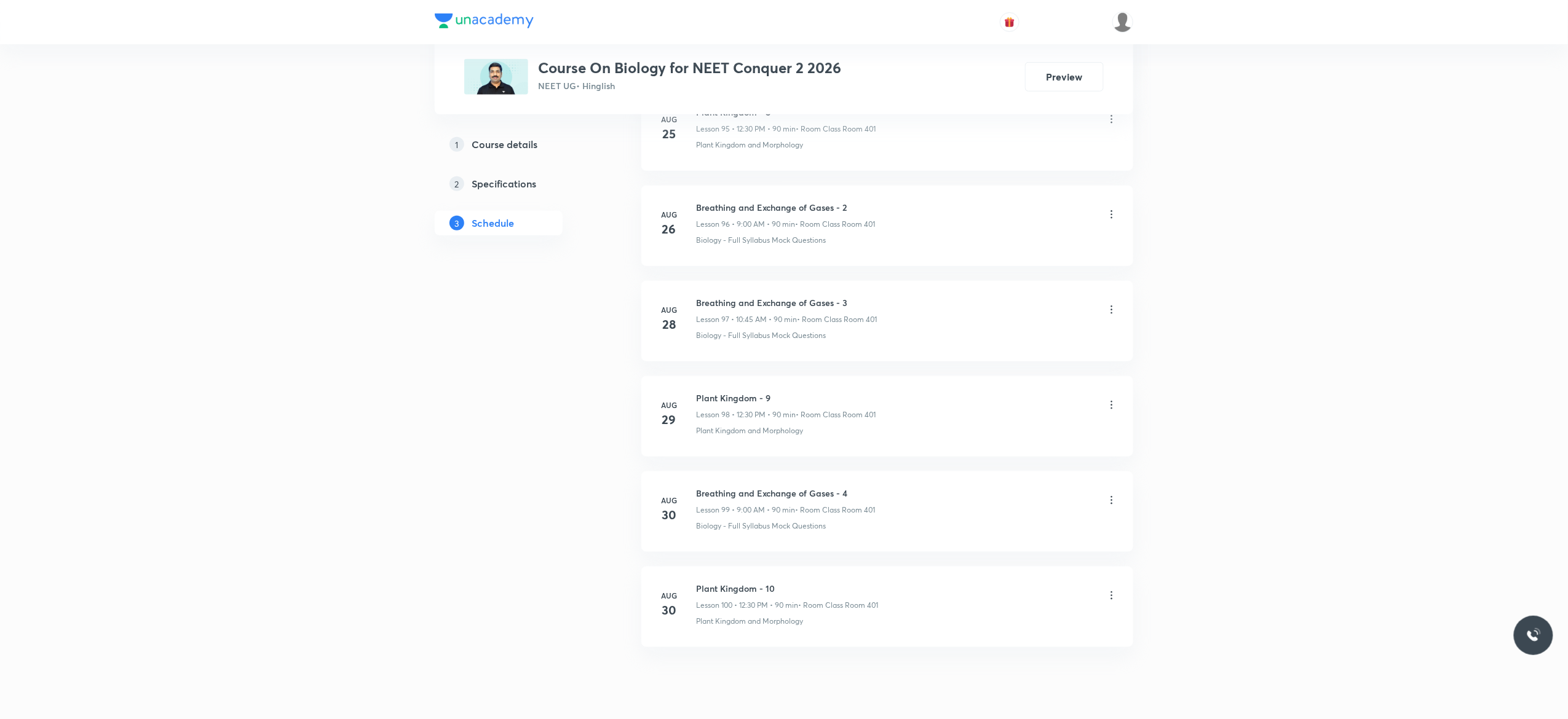
scroll to position [9913, 0]
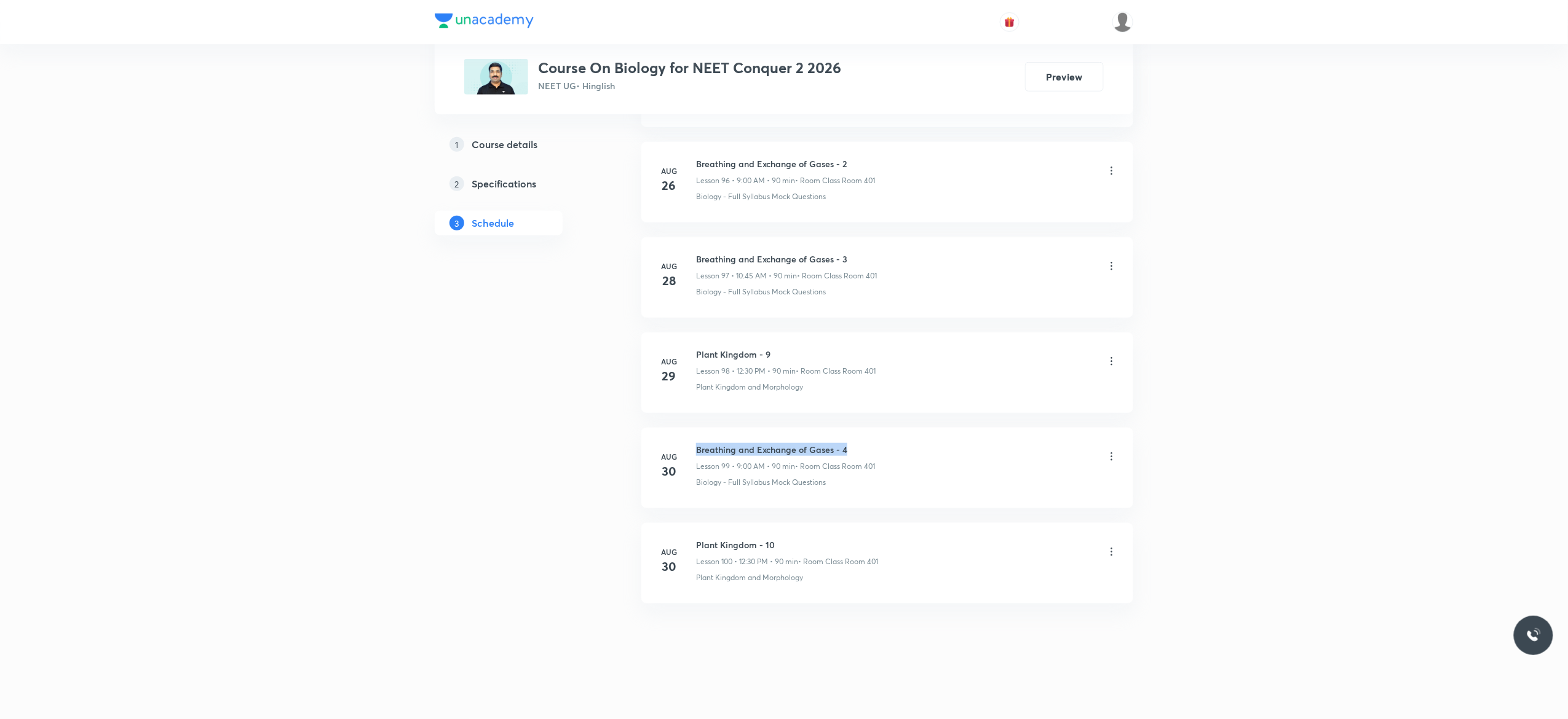
drag, startPoint x: 849, startPoint y: 445, endPoint x: 692, endPoint y: 417, distance: 159.5
copy h6 "Breathing and Exchange of Gases - 4"
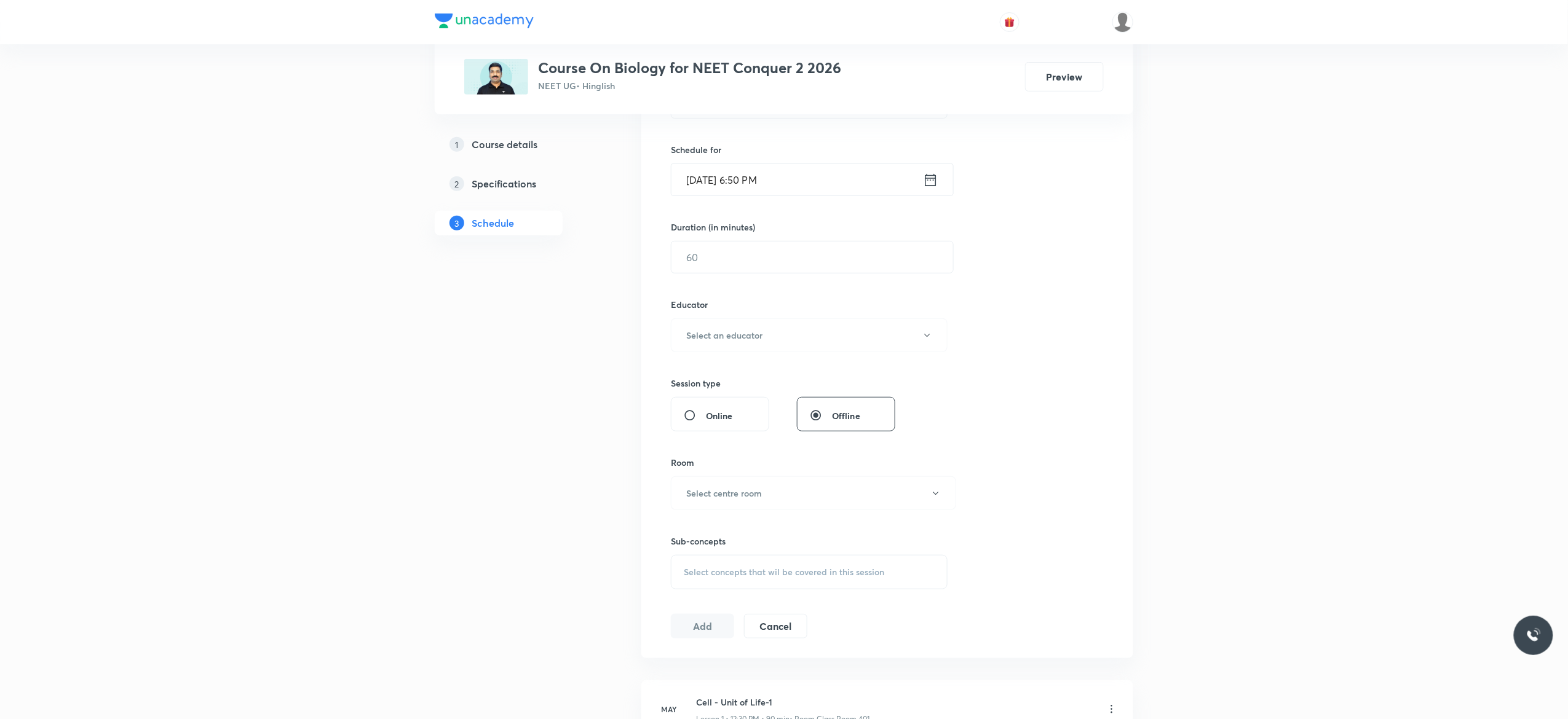
scroll to position [0, 0]
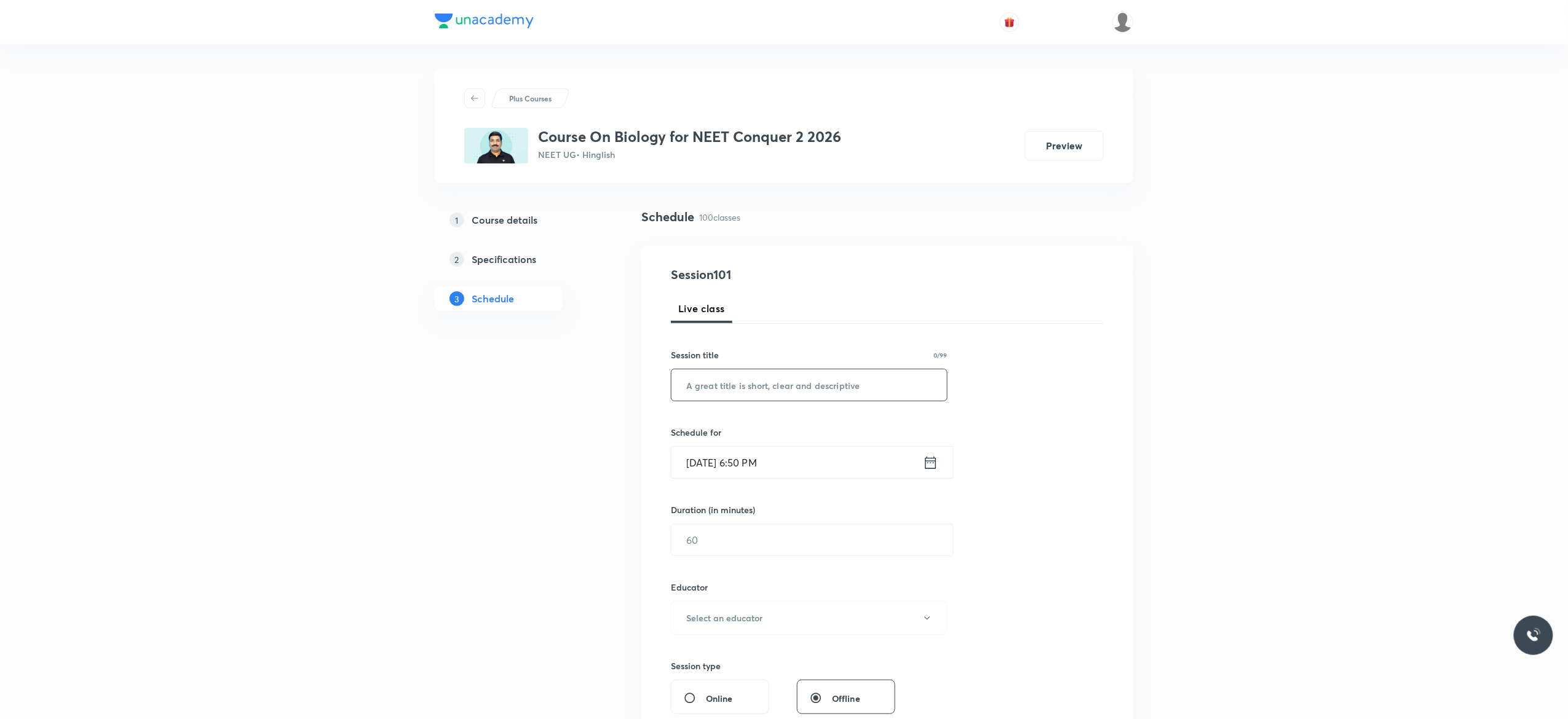
click at [714, 385] on input "text" at bounding box center [809, 385] width 275 height 31
paste input "Breathing and Exchange of Gases - 4"
type input "Breathing and Exchange of Gases - 5"
click at [929, 461] on icon at bounding box center [931, 463] width 16 height 18
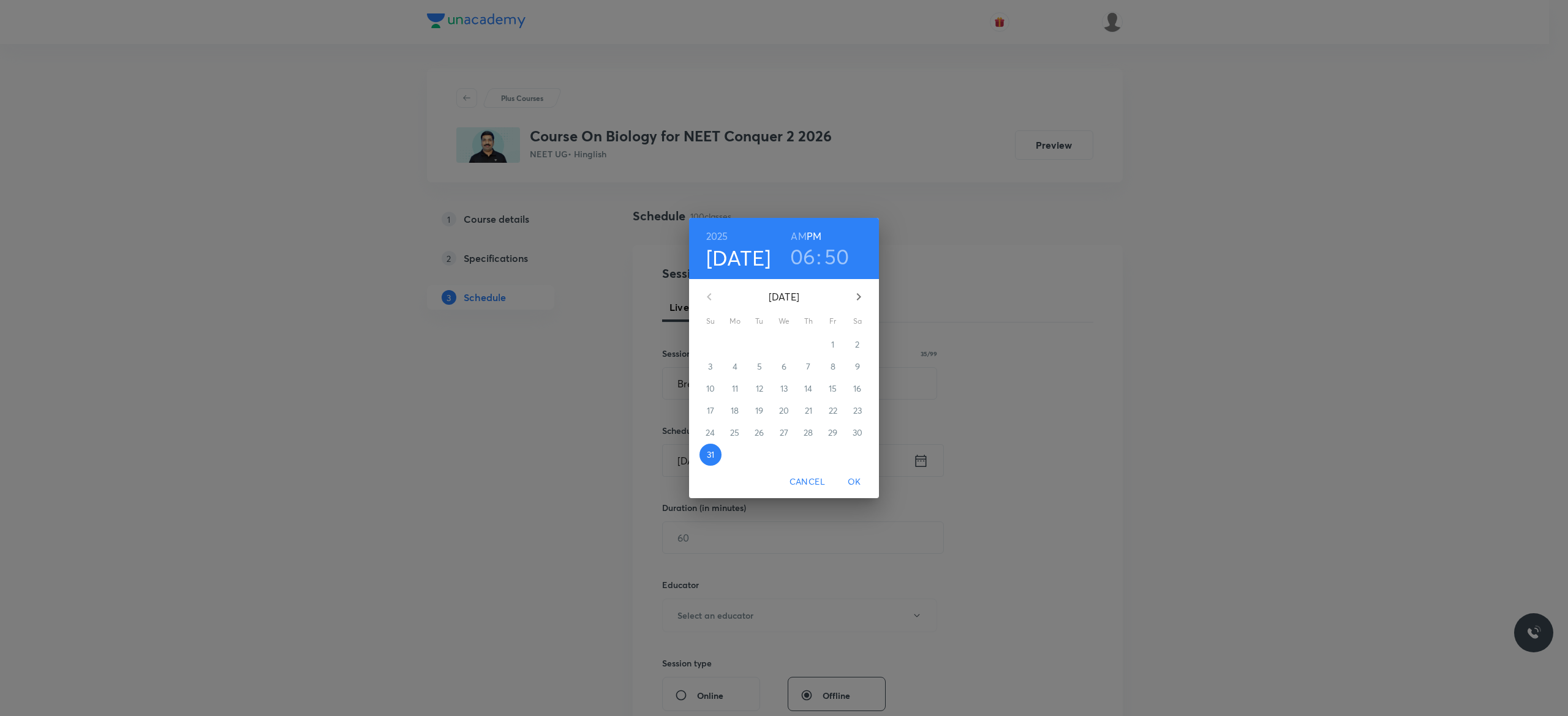
click at [862, 301] on icon "button" at bounding box center [858, 297] width 15 height 15
click at [736, 344] on p "1" at bounding box center [734, 345] width 3 height 12
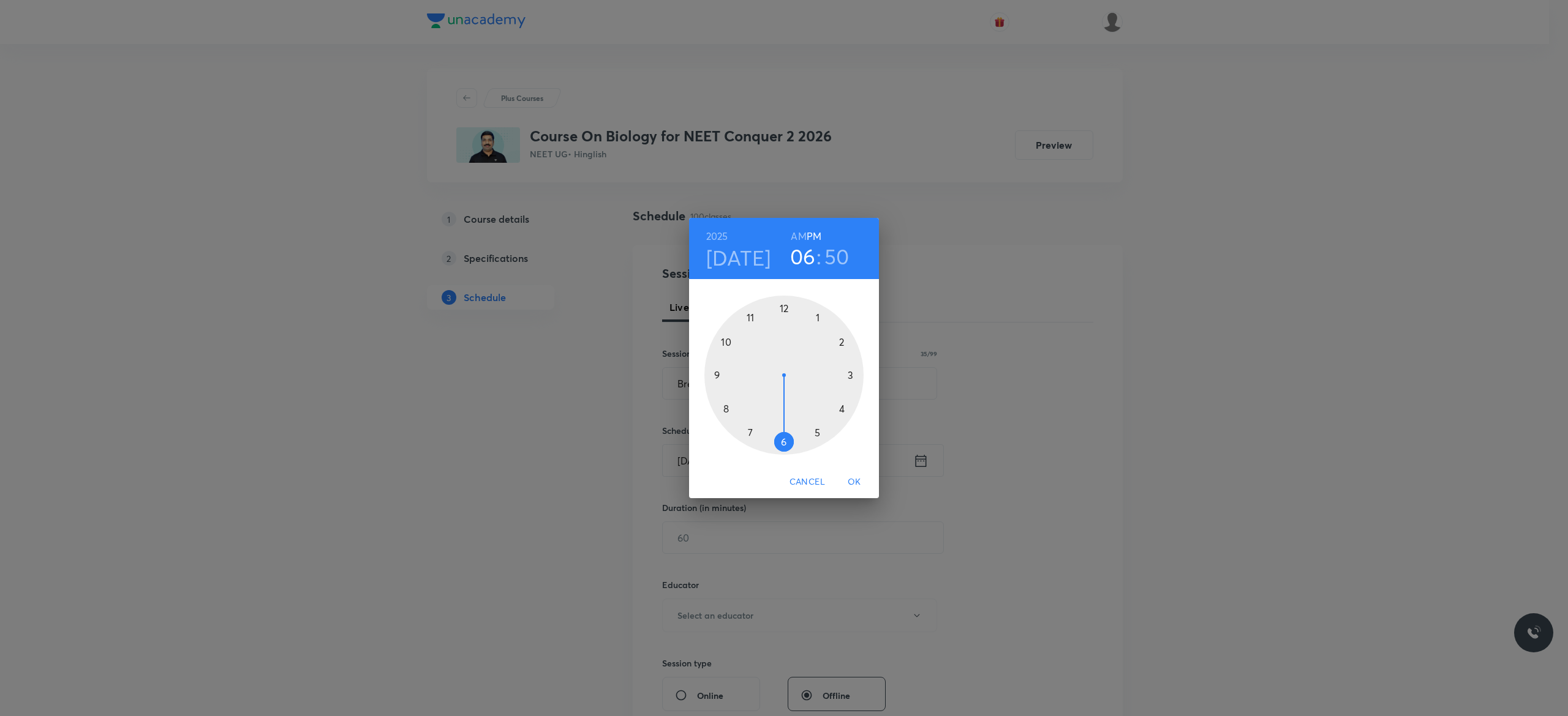
click at [795, 236] on h6 "AM" at bounding box center [798, 237] width 16 height 17
click at [725, 342] on div at bounding box center [784, 375] width 159 height 159
click at [716, 376] on div at bounding box center [784, 375] width 159 height 159
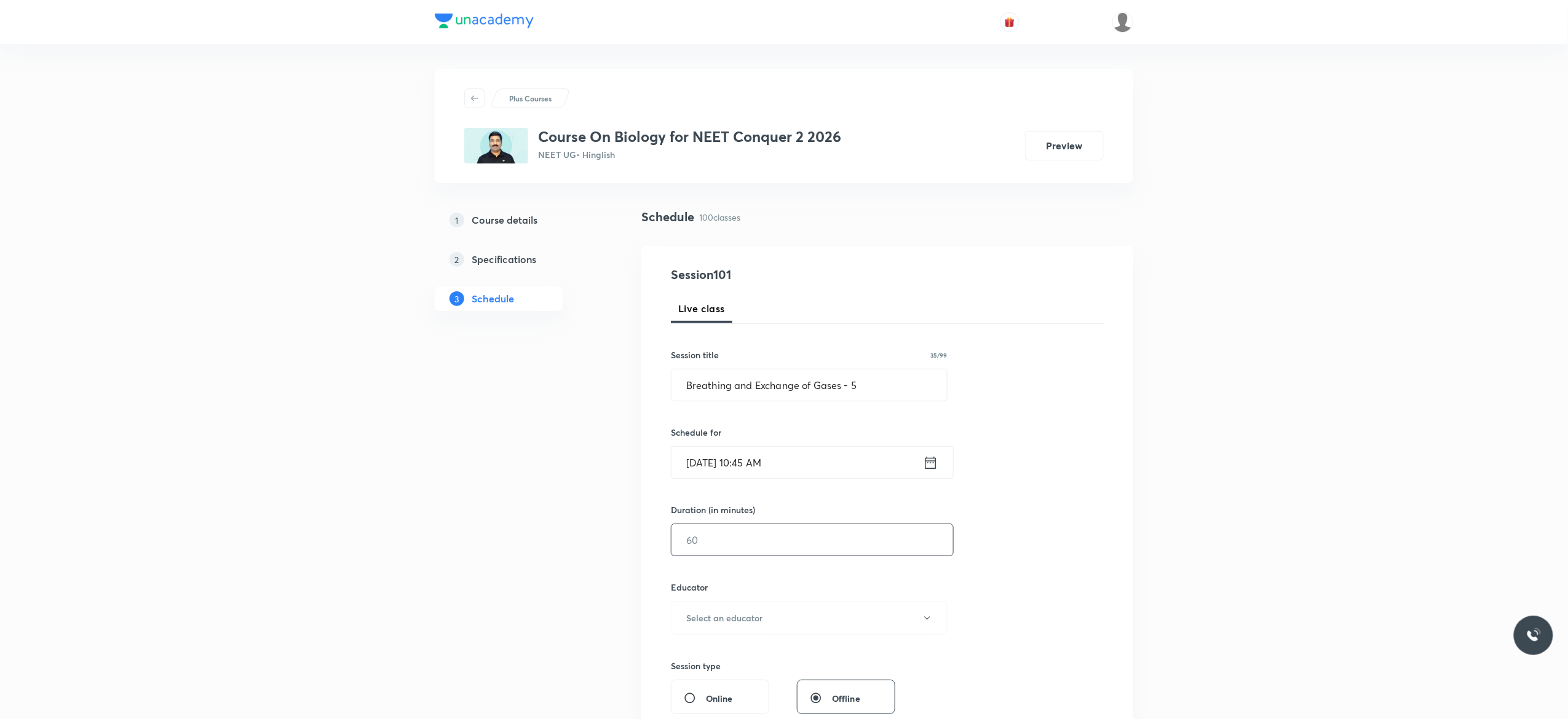
click at [721, 538] on input "text" at bounding box center [812, 540] width 281 height 31
type input "90"
click at [927, 622] on icon "button" at bounding box center [928, 618] width 10 height 10
click at [711, 678] on span "Pradeep Kumar Tripathi" at bounding box center [807, 675] width 270 height 13
click at [1019, 565] on div "Session 101 Live class Session title 35/99 Breathing and Exchange of Gases - 5 …" at bounding box center [887, 593] width 433 height 656
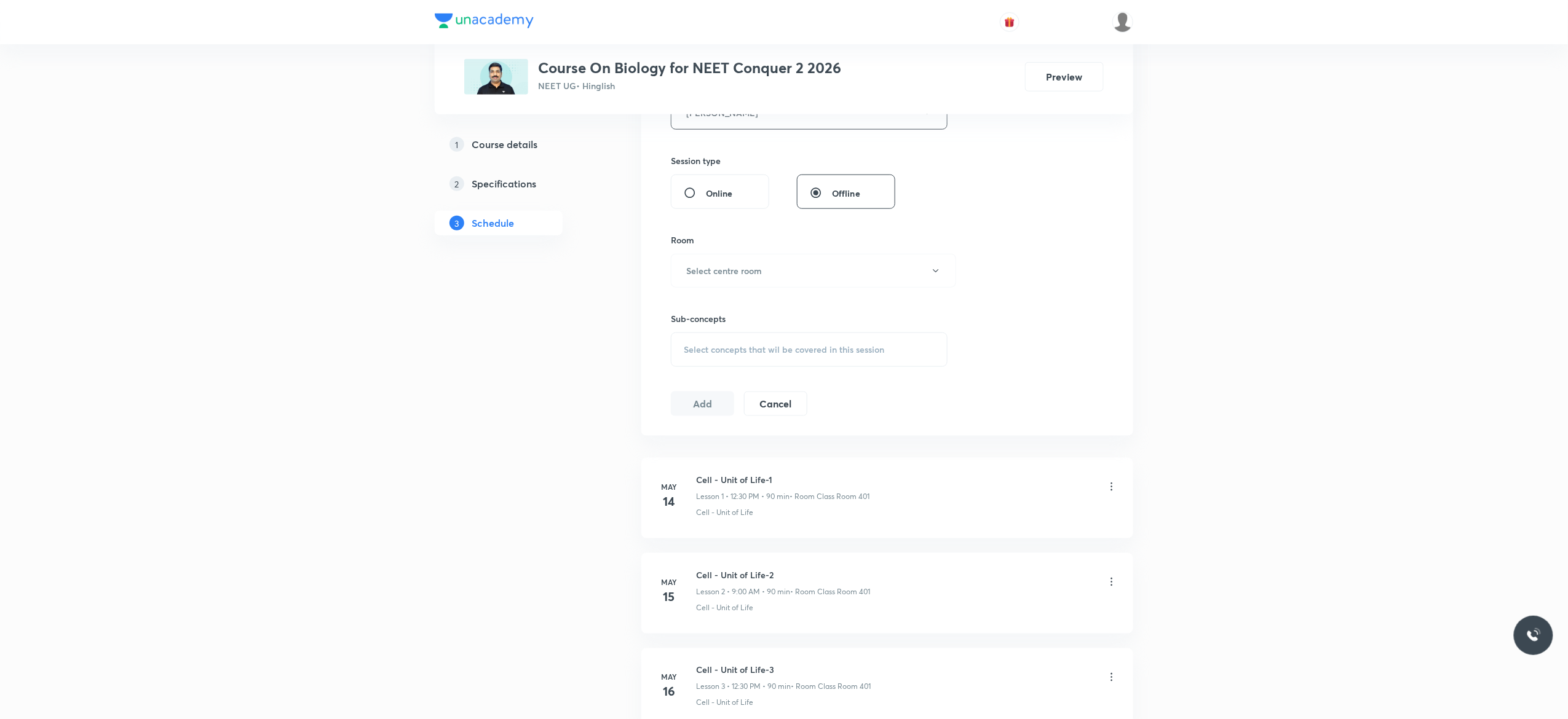
scroll to position [541, 0]
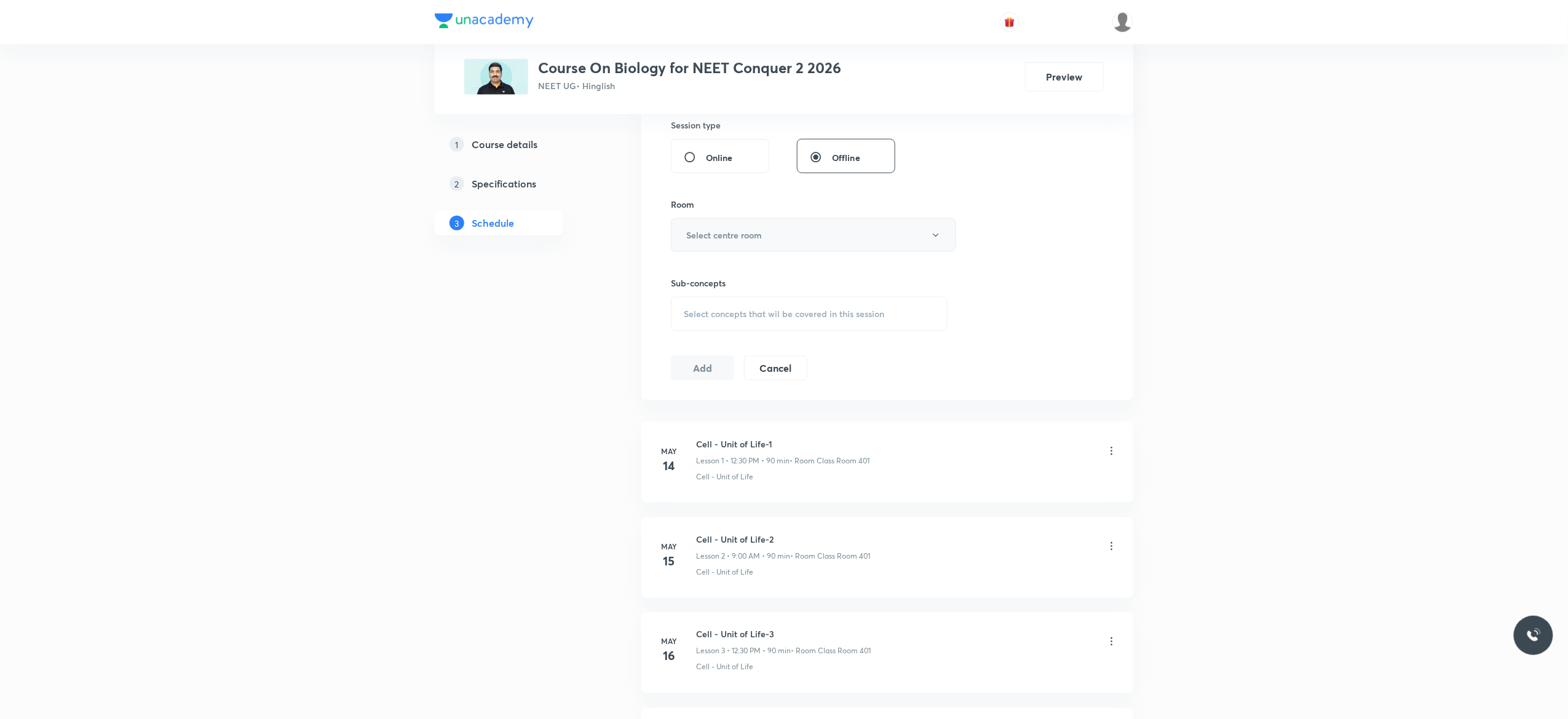
click at [931, 238] on icon "button" at bounding box center [936, 236] width 10 height 10
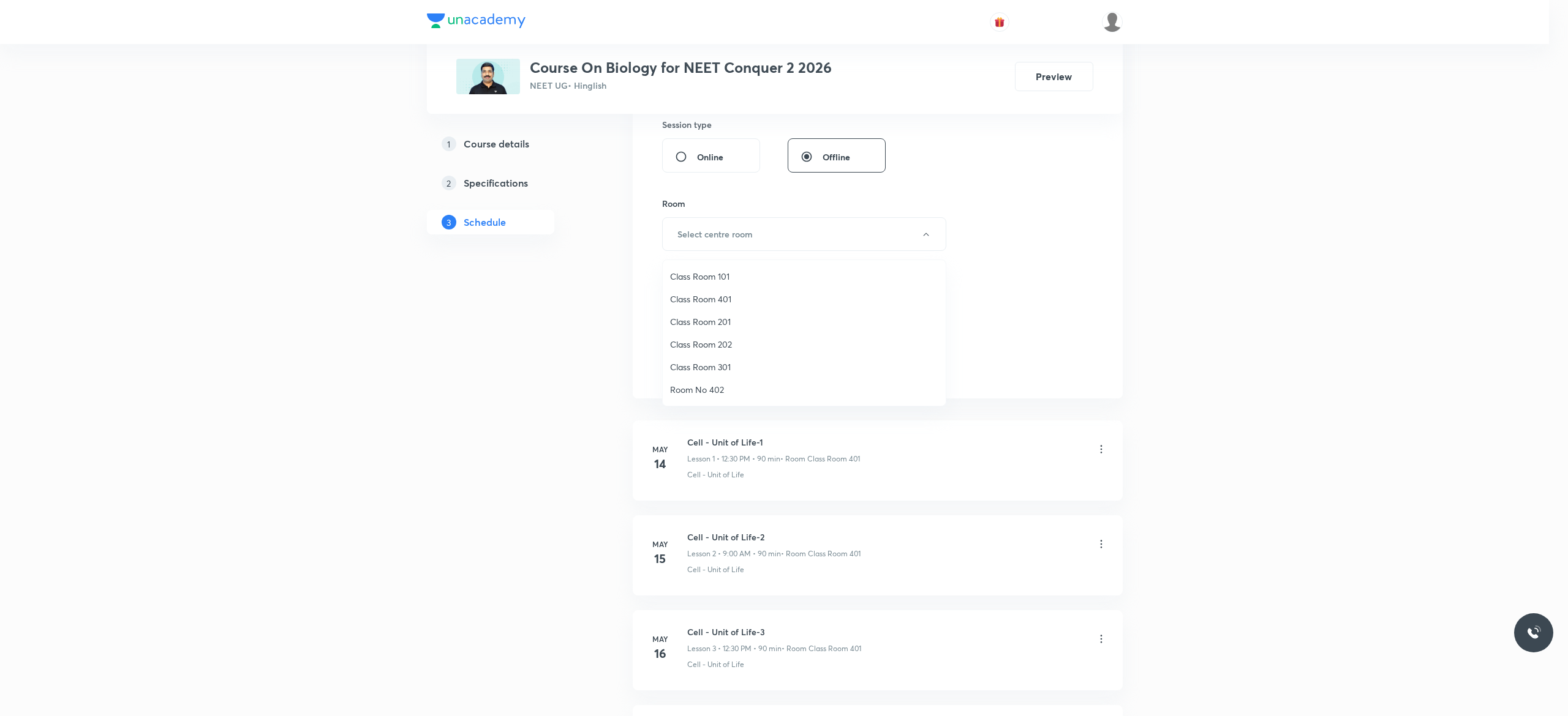
click at [726, 293] on span "Class Room 401" at bounding box center [804, 299] width 268 height 13
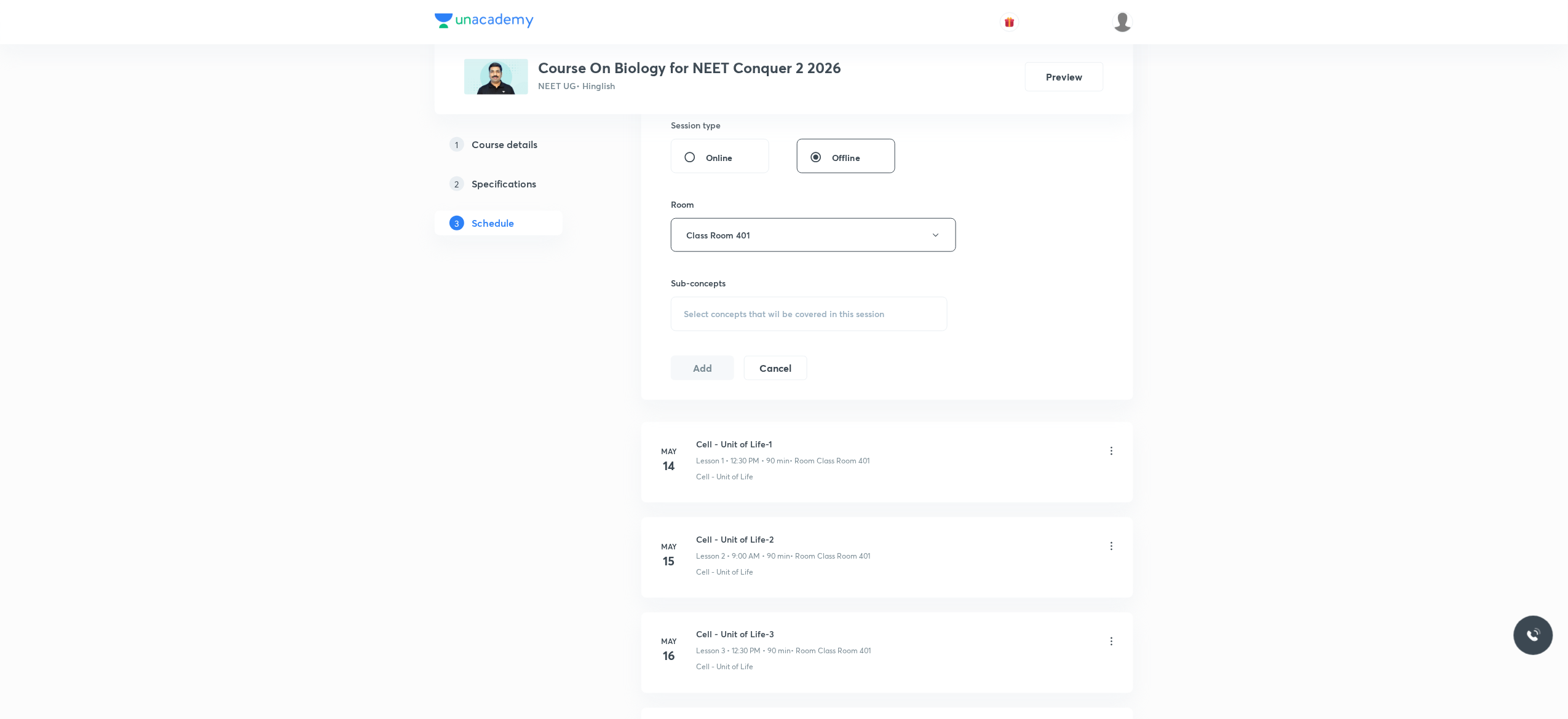
click at [702, 319] on span "Select concepts that wil be covered in this session" at bounding box center [784, 314] width 200 height 10
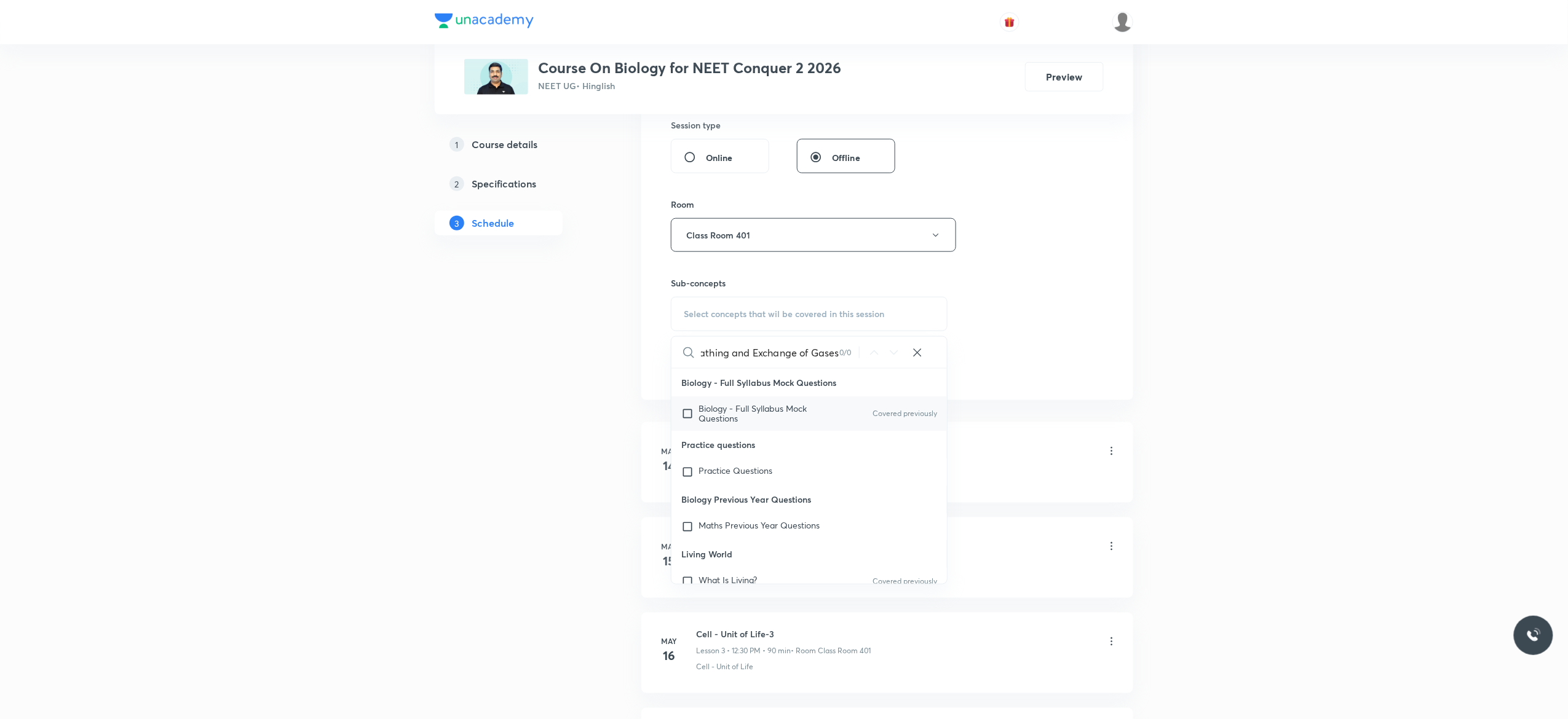
type input "Breathing and Exchange of Gases"
click at [687, 416] on input "checkbox" at bounding box center [690, 413] width 18 height 19
checkbox input "true"
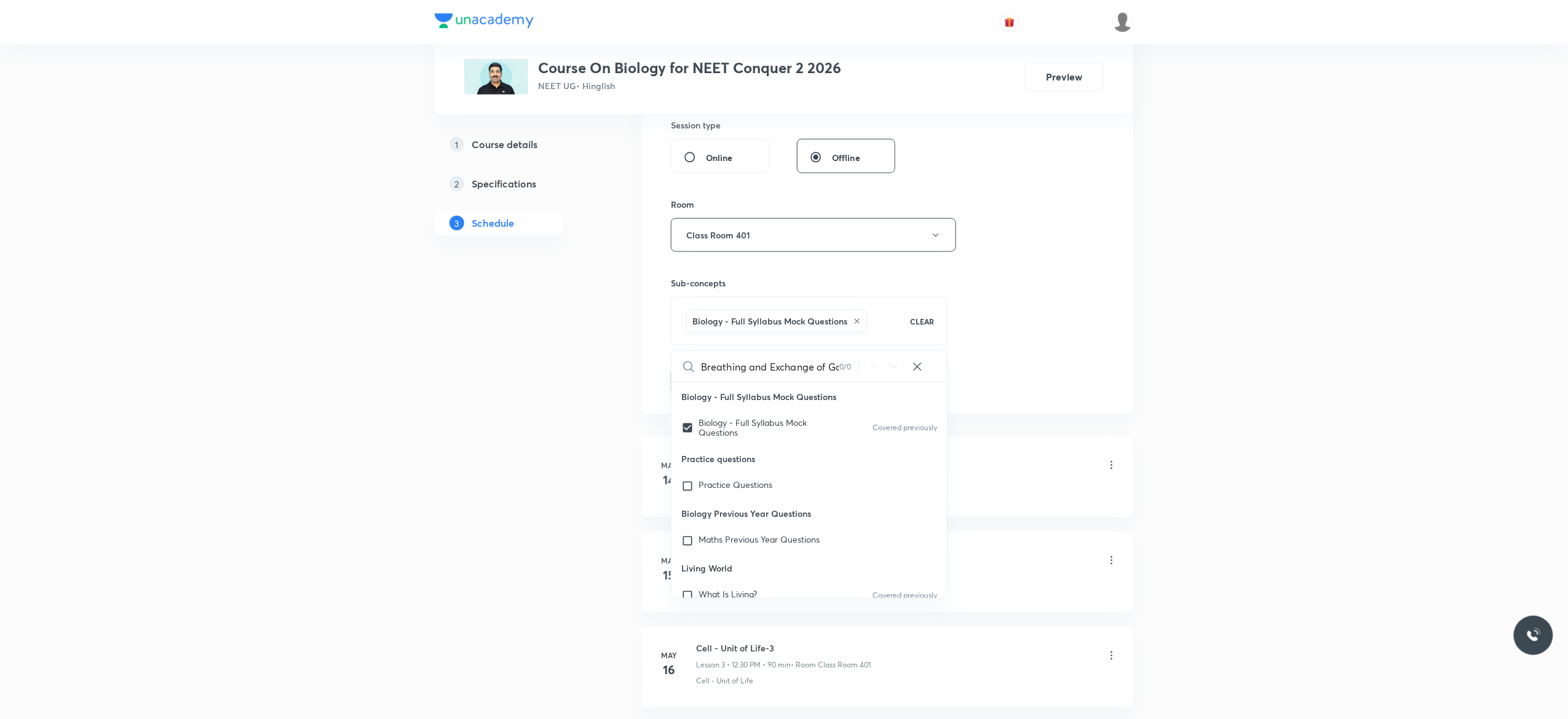
click at [699, 383] on button "Add" at bounding box center [702, 381] width 63 height 24
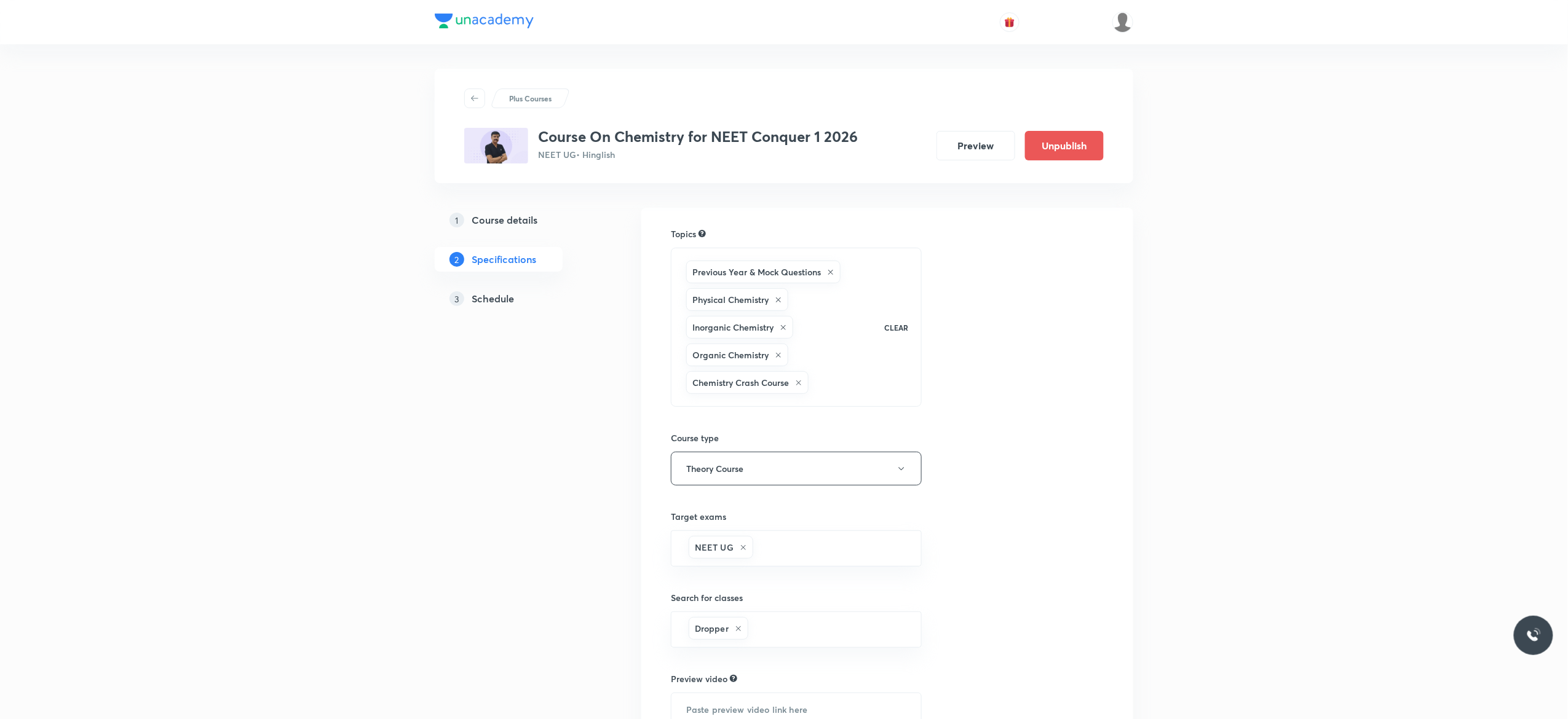
drag, startPoint x: 0, startPoint y: 0, endPoint x: 492, endPoint y: 299, distance: 575.7
click at [492, 299] on h5 "Schedule" at bounding box center [493, 299] width 43 height 15
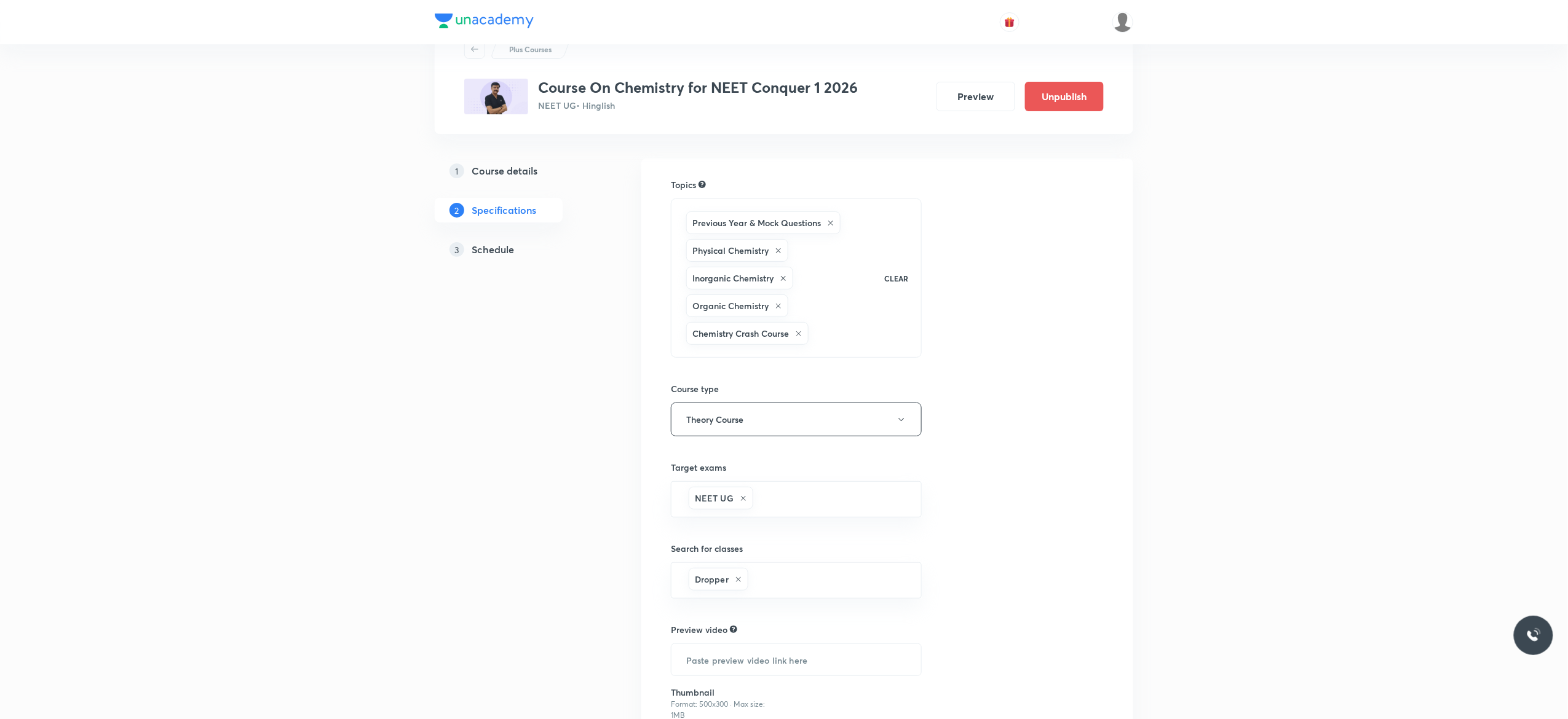
scroll to position [188, 0]
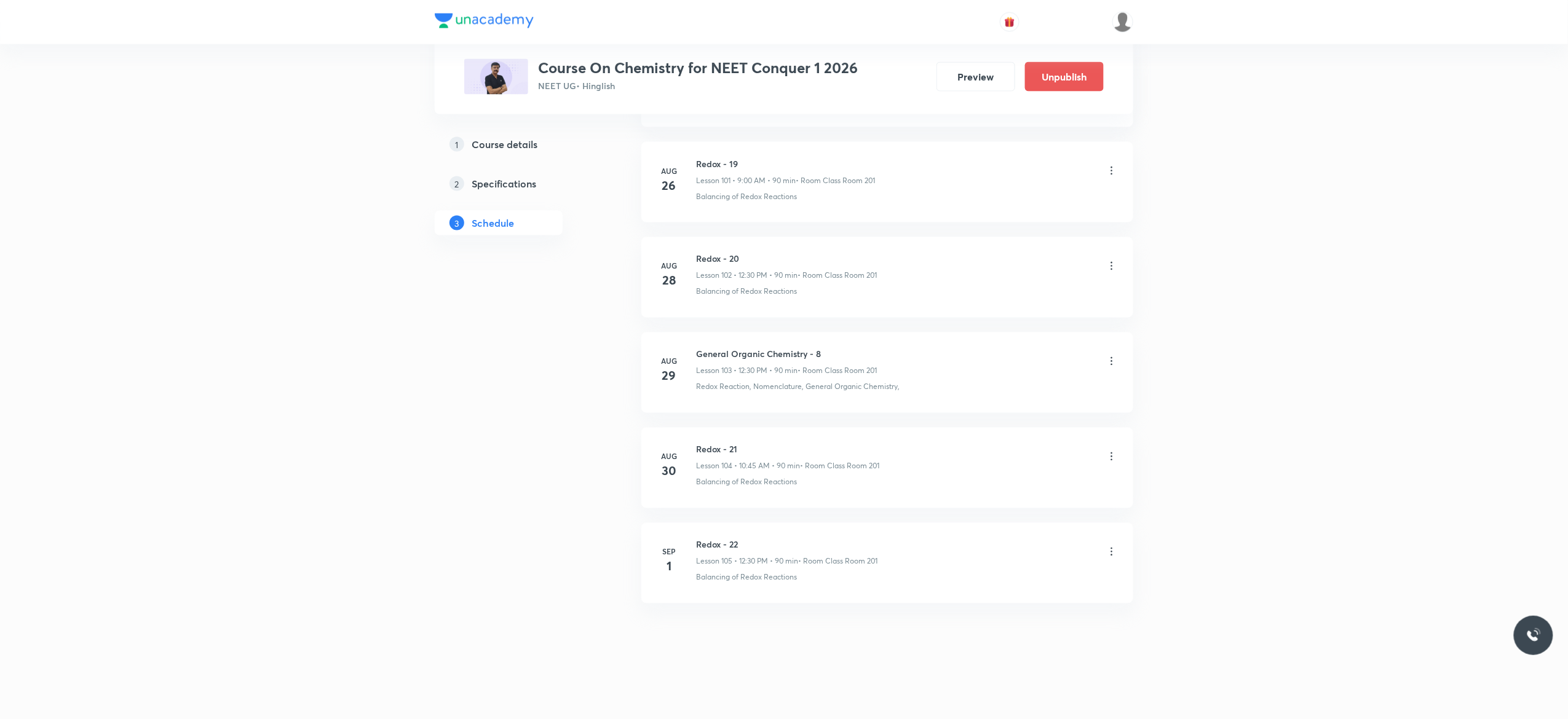
scroll to position [10392, 0]
drag, startPoint x: 824, startPoint y: 346, endPoint x: 699, endPoint y: 344, distance: 125.0
click at [699, 344] on li "[DATE] General Organic Chemistry - 8 Lesson 103 • 12:30 PM • 90 min • Room Clas…" at bounding box center [887, 373] width 492 height 81
copy h6 "General Organic Chemistry - 8"
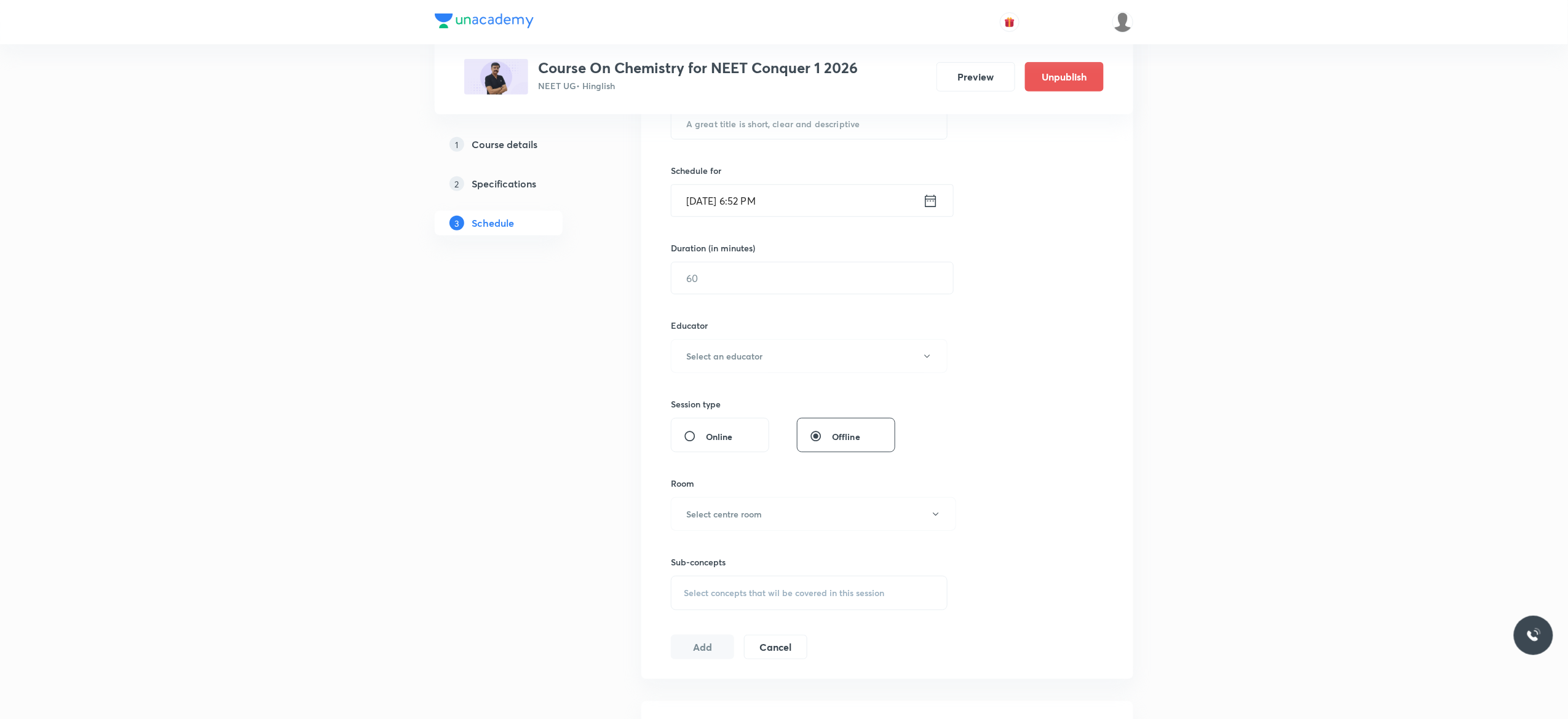
scroll to position [0, 0]
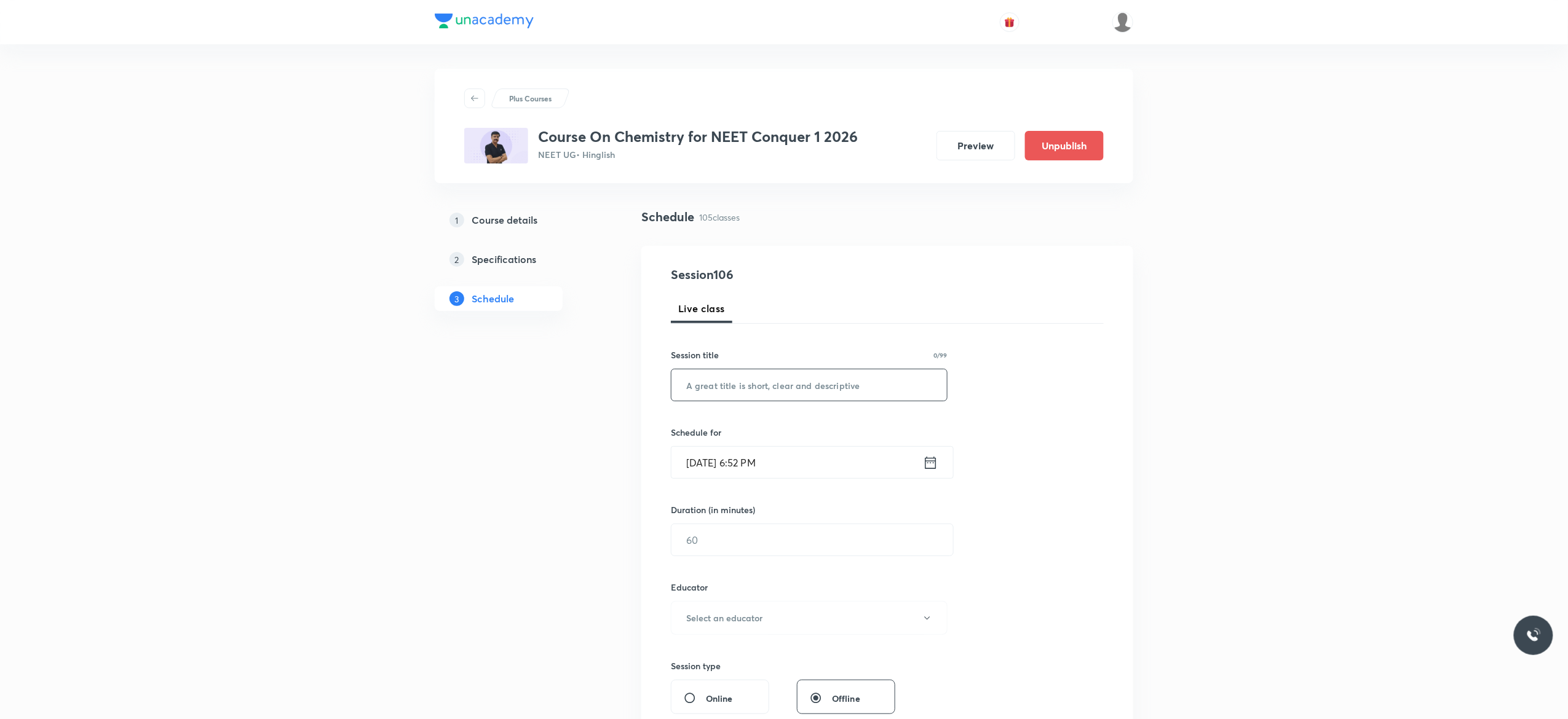
click at [765, 383] on input "text" at bounding box center [809, 385] width 275 height 31
paste input "General Organic Chemistry - 8"
type input "General Organic Chemistry - 9"
click at [933, 466] on icon at bounding box center [931, 463] width 16 height 18
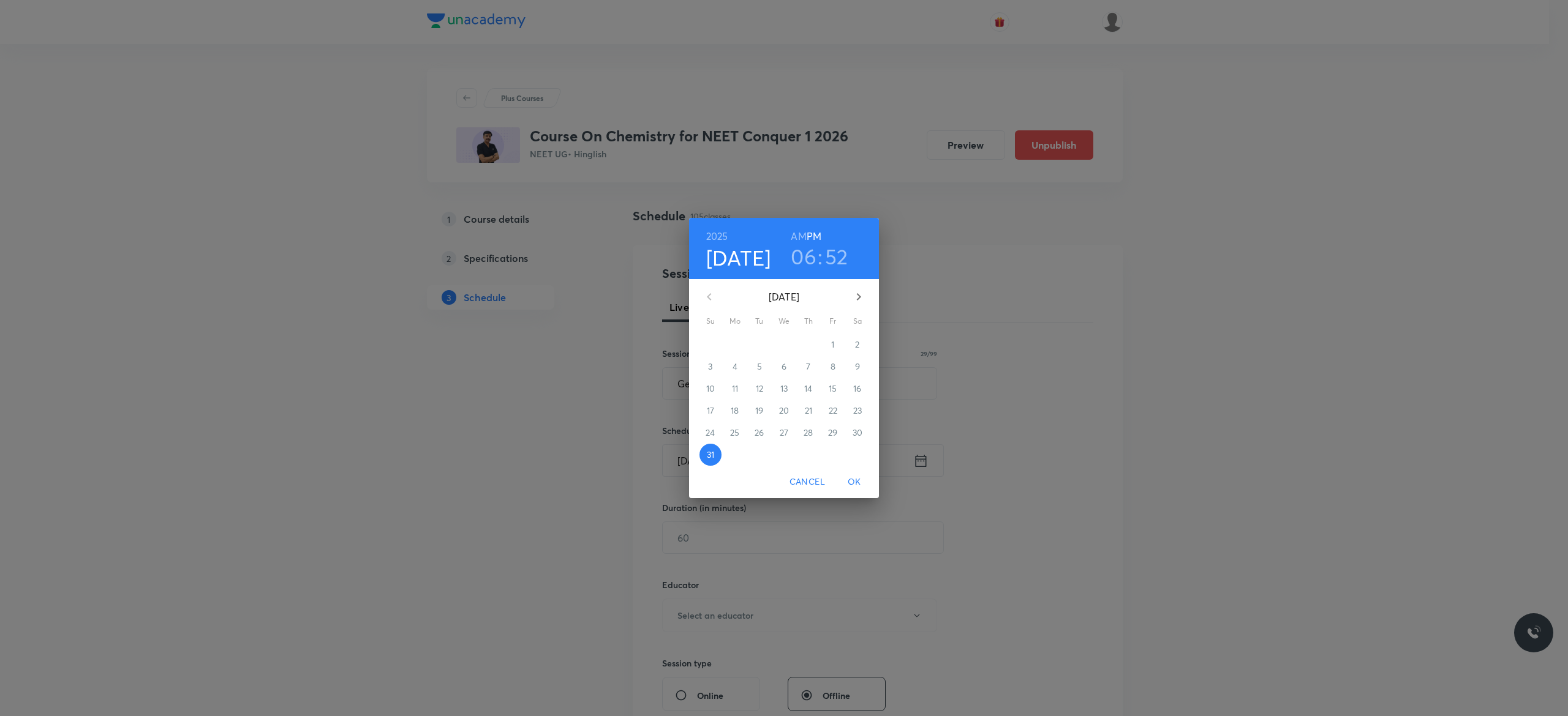
click at [861, 295] on icon "button" at bounding box center [858, 297] width 15 height 15
click at [733, 342] on p "1" at bounding box center [734, 345] width 3 height 12
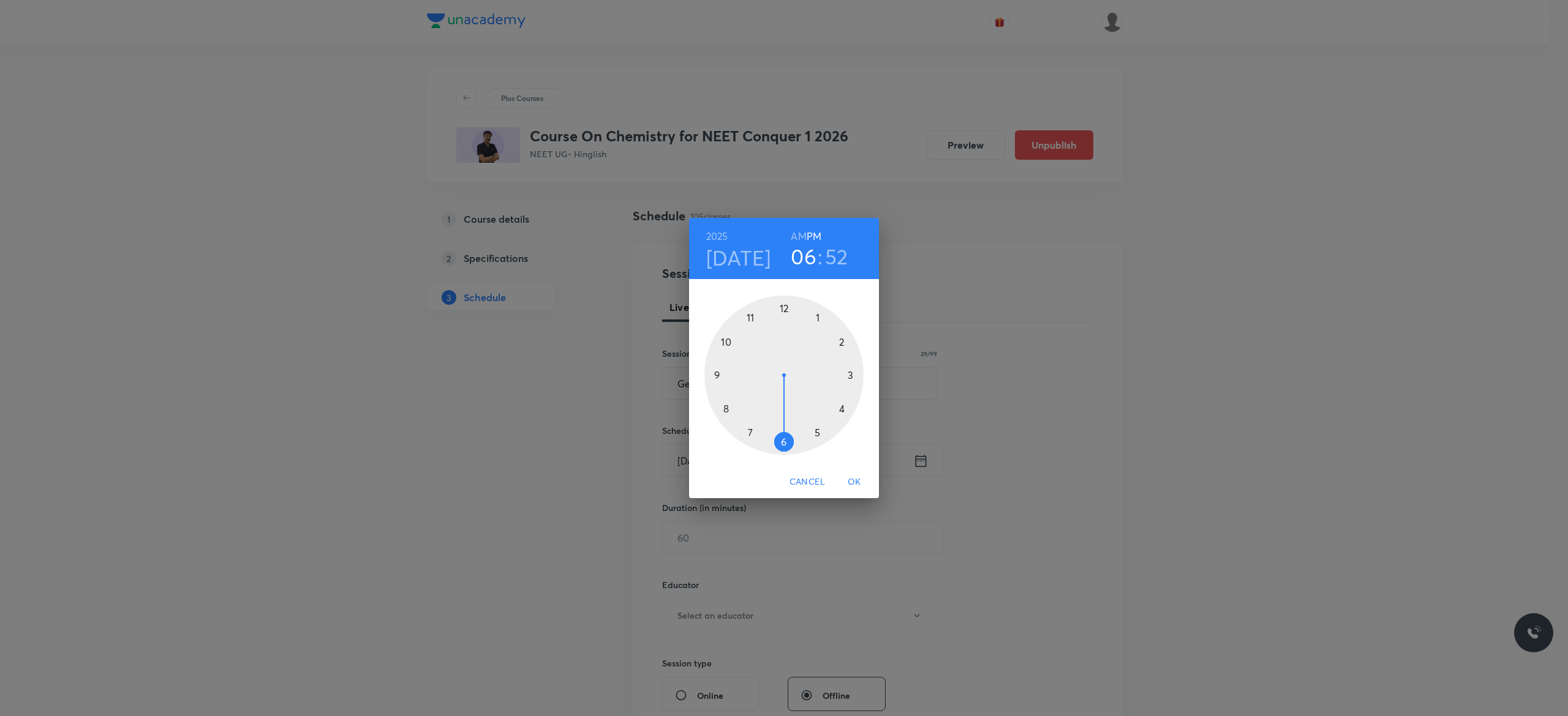
click at [782, 306] on div at bounding box center [784, 375] width 159 height 159
click at [782, 442] on div at bounding box center [784, 375] width 159 height 159
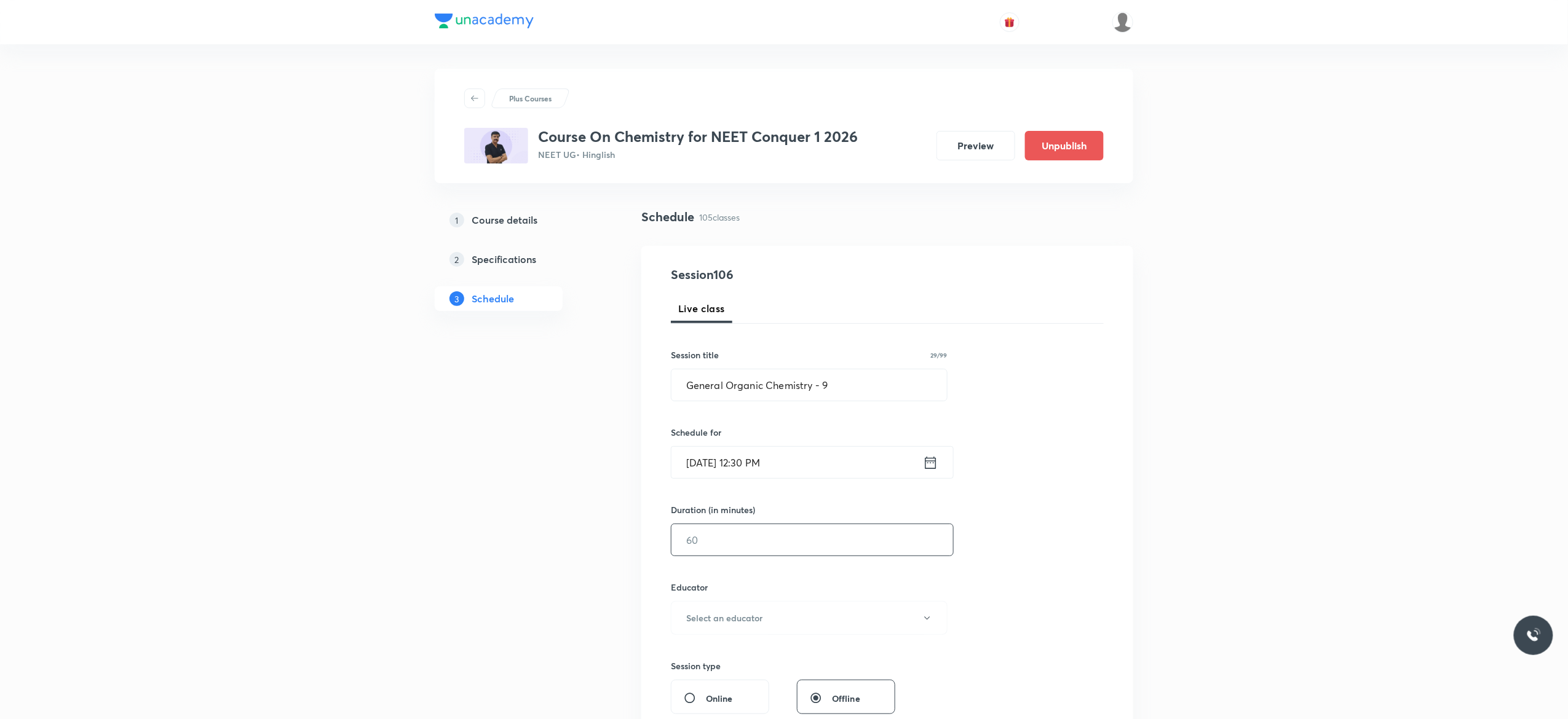
click at [732, 541] on input "text" at bounding box center [812, 540] width 281 height 31
type input "90"
click at [928, 622] on icon "button" at bounding box center [928, 618] width 10 height 10
click at [708, 656] on span "[PERSON_NAME]" at bounding box center [807, 660] width 270 height 13
click at [1043, 536] on div "Session 106 Live class Session title 29/99 General Organic Chemistry - 9 ​ Sche…" at bounding box center [887, 593] width 433 height 656
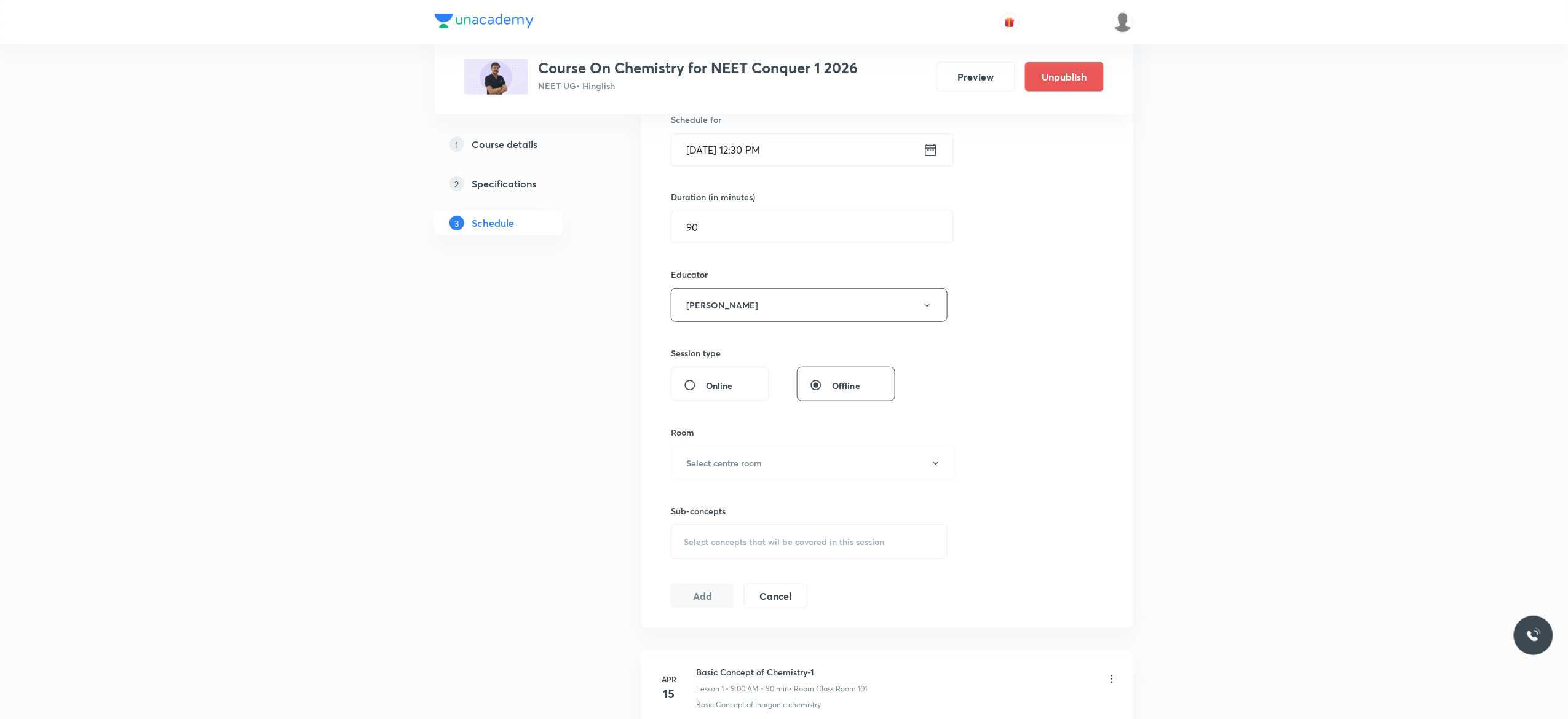
scroll to position [393, 0]
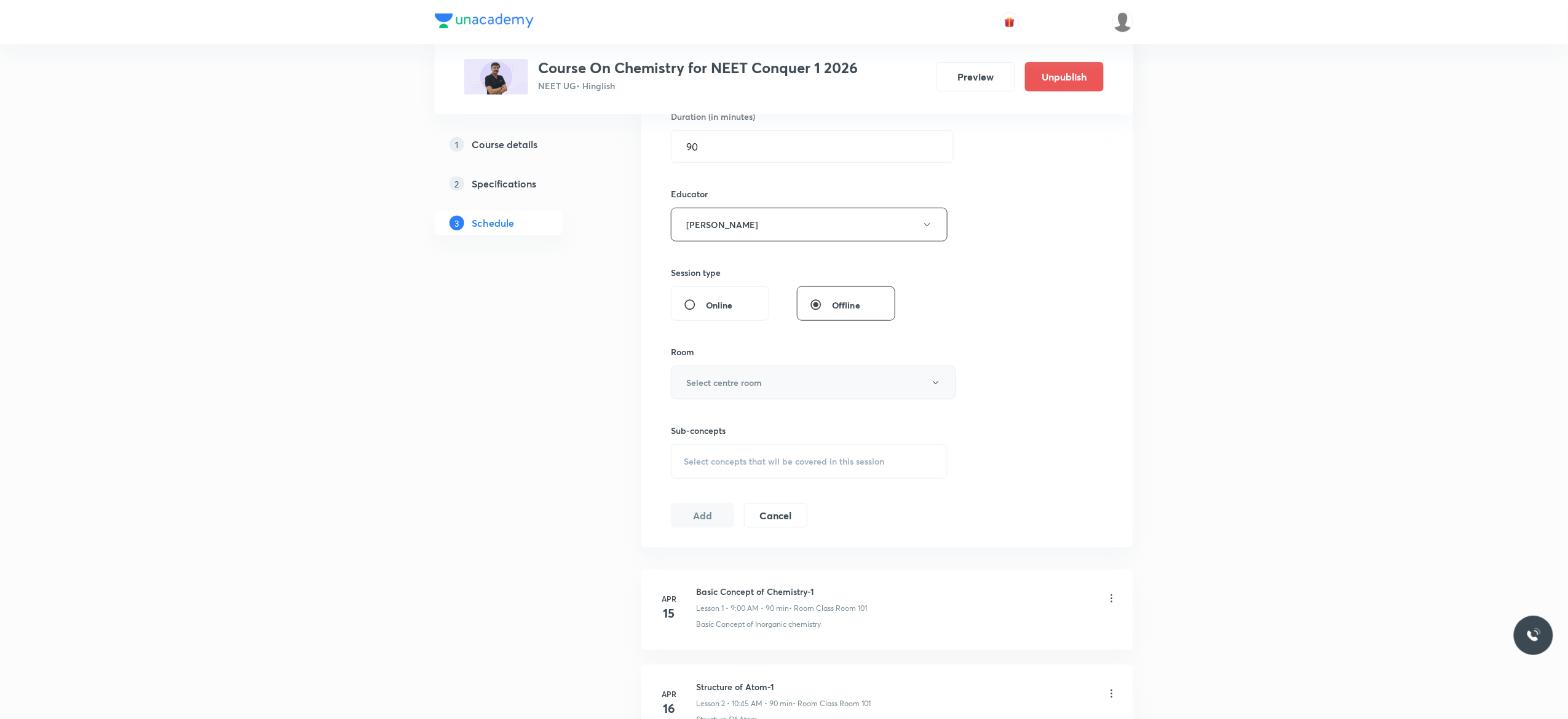
click at [934, 385] on icon "button" at bounding box center [936, 383] width 10 height 10
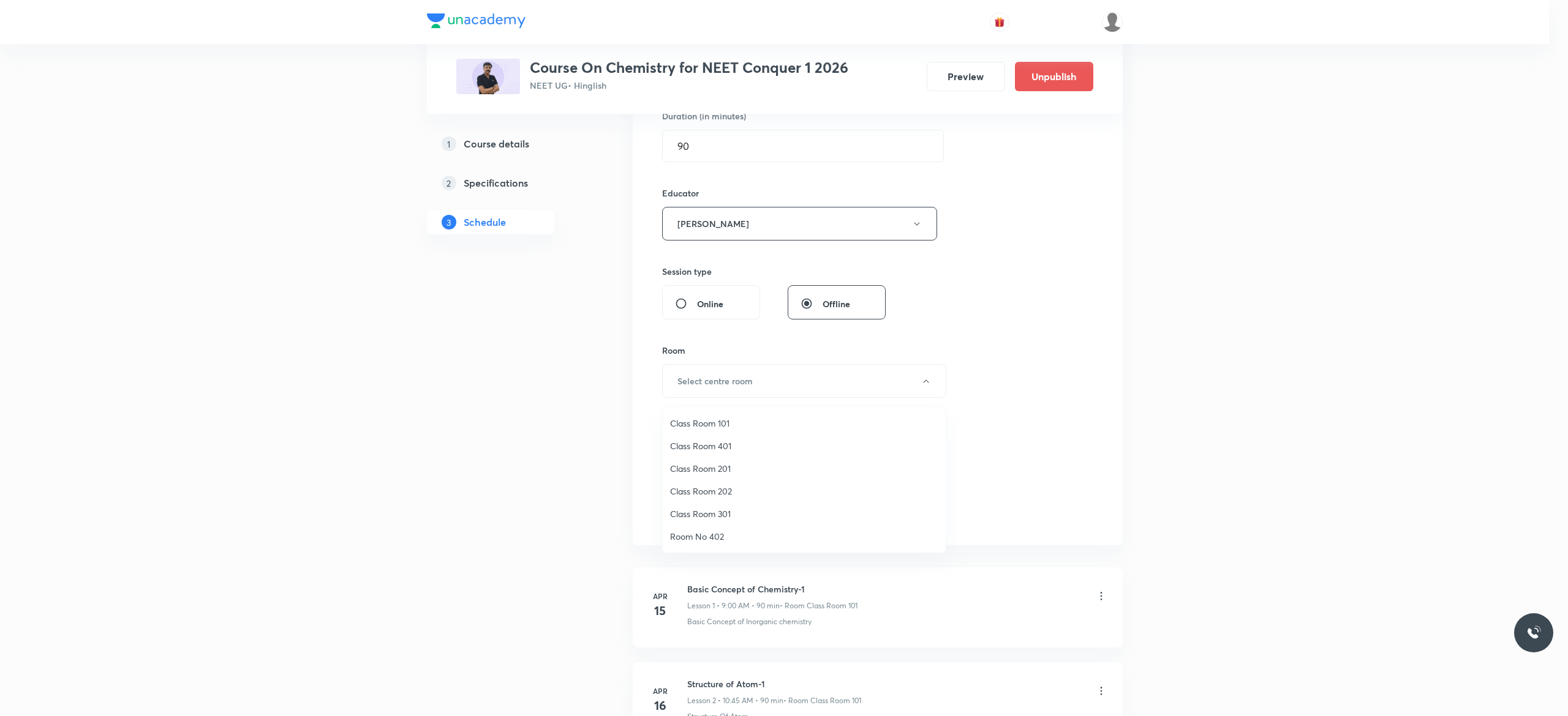
click at [709, 442] on span "Class Room 401" at bounding box center [804, 446] width 268 height 13
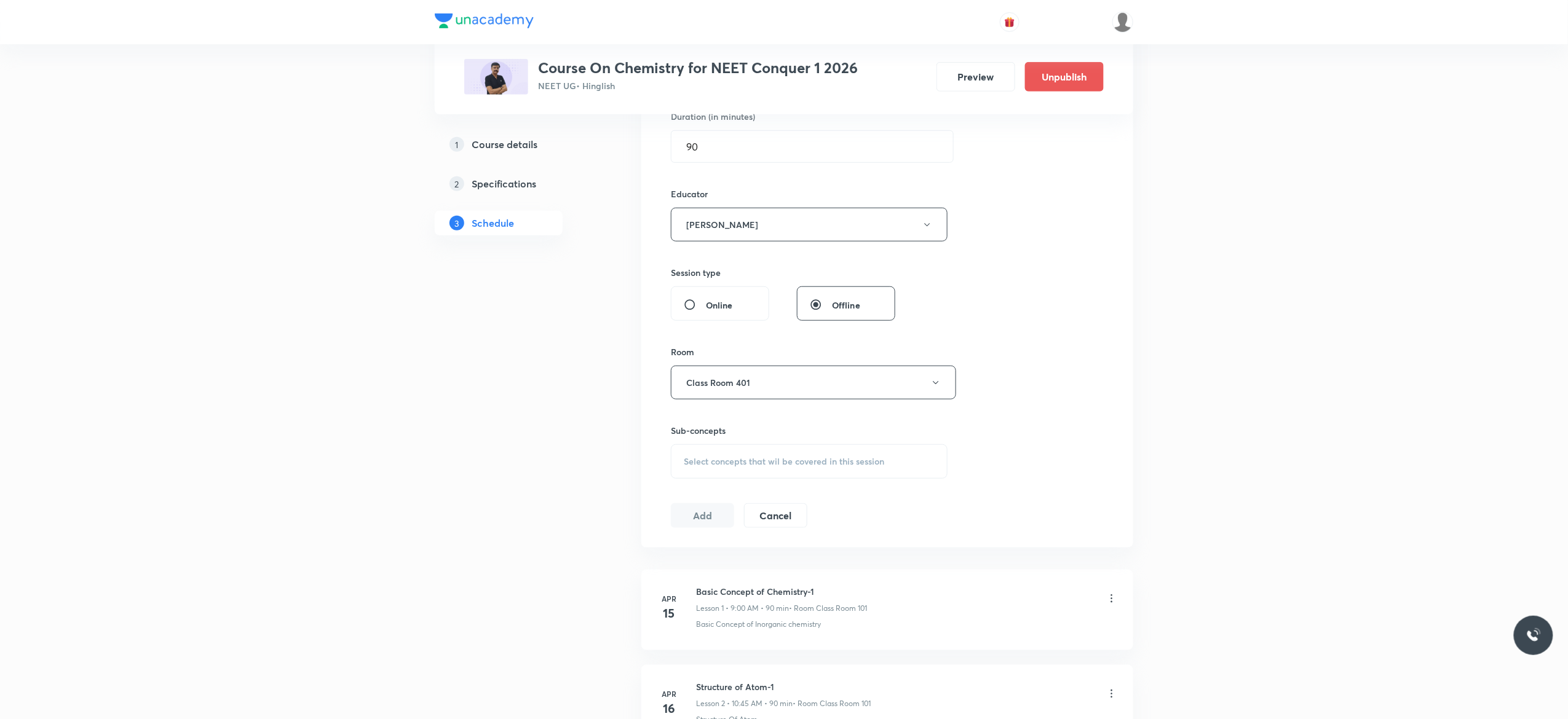
click at [702, 464] on span "Select concepts that wil be covered in this session" at bounding box center [784, 461] width 200 height 10
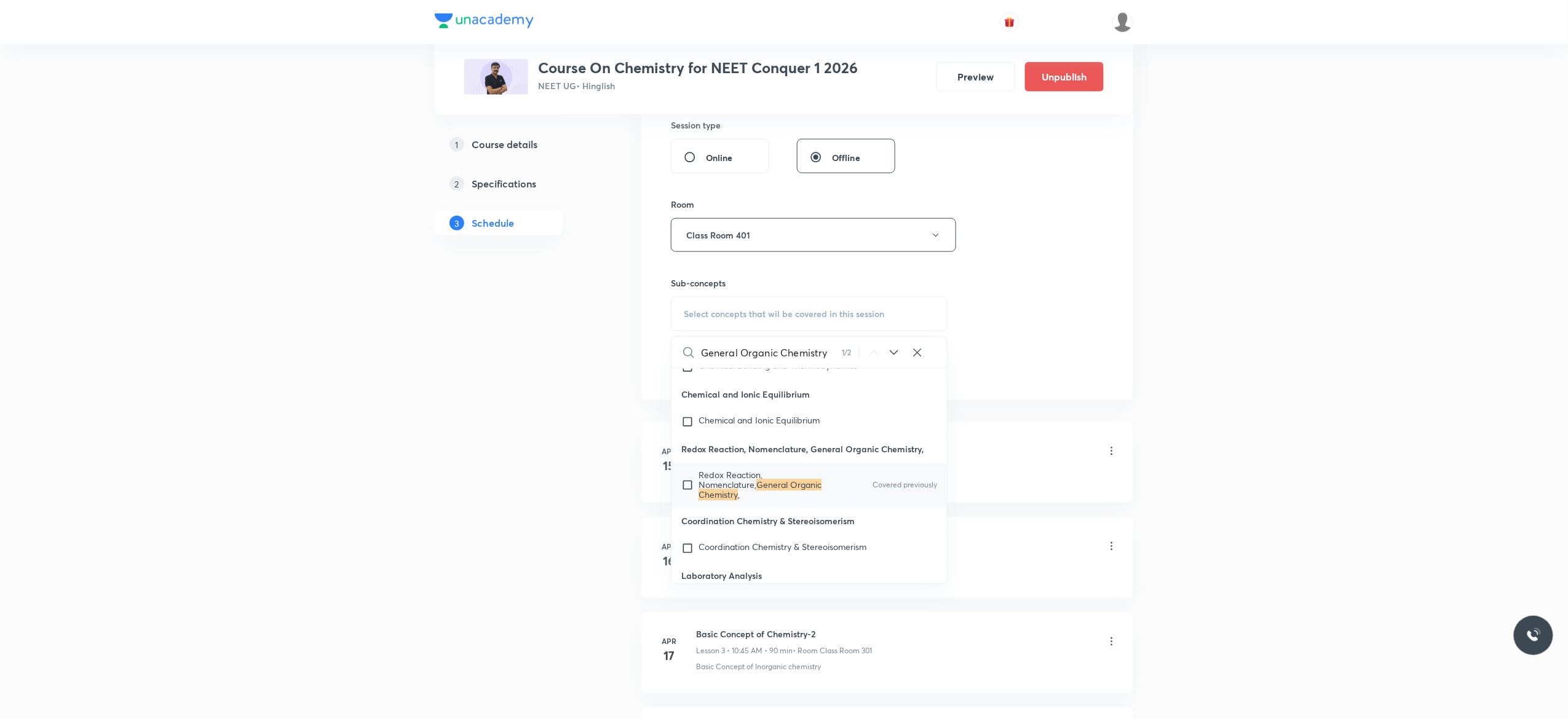
scroll to position [13714, 0]
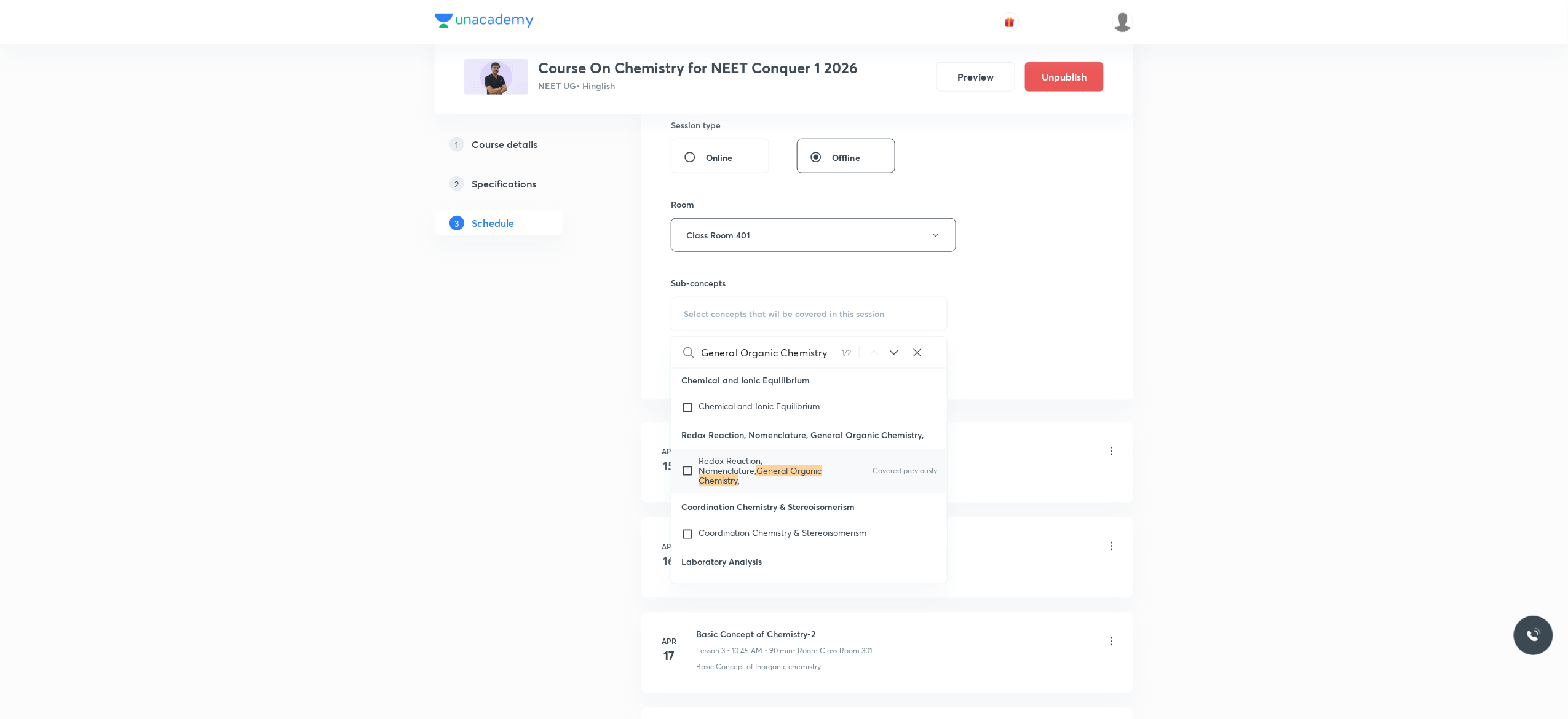
type input "General Organic Chemistry"
click at [685, 486] on input "checkbox" at bounding box center [690, 471] width 18 height 29
checkbox input "true"
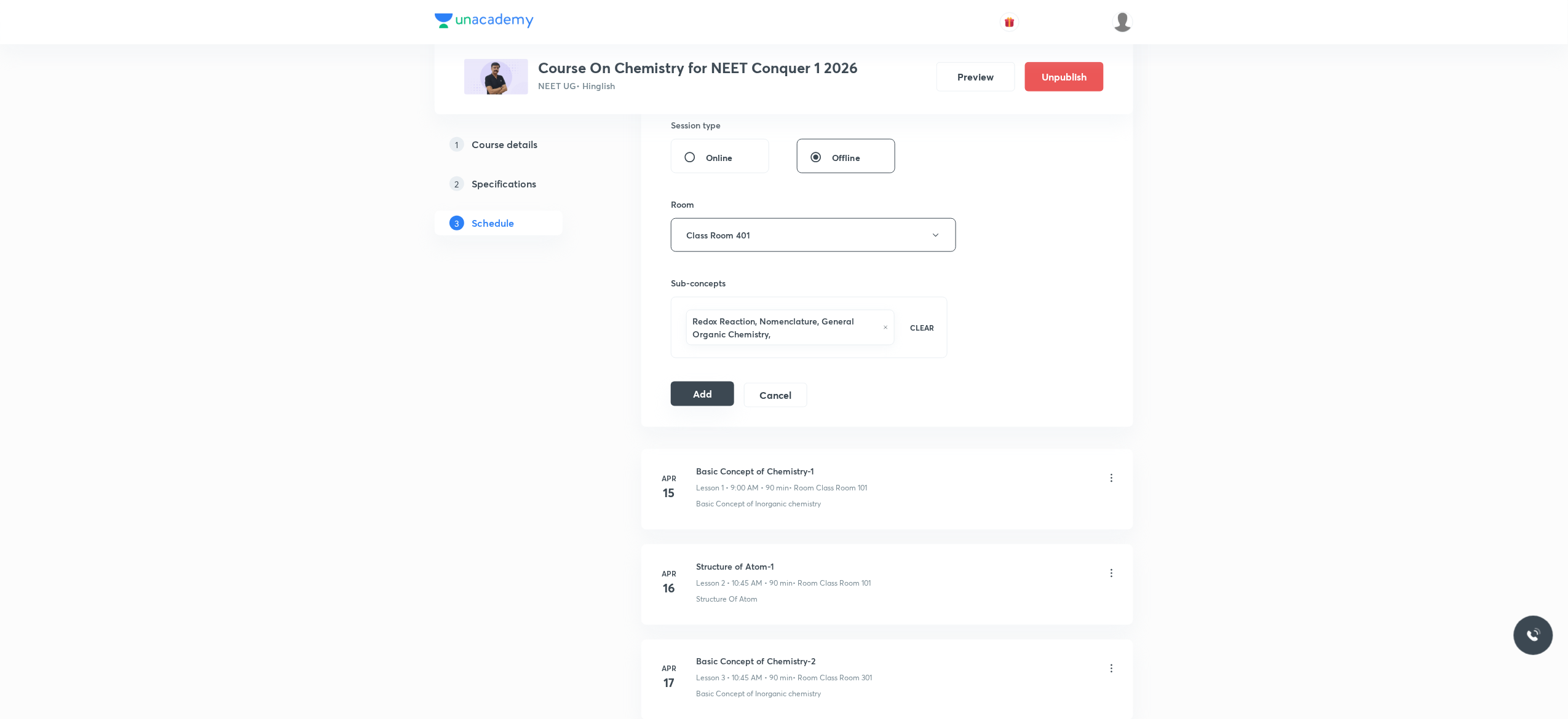
click at [704, 396] on button "Add" at bounding box center [702, 393] width 63 height 24
click at [1016, 251] on div "Session 106 Live class Session title 29/99 General Organic Chemistry - 9 ​ Sche…" at bounding box center [887, 66] width 433 height 683
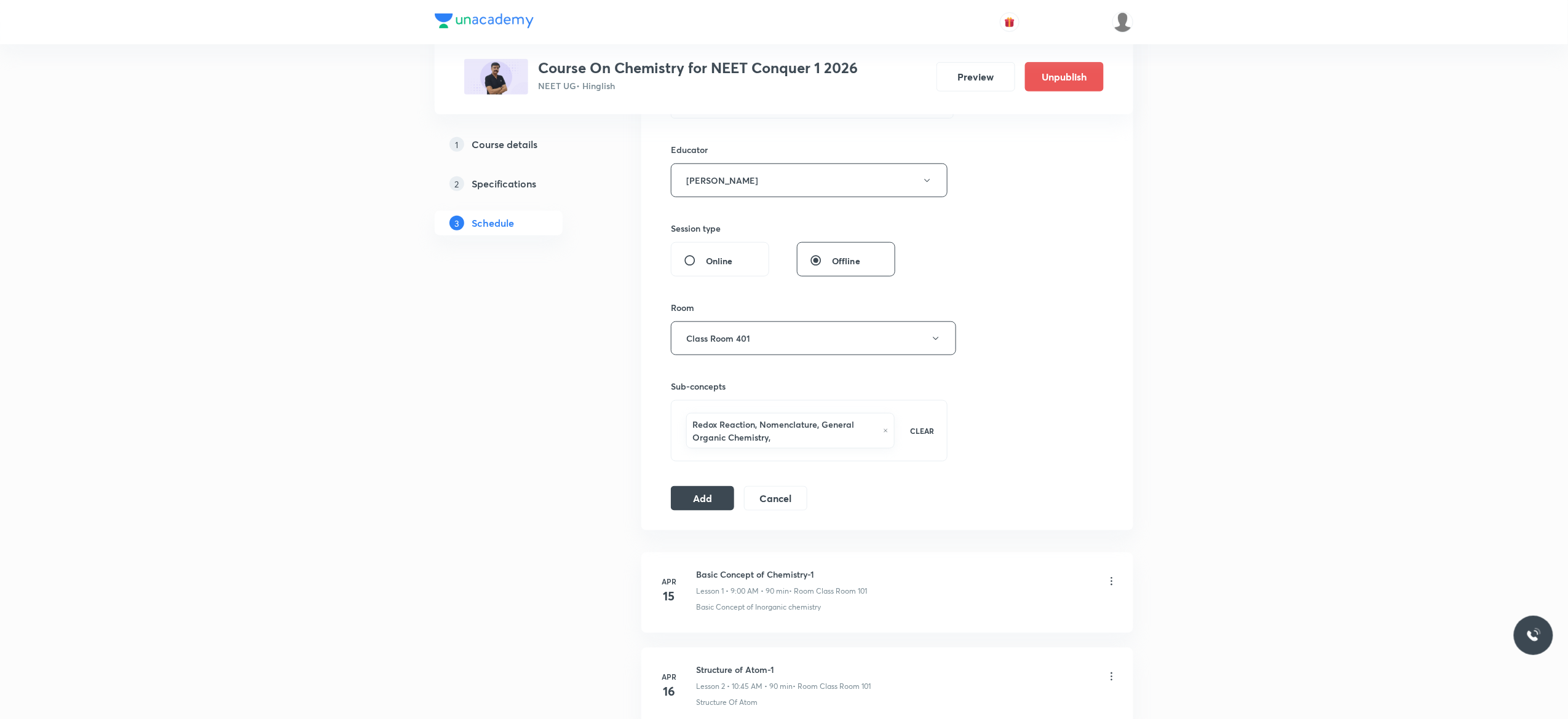
scroll to position [443, 0]
click at [695, 495] on button "Add" at bounding box center [702, 492] width 63 height 24
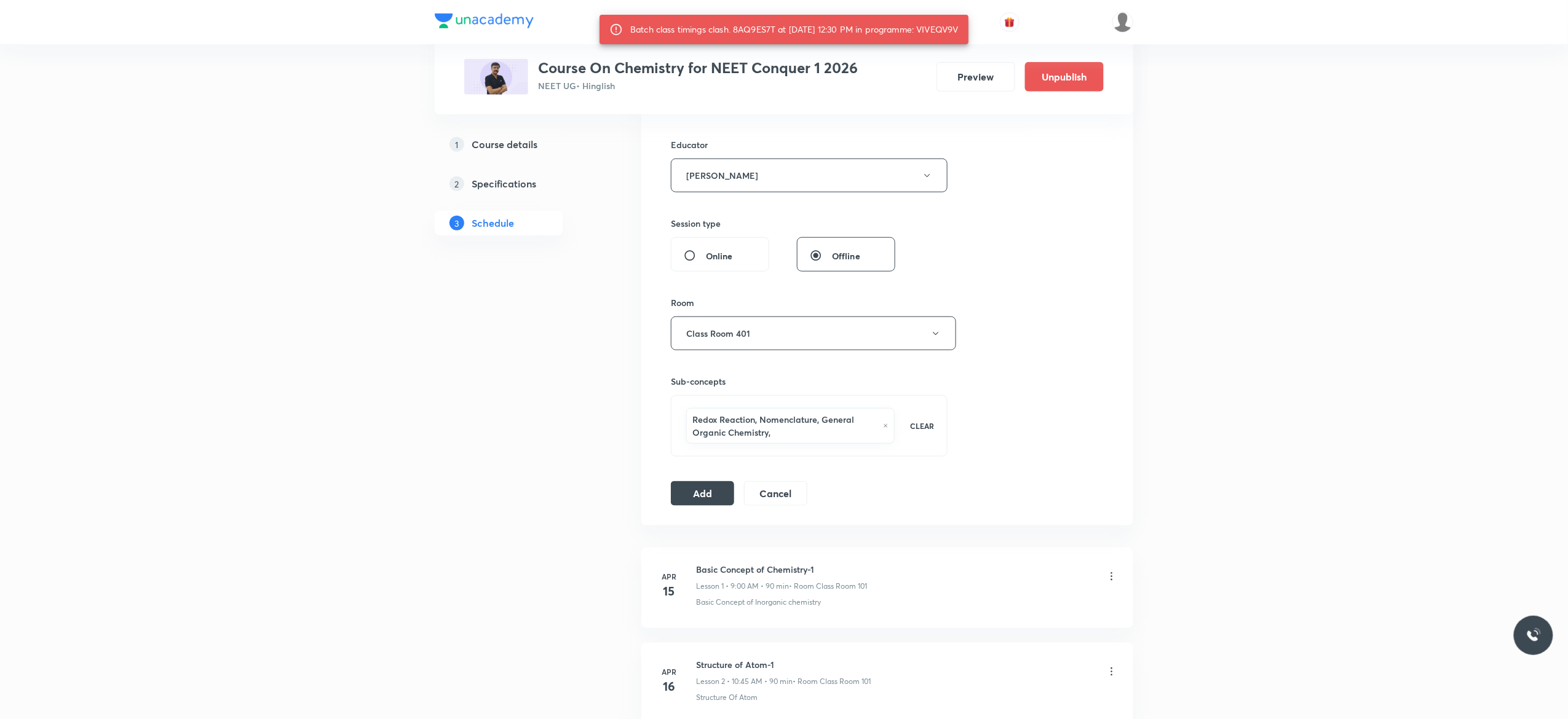
drag, startPoint x: 968, startPoint y: 28, endPoint x: 939, endPoint y: 26, distance: 29.1
click at [939, 26] on div "Batch class timings clash. 8AQ9ES7T at 01 Sep 2025 12:30 PM in programme: VIVEQ…" at bounding box center [794, 29] width 328 height 22
click at [968, 24] on div "Batch class timings clash. 8AQ9ES7T at 01 Sep 2025 12:30 PM in programme: VIVEQ…" at bounding box center [784, 29] width 369 height 29
drag, startPoint x: 971, startPoint y: 21, endPoint x: 927, endPoint y: 21, distance: 44.0
click at [927, 21] on div "Batch class timings clash. 8AQ9ES7T at 01 Sep 2025 12:30 PM in programme: VIVEQ…" at bounding box center [794, 29] width 328 height 22
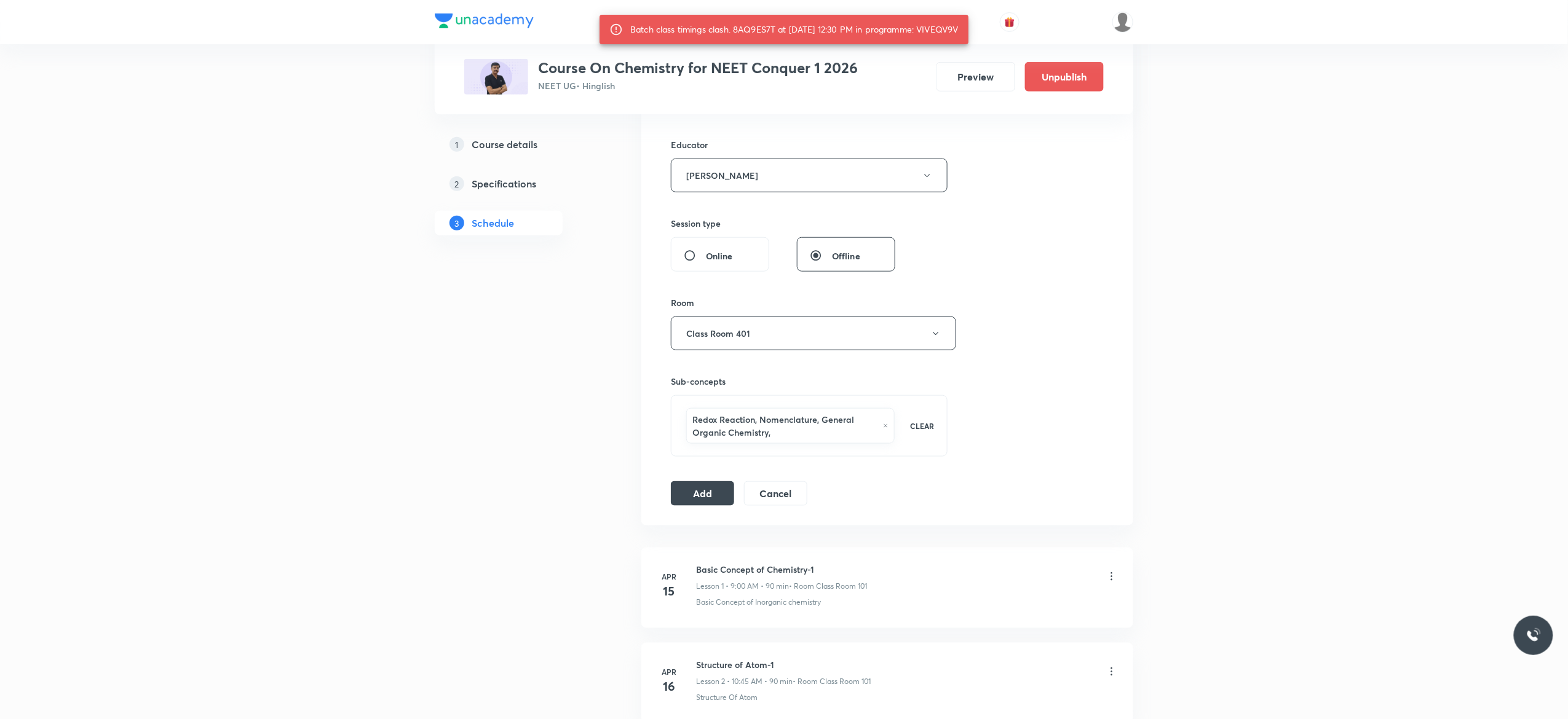
copy div "VIVEQV9V"
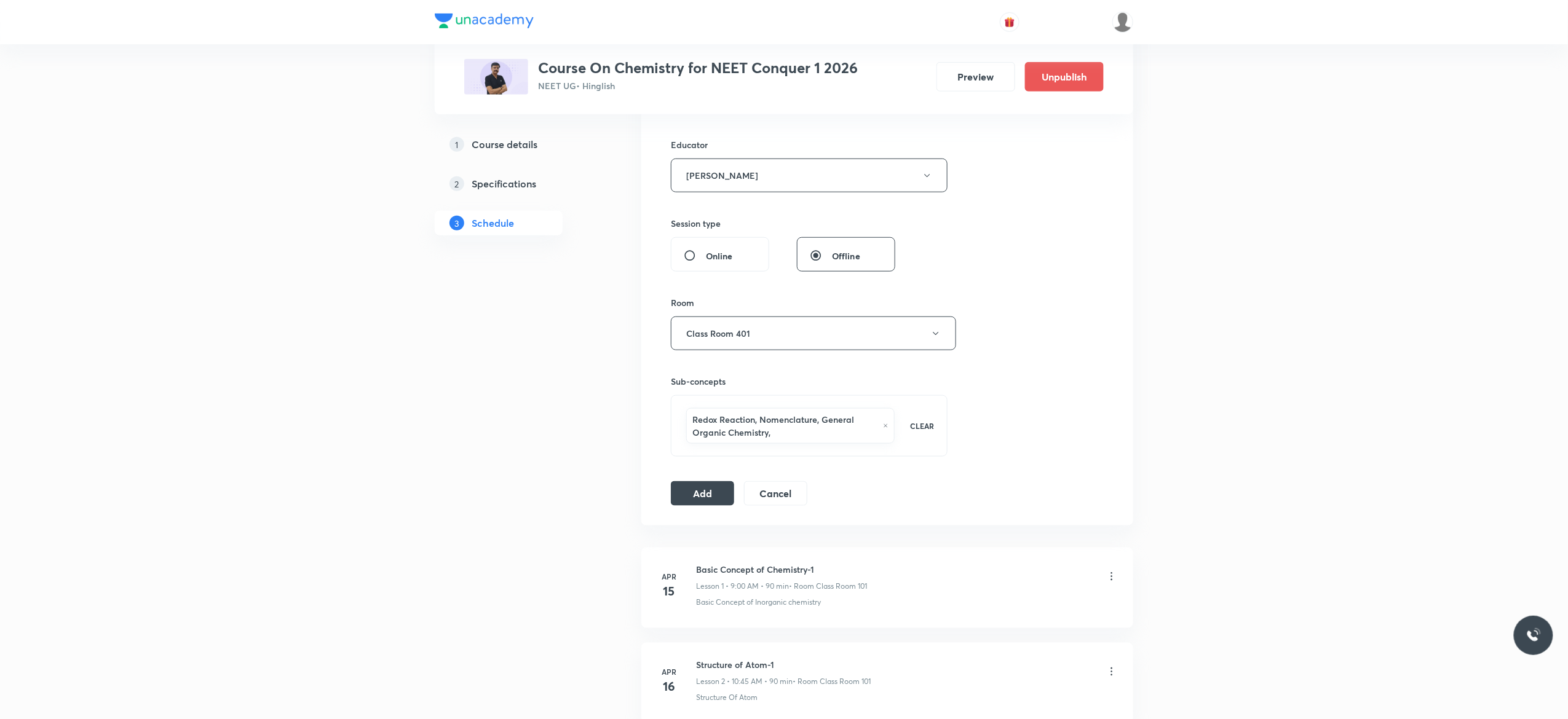
click at [996, 283] on div "Session 106 Live class Session title 29/99 General Organic Chemistry - 9 ​ Sche…" at bounding box center [887, 164] width 433 height 683
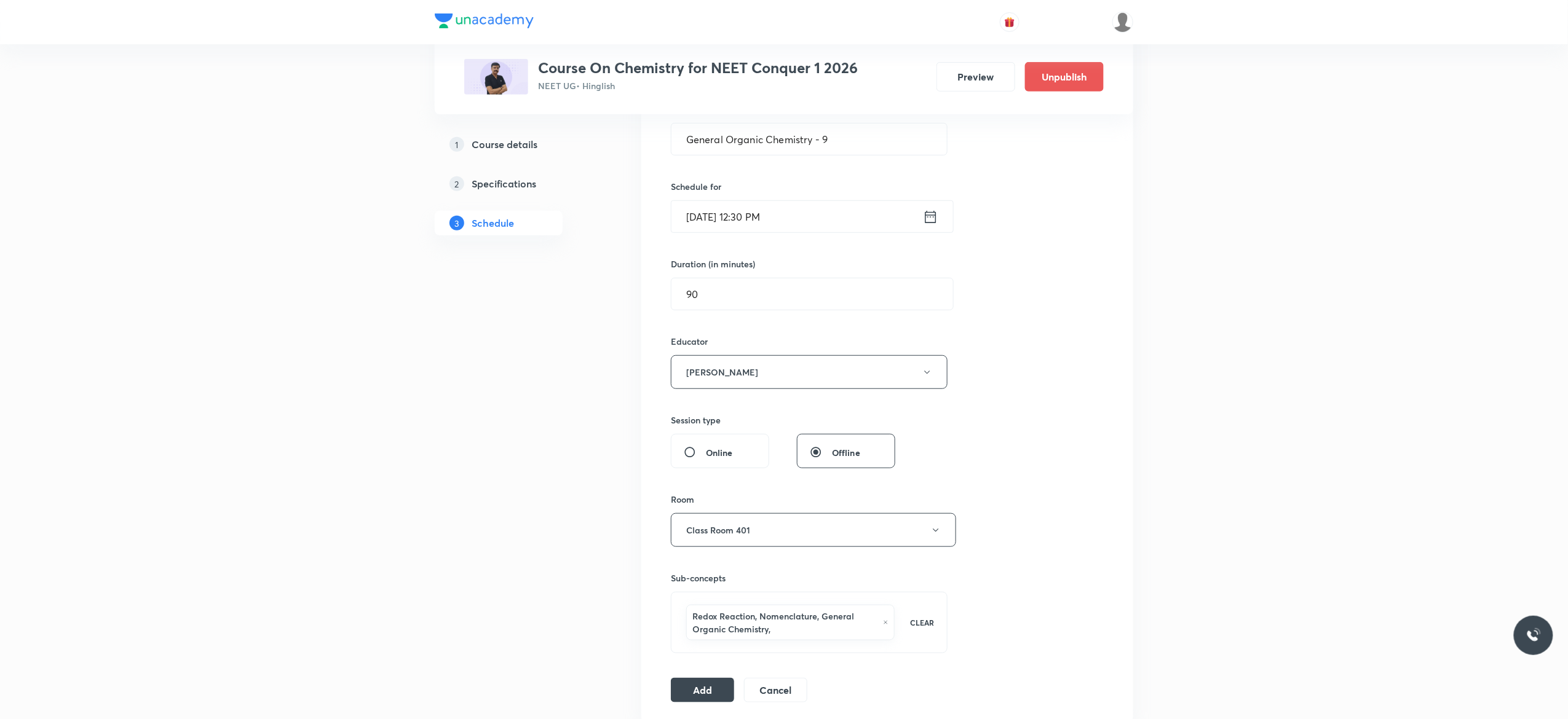
scroll to position [541, 0]
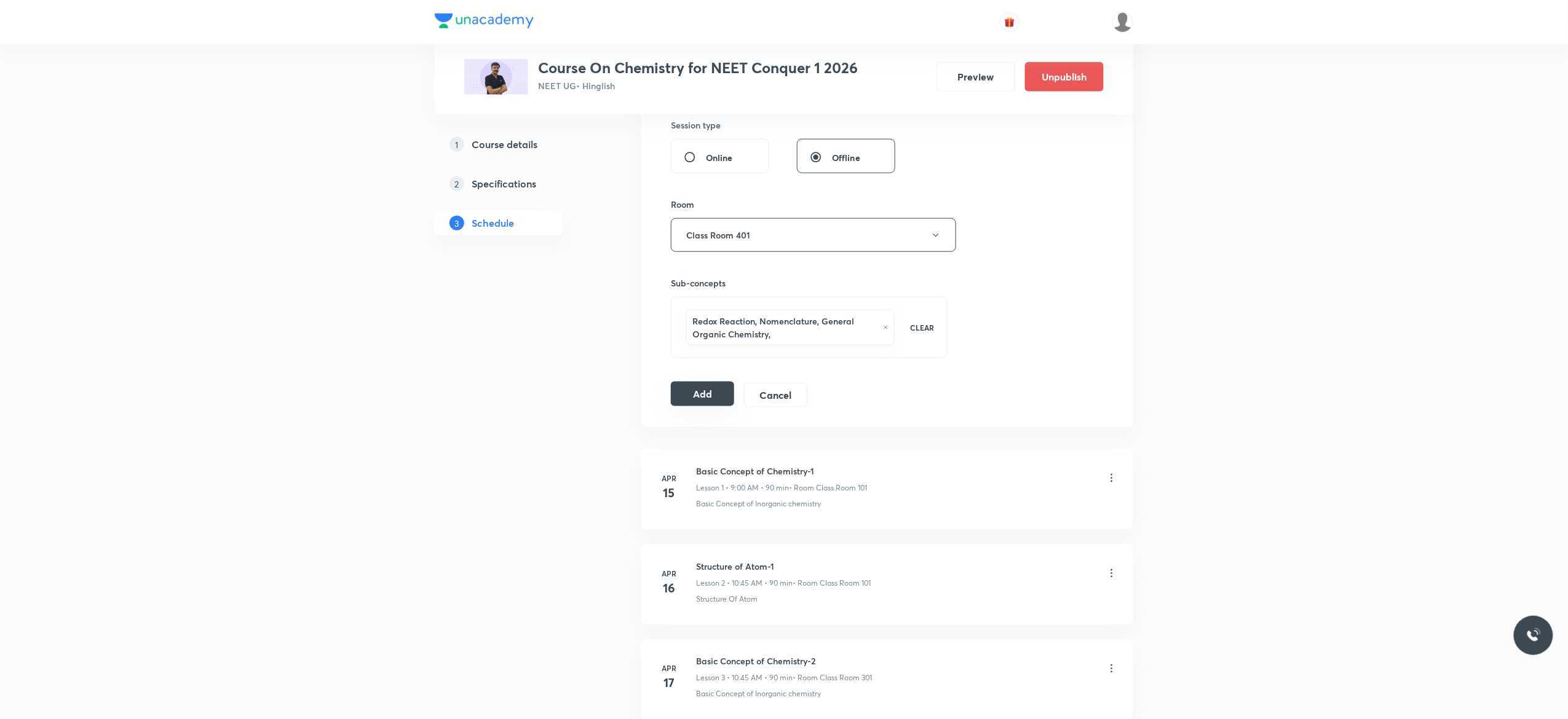
click at [699, 400] on button "Add" at bounding box center [702, 393] width 63 height 24
click at [1053, 383] on div "Session 106 Live class Session title 29/99 General Organic Chemistry - 9 ​ Sche…" at bounding box center [887, 66] width 433 height 683
click at [1001, 226] on div "Session 106 Live class Session title 29/99 General Organic Chemistry - 9 ​ Sche…" at bounding box center [887, 66] width 433 height 683
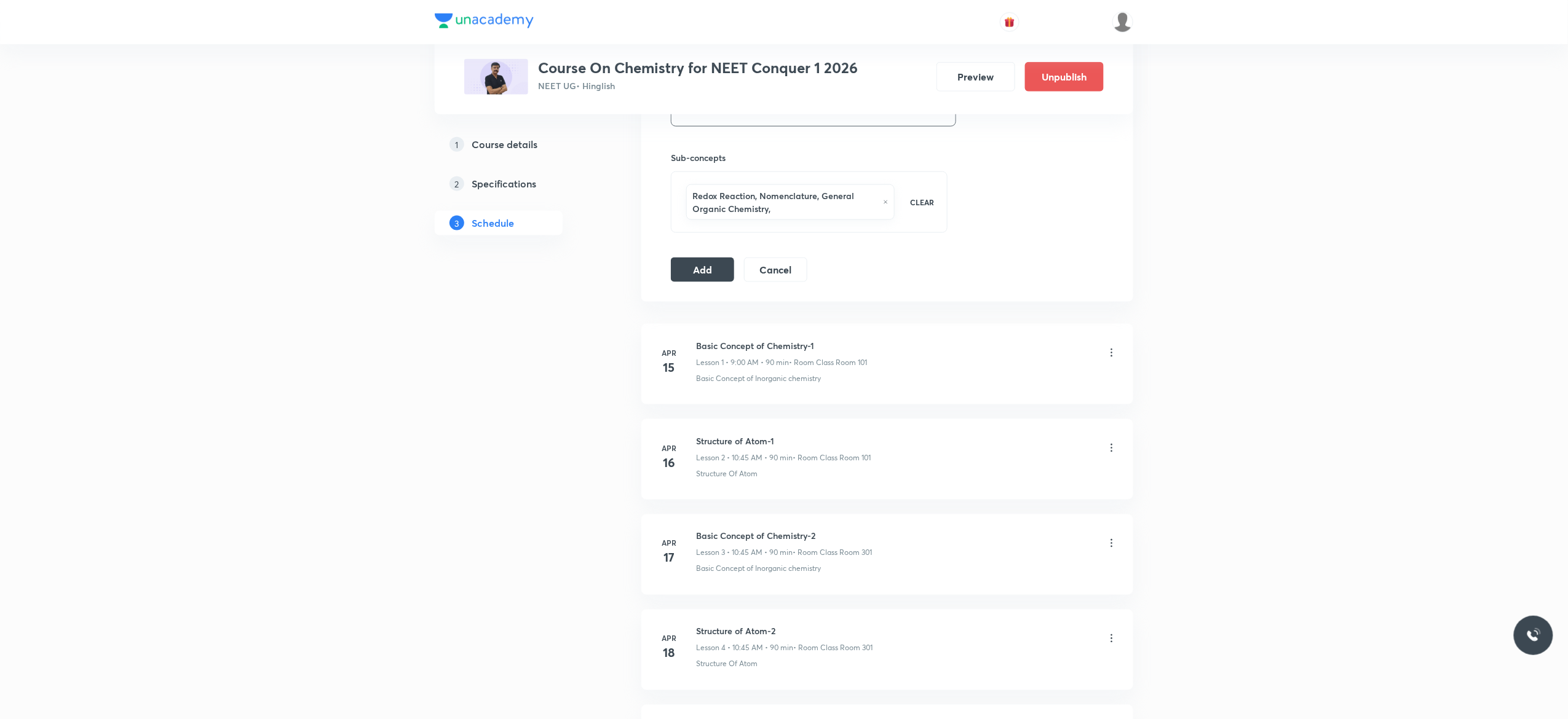
scroll to position [688, 0]
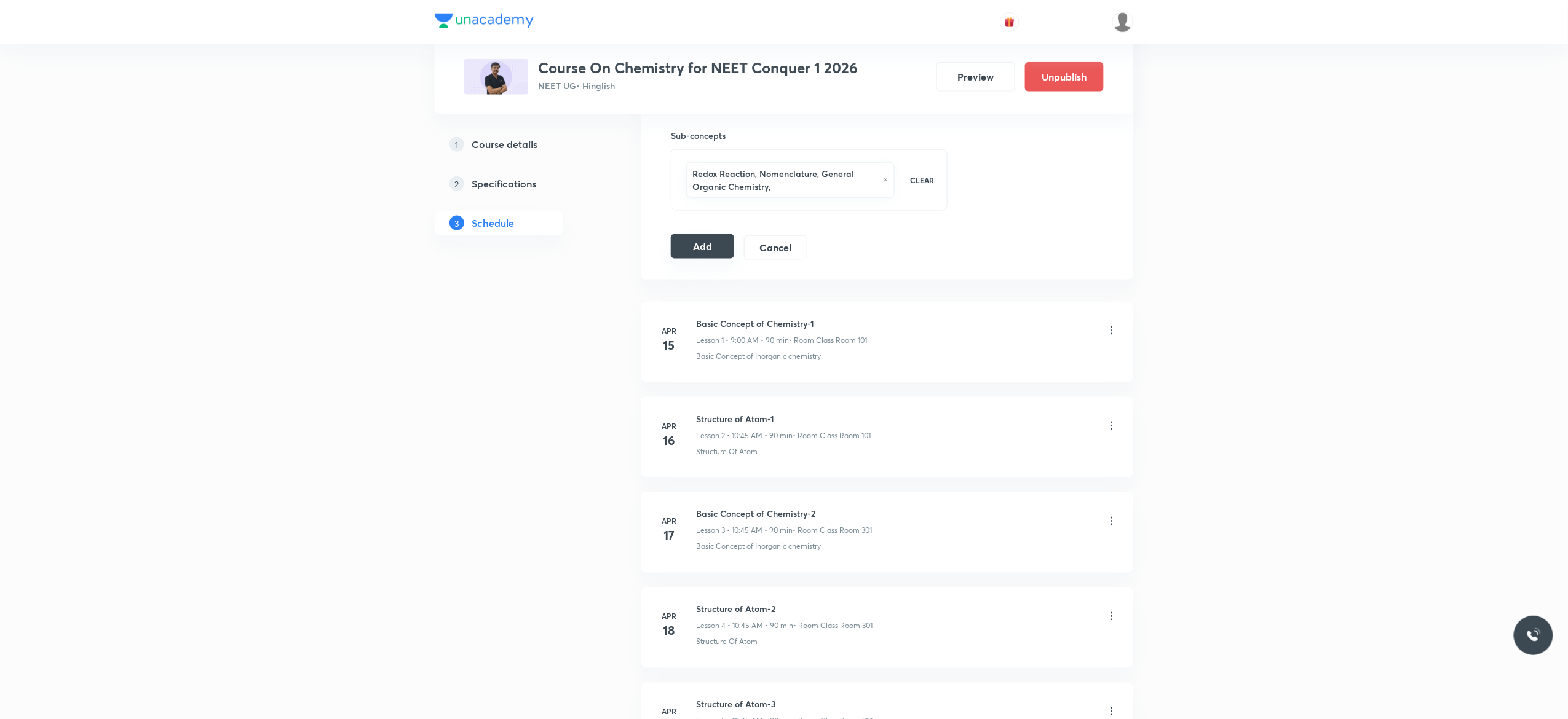
click at [694, 254] on button "Add" at bounding box center [702, 246] width 63 height 24
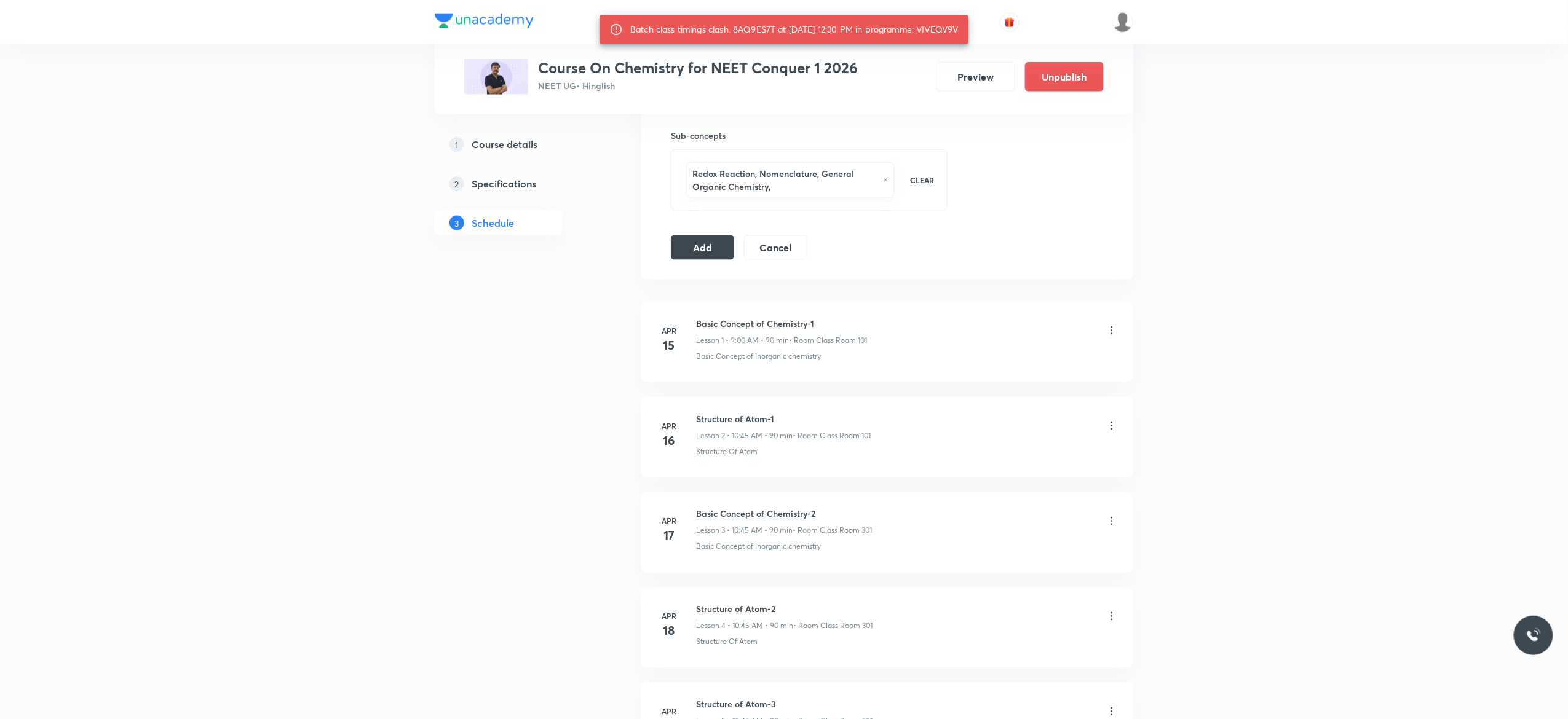
click at [968, 24] on div "Batch class timings clash. 8AQ9ES7T at 01 Sep 2025 12:30 PM in programme: VIVEQ…" at bounding box center [784, 29] width 369 height 29
drag, startPoint x: 972, startPoint y: 24, endPoint x: 928, endPoint y: 23, distance: 44.0
click at [928, 23] on div "Batch class timings clash. 8AQ9ES7T at 01 Sep 2025 12:30 PM in programme: VIVEQ…" at bounding box center [784, 29] width 369 height 29
copy div "VIVEQV9V"
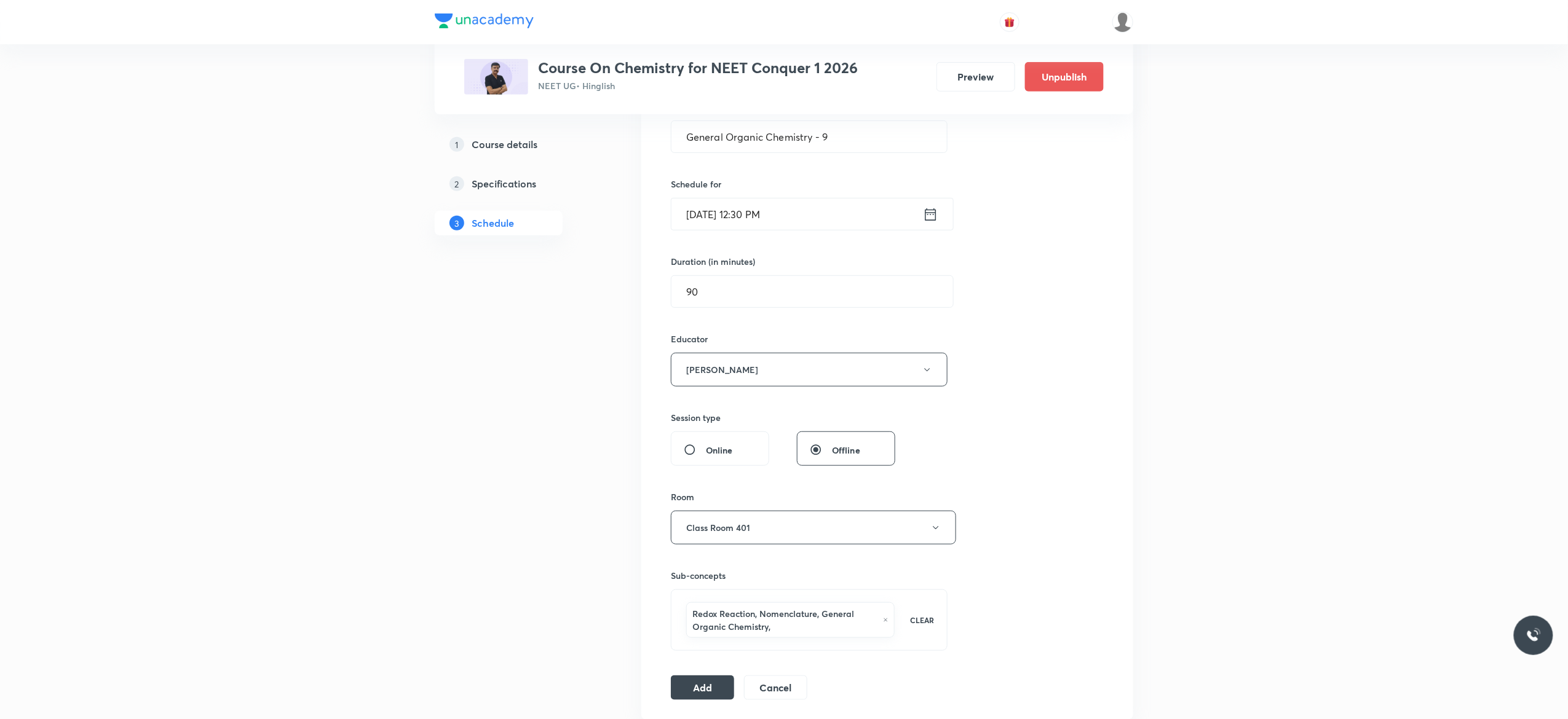
scroll to position [246, 0]
click at [930, 373] on icon "button" at bounding box center [928, 373] width 10 height 10
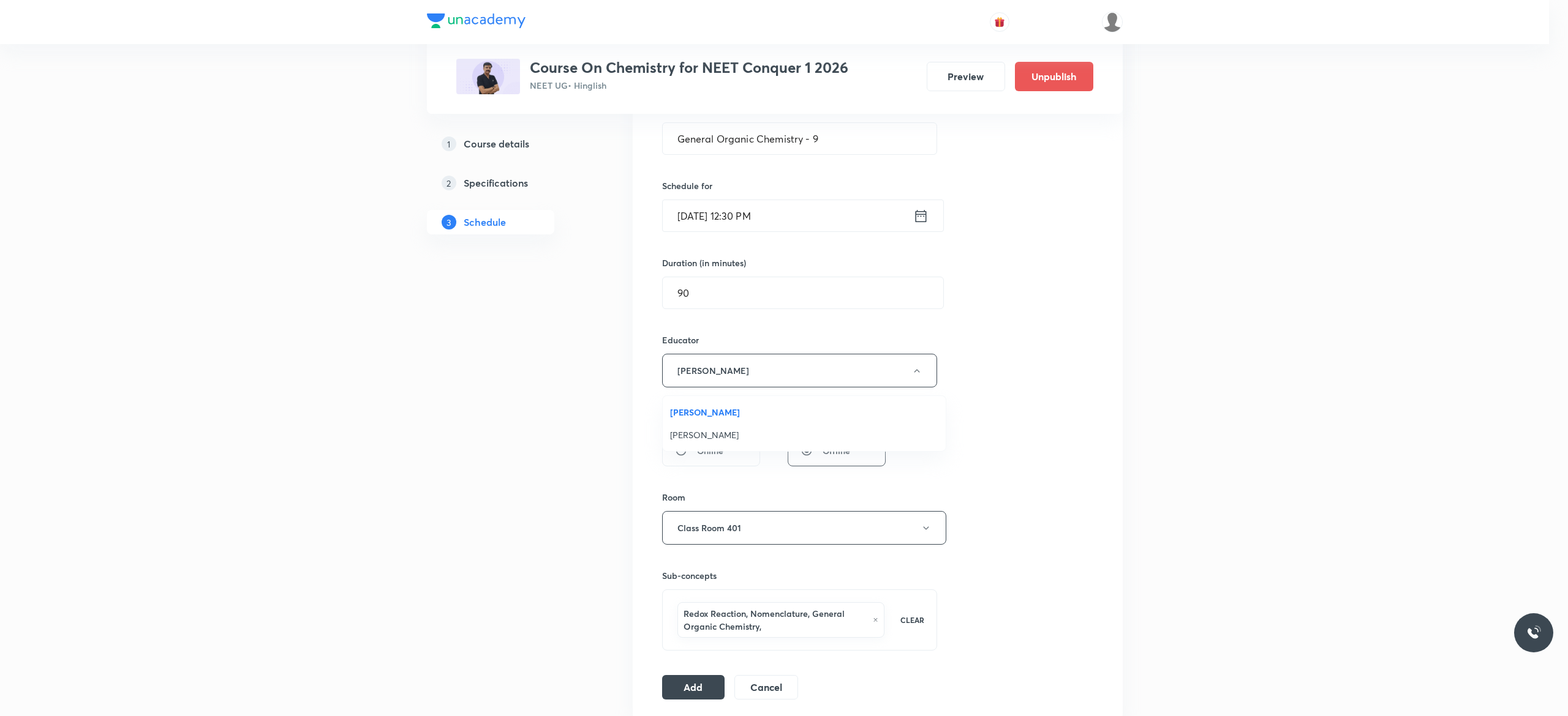
click at [704, 410] on span "Vijai Shukla" at bounding box center [804, 412] width 268 height 13
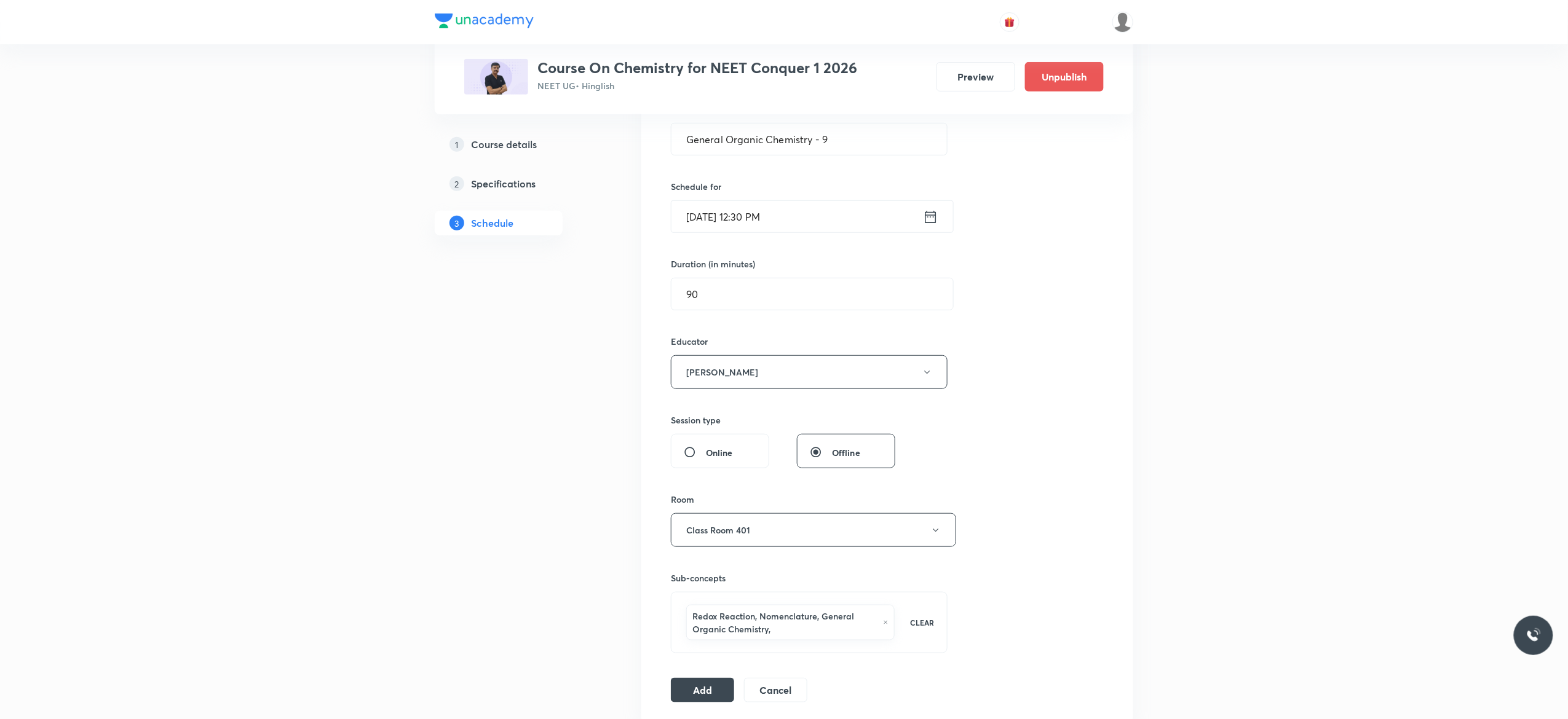
click at [1071, 462] on div "Session 106 Live class Session title 29/99 General Organic Chemistry - 9 ​ Sche…" at bounding box center [887, 361] width 433 height 683
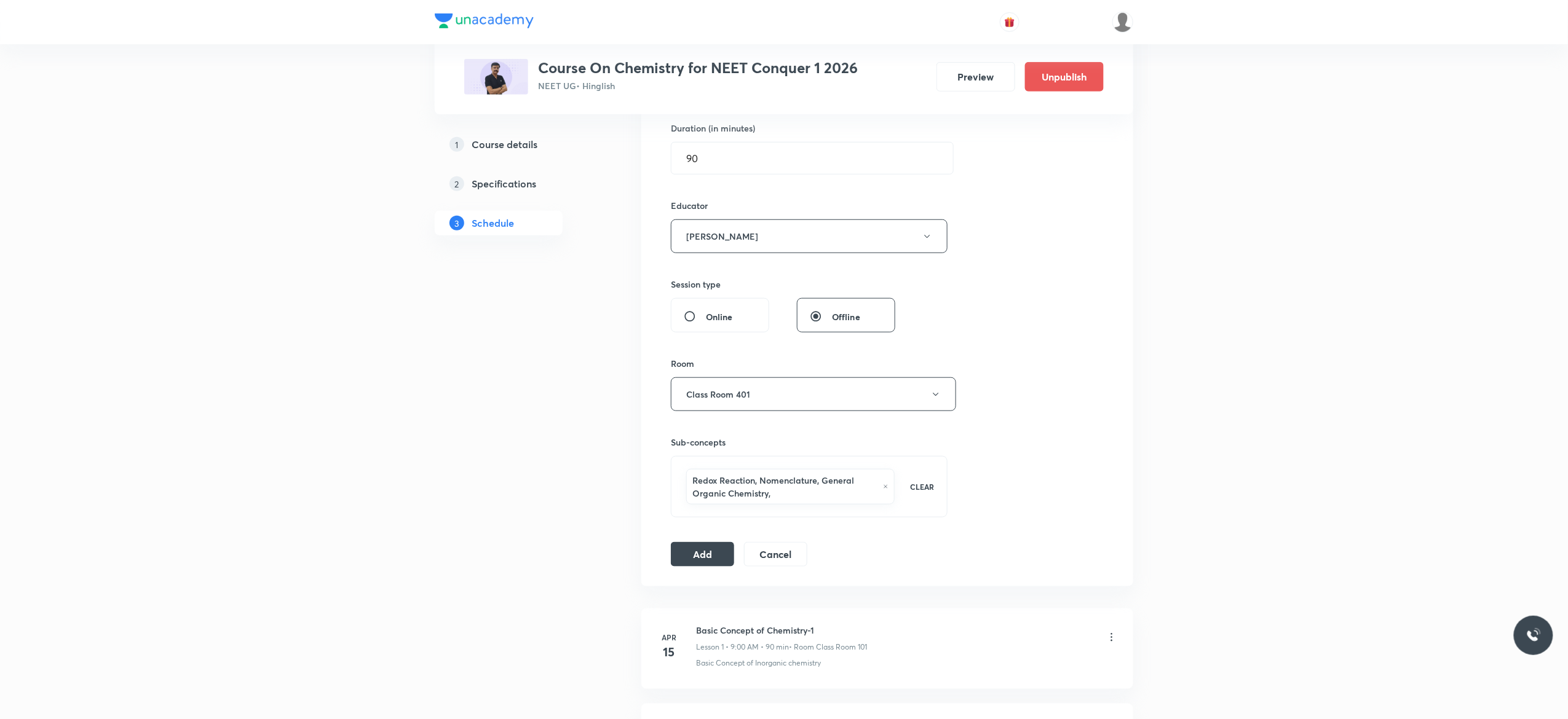
scroll to position [443, 0]
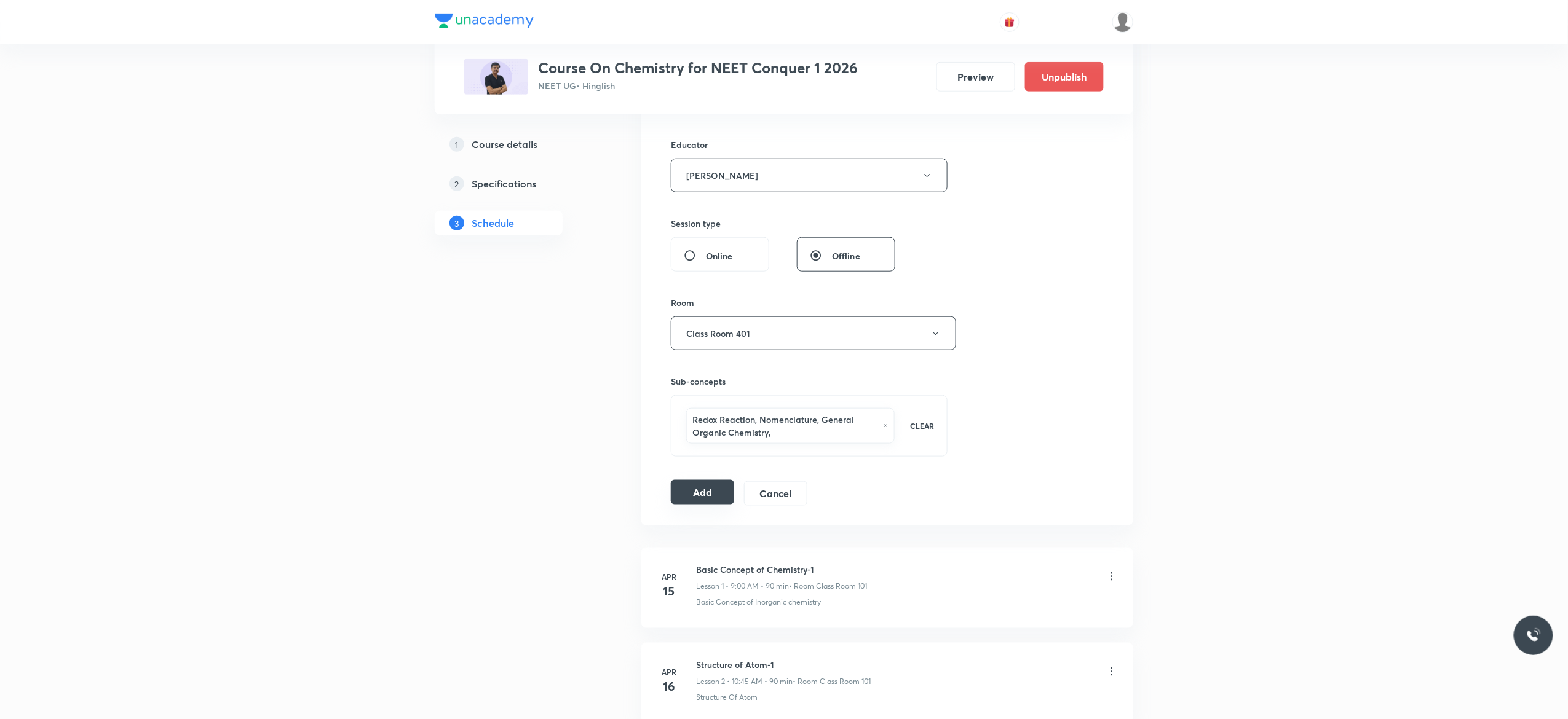
click at [699, 496] on button "Add" at bounding box center [702, 492] width 63 height 24
click at [700, 495] on button "Add" at bounding box center [702, 492] width 63 height 24
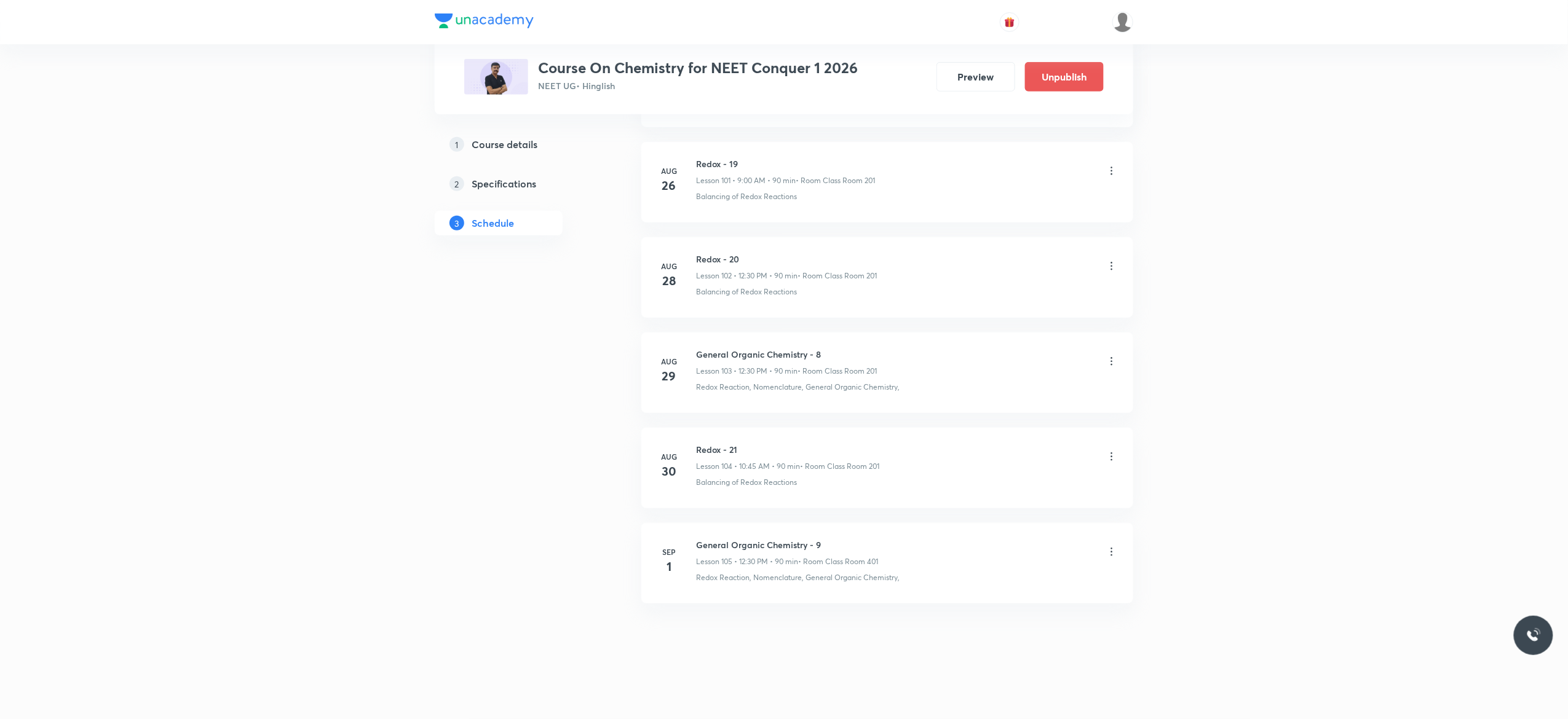
scroll to position [9747, 0]
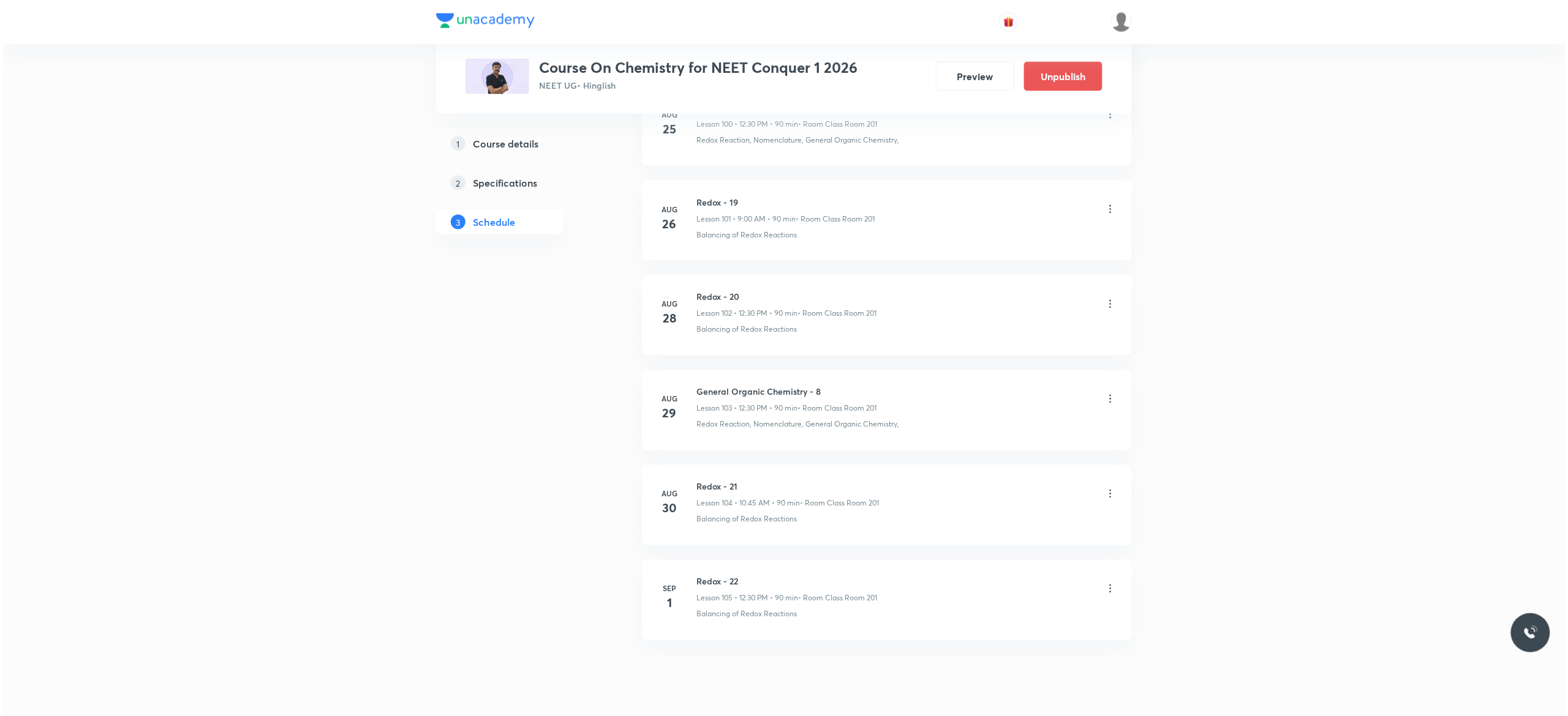
scroll to position [10349, 0]
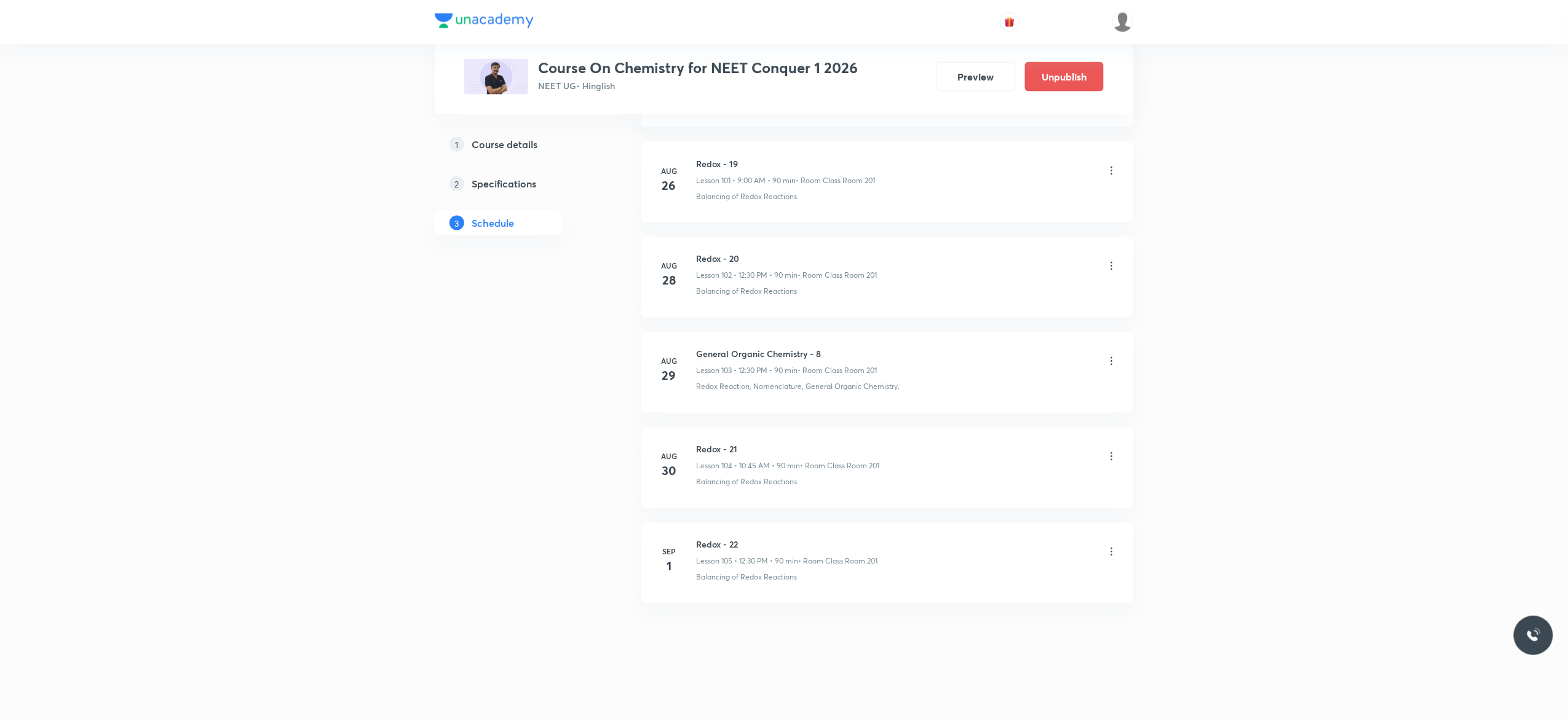
click at [1111, 553] on icon at bounding box center [1111, 552] width 13 height 13
click at [1016, 580] on li "Edit" at bounding box center [1043, 583] width 134 height 23
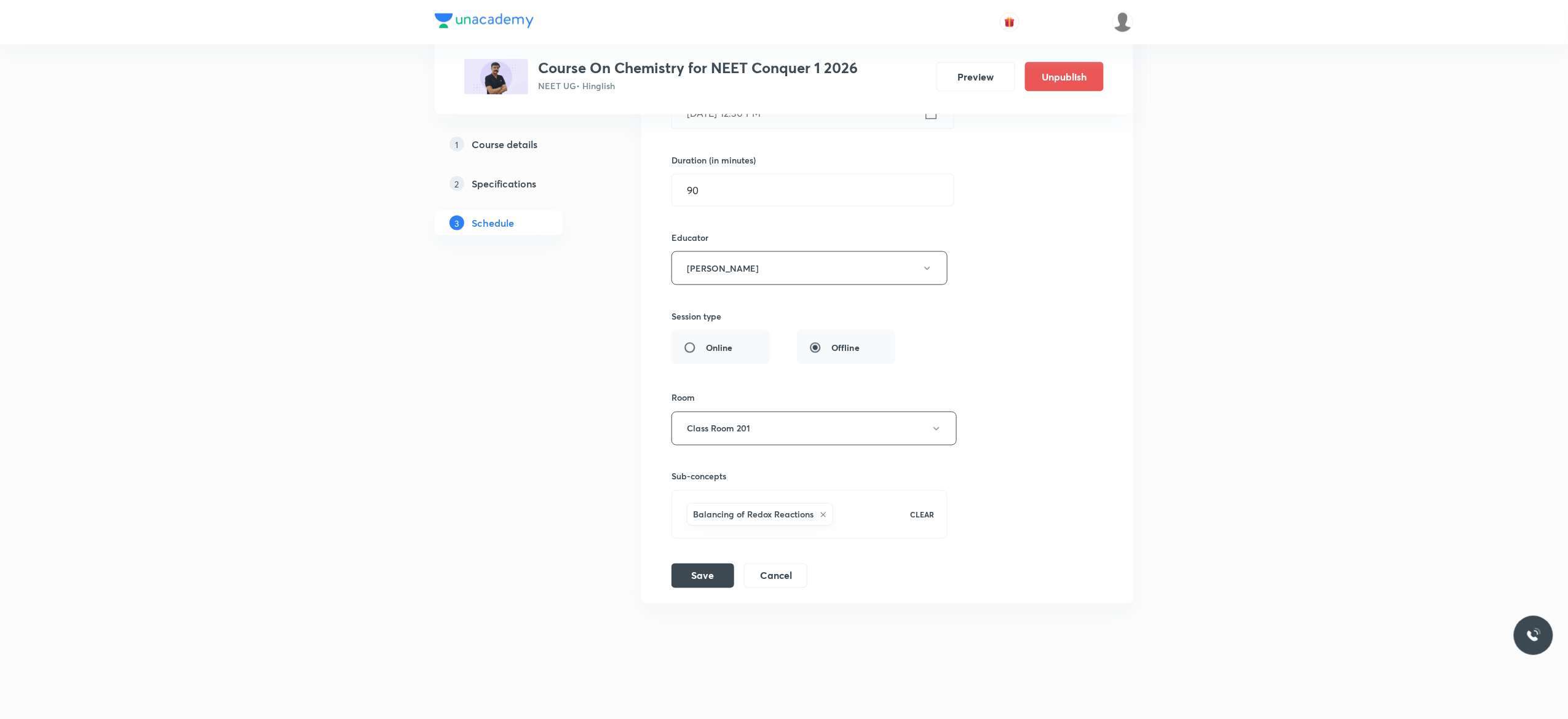
click at [1059, 244] on div "Session title 10/99 Redox - 22 ​ Schedule for [DATE] 12:30 PM ​ Duration (in mi…" at bounding box center [887, 281] width 432 height 614
click at [709, 582] on button "Save" at bounding box center [702, 574] width 63 height 24
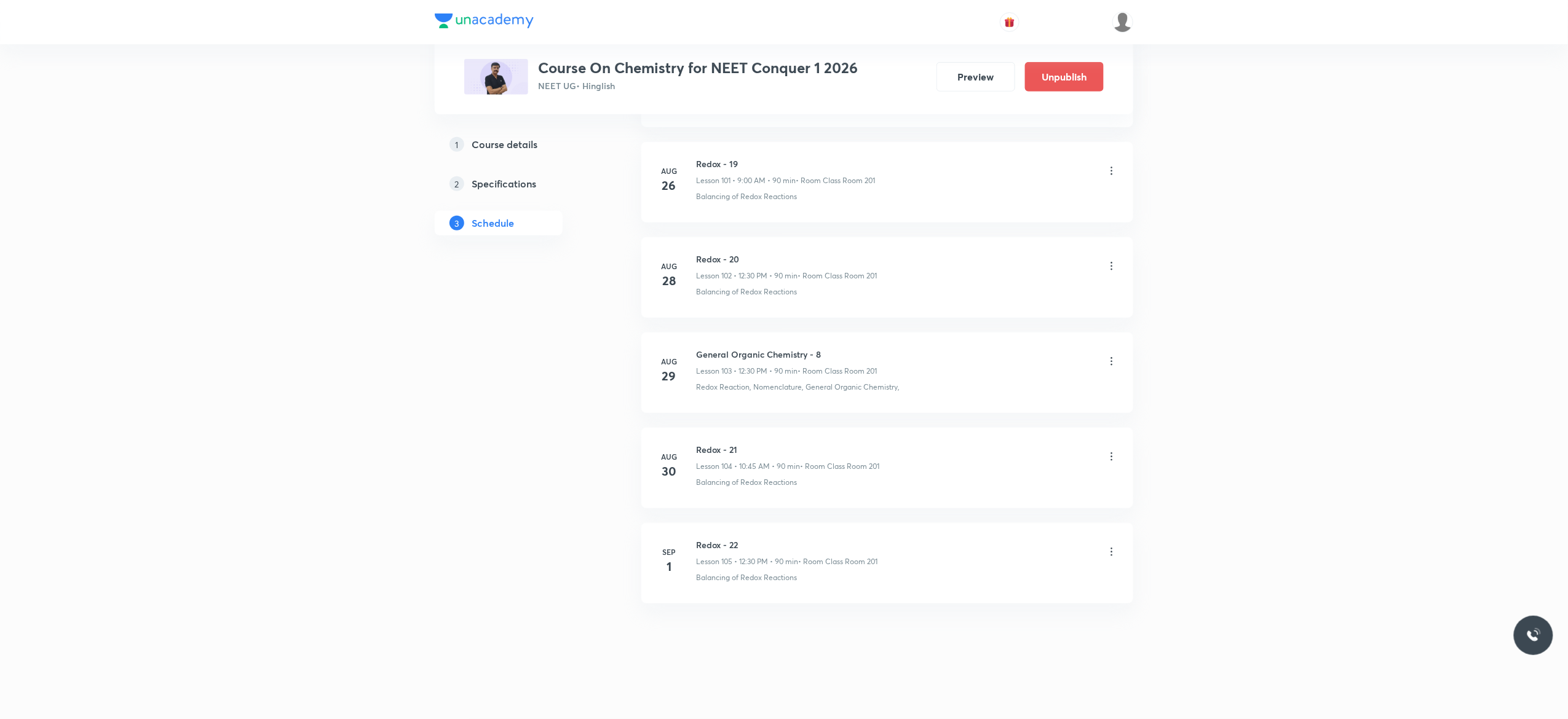
scroll to position [9747, 0]
click at [1111, 553] on icon at bounding box center [1111, 552] width 13 height 13
click at [1016, 578] on li "Edit" at bounding box center [1043, 583] width 134 height 23
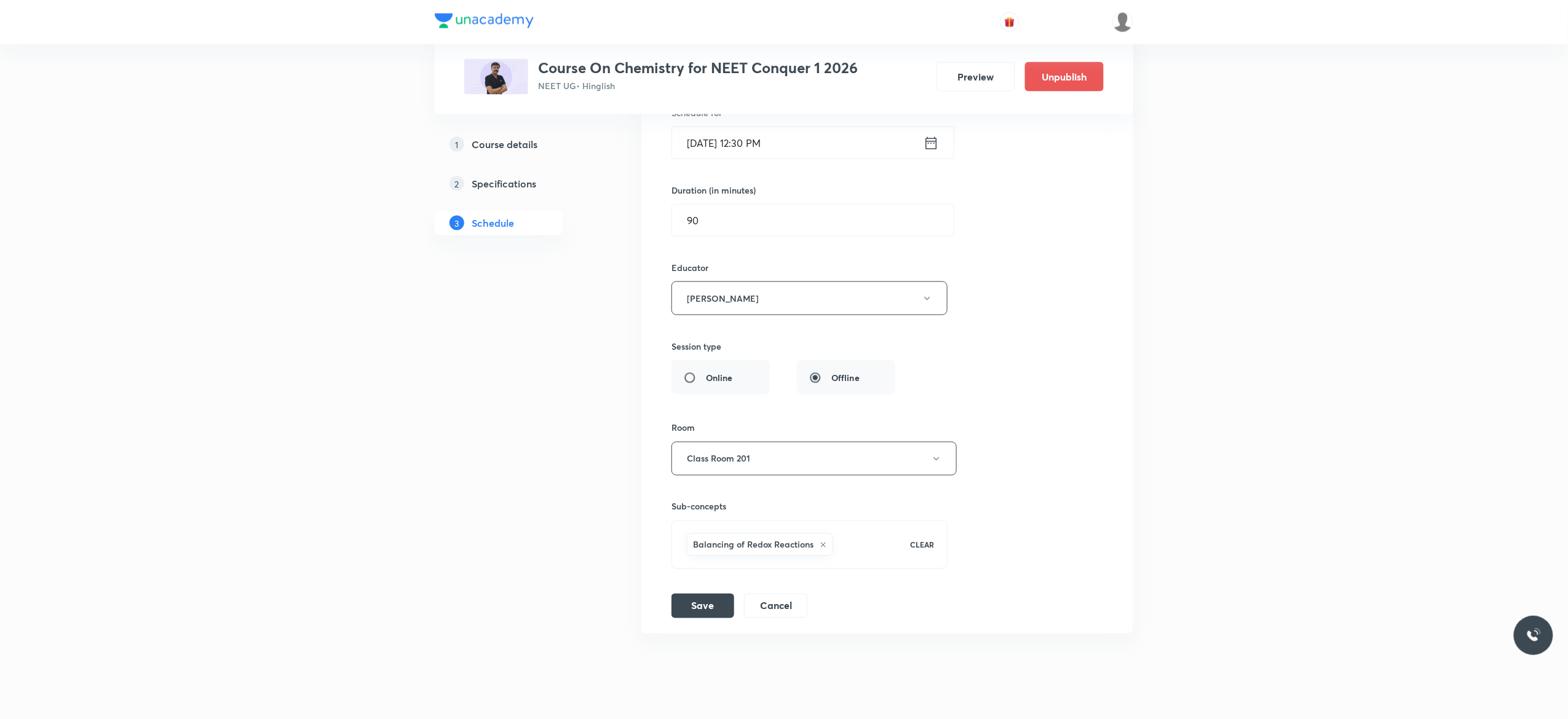
scroll to position [10301, 0]
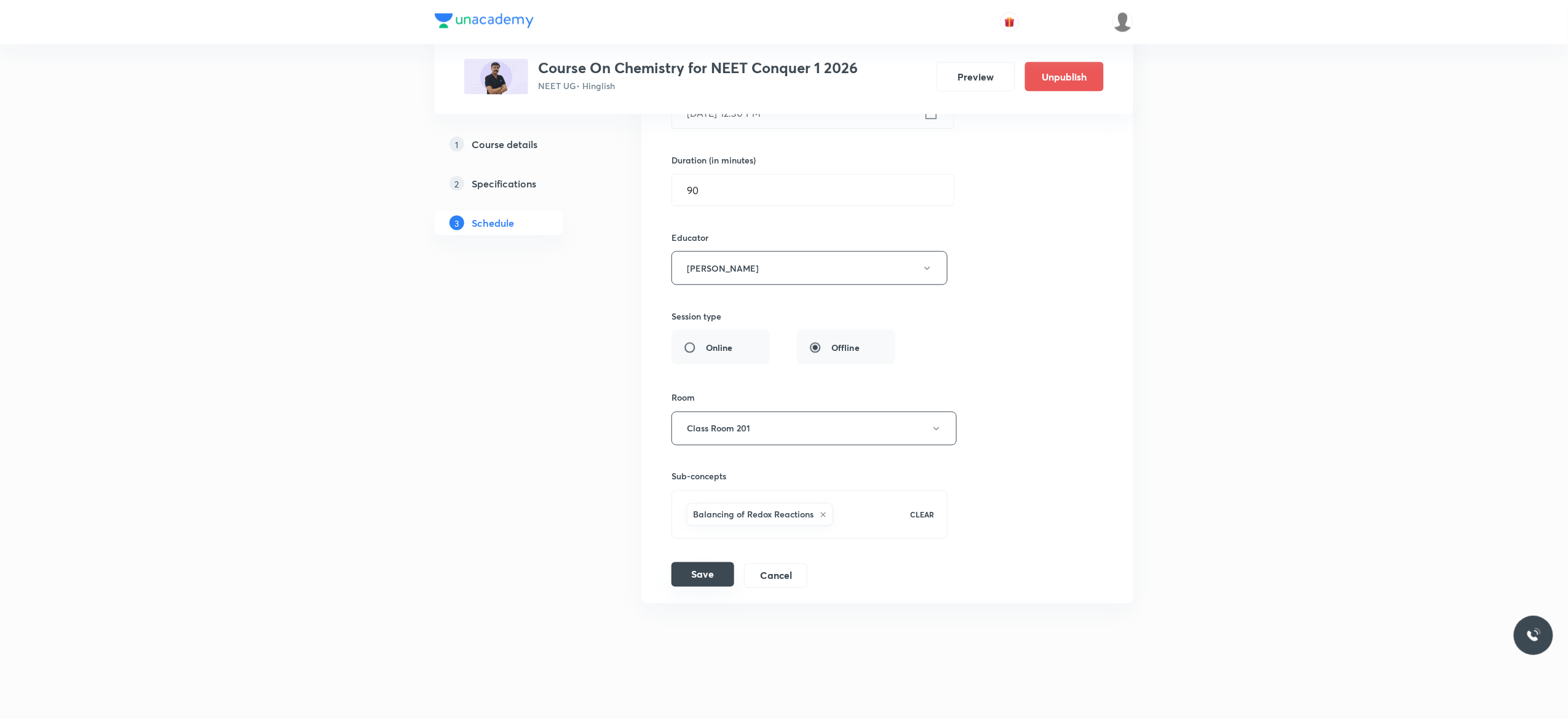
click at [699, 581] on button "Save" at bounding box center [702, 574] width 63 height 24
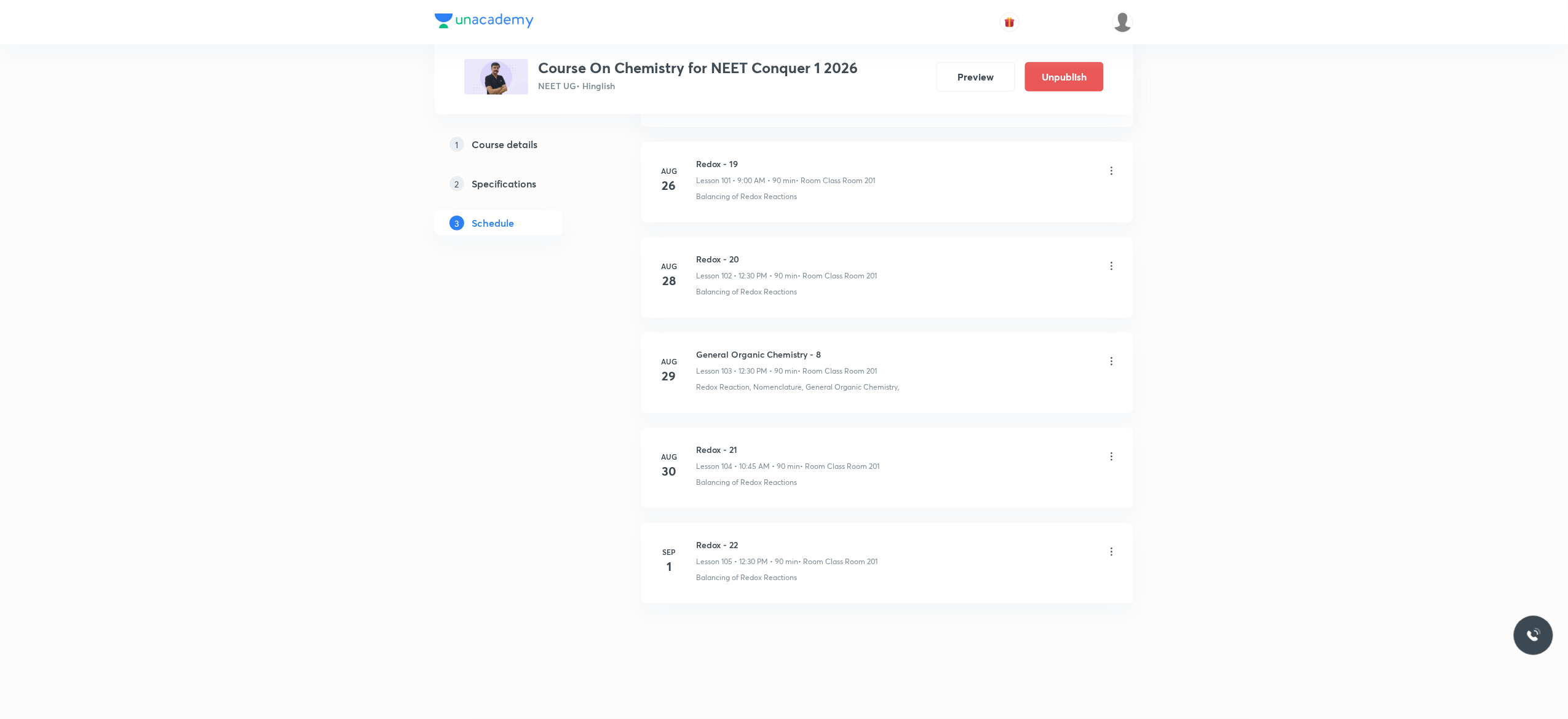
scroll to position [9747, 0]
click at [1110, 551] on icon at bounding box center [1111, 552] width 13 height 13
click at [1009, 606] on p "Delete" at bounding box center [998, 606] width 26 height 13
click at [948, 693] on button "Delete" at bounding box center [961, 693] width 108 height 29
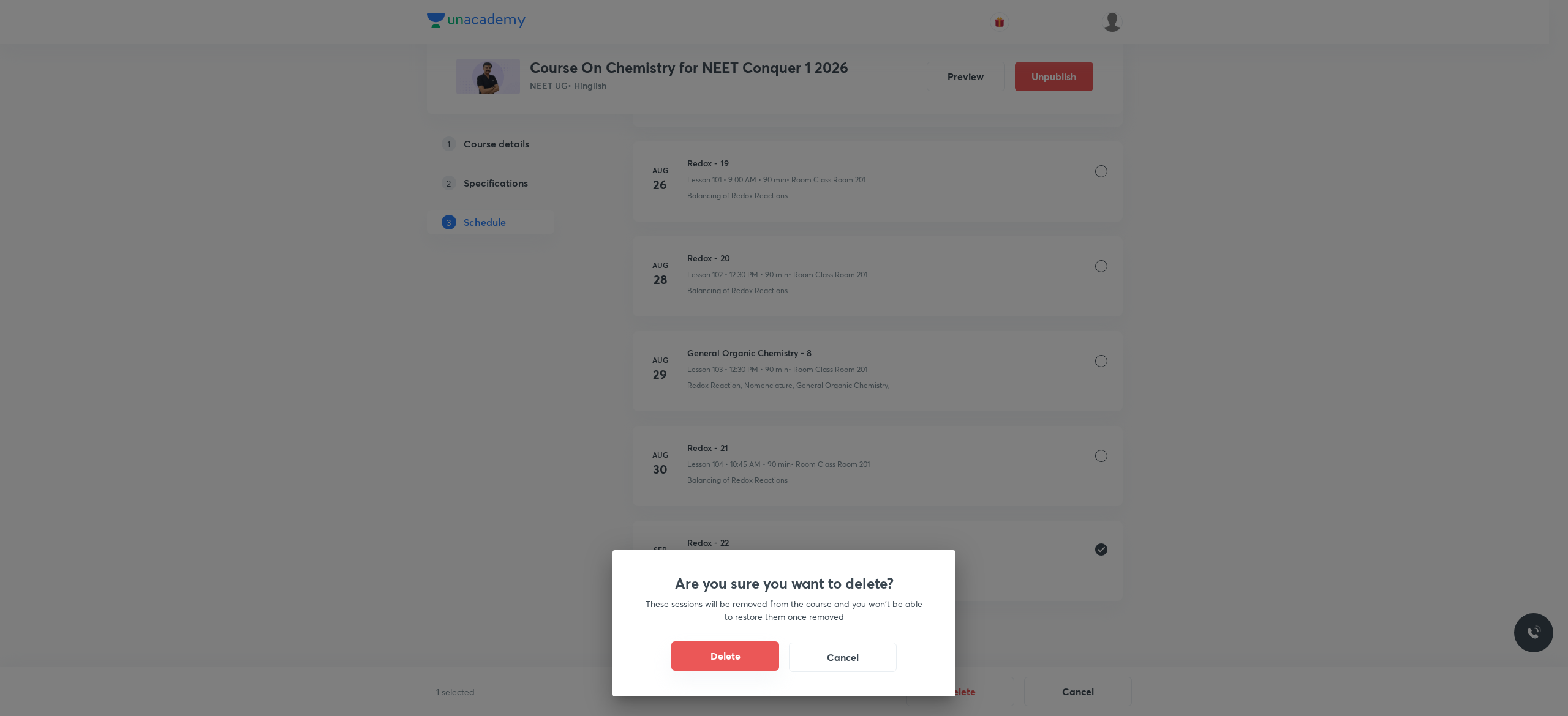
click at [716, 656] on button "Delete" at bounding box center [725, 656] width 108 height 29
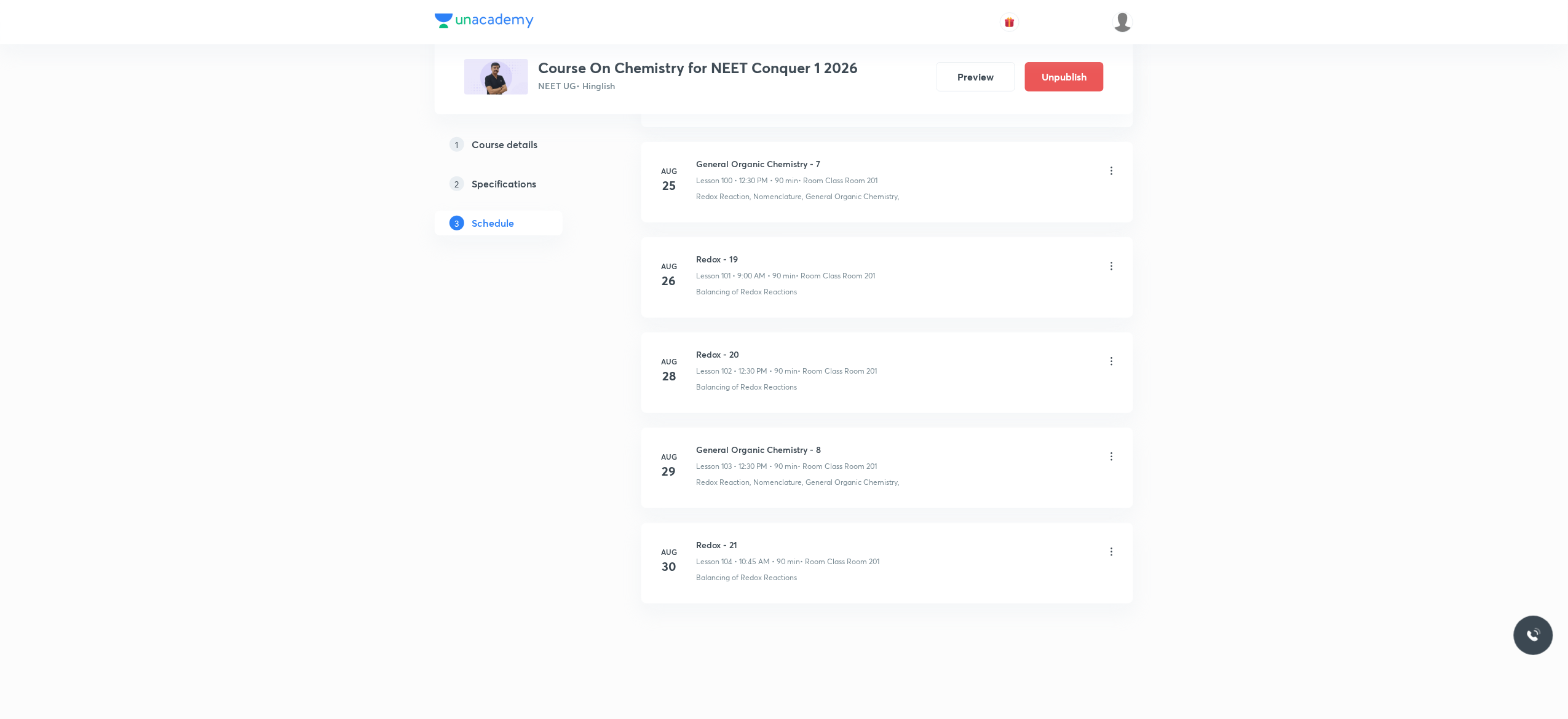
scroll to position [9650, 0]
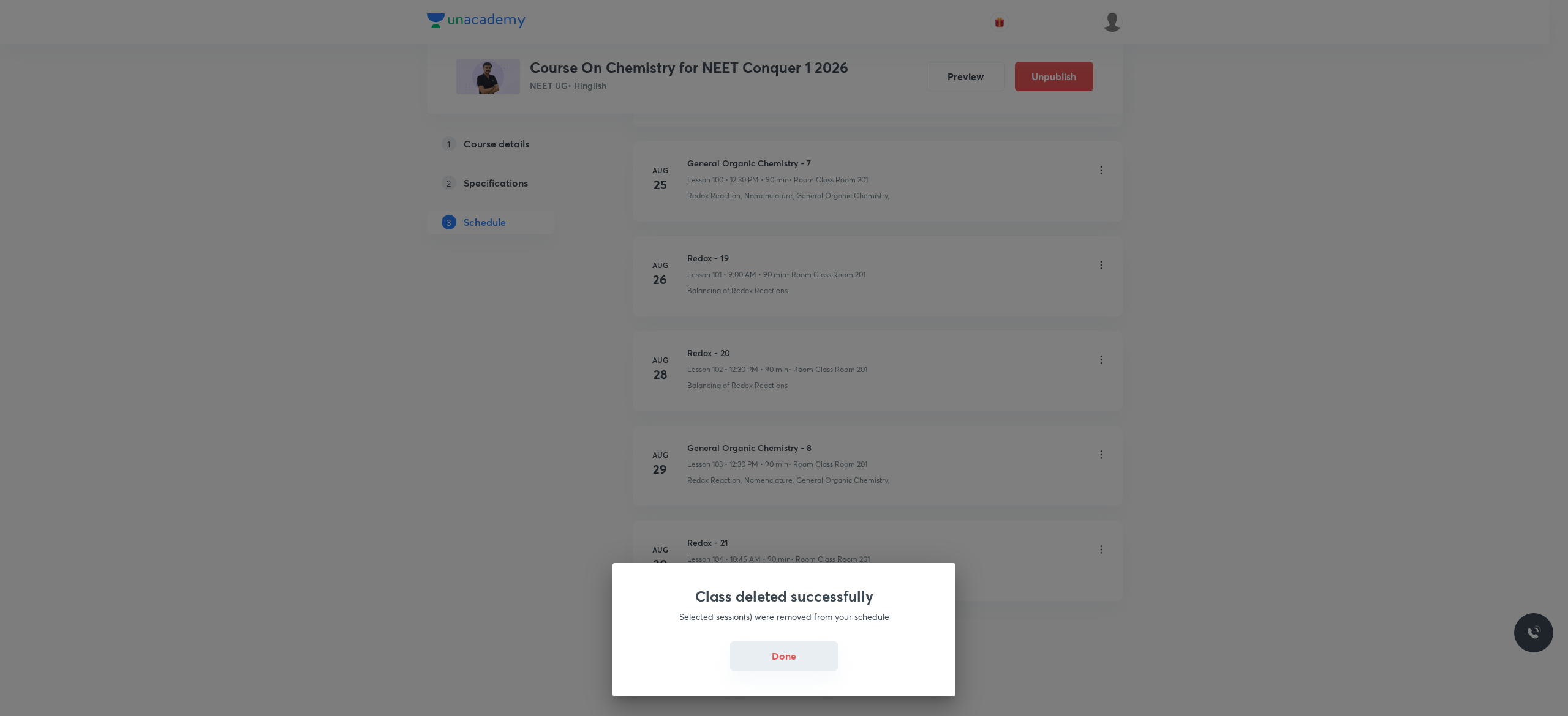
click at [760, 658] on button "Done" at bounding box center [784, 656] width 108 height 29
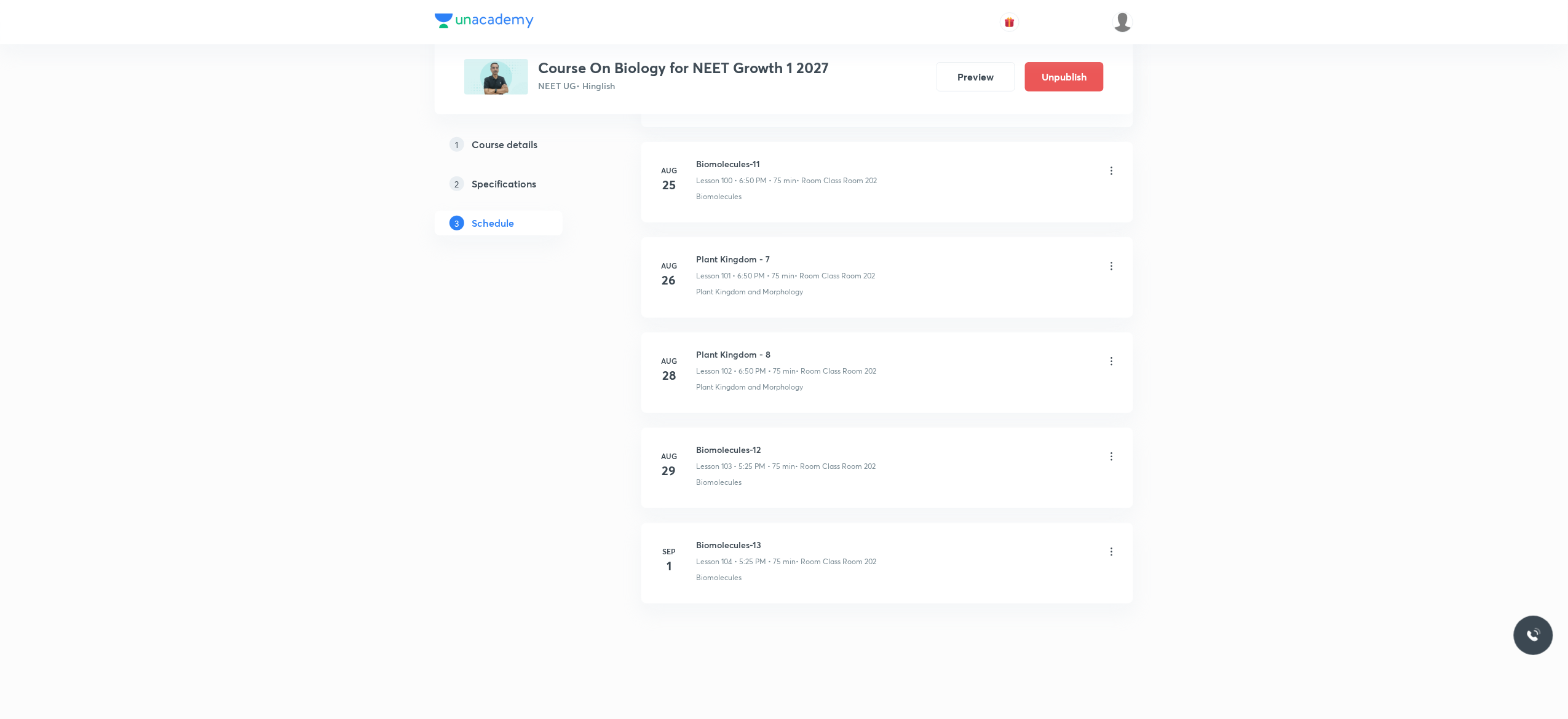
scroll to position [9651, 0]
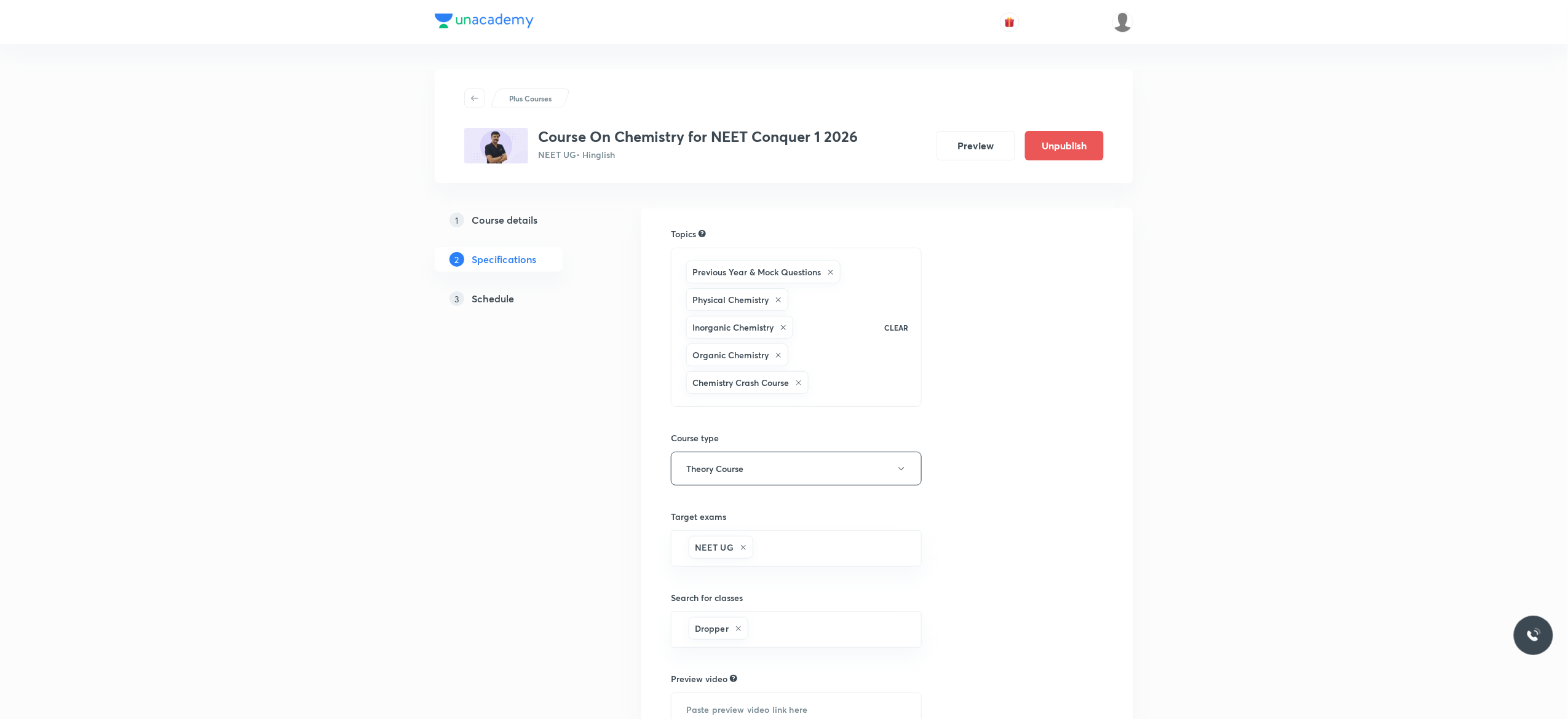
click at [494, 304] on h5 "Schedule" at bounding box center [493, 299] width 43 height 15
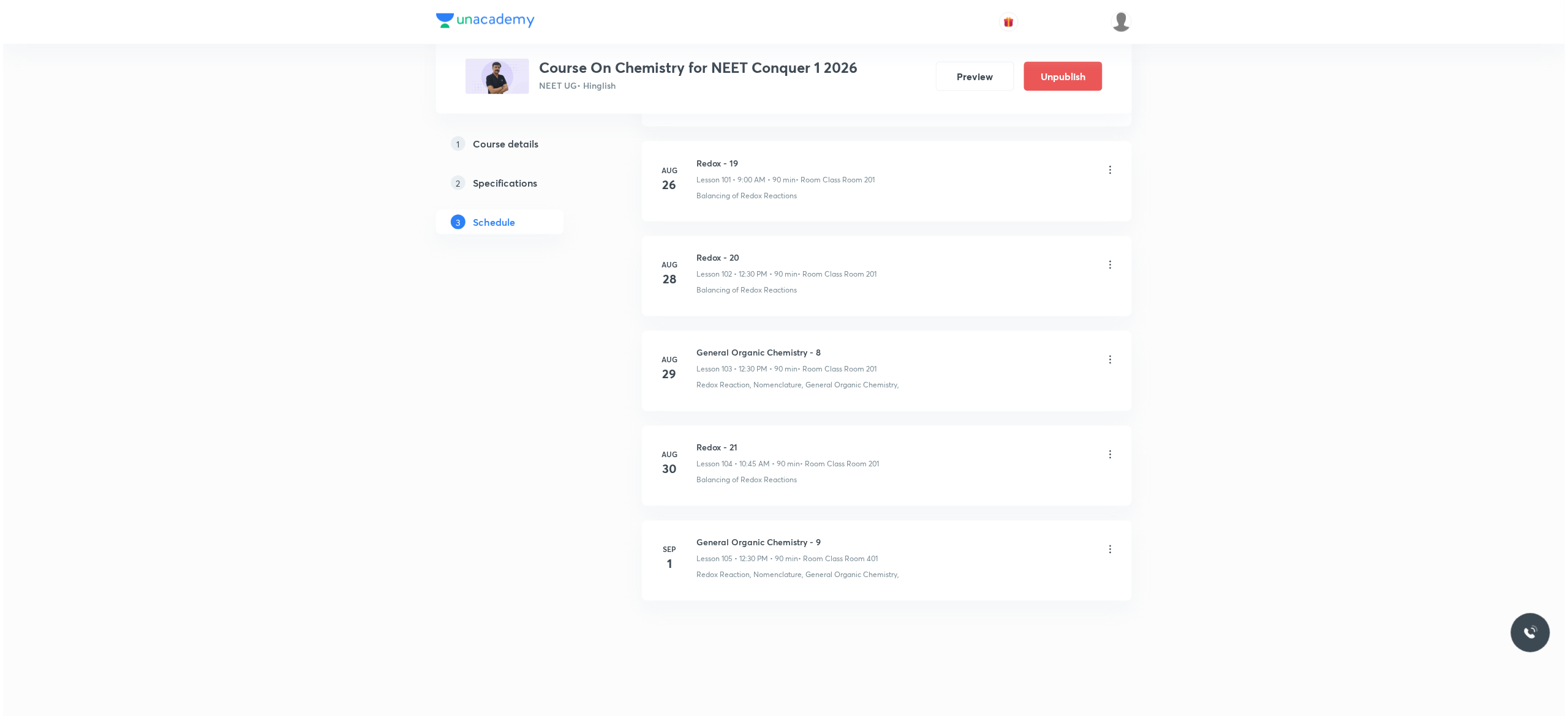
scroll to position [10349, 0]
click at [1110, 552] on icon at bounding box center [1107, 550] width 12 height 12
click at [1002, 578] on li "Edit" at bounding box center [1038, 581] width 134 height 22
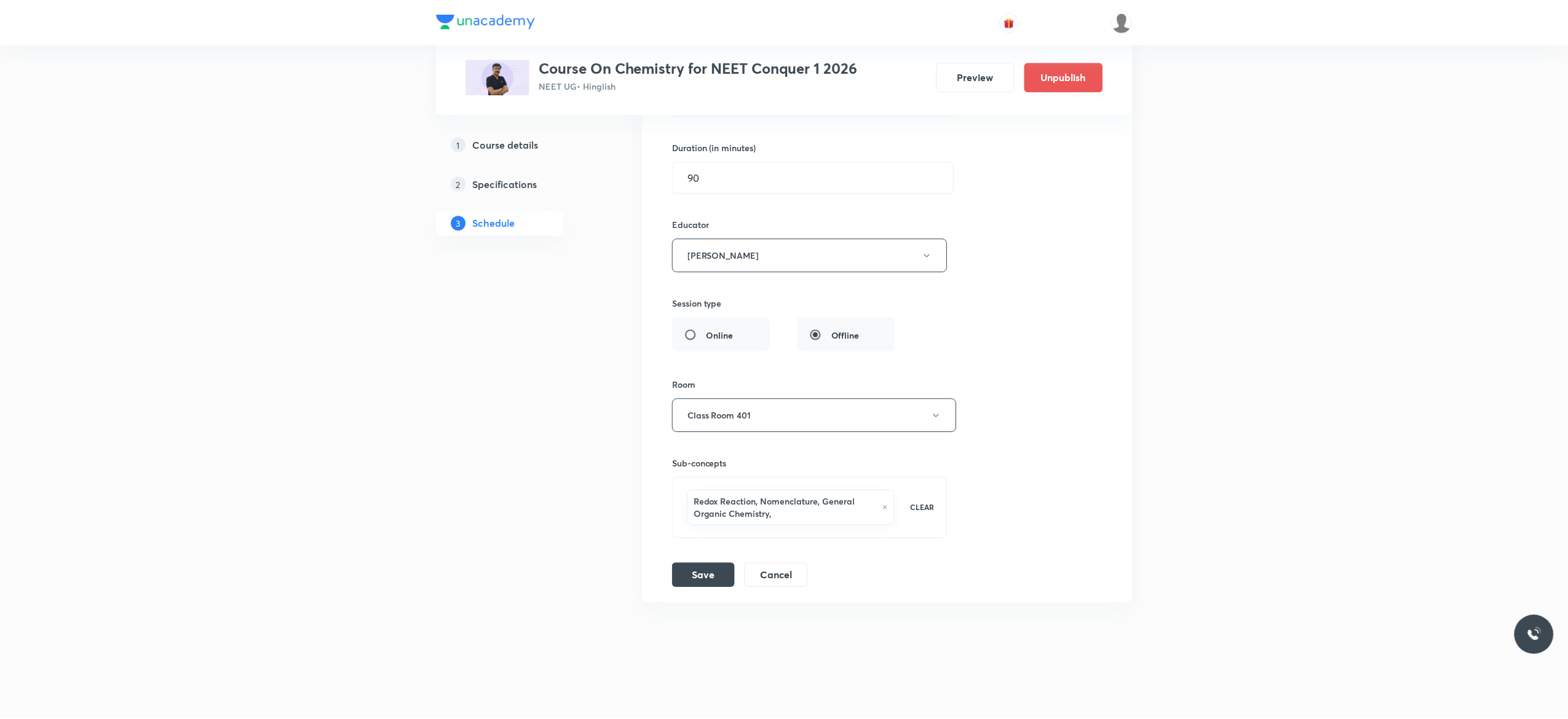
scroll to position [10314, 0]
click at [933, 252] on button "[PERSON_NAME]" at bounding box center [809, 255] width 276 height 34
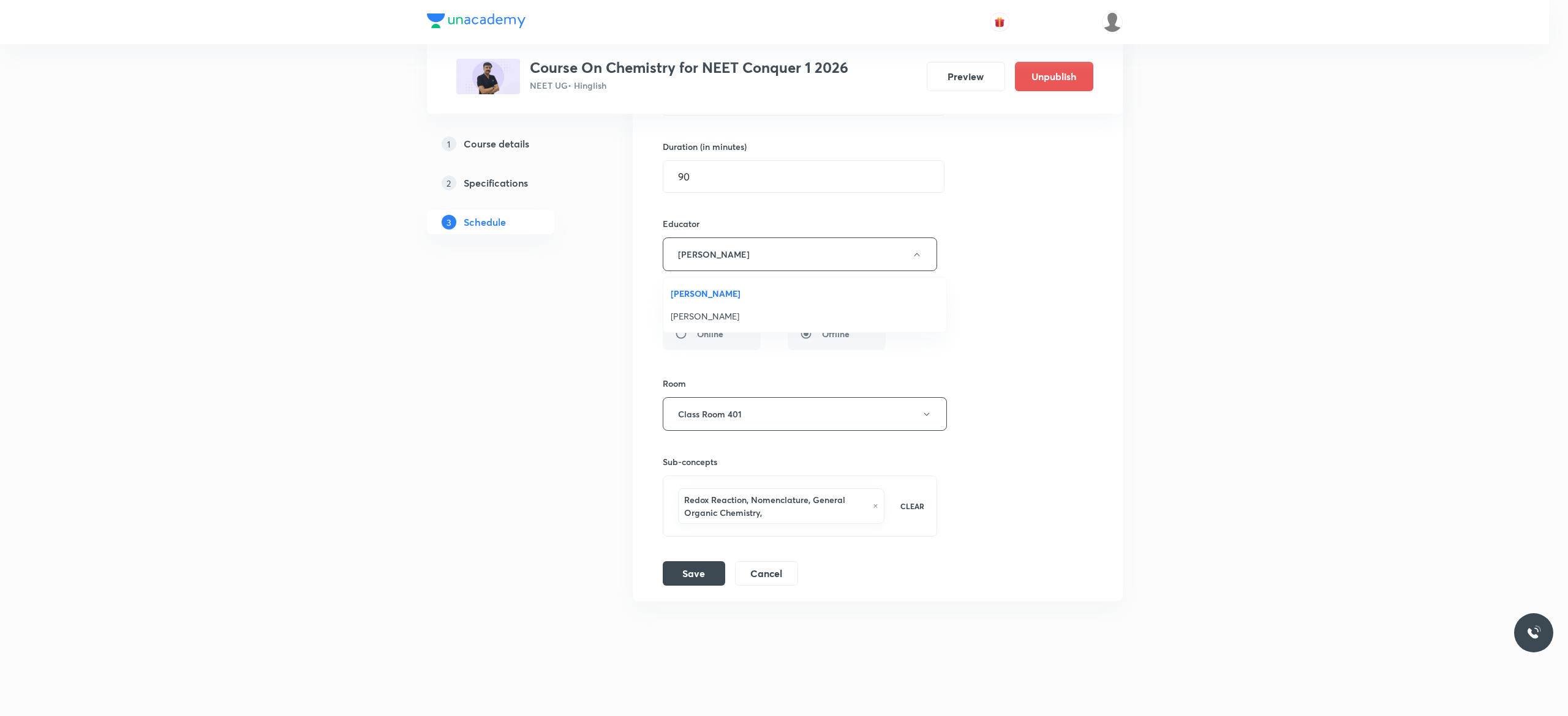
click at [740, 318] on span "[PERSON_NAME]" at bounding box center [804, 316] width 268 height 13
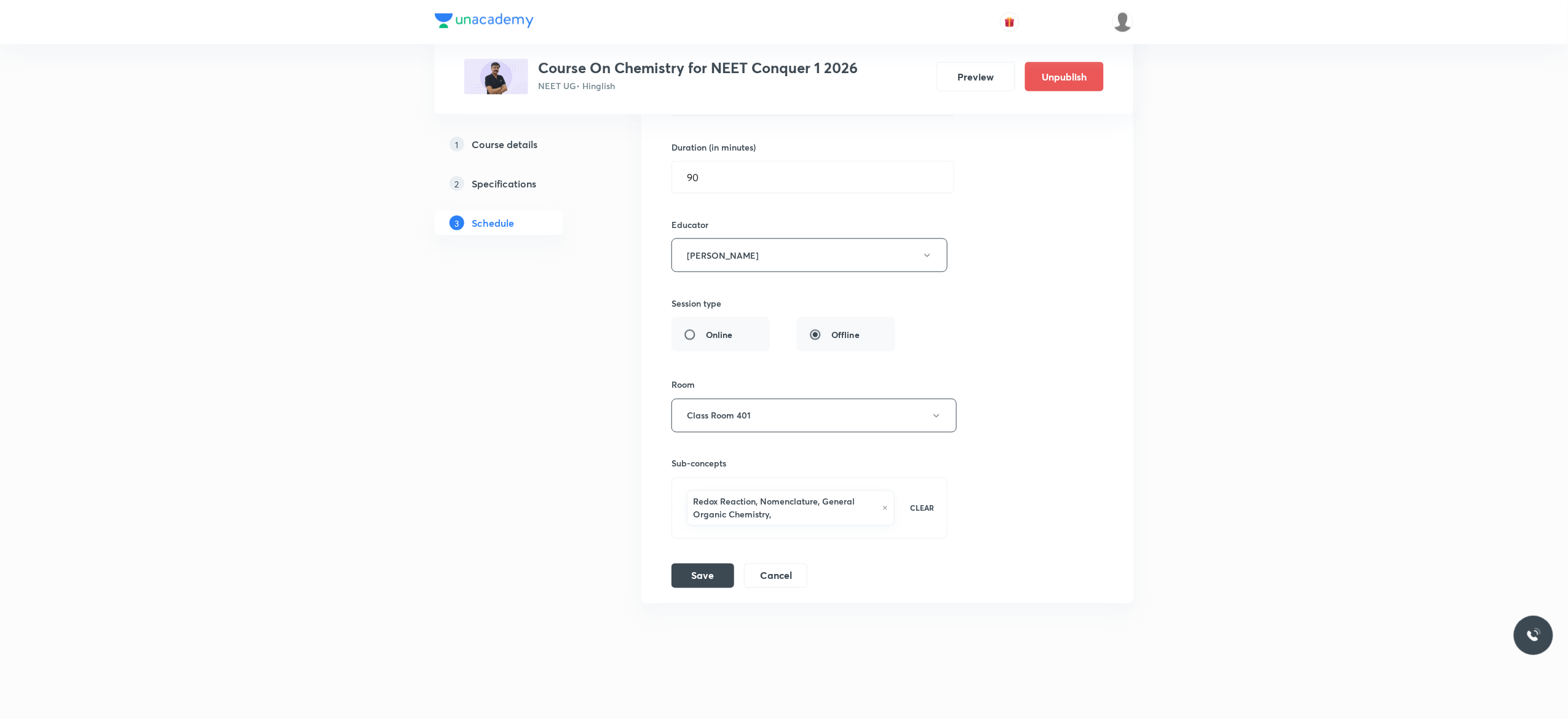
click at [1053, 245] on div "Session title 29/99 General Organic Chemistry - 9 ​ Schedule for Sep 1, 2025, 1…" at bounding box center [887, 274] width 432 height 627
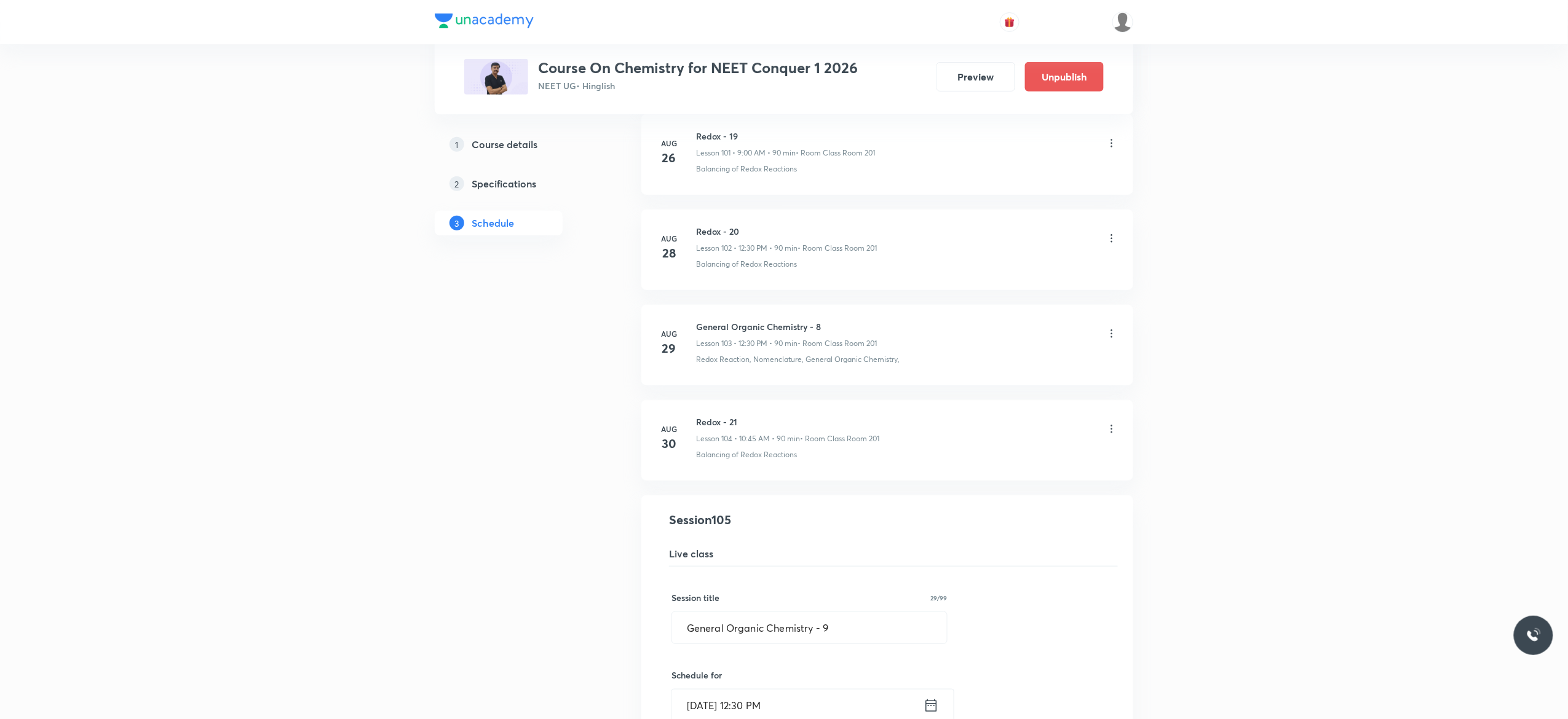
scroll to position [9773, 0]
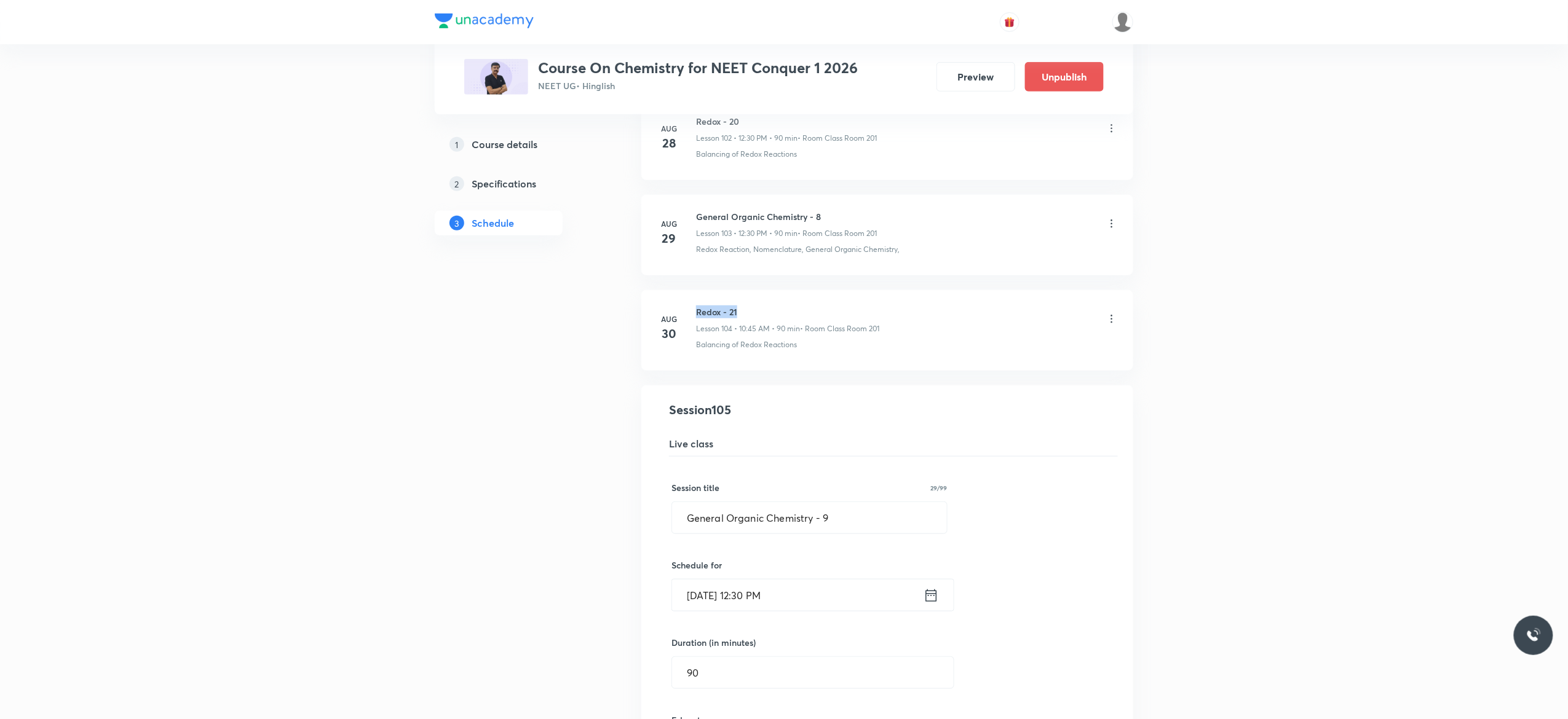
drag, startPoint x: 744, startPoint y: 346, endPoint x: 696, endPoint y: 353, distance: 48.5
click at [696, 353] on li "Aug 30 Redox - 21 Lesson 104 • 10:45 AM • 90 min • Room Class Room 201 Balancin…" at bounding box center [887, 330] width 492 height 81
copy h6 "Redox - 21"
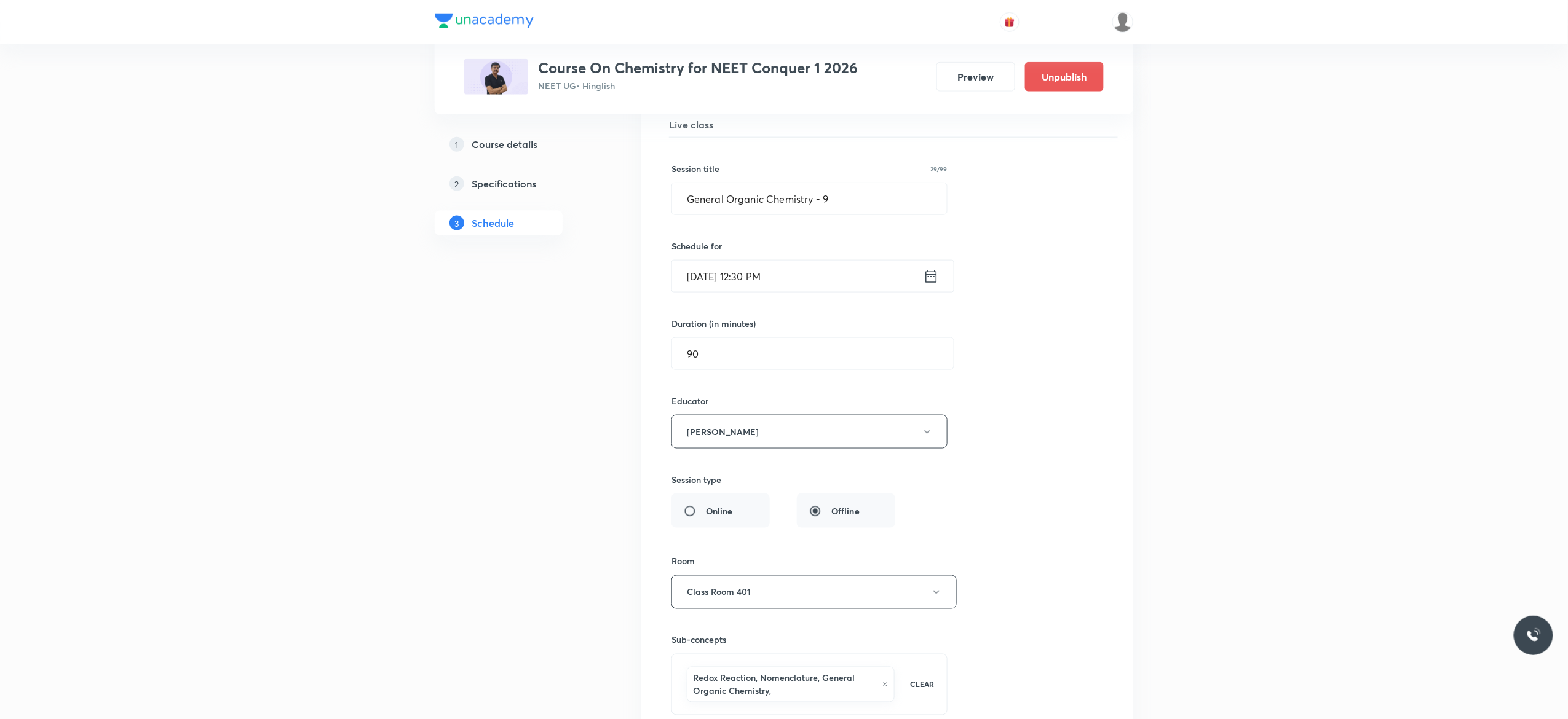
scroll to position [10215, 0]
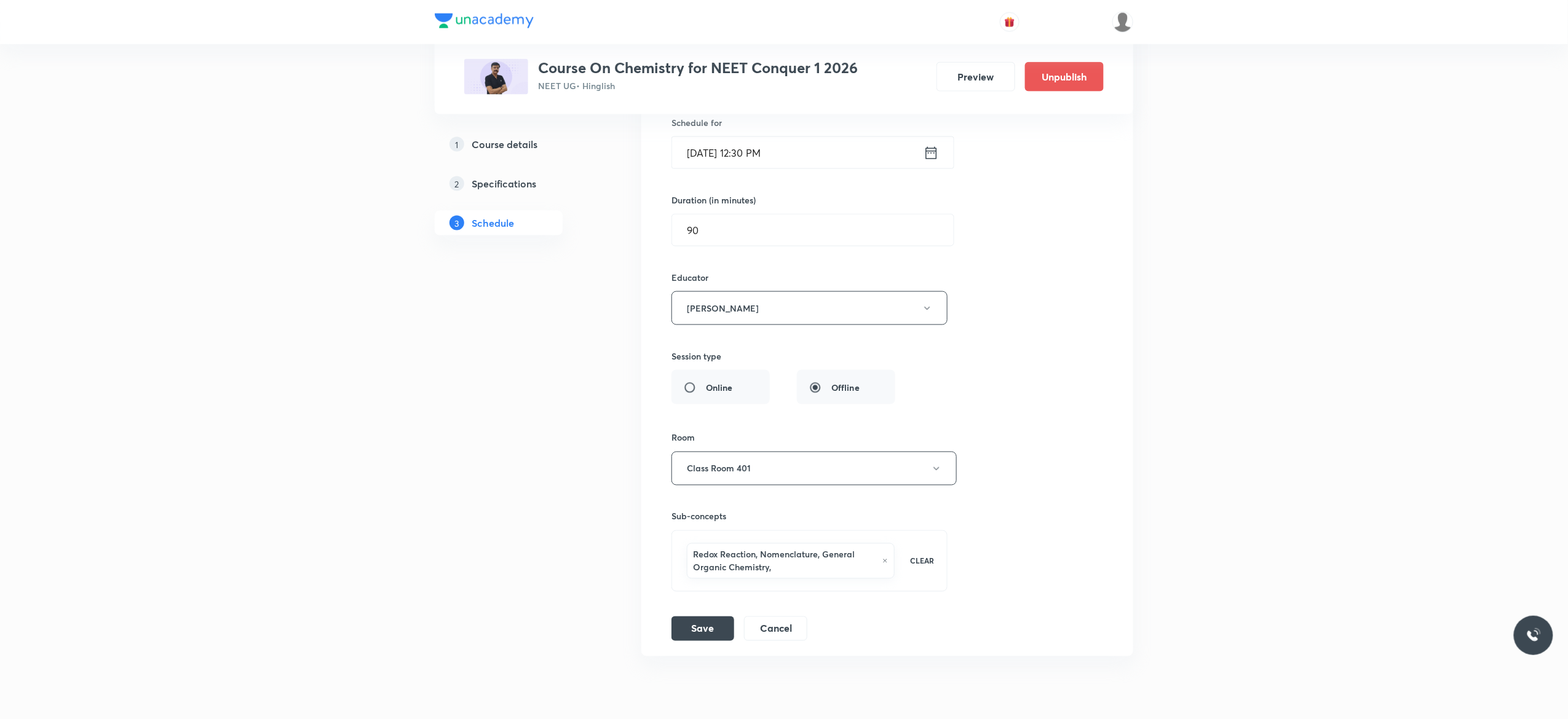
click at [886, 579] on div "Redox Reaction, Nomenclature, General Organic Chemistry," at bounding box center [791, 561] width 208 height 36
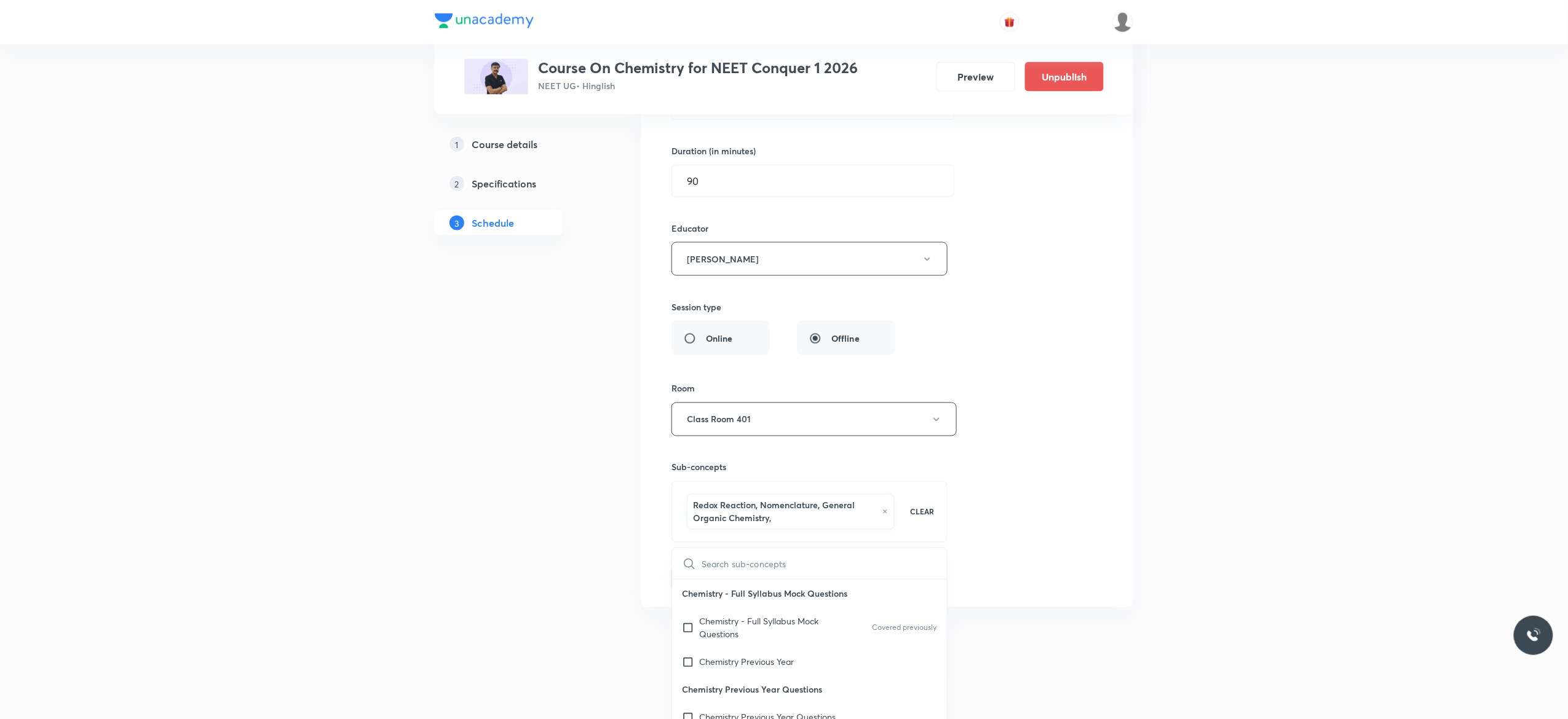
type input "Redox - 21"
checkbox input "true"
type input "Redox - 2"
checkbox input "true"
type input "Redox -"
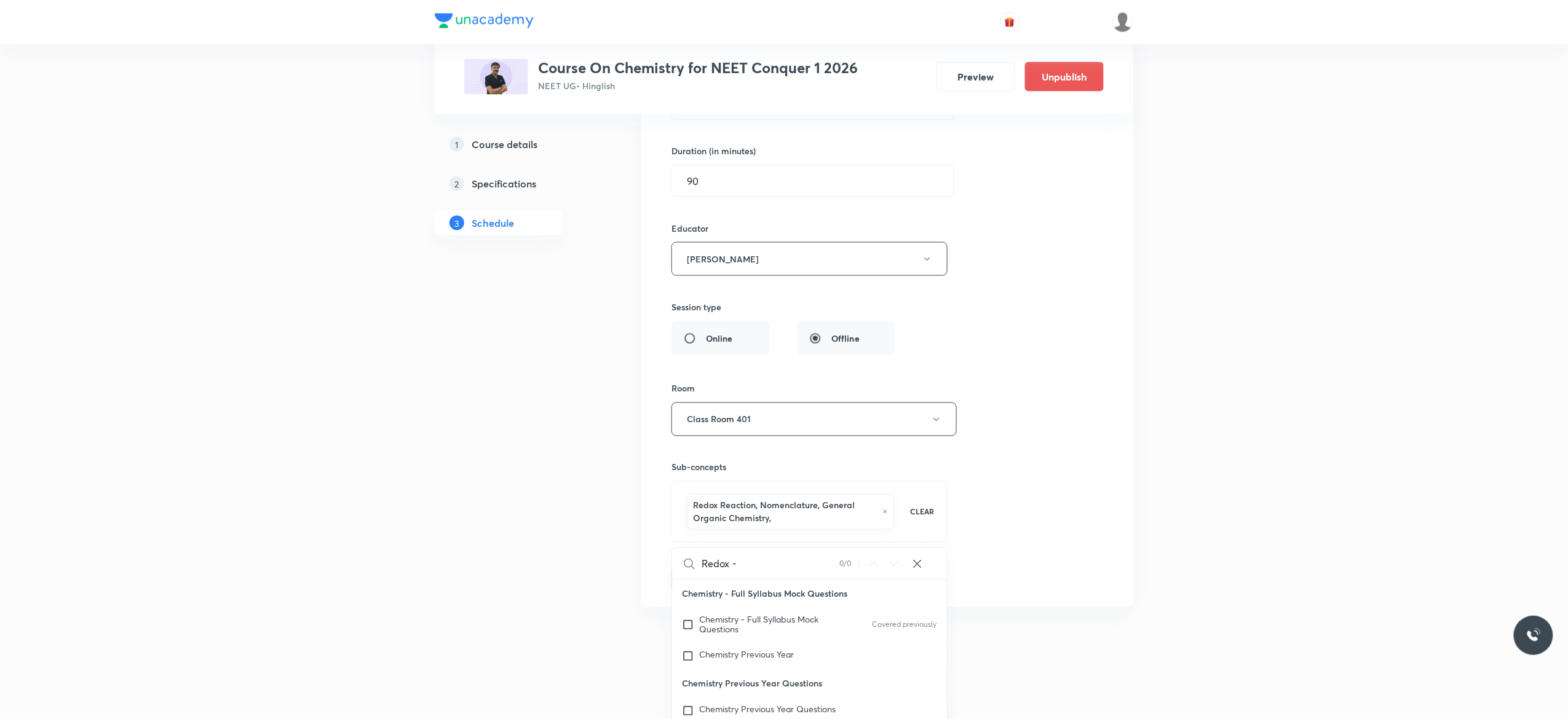
checkbox input "true"
type input "Redox"
checkbox input "true"
type input "Redox"
checkbox input "true"
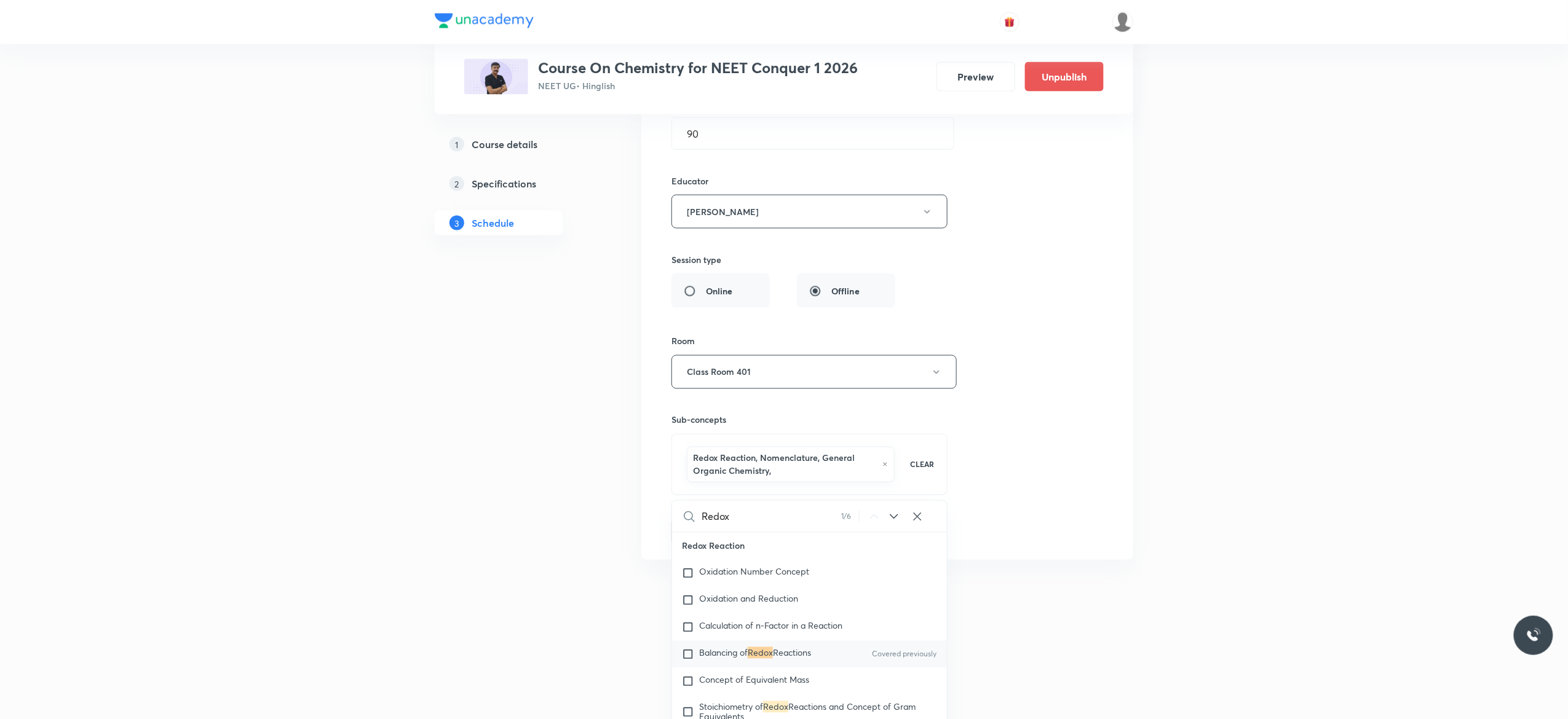
scroll to position [10387, 0]
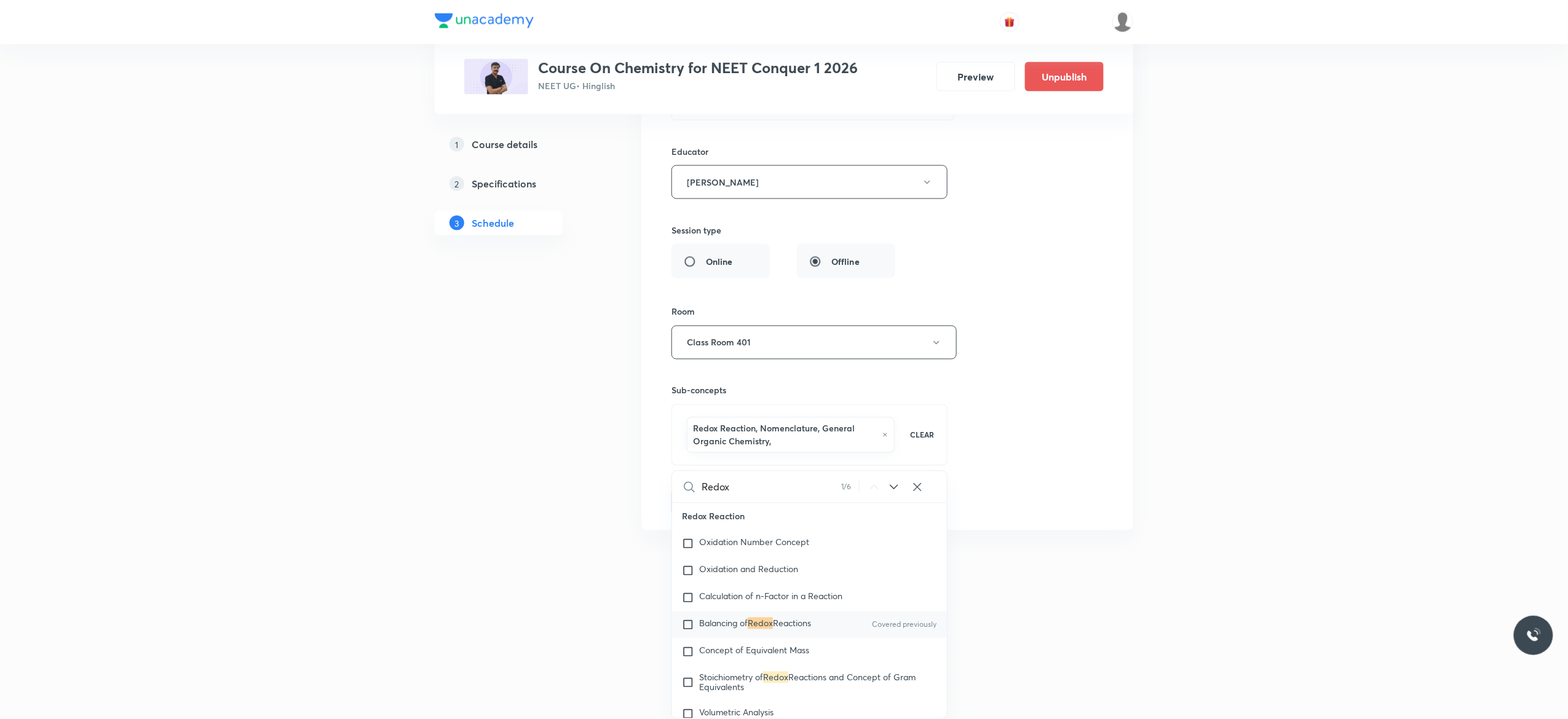
type input "Redox"
click at [686, 631] on input "checkbox" at bounding box center [690, 625] width 18 height 13
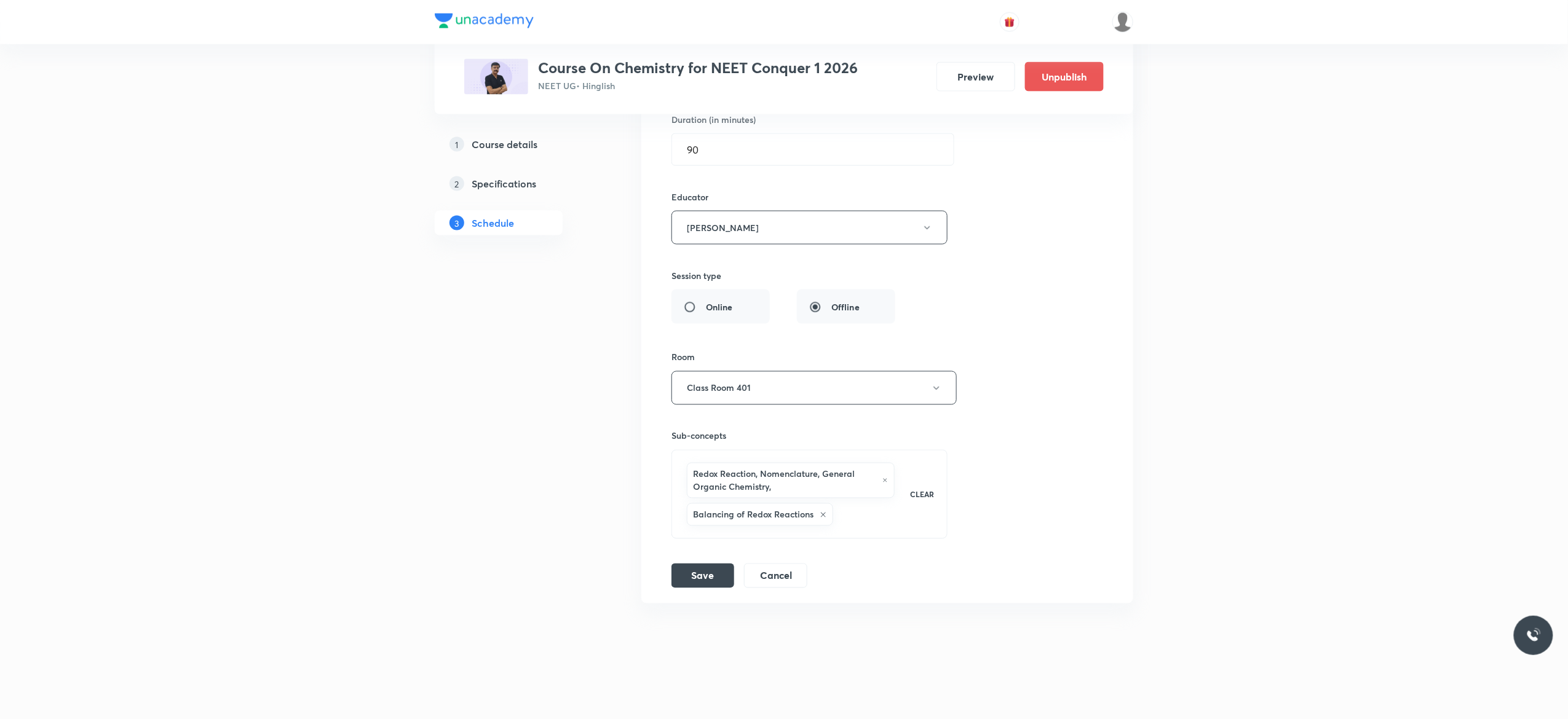
scroll to position [10342, 0]
click at [988, 380] on div "Session title 29/99 General Organic Chemistry - 9 ​ Schedule for Sep 1, 2025, 1…" at bounding box center [887, 261] width 432 height 655
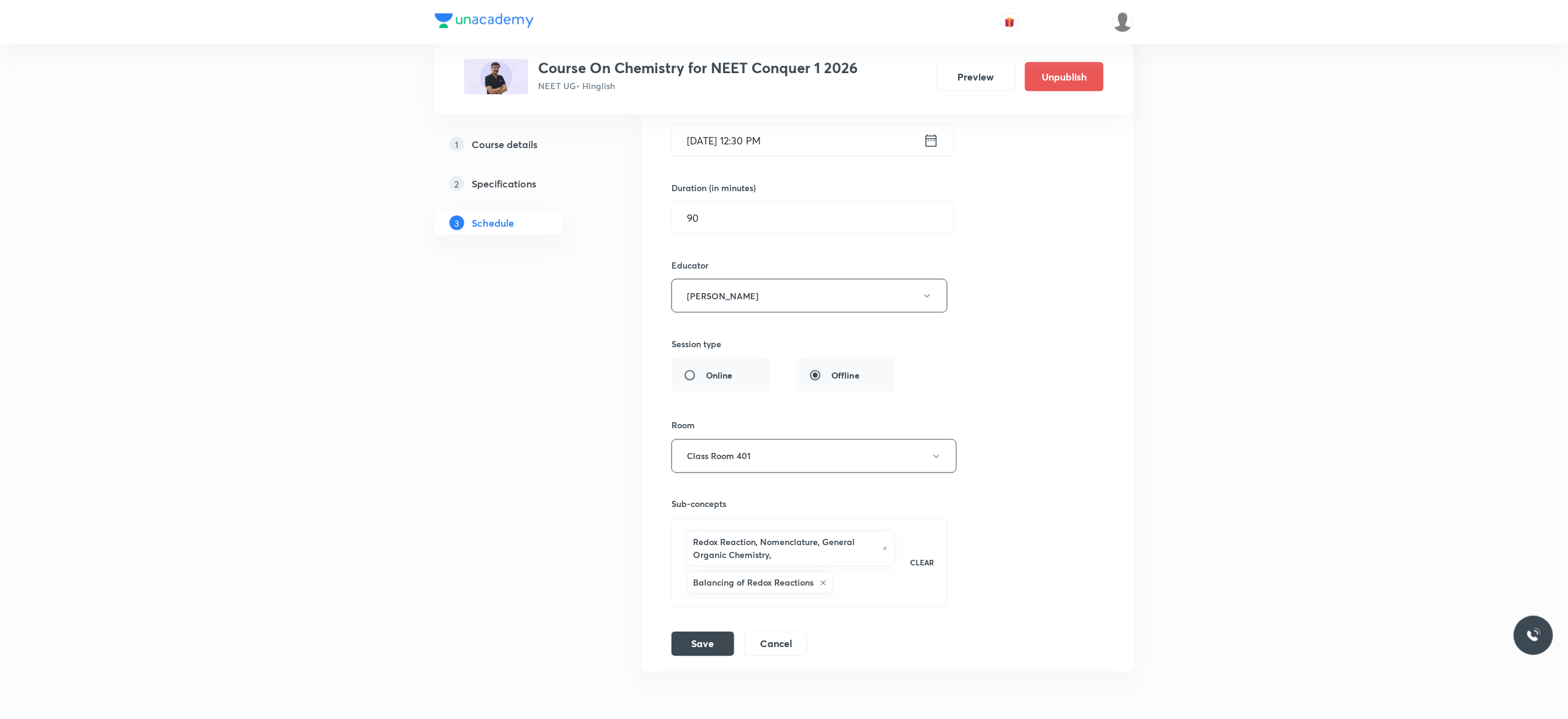
scroll to position [10195, 0]
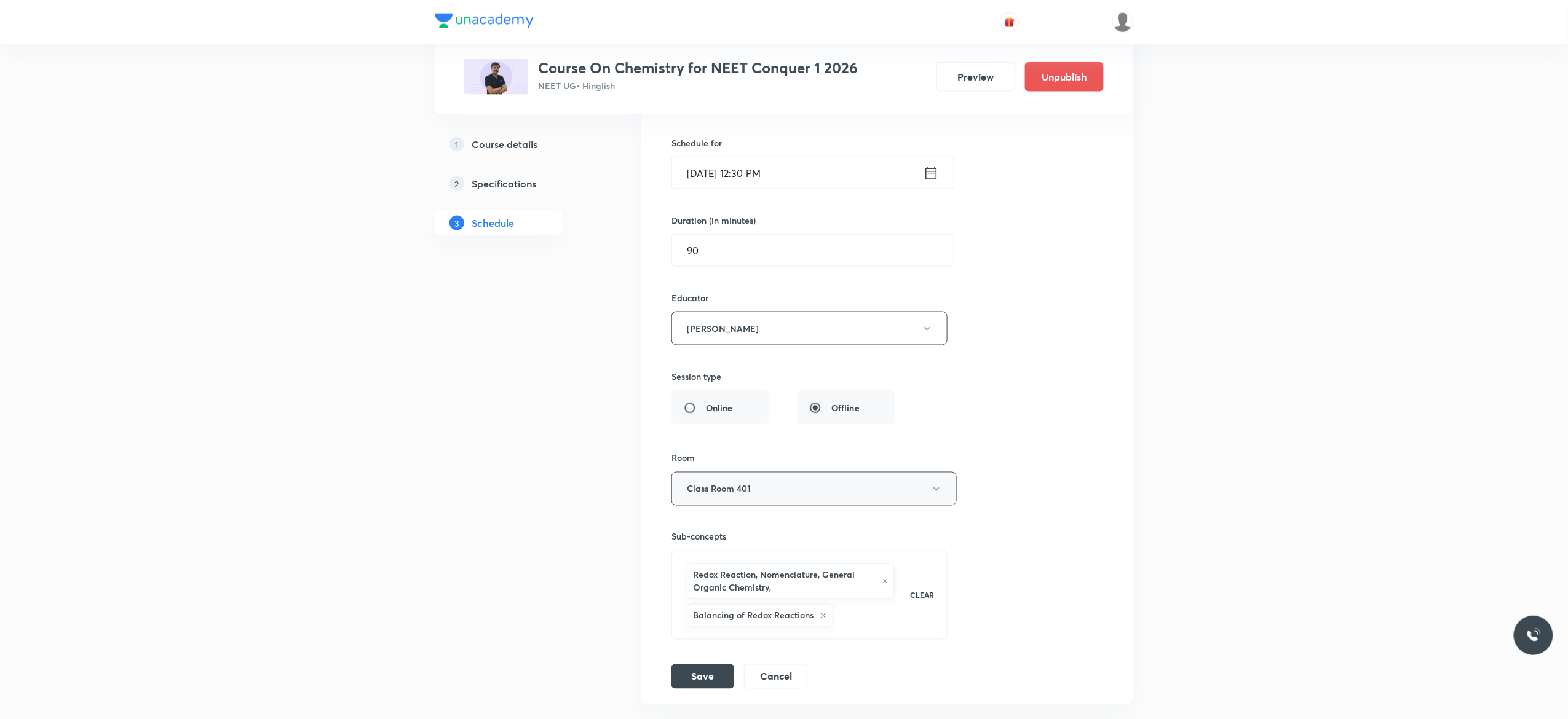
click at [938, 494] on icon "button" at bounding box center [936, 490] width 10 height 10
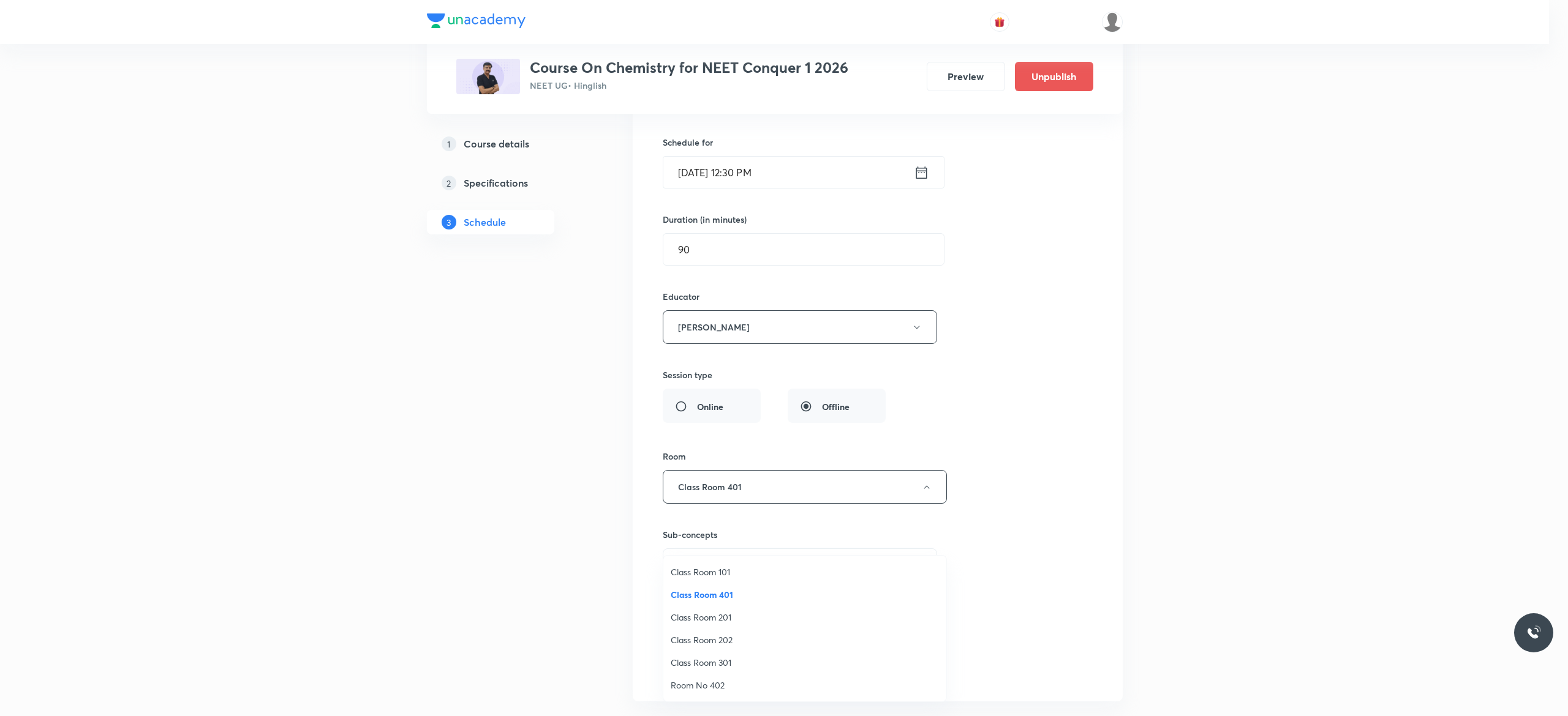
click at [728, 617] on span "Class Room 201" at bounding box center [804, 617] width 268 height 13
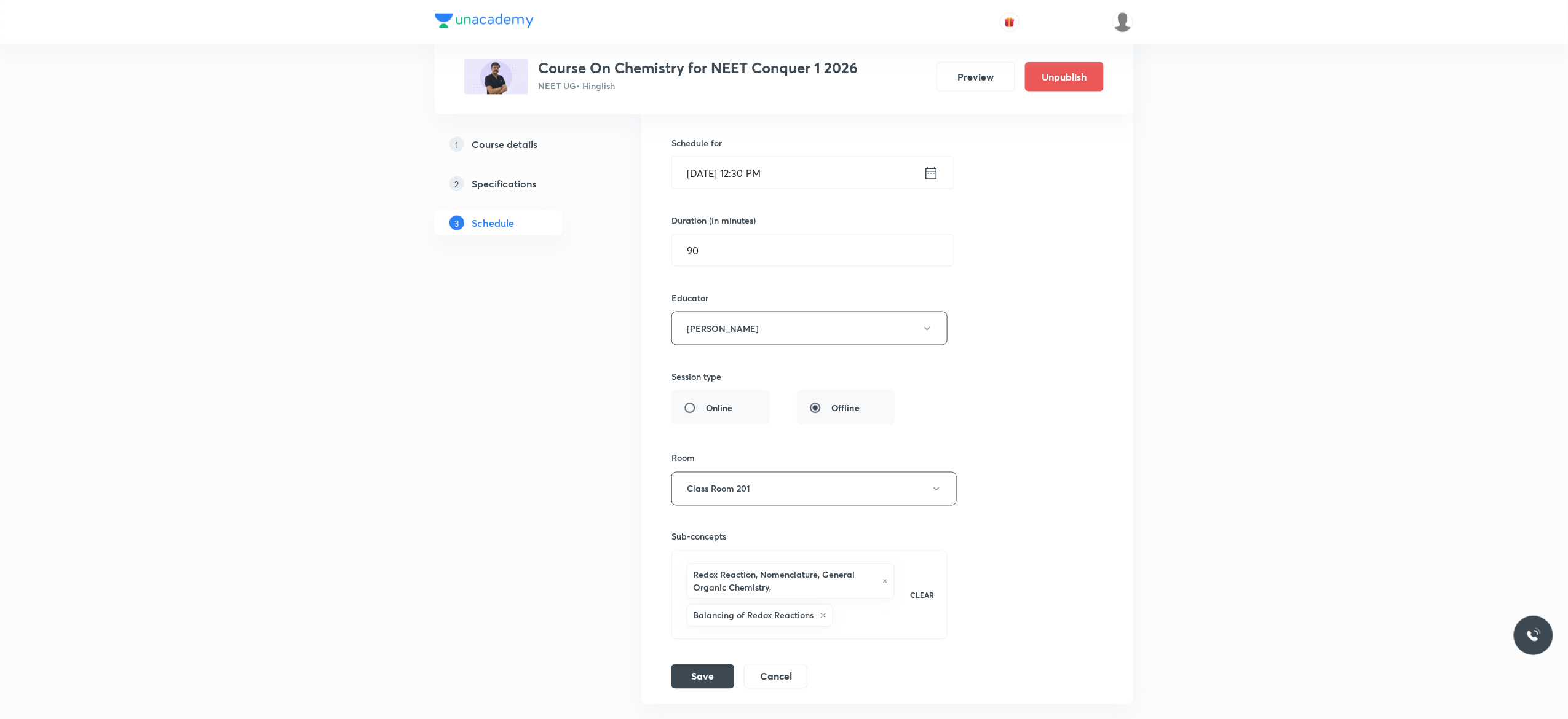
click at [1051, 376] on div "Session title 29/99 General Organic Chemistry - 9 ​ Schedule for Sep 1, 2025, 1…" at bounding box center [887, 361] width 432 height 655
click at [856, 111] on input "General Organic Chemistry - 9" at bounding box center [809, 96] width 275 height 31
type input "G"
paste input "Redox - 21"
type input "Redox - 22"
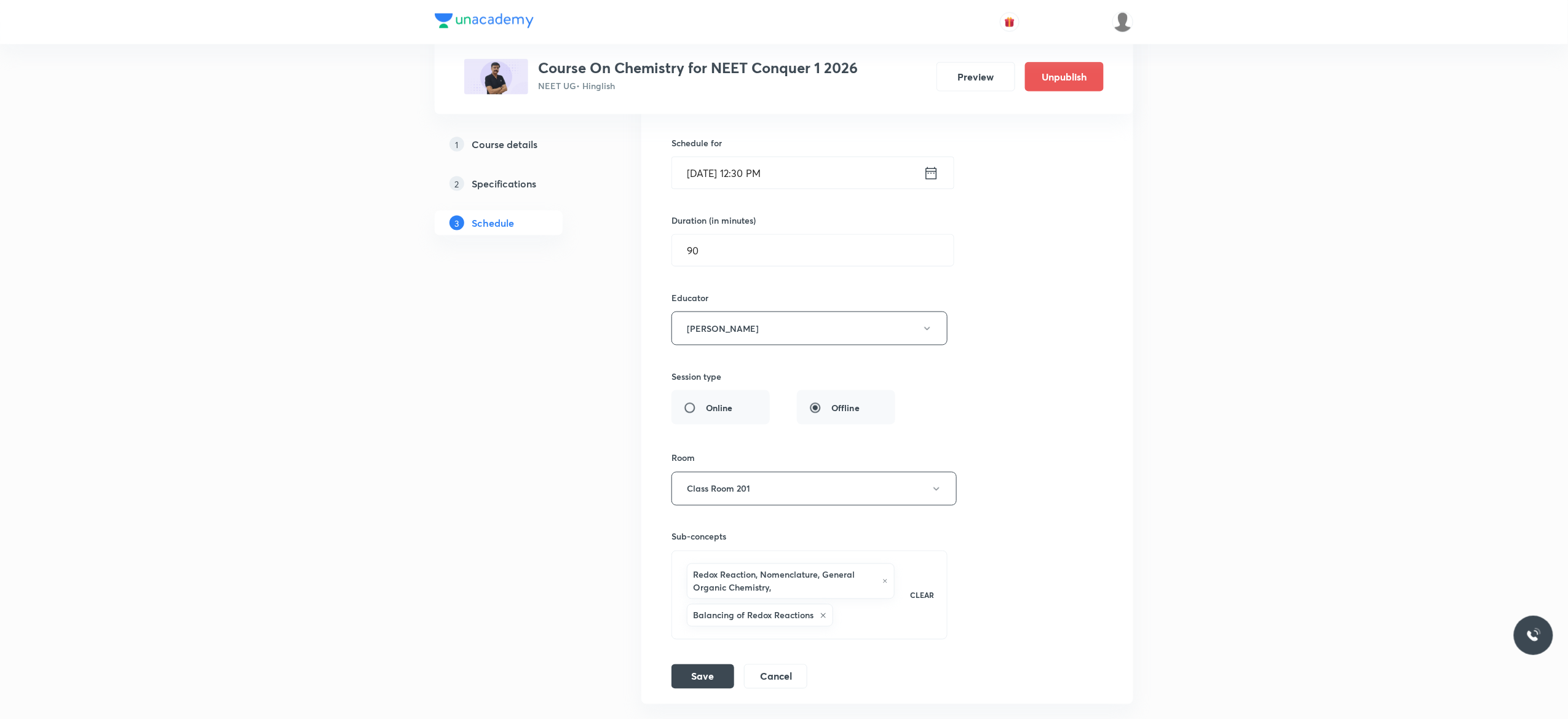
click at [1059, 258] on div "Session title 10/99 Redox - 22 ​ Schedule for Sep 1, 2025, 12:30 PM ​ Duration …" at bounding box center [887, 361] width 432 height 655
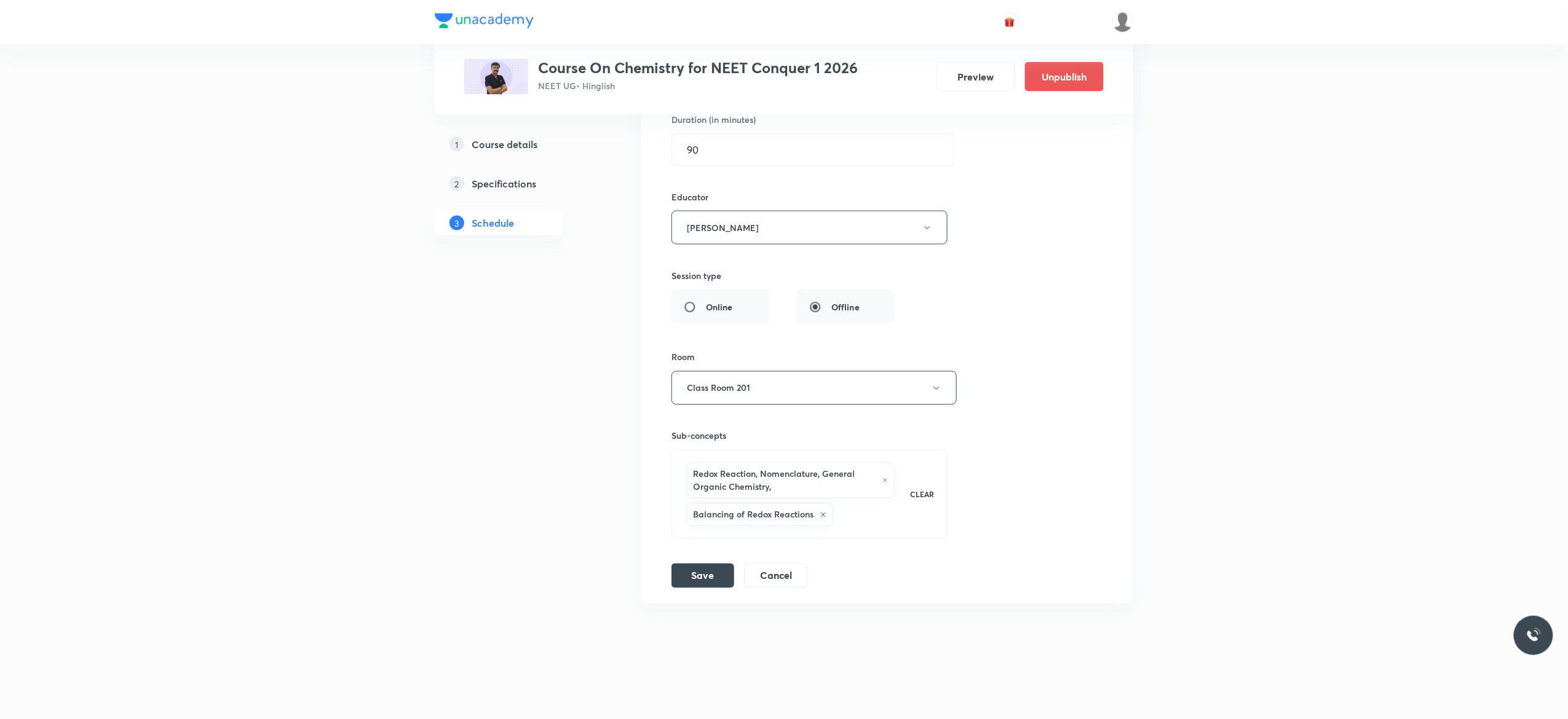
scroll to position [10342, 0]
click at [704, 578] on button "Save" at bounding box center [702, 574] width 63 height 24
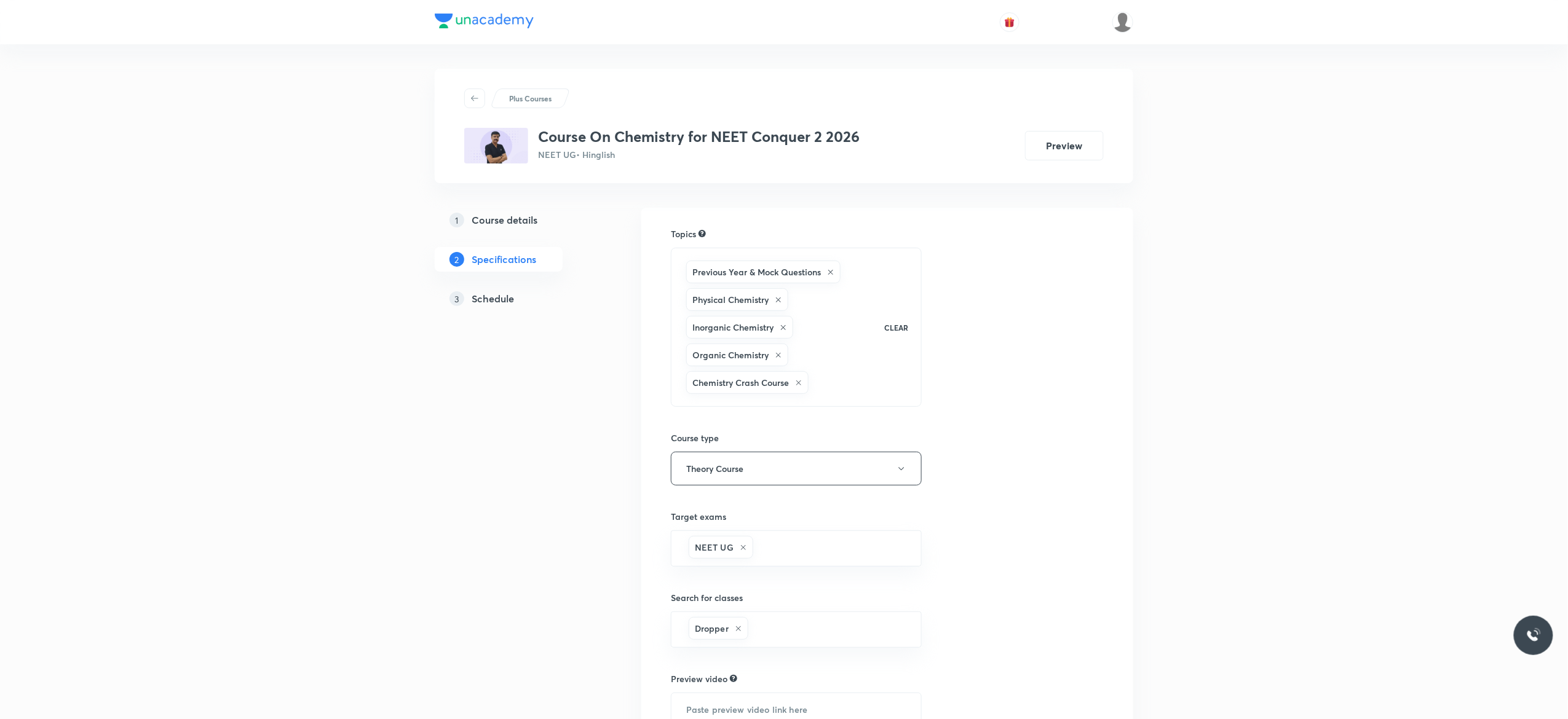
click at [505, 303] on h5 "Schedule" at bounding box center [493, 299] width 43 height 15
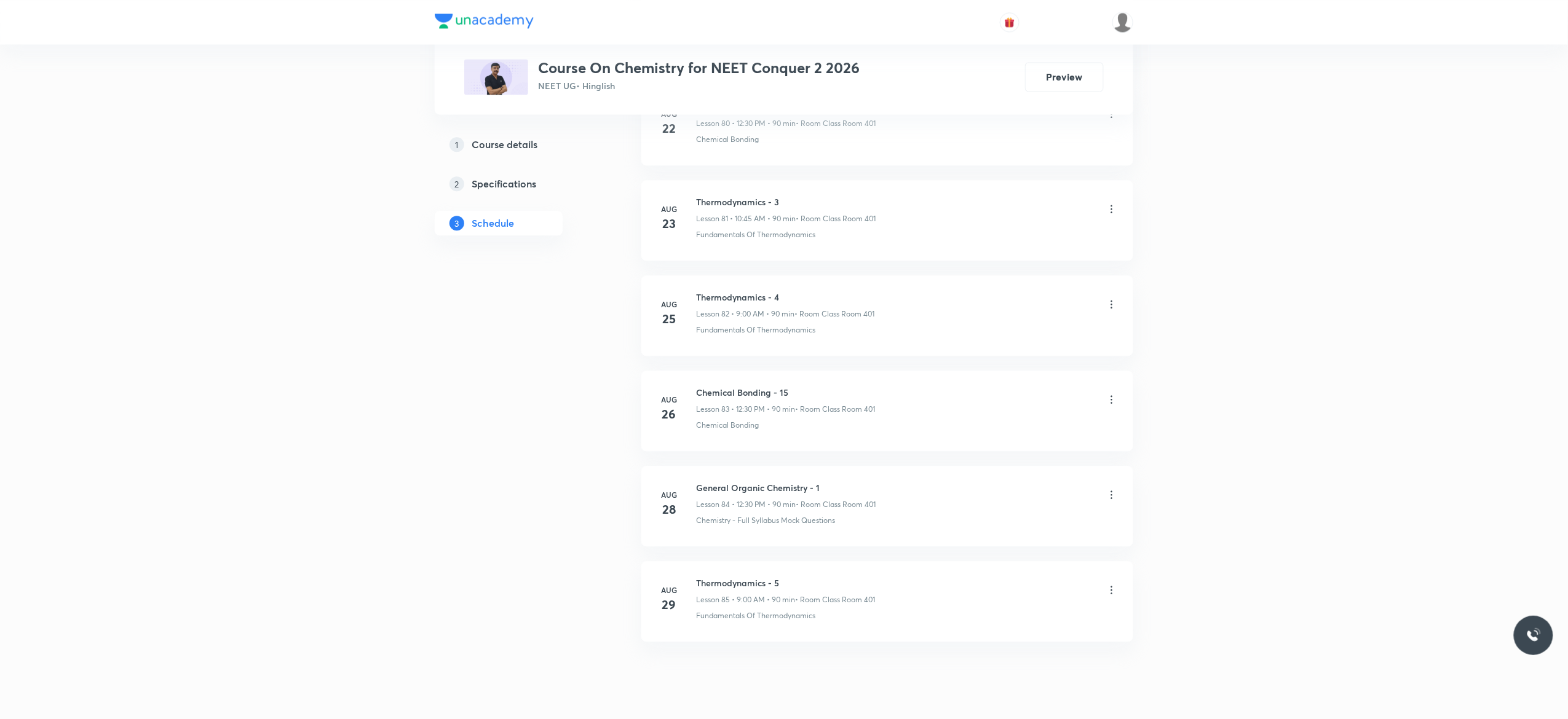
scroll to position [8479, 0]
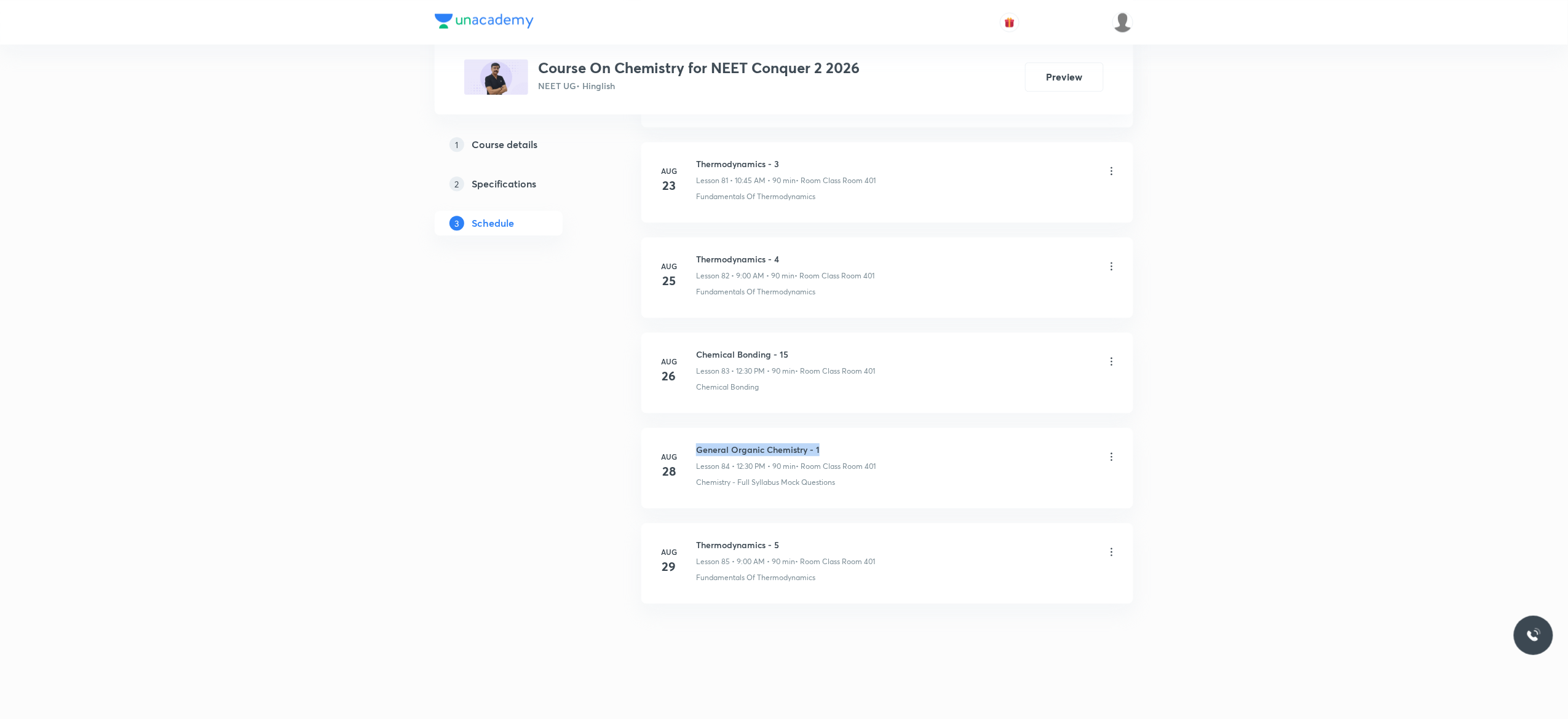
drag, startPoint x: 824, startPoint y: 445, endPoint x: 697, endPoint y: 443, distance: 127.0
click at [697, 443] on h6 "General Organic Chemistry - 1" at bounding box center [786, 450] width 180 height 13
copy h6 "General Organic Chemistry - 1"
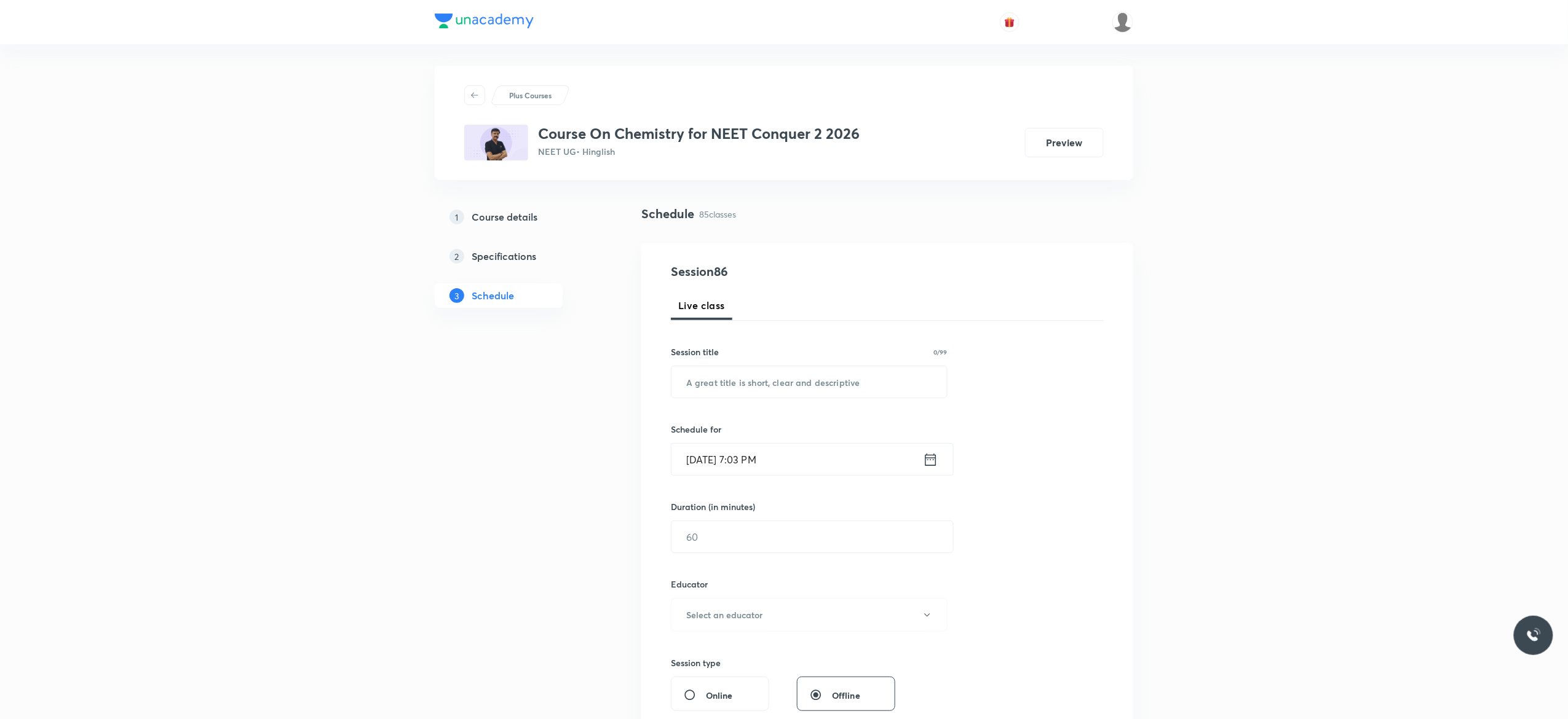
scroll to position [0, 0]
click at [716, 385] on input "text" at bounding box center [809, 385] width 275 height 31
paste input "General Organic Chemistry - 1"
type input "General Organic Chemistry - 2"
click at [930, 461] on icon at bounding box center [931, 463] width 16 height 18
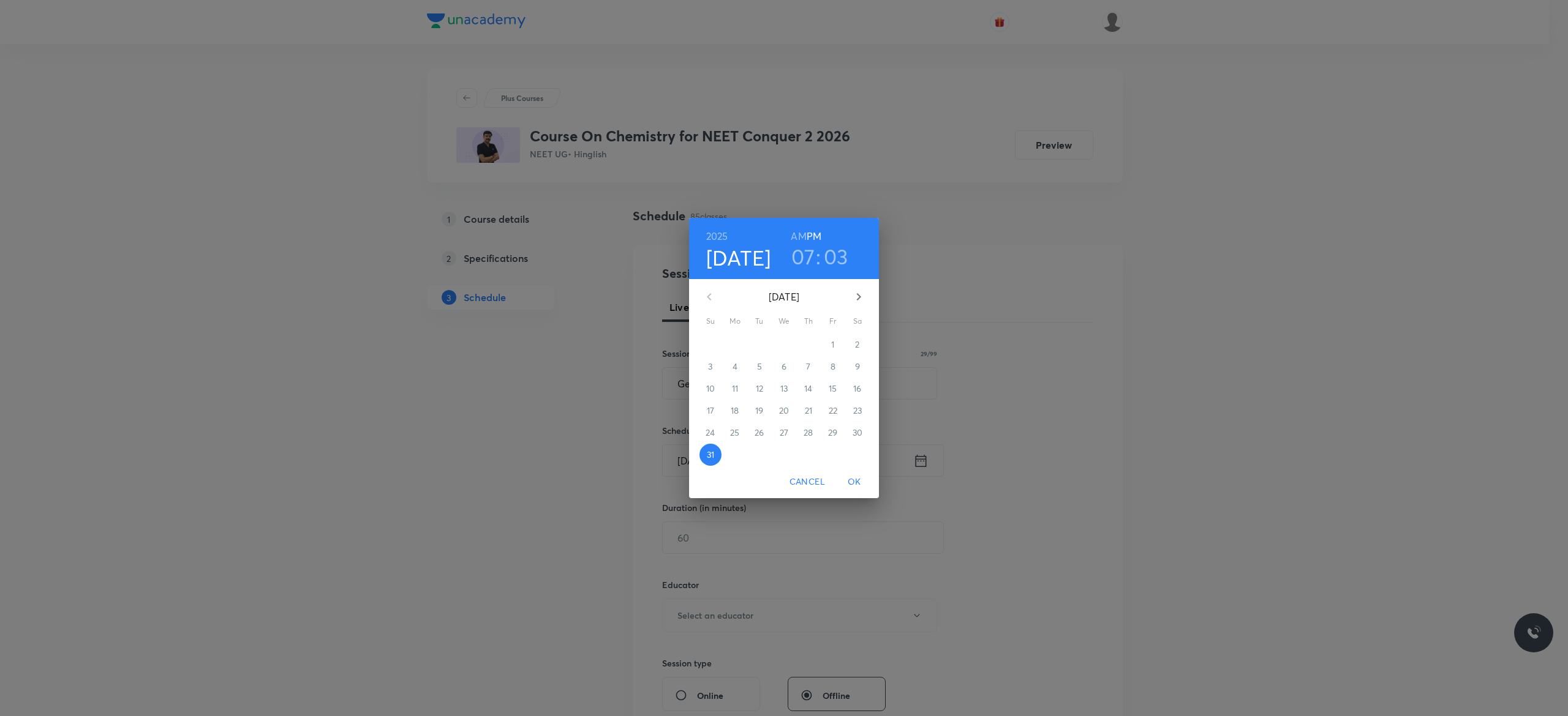
click at [860, 295] on icon "button" at bounding box center [858, 297] width 15 height 15
click at [735, 344] on p "1" at bounding box center [734, 345] width 3 height 12
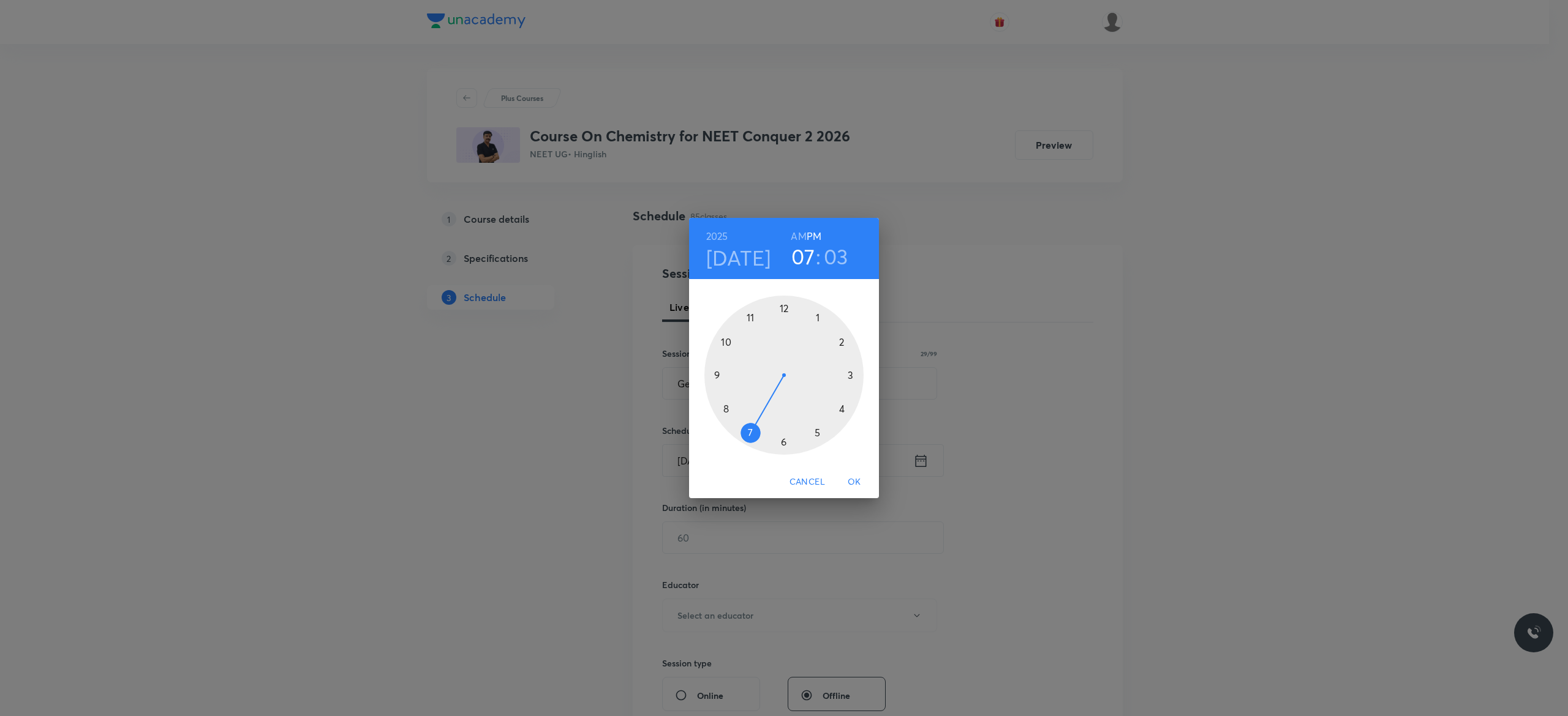
click at [782, 309] on div at bounding box center [784, 375] width 159 height 159
click at [784, 443] on div at bounding box center [784, 375] width 159 height 159
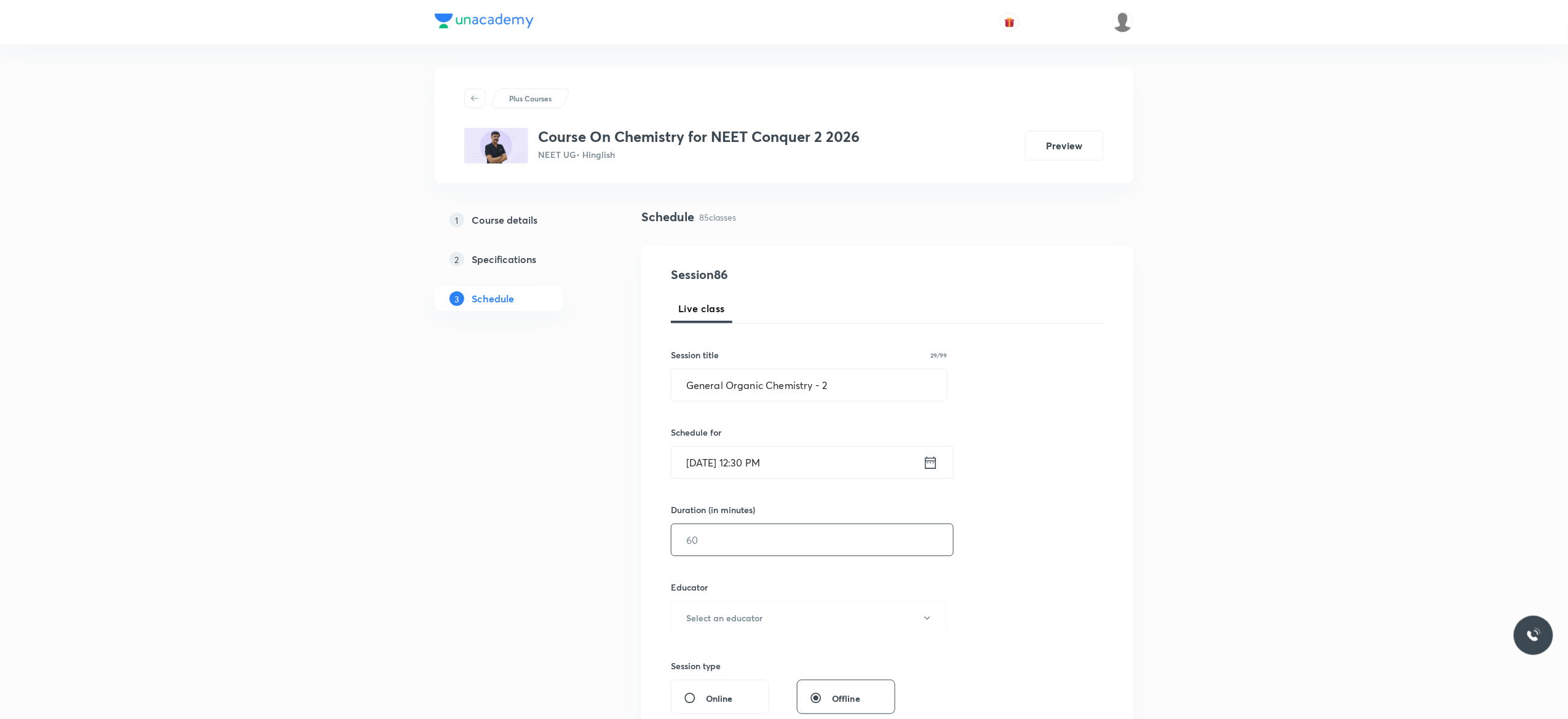
click at [736, 537] on input "text" at bounding box center [812, 540] width 281 height 31
type input "90"
click at [928, 621] on icon "button" at bounding box center [928, 618] width 10 height 10
click at [697, 661] on span "Vijai Shukla" at bounding box center [807, 660] width 270 height 13
click at [1035, 551] on div "Session 86 Live class Session title 29/99 General Organic Chemistry - 2 ​ Sched…" at bounding box center [887, 593] width 433 height 656
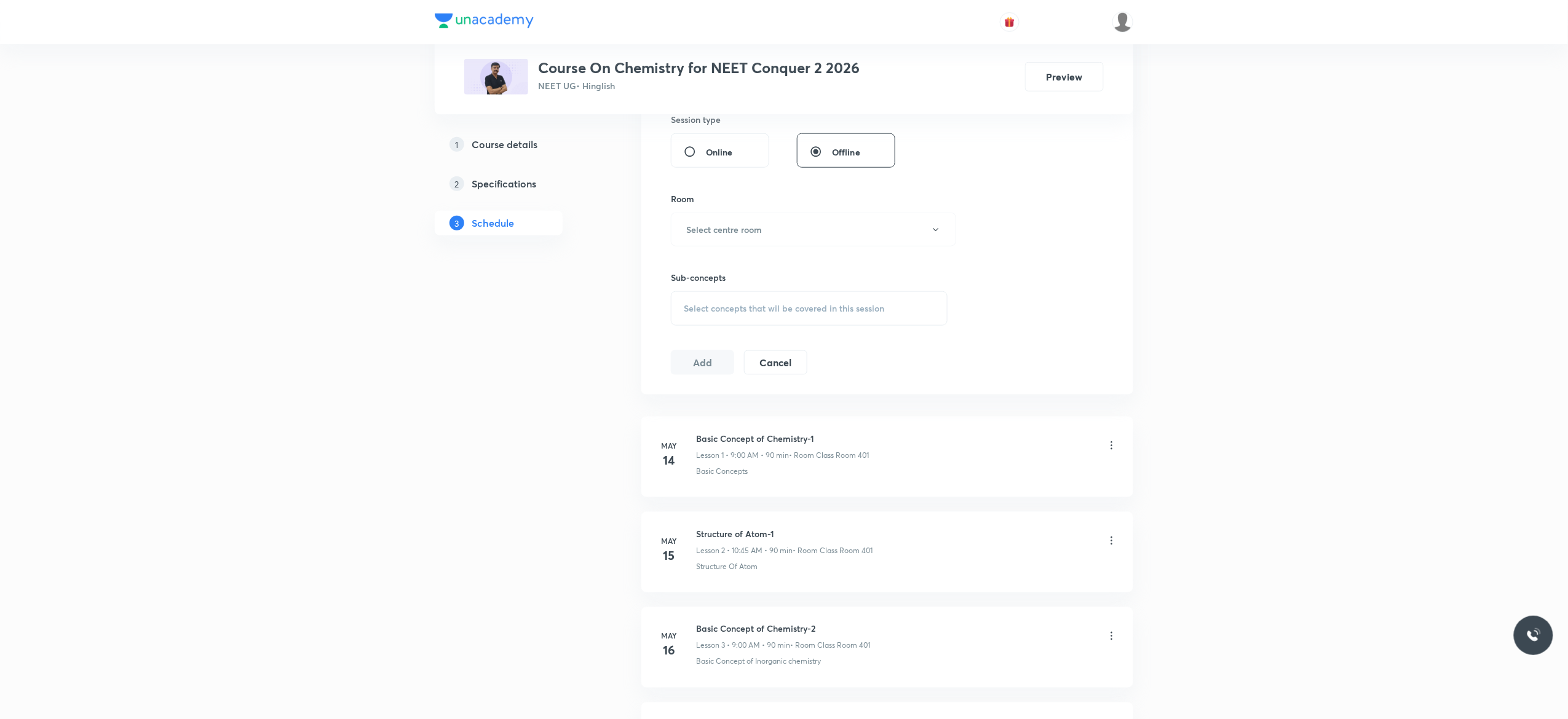
scroll to position [541, 0]
click at [933, 235] on icon "button" at bounding box center [936, 236] width 10 height 10
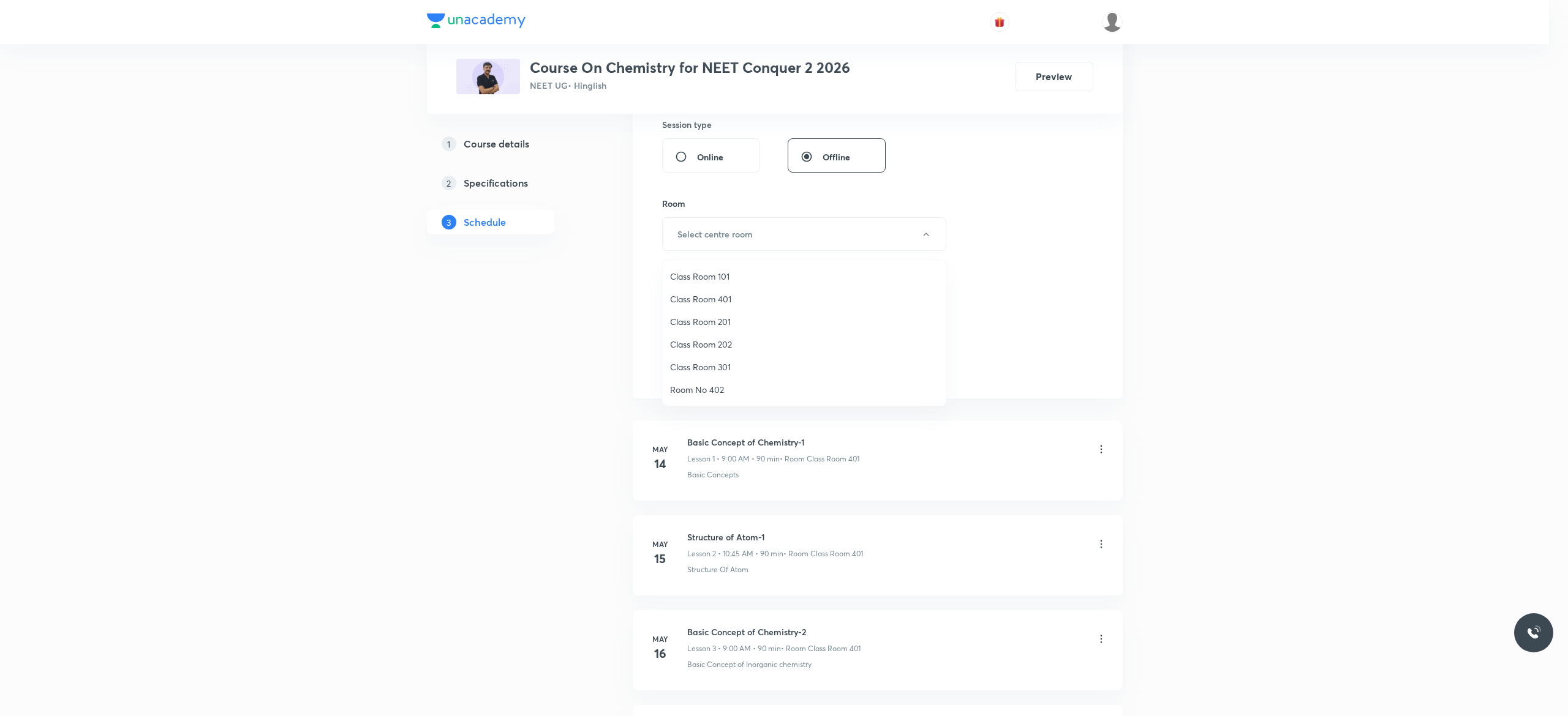
click at [720, 298] on span "Class Room 401" at bounding box center [804, 299] width 268 height 13
click at [692, 323] on div "Select concepts that wil be covered in this session" at bounding box center [805, 313] width 275 height 34
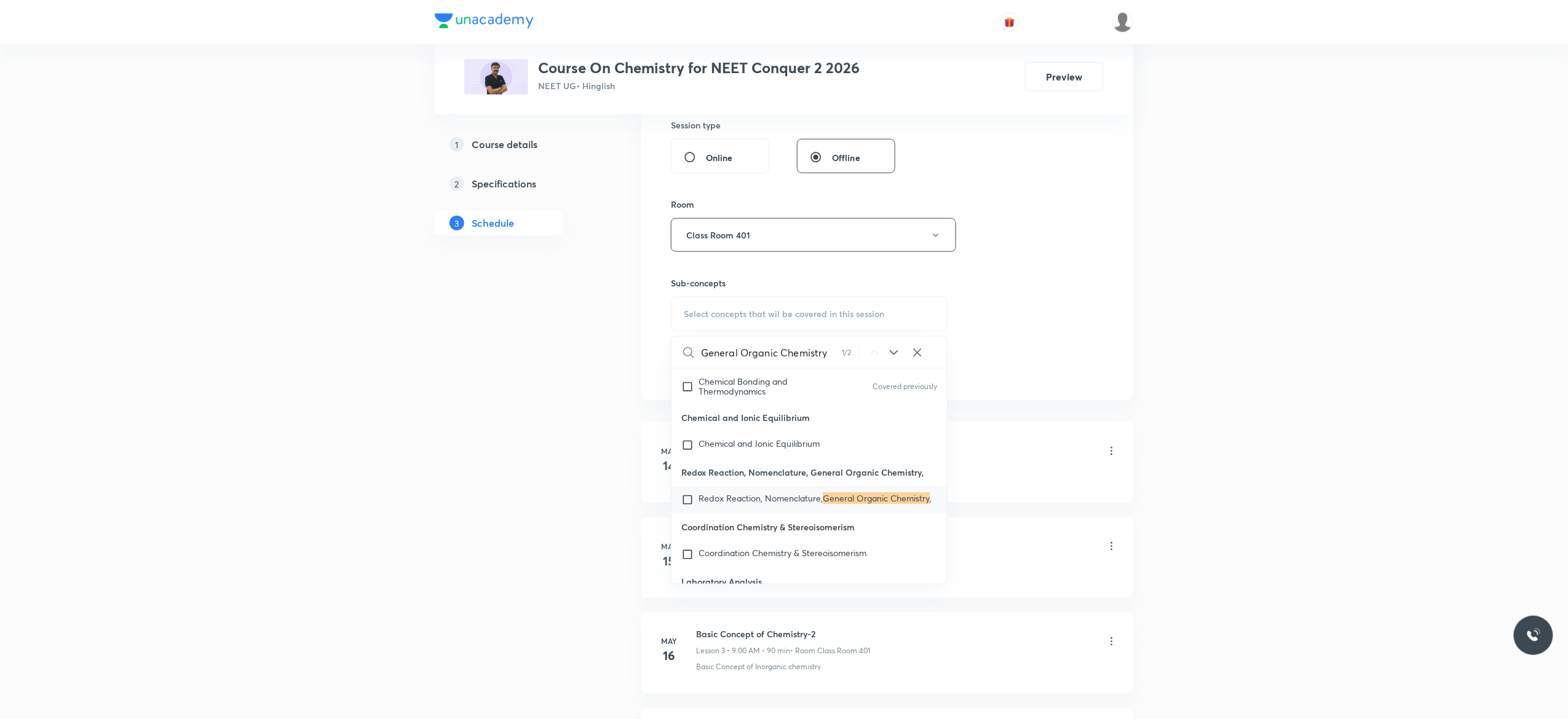
scroll to position [13722, 0]
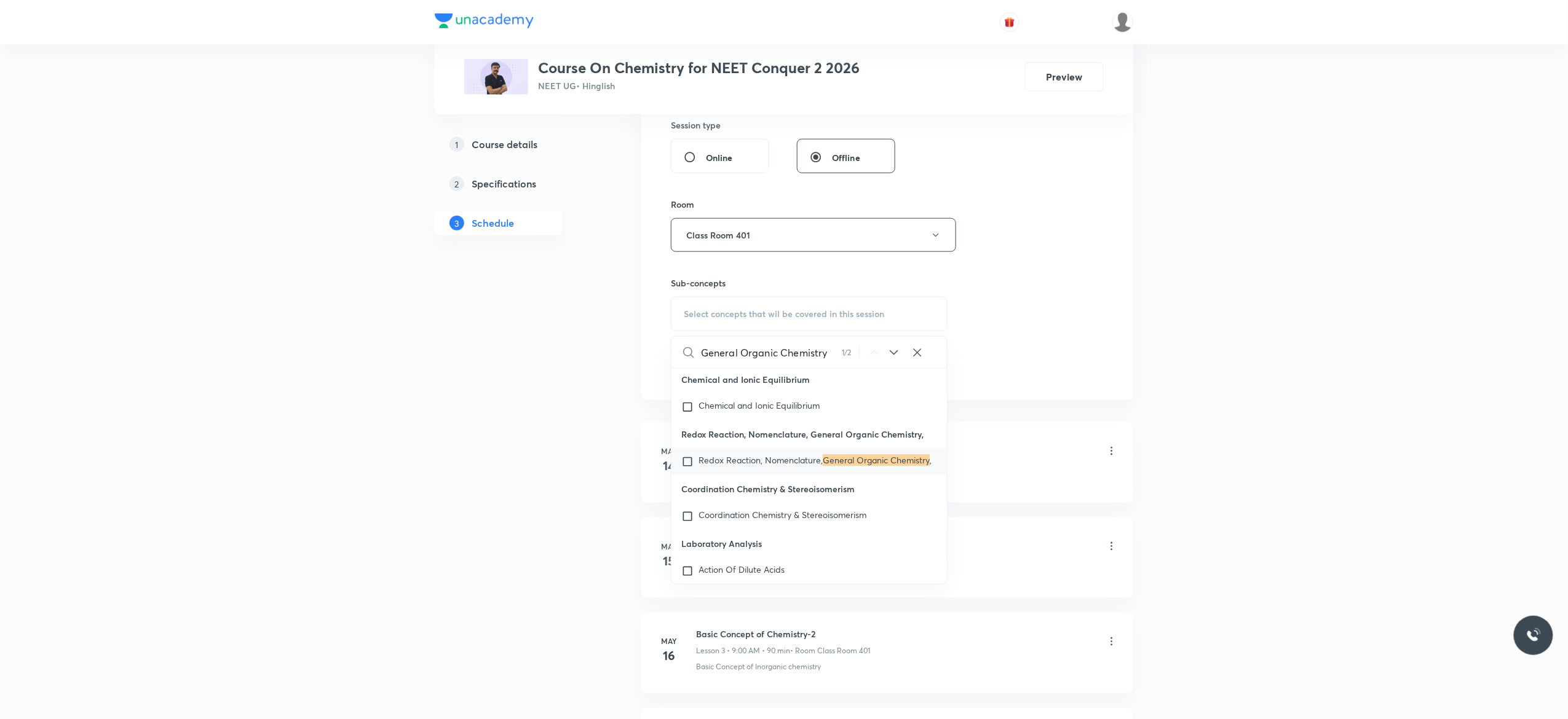
type input "General Organic Chemistry"
click at [690, 468] on input "checkbox" at bounding box center [690, 462] width 18 height 13
checkbox input "true"
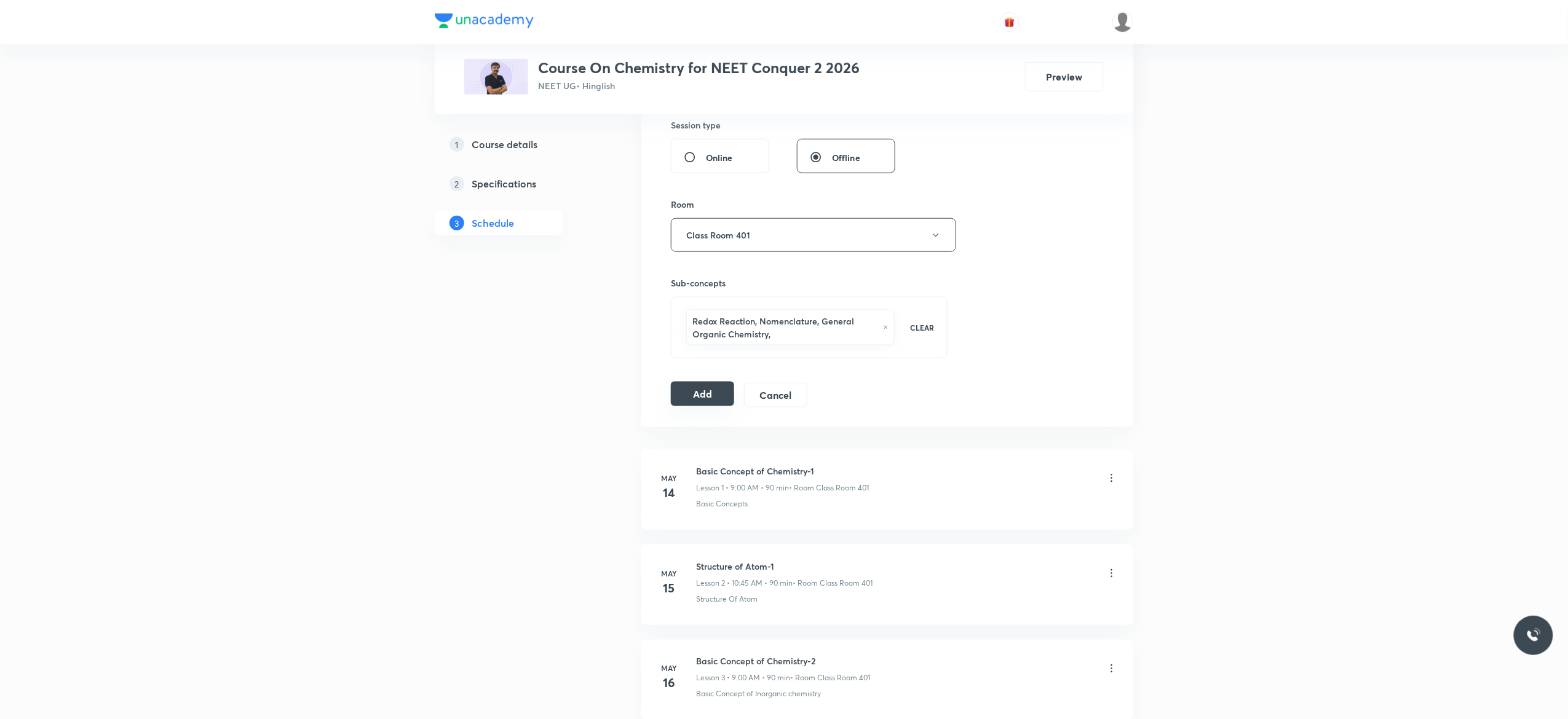
click at [699, 403] on button "Add" at bounding box center [702, 393] width 63 height 24
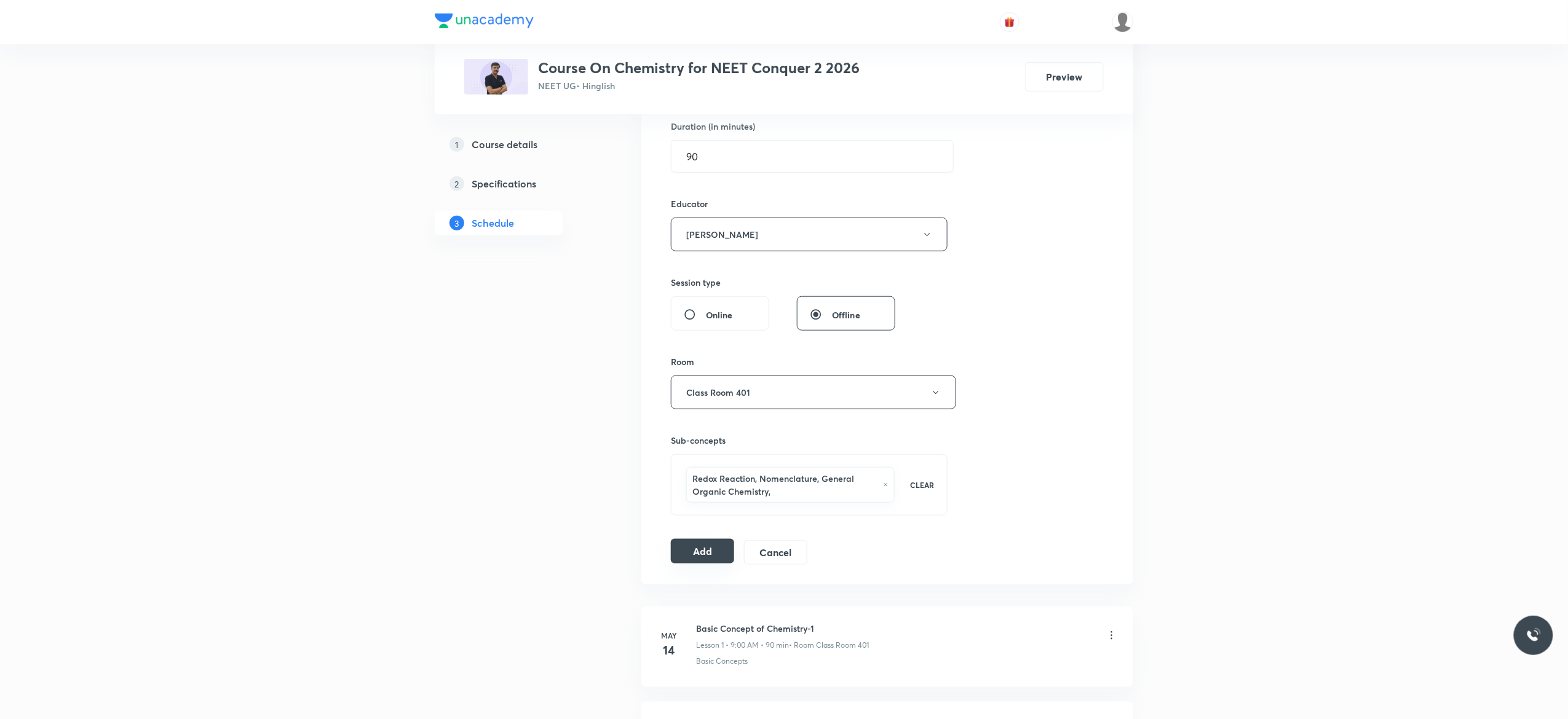
scroll to position [443, 0]
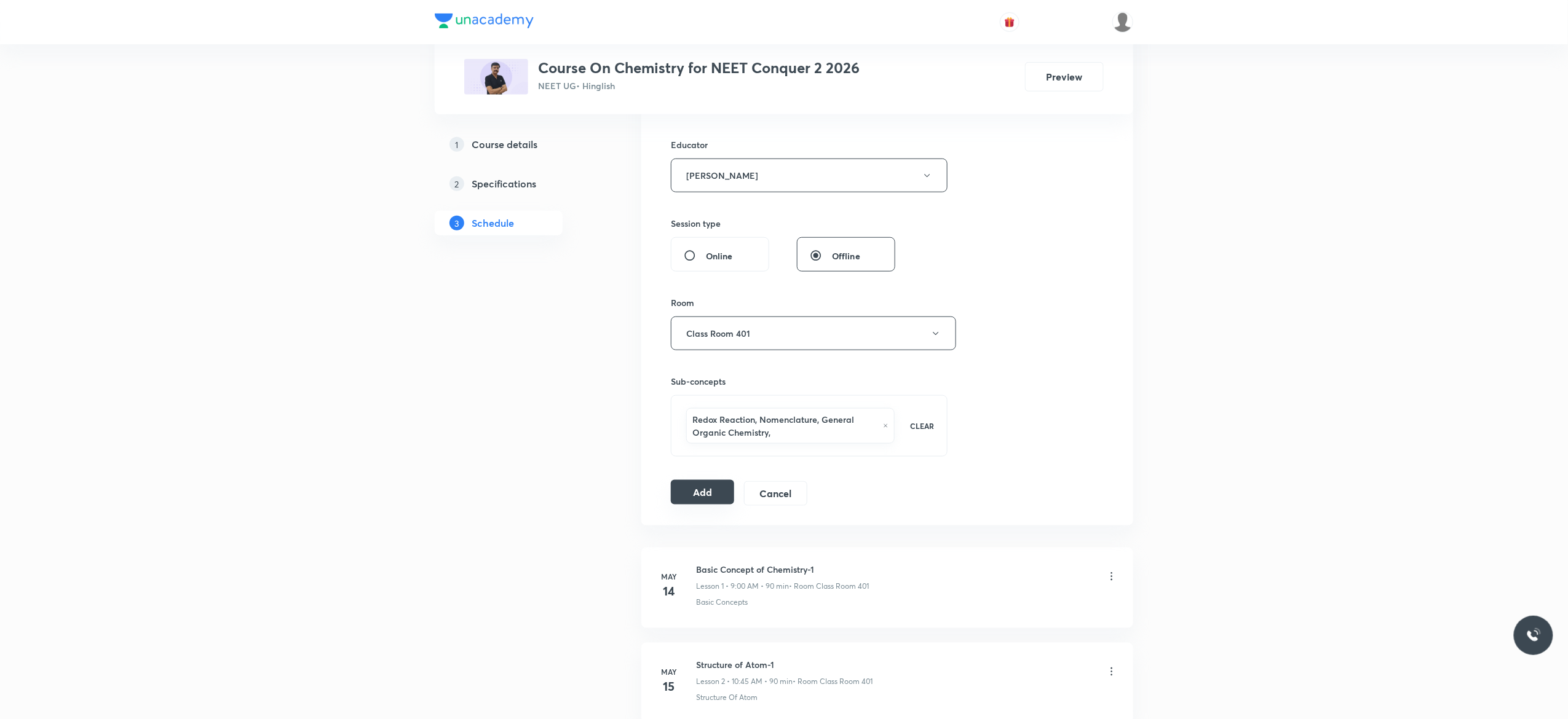
click at [704, 499] on button "Add" at bounding box center [702, 492] width 63 height 24
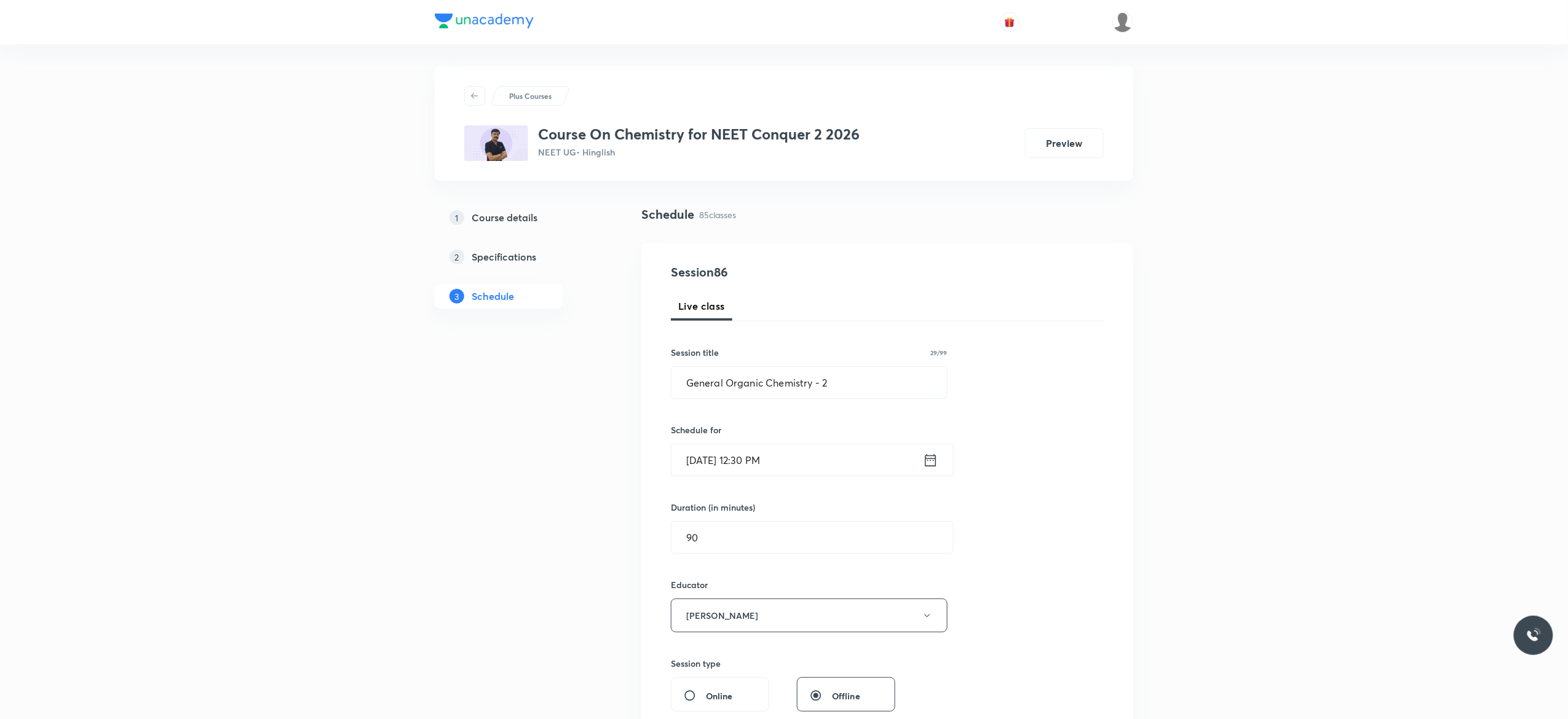
scroll to position [0, 0]
click at [1046, 440] on div "Session 86 Live class Session title 29/99 General Organic Chemistry - 2 ​ Sched…" at bounding box center [887, 607] width 433 height 683
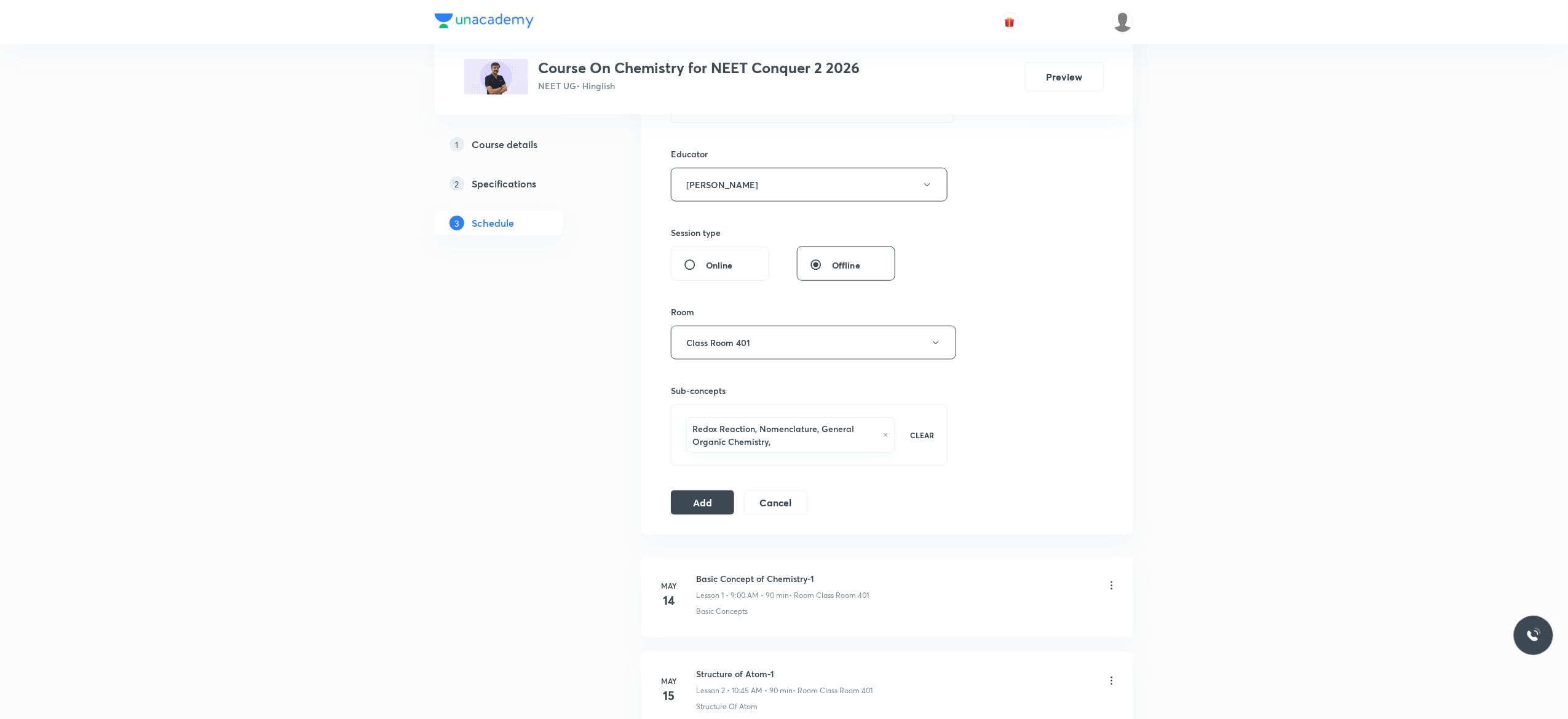
scroll to position [443, 0]
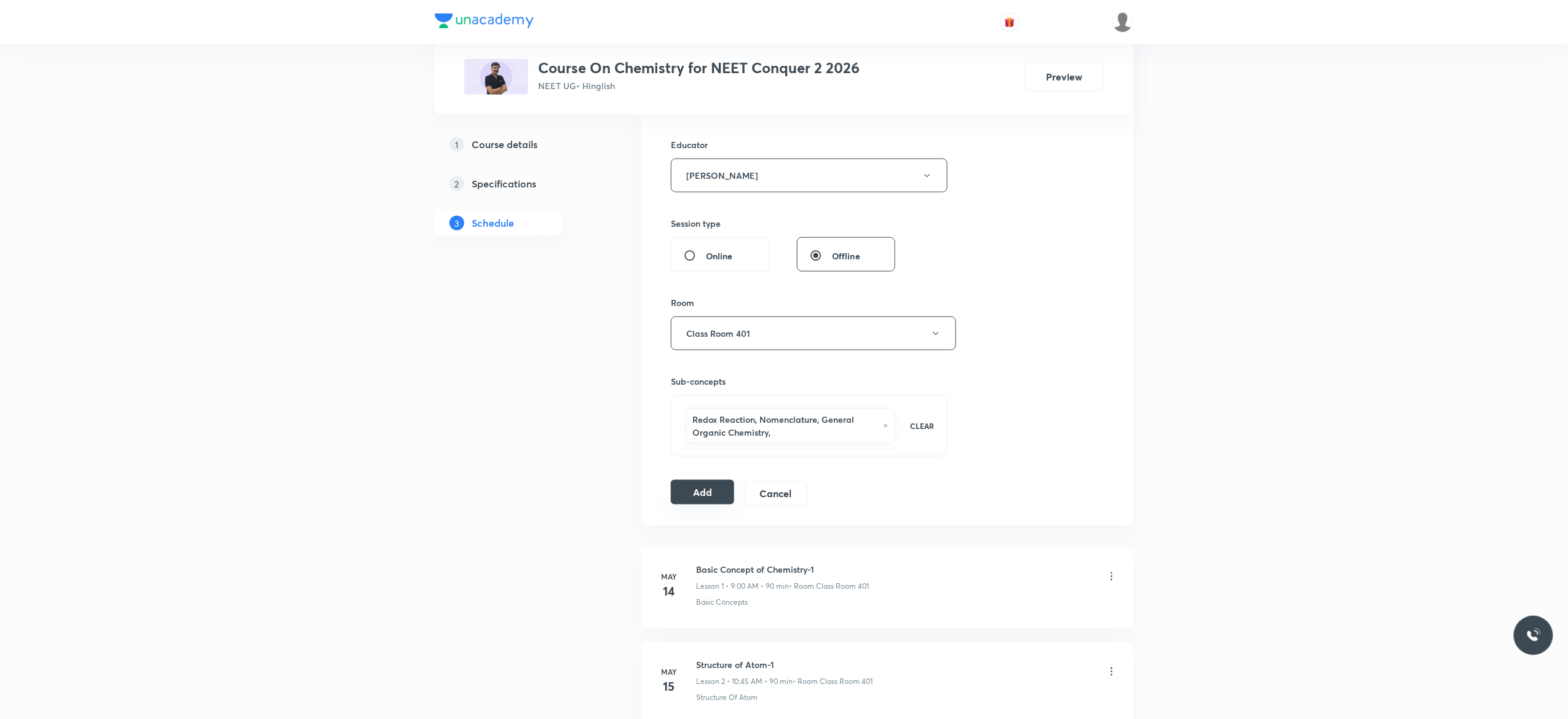
click at [702, 499] on button "Add" at bounding box center [702, 492] width 63 height 24
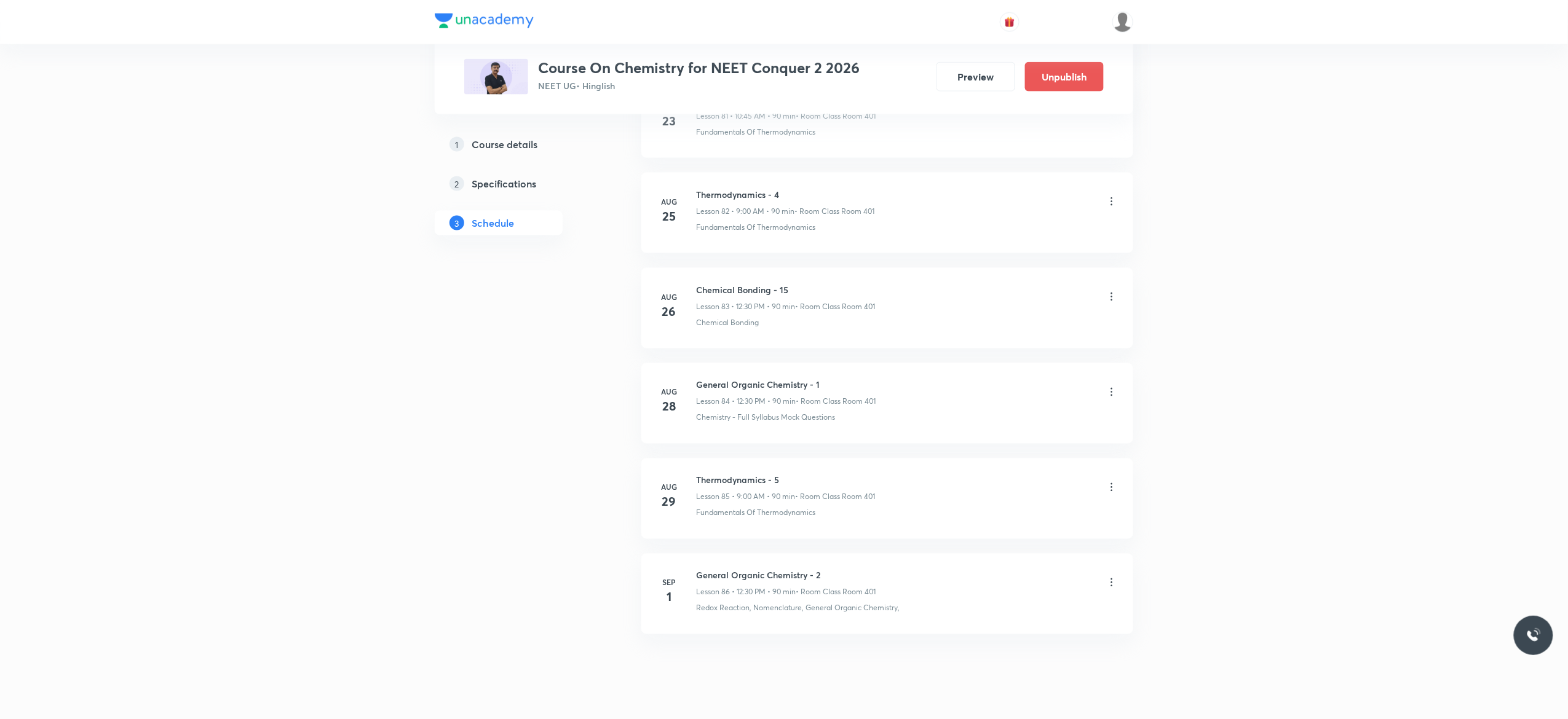
scroll to position [7929, 0]
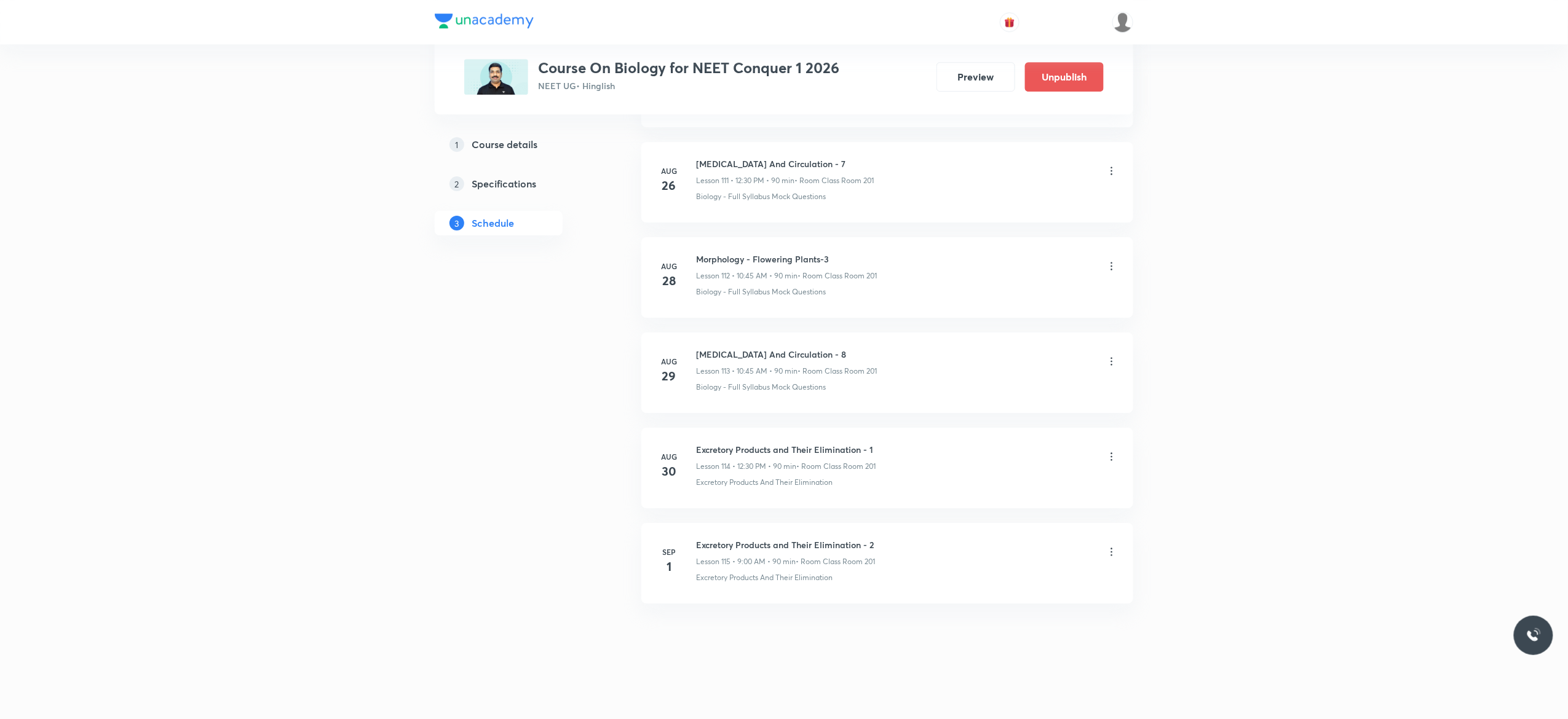
scroll to position [11349, 0]
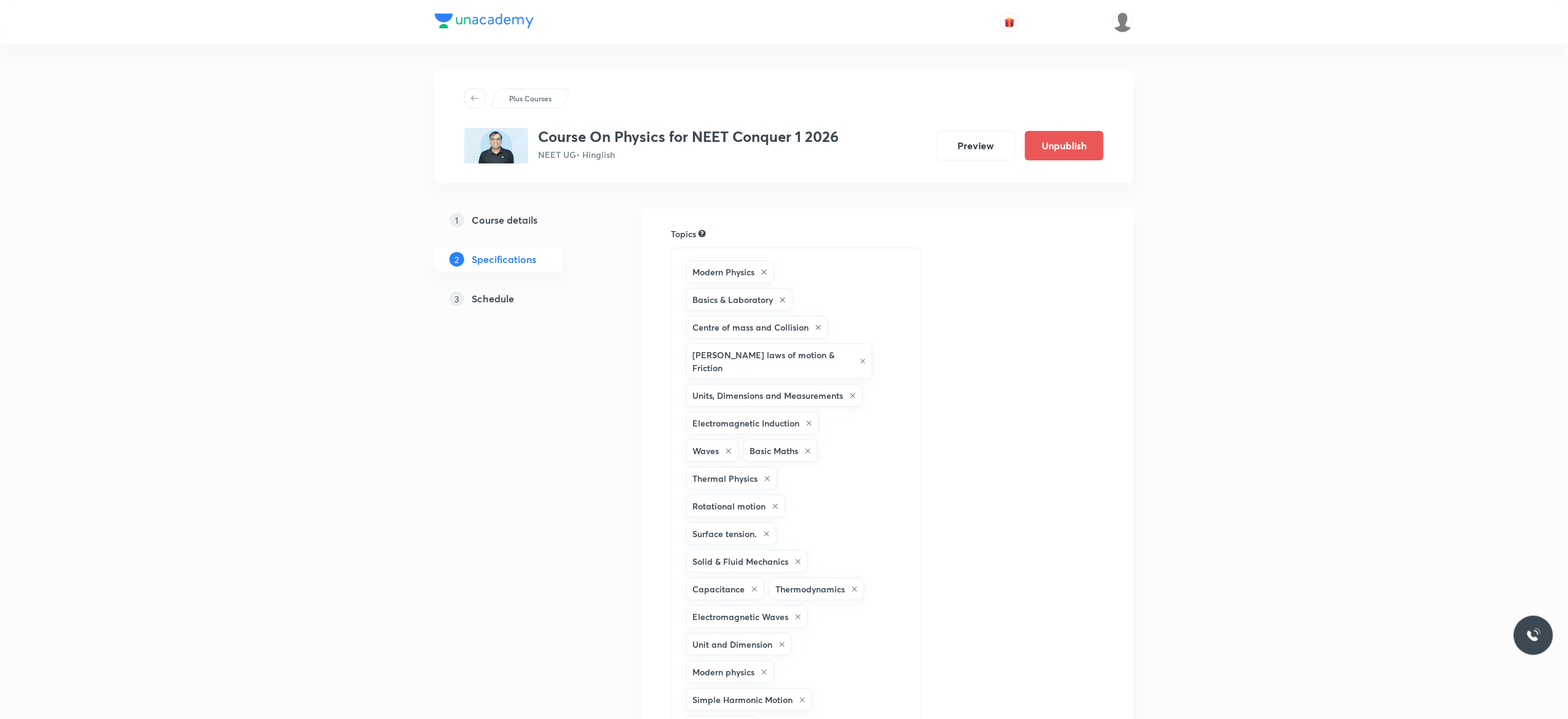
click at [494, 298] on h5 "Schedule" at bounding box center [493, 299] width 43 height 15
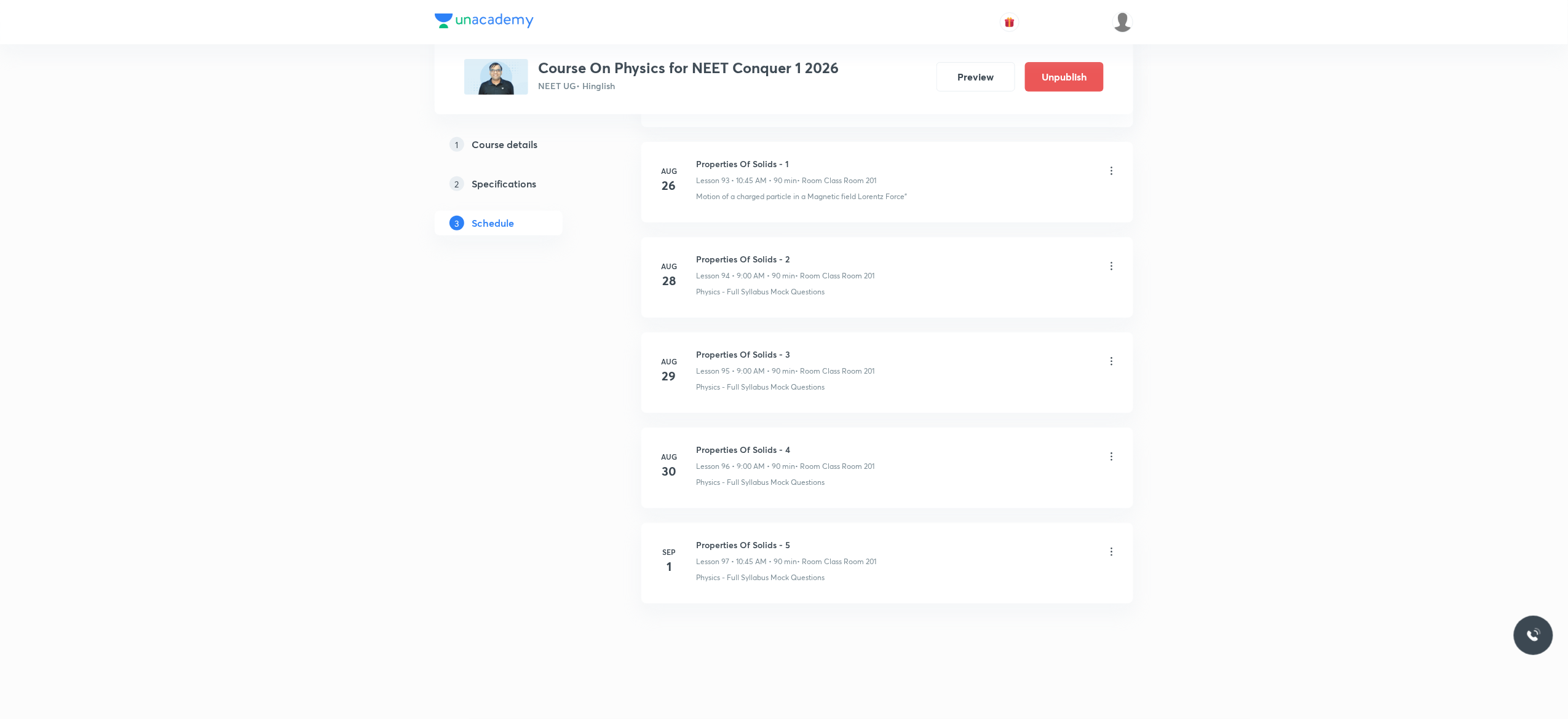
scroll to position [9627, 0]
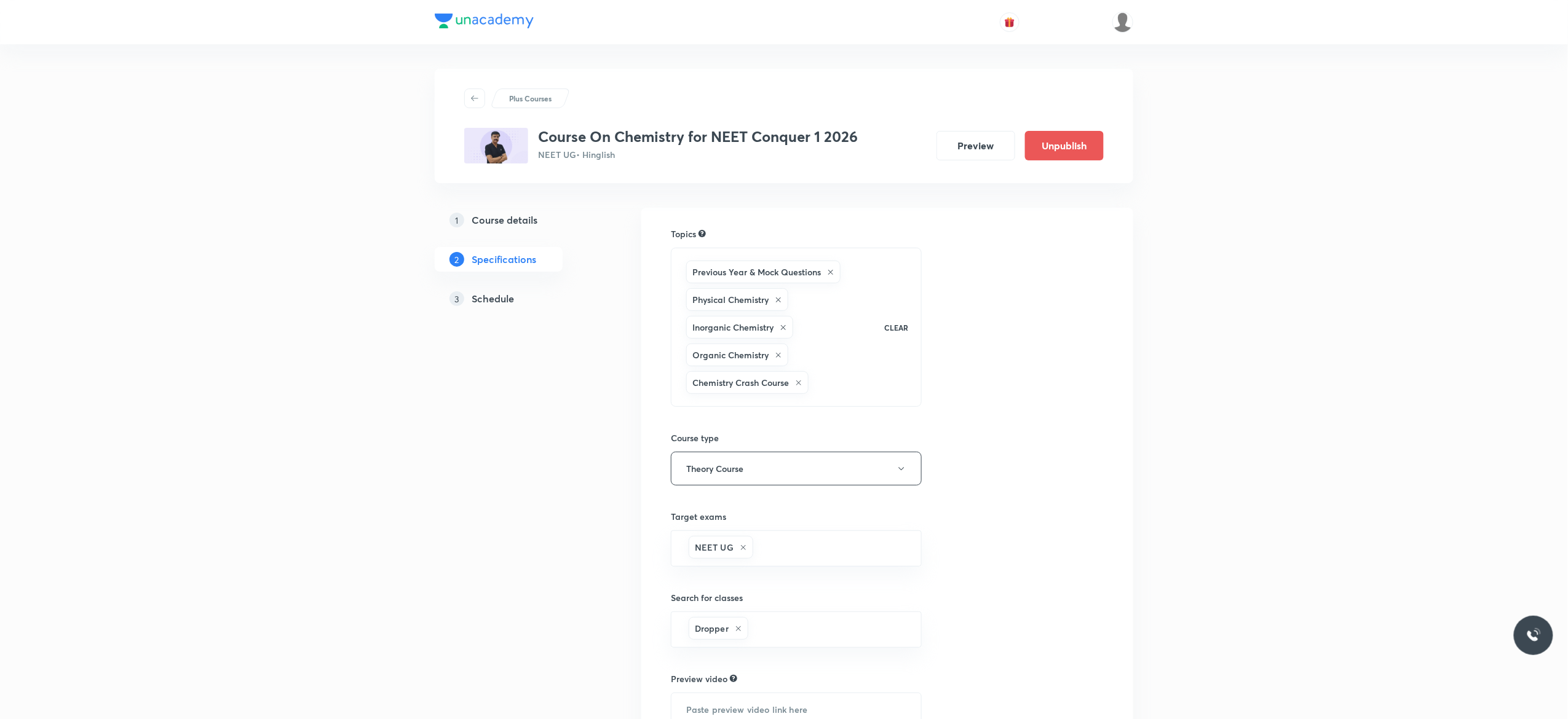
click at [477, 295] on h5 "Schedule" at bounding box center [493, 299] width 43 height 15
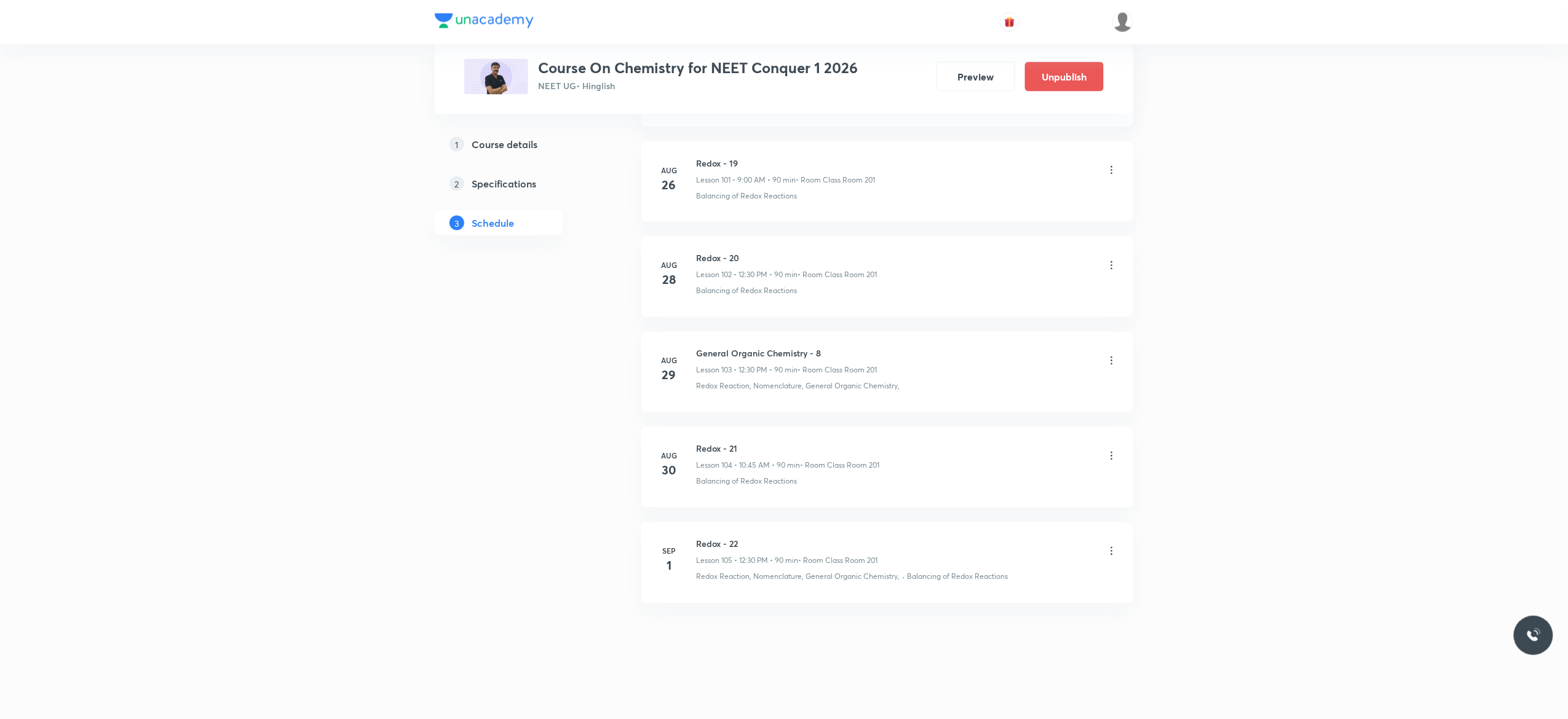
scroll to position [10392, 0]
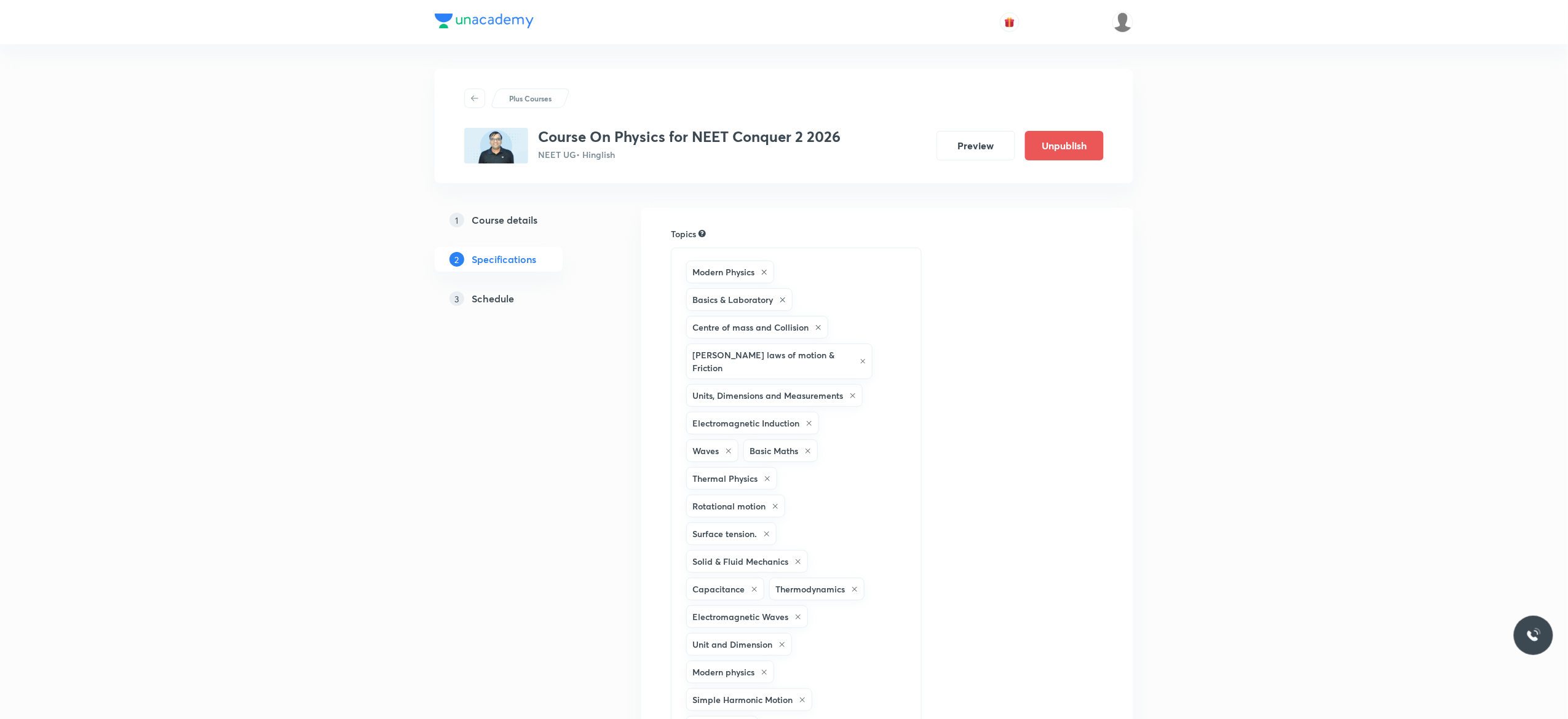
click at [485, 308] on link "3 Schedule" at bounding box center [518, 298] width 167 height 24
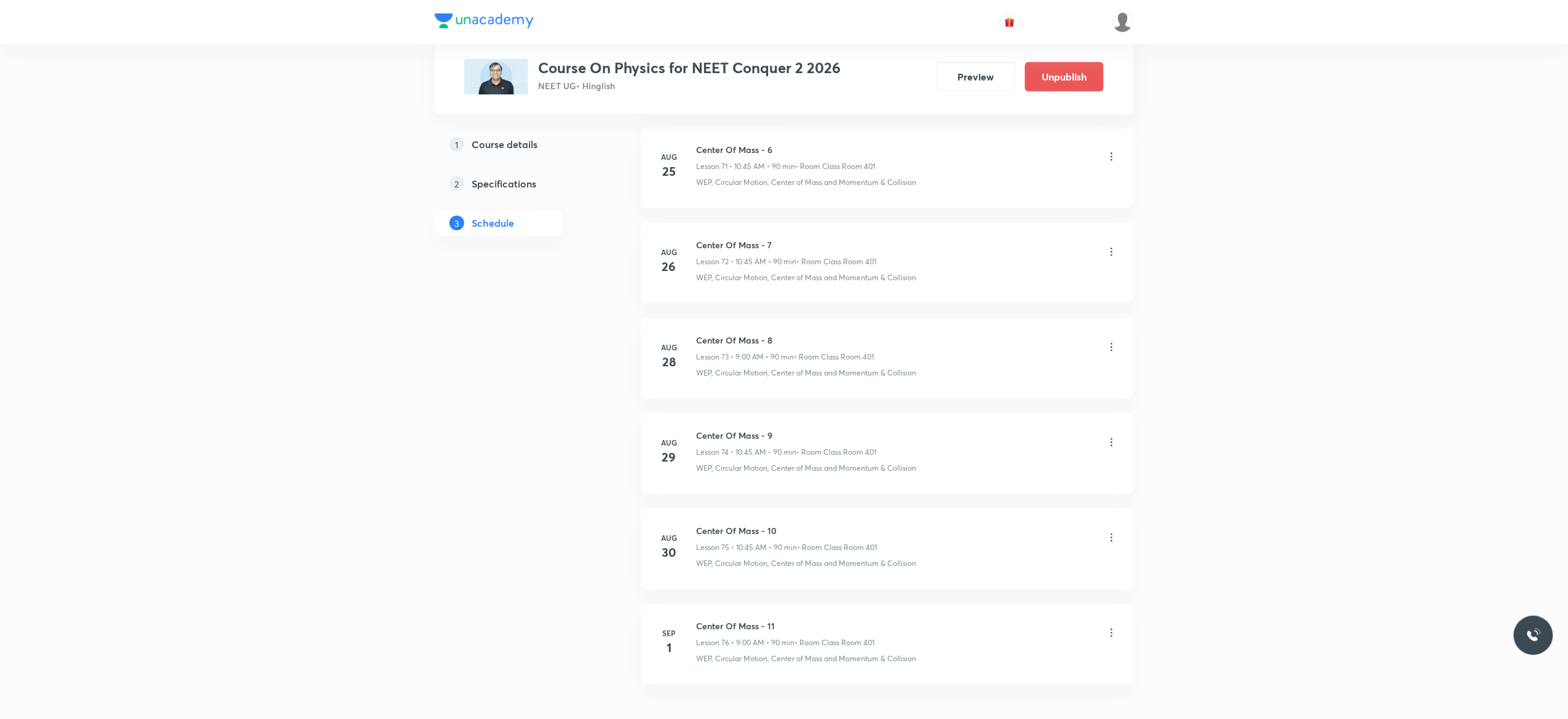
scroll to position [7618, 0]
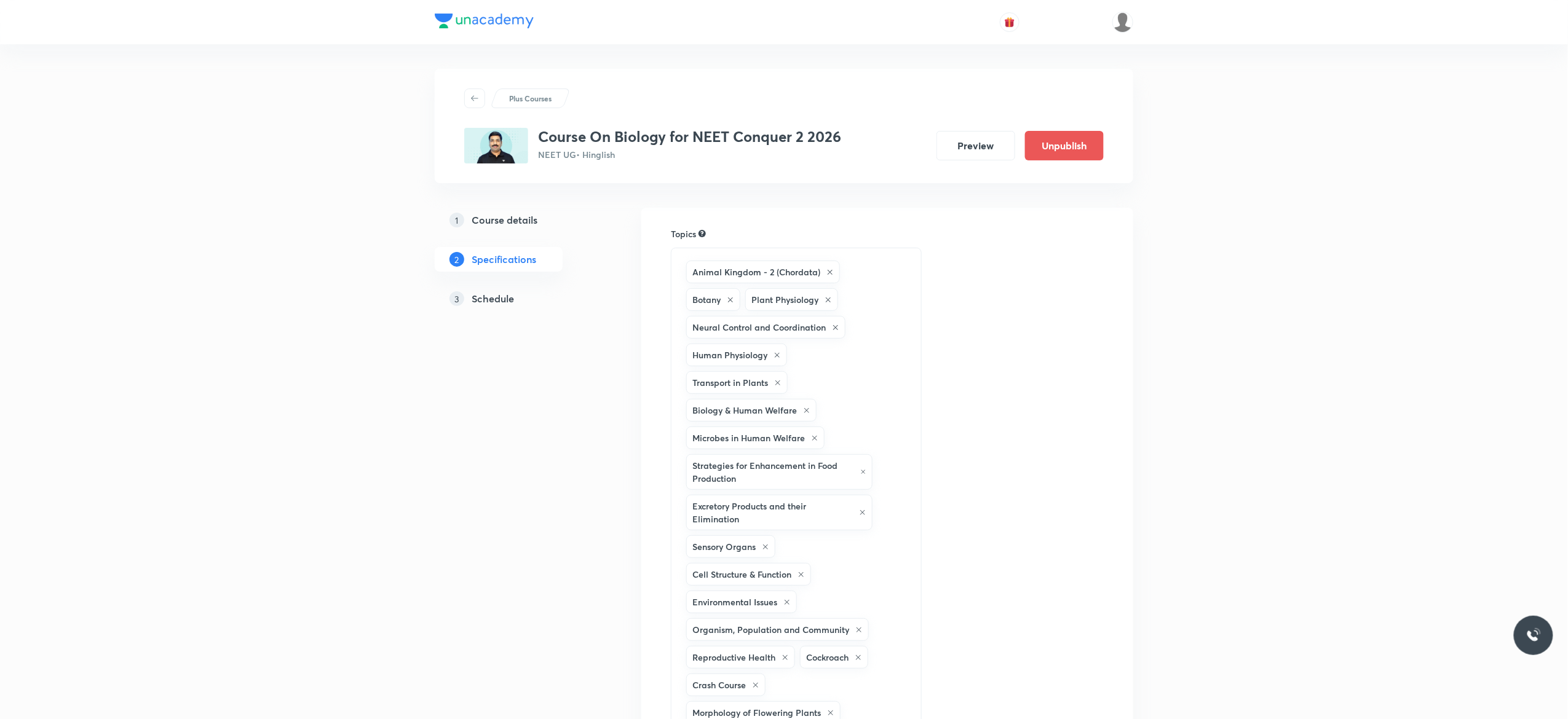
click at [490, 303] on h5 "Schedule" at bounding box center [493, 299] width 43 height 15
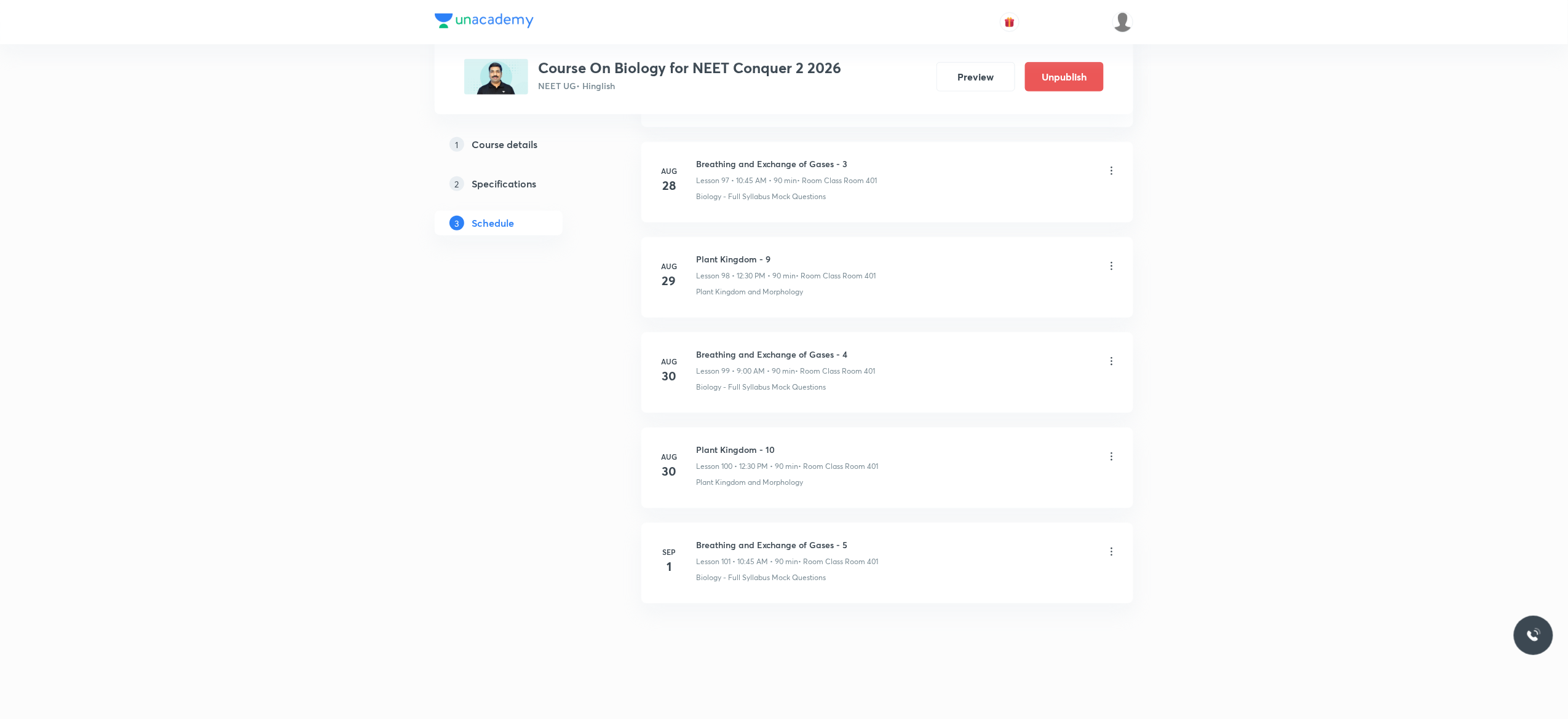
scroll to position [10009, 0]
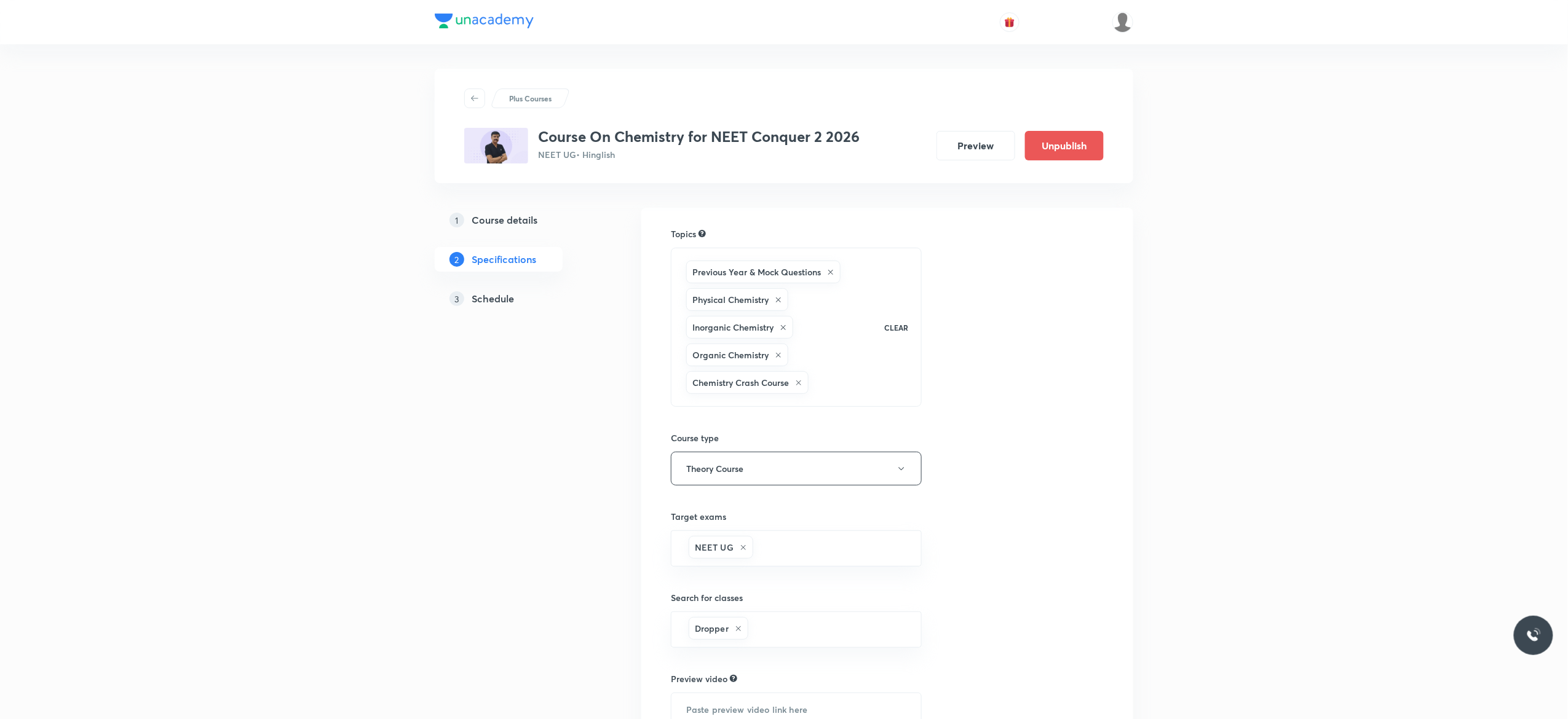
click at [502, 301] on h5 "Schedule" at bounding box center [493, 299] width 43 height 15
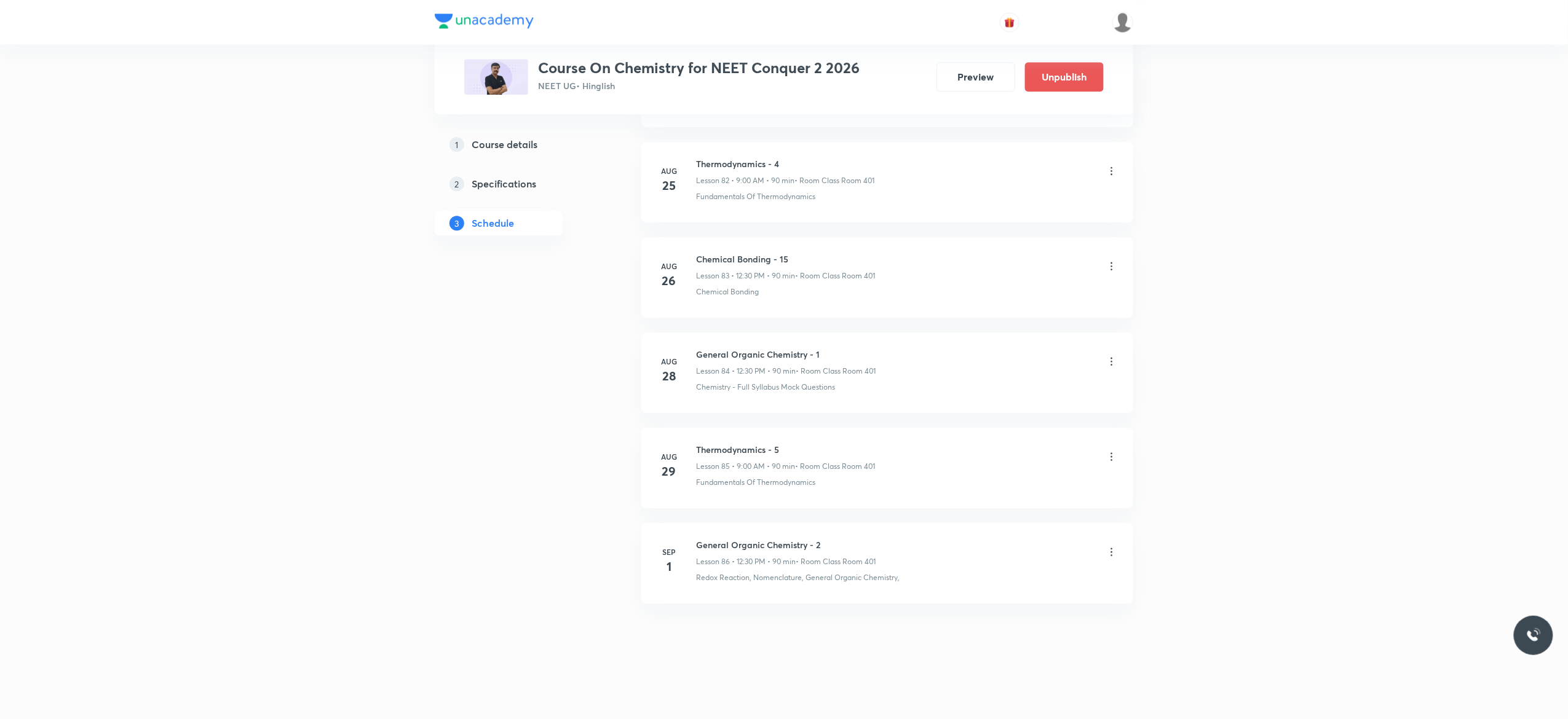
scroll to position [8575, 0]
